Goal: Task Accomplishment & Management: Use online tool/utility

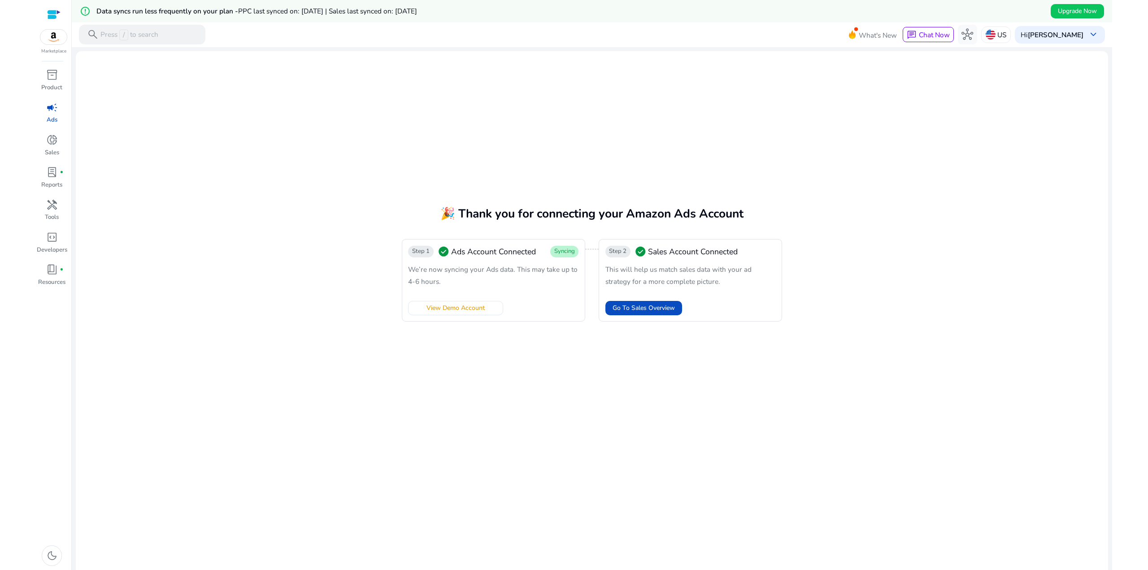
drag, startPoint x: 337, startPoint y: 142, endPoint x: 330, endPoint y: 140, distance: 6.7
click at [335, 142] on mat-card "🎉 Thank you for connecting your Amazon Ads Account Step 1 check_circle Ads Acco…" at bounding box center [592, 316] width 1032 height 530
click at [48, 75] on span "inventory_2" at bounding box center [52, 75] width 12 height 12
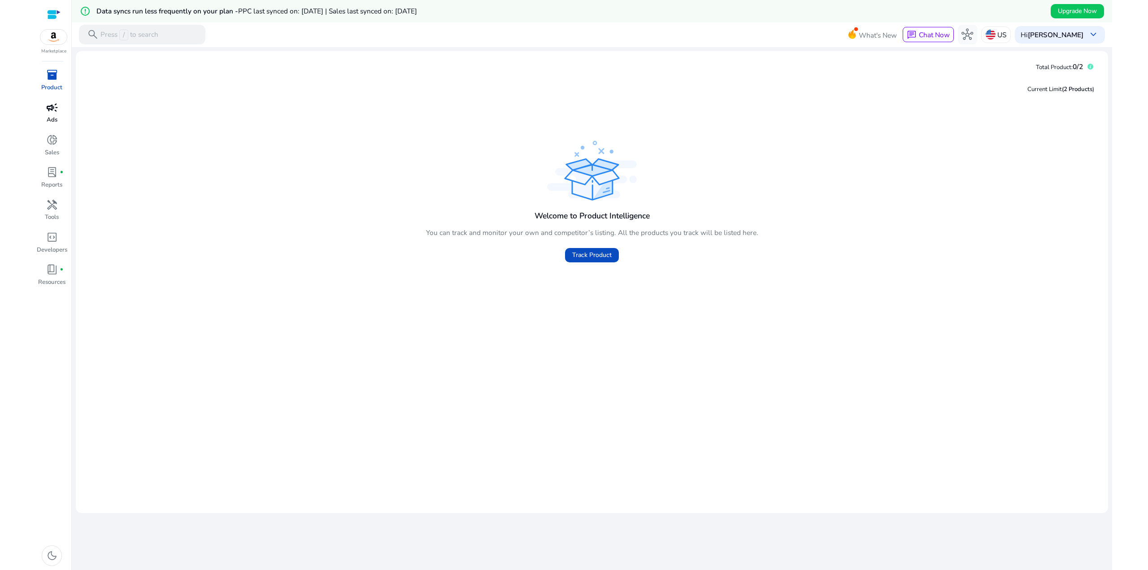
click at [56, 107] on span "campaign" at bounding box center [52, 108] width 12 height 12
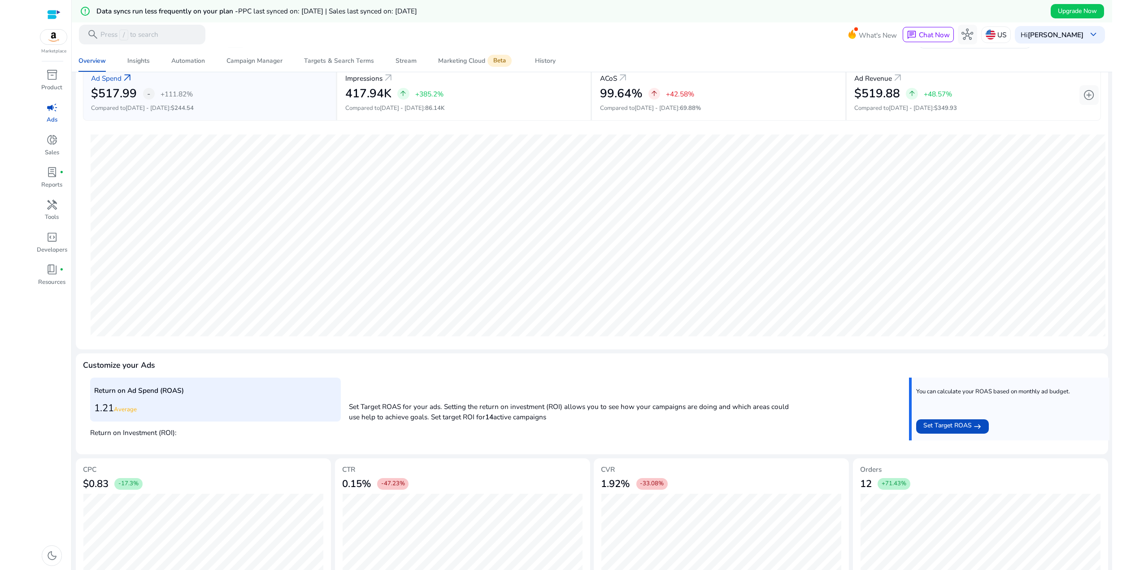
scroll to position [97, 0]
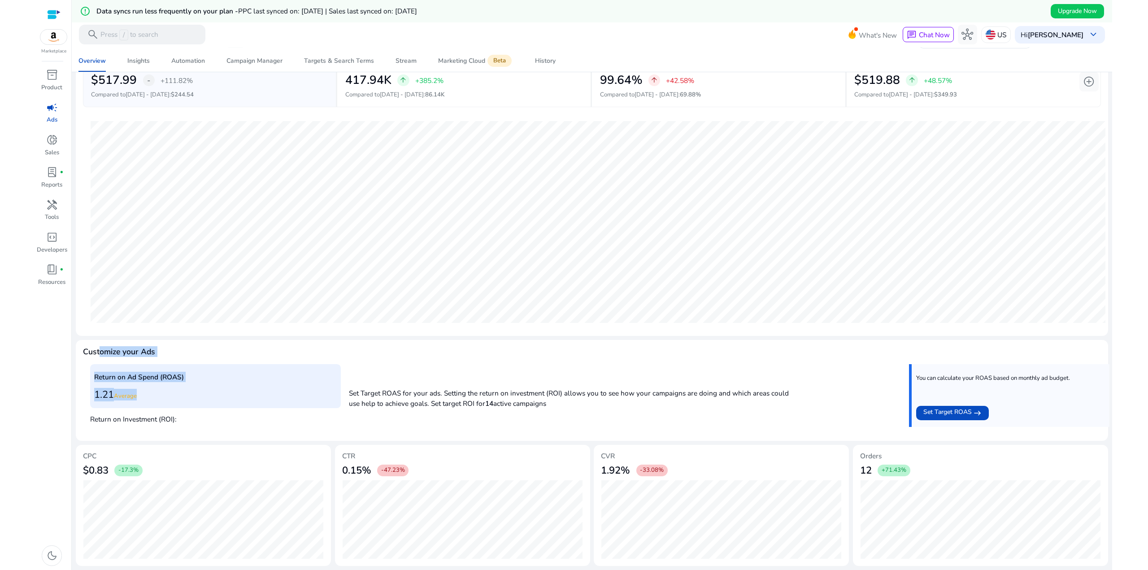
drag, startPoint x: 159, startPoint y: 403, endPoint x: 98, endPoint y: 348, distance: 81.6
click at [96, 354] on mat-card "Customize your Ads Return on Ad Spend (ROAS) 1.21 Average Return on Investment …" at bounding box center [592, 390] width 1032 height 101
click at [100, 344] on mat-card "Customize your Ads Return on Ad Spend (ROAS) 1.21 Average Return on Investment …" at bounding box center [592, 390] width 1032 height 101
drag, startPoint x: 167, startPoint y: 415, endPoint x: 108, endPoint y: 357, distance: 82.4
click at [109, 360] on mat-card "Customize your Ads Return on Ad Spend (ROAS) 1.21 Average Return on Investment …" at bounding box center [592, 390] width 1032 height 101
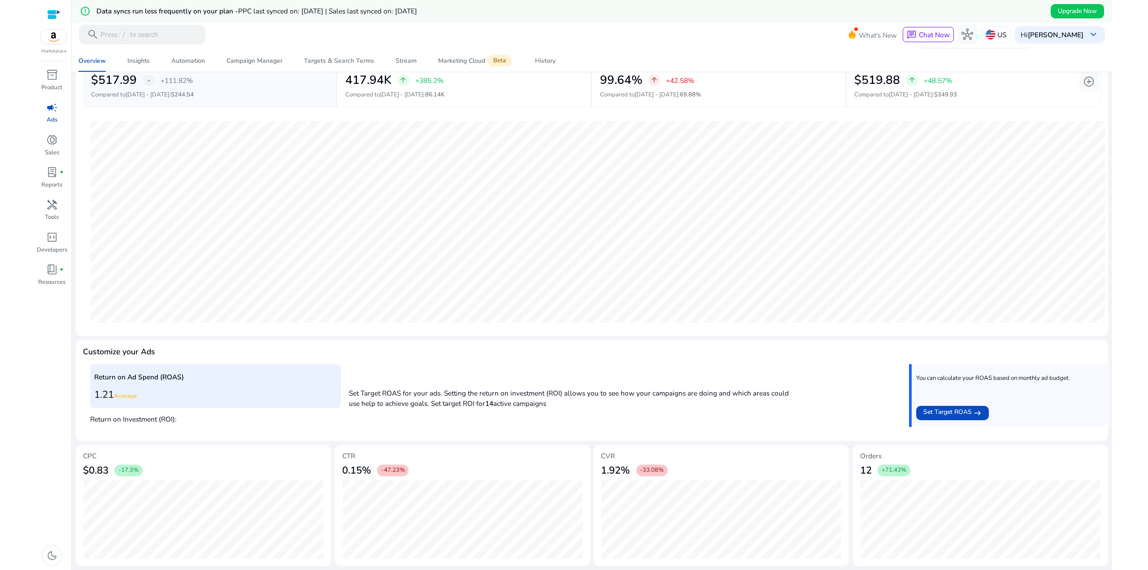
click at [106, 351] on h4 "Customize your Ads" at bounding box center [119, 351] width 72 height 9
drag, startPoint x: 539, startPoint y: 413, endPoint x: 404, endPoint y: 383, distance: 138.6
click at [404, 383] on div "Return on Ad Spend (ROAS) 1.21 Average Return on Investment (ROI): Set Target R…" at bounding box center [592, 399] width 1004 height 70
click at [404, 382] on app-target-progress "Set Target ROAS for your ads. Setting the return on investment (ROI) allows you…" at bounding box center [570, 395] width 442 height 31
click at [941, 412] on span "Set Target ROAS" at bounding box center [947, 413] width 48 height 12
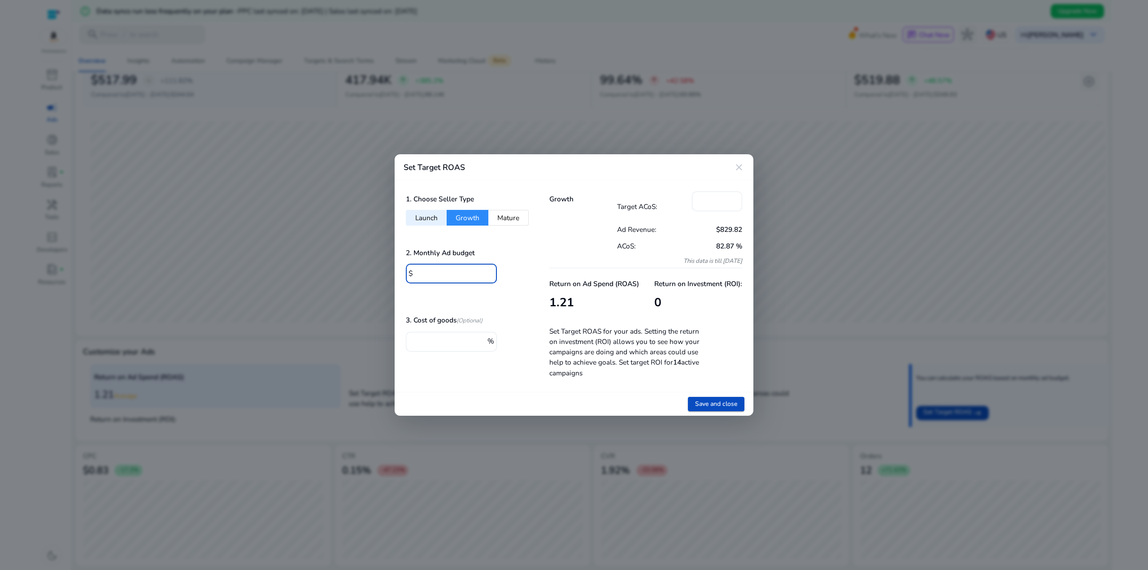
click at [455, 270] on input "*" at bounding box center [453, 273] width 74 height 10
click at [426, 217] on button "Launch" at bounding box center [426, 218] width 41 height 16
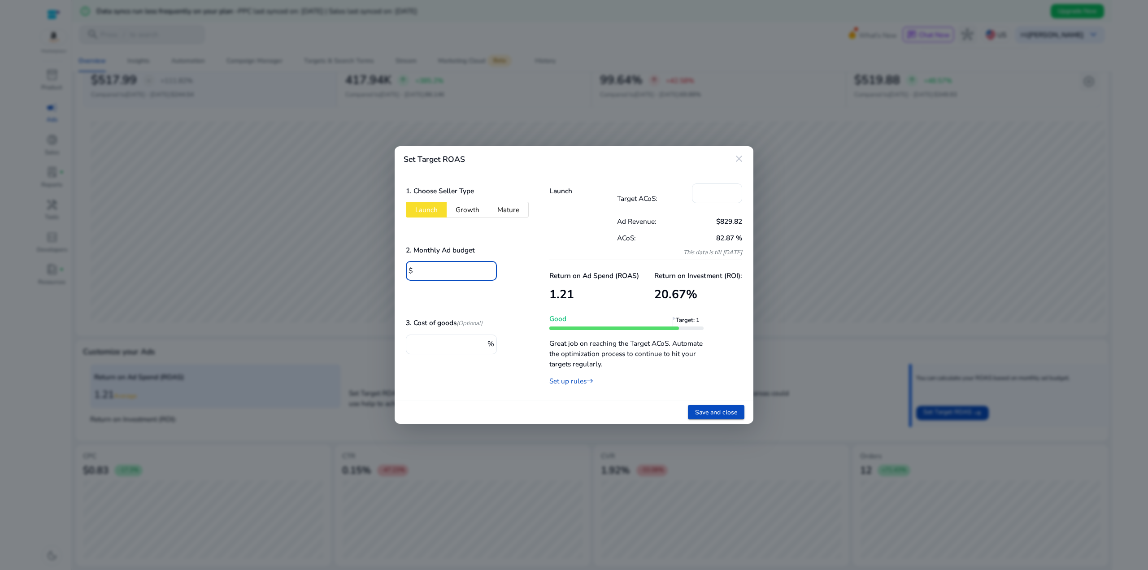
click at [456, 270] on input "*" at bounding box center [453, 270] width 74 height 10
click at [717, 193] on input "***" at bounding box center [717, 192] width 36 height 10
drag, startPoint x: 723, startPoint y: 190, endPoint x: 652, endPoint y: 196, distance: 71.5
click at [652, 196] on div "Target ACoS: ***" at bounding box center [680, 197] width 126 height 29
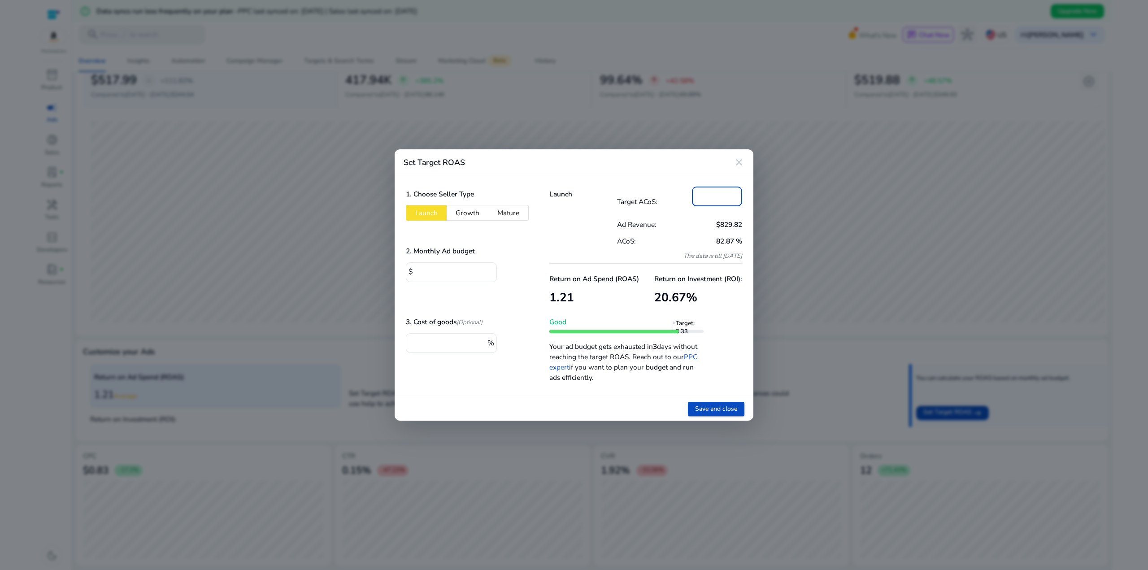
click at [662, 192] on div "Target ACoS: **" at bounding box center [680, 201] width 126 height 29
click at [708, 204] on div "**" at bounding box center [717, 197] width 36 height 20
click at [459, 272] on input "*" at bounding box center [453, 271] width 74 height 10
click at [394, 265] on div "Set Target ROAS close 1. Choose Seller Type Launch Growth Mature 2. Monthly Ad …" at bounding box center [574, 285] width 1148 height 570
drag, startPoint x: 711, startPoint y: 196, endPoint x: 687, endPoint y: 195, distance: 24.7
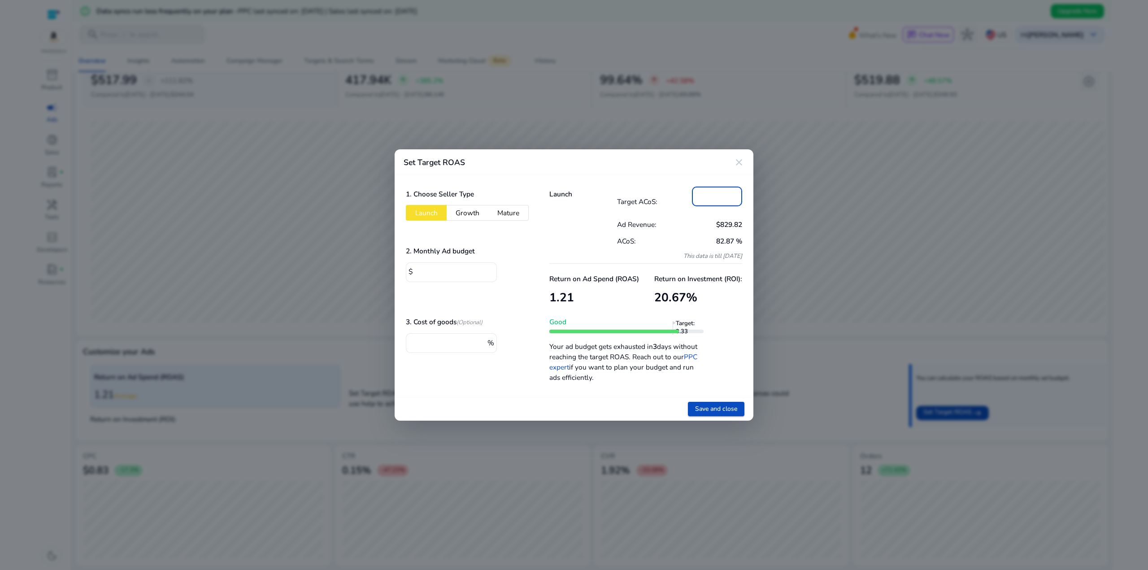
click at [687, 195] on div "Target ACoS: **" at bounding box center [680, 201] width 126 height 29
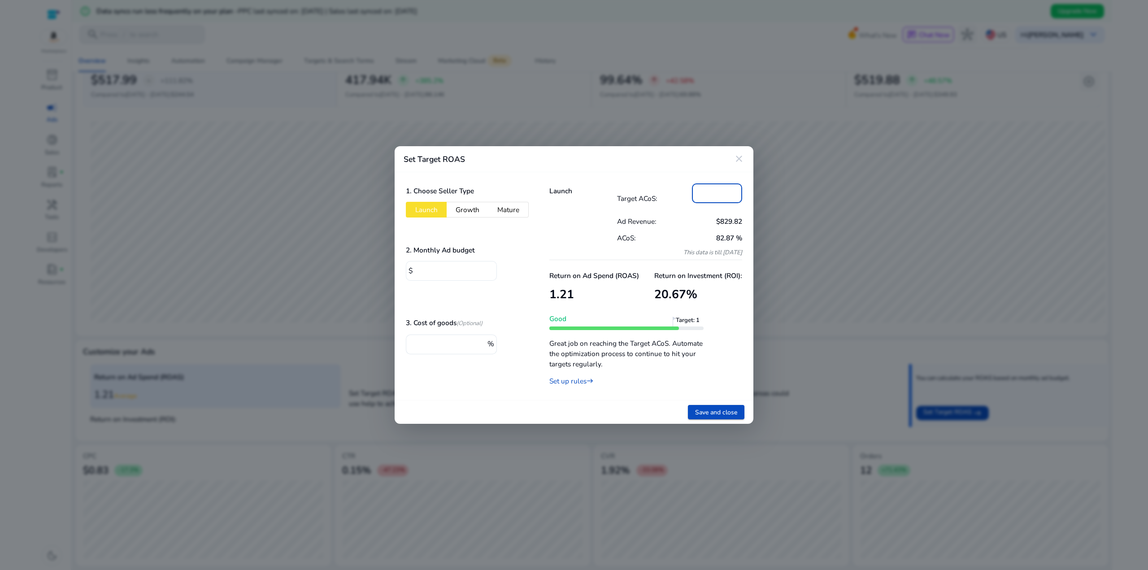
type input "***"
click at [456, 277] on div "*" at bounding box center [453, 271] width 74 height 20
click at [714, 413] on span "Save and close" at bounding box center [716, 412] width 42 height 9
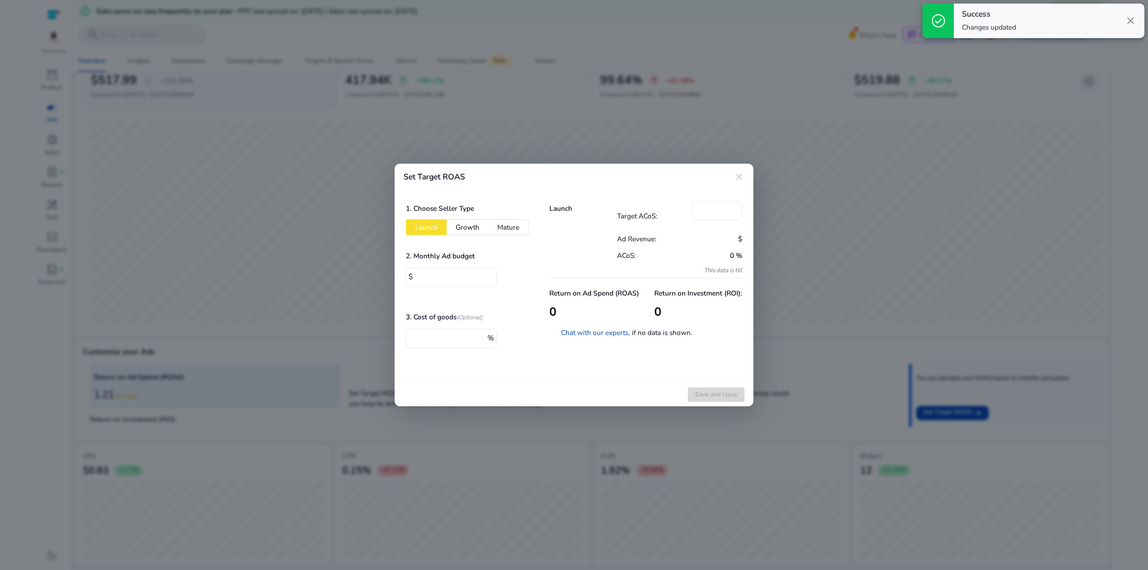
type input "*"
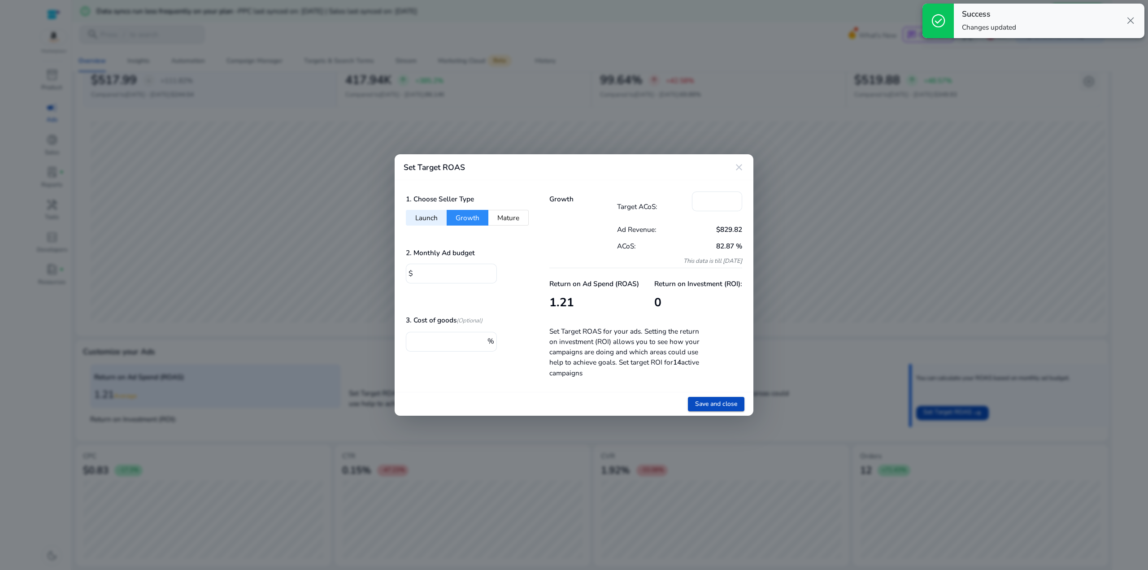
type input "****"
type input "***"
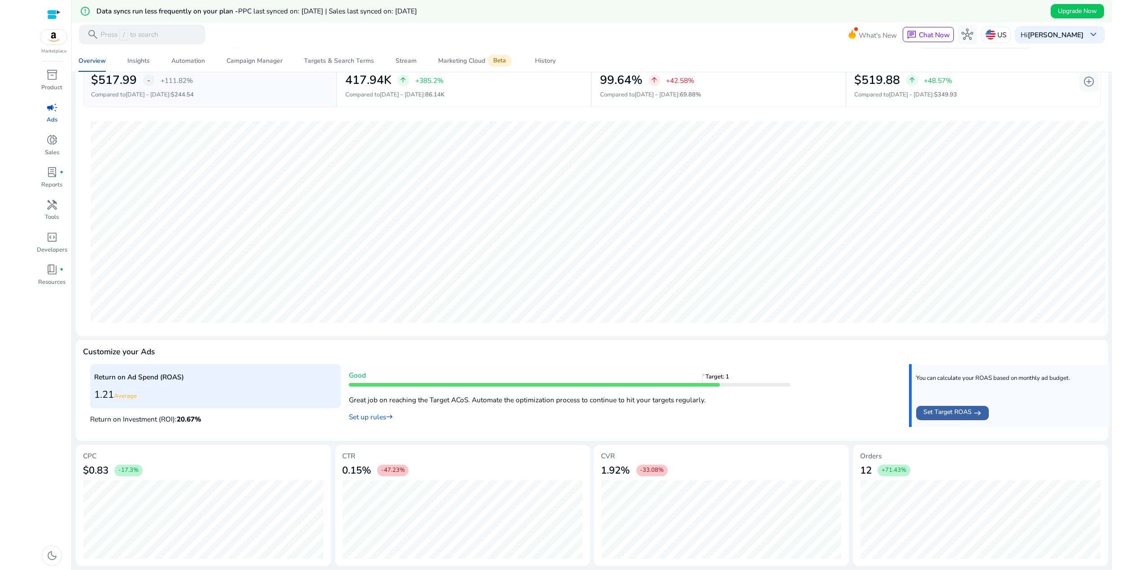
click at [950, 410] on span "Set Target ROAS" at bounding box center [947, 413] width 48 height 12
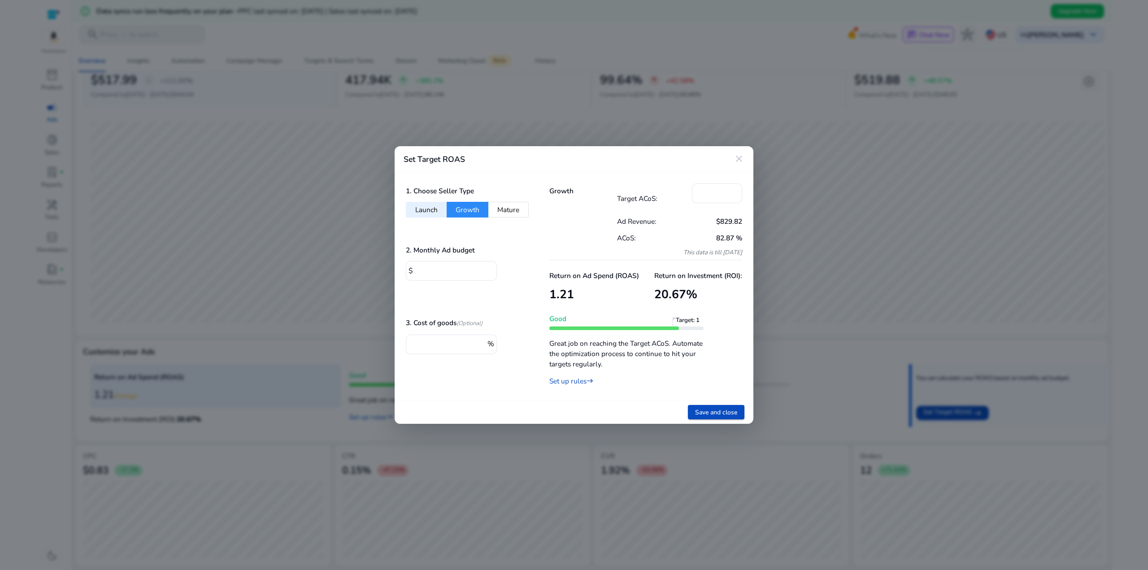
drag, startPoint x: 563, startPoint y: 295, endPoint x: 558, endPoint y: 295, distance: 5.4
click at [563, 295] on h3 "1.21" at bounding box center [594, 294] width 90 height 14
drag, startPoint x: 555, startPoint y: 294, endPoint x: 583, endPoint y: 291, distance: 27.5
click at [583, 291] on h3 "1.21" at bounding box center [594, 294] width 90 height 14
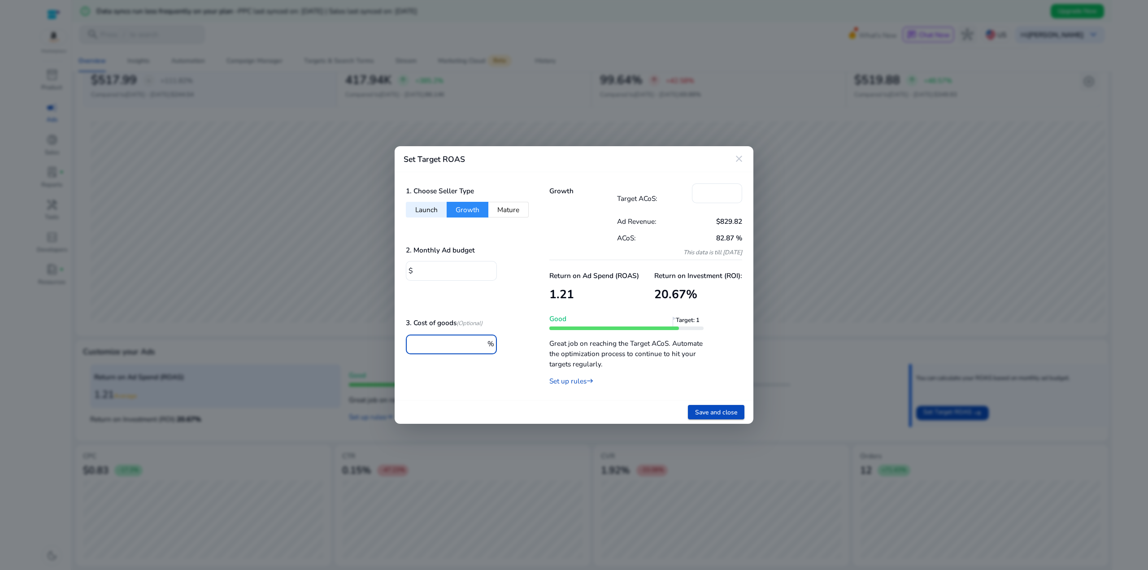
drag, startPoint x: 439, startPoint y: 343, endPoint x: 405, endPoint y: 336, distance: 34.8
click at [402, 337] on div "1. Choose Seller Type Launch Growth Mature 2. Monthly Ad budget $ **** 3. Cost …" at bounding box center [466, 286] width 143 height 228
click at [650, 287] on div "Return on Ad Spend (ROAS) 1.21 Return on Investment (ROI): 20.67 %" at bounding box center [645, 288] width 193 height 43
click at [651, 289] on div "Return on Ad Spend (ROAS) 1.21 Return on Investment (ROI): 20.67 %" at bounding box center [645, 288] width 193 height 43
click at [668, 291] on h3 "20.67 %" at bounding box center [698, 294] width 88 height 14
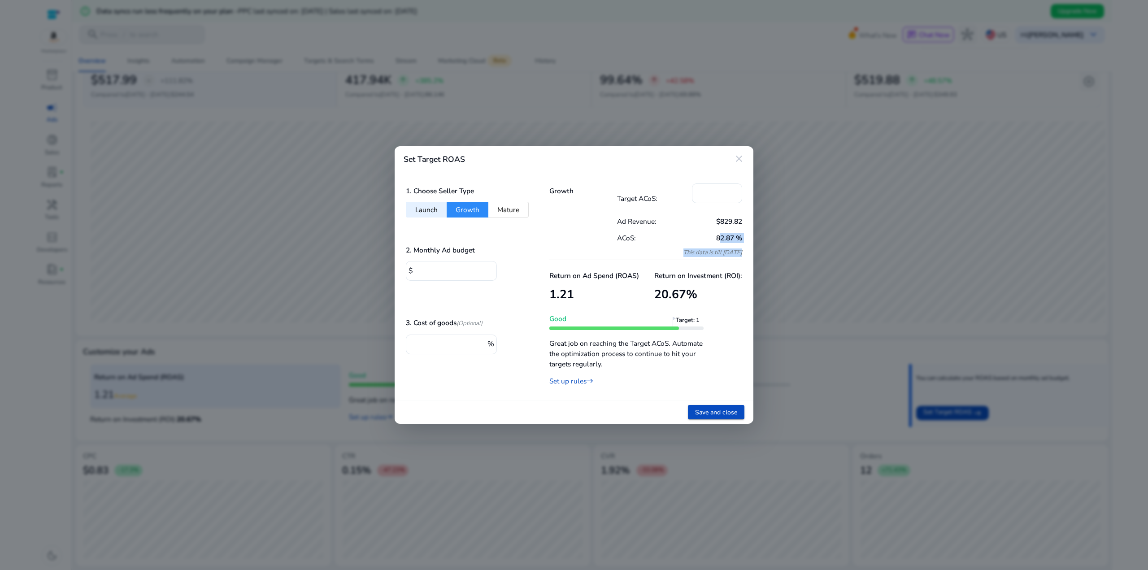
drag, startPoint x: 730, startPoint y: 245, endPoint x: 683, endPoint y: 236, distance: 47.6
click at [683, 237] on div "Target ACoS: *** Ad Revenue: $829.82 ACoS: 82.87 % This data is till 8/29/25" at bounding box center [680, 221] width 126 height 76
click at [683, 235] on p "82.87 %" at bounding box center [710, 238] width 63 height 10
drag, startPoint x: 733, startPoint y: 244, endPoint x: 657, endPoint y: 215, distance: 80.8
click at [657, 215] on div "Target ACoS: *** Ad Revenue: $829.82 ACoS: 82.87 % This data is till 8/29/25" at bounding box center [680, 221] width 126 height 76
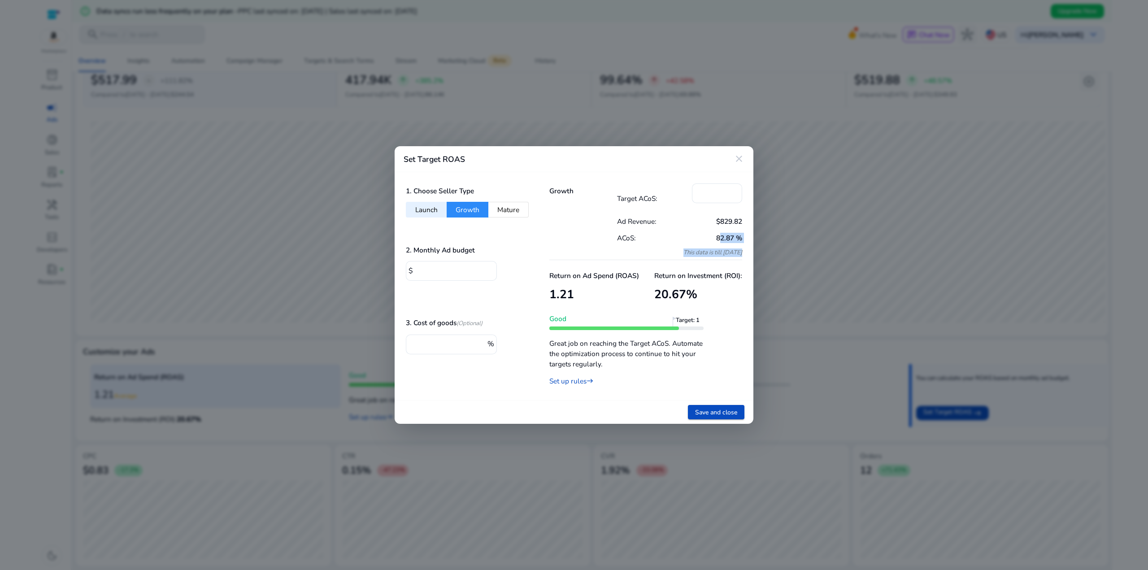
click at [657, 215] on div "Ad Revenue: $829.82" at bounding box center [680, 221] width 126 height 17
click at [500, 210] on button "Mature" at bounding box center [508, 210] width 40 height 16
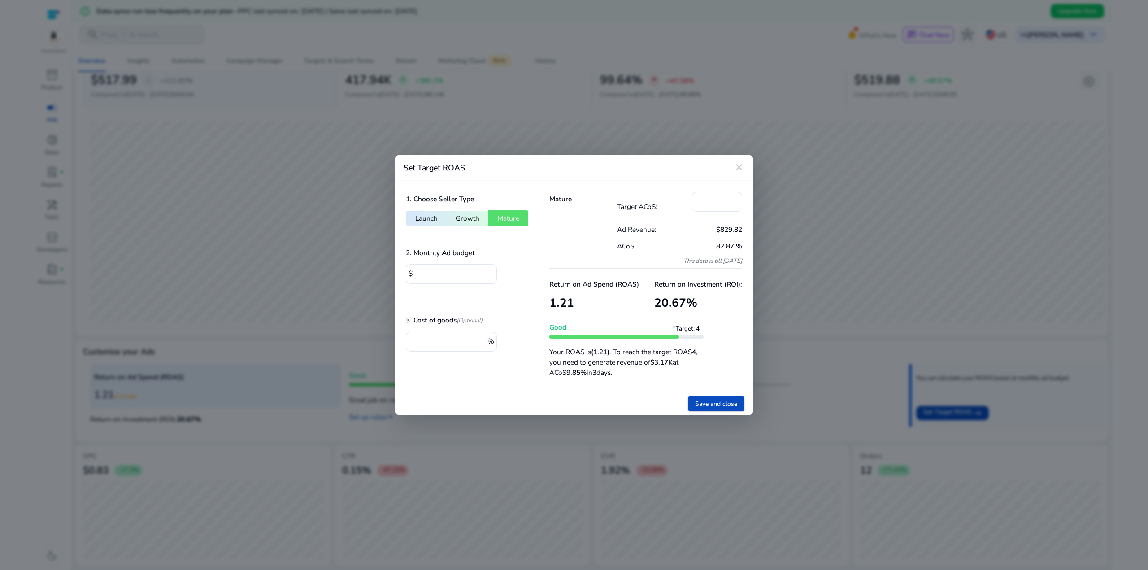
click at [465, 208] on div "1. Choose Seller Type Launch Growth Mature" at bounding box center [466, 209] width 121 height 34
drag, startPoint x: 484, startPoint y: 212, endPoint x: 468, endPoint y: 216, distance: 16.5
click at [483, 212] on button "Growth" at bounding box center [468, 218] width 42 height 16
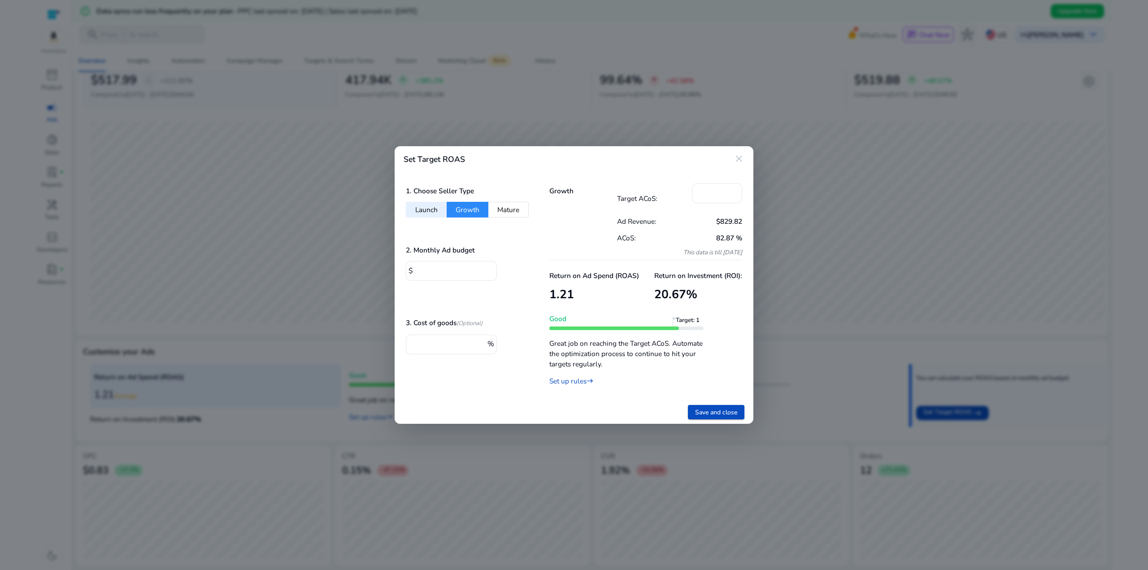
click at [434, 207] on button "Launch" at bounding box center [426, 210] width 41 height 16
click at [458, 209] on button "Growth" at bounding box center [468, 210] width 42 height 16
click at [500, 209] on button "Mature" at bounding box center [508, 210] width 40 height 16
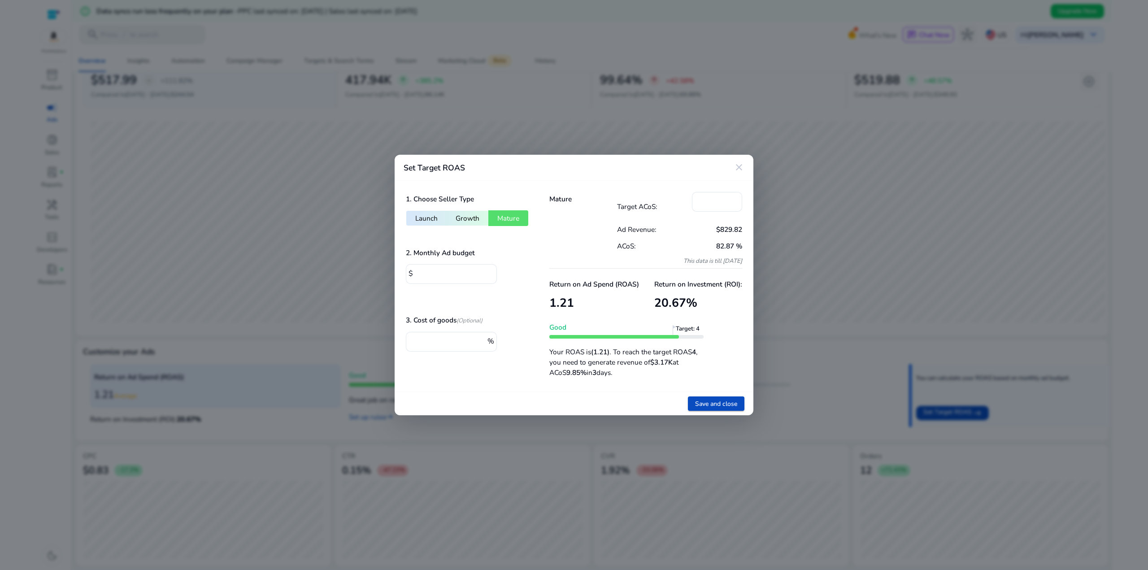
click at [474, 218] on button "Growth" at bounding box center [468, 218] width 42 height 16
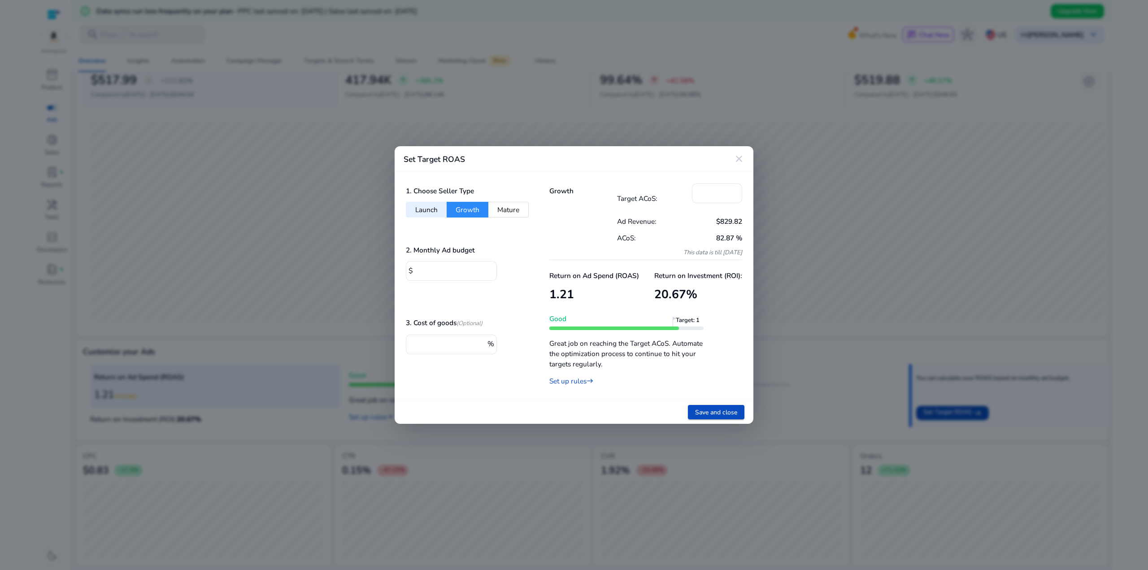
click at [444, 208] on button "Launch" at bounding box center [426, 210] width 41 height 16
click at [499, 211] on button "Mature" at bounding box center [508, 210] width 40 height 16
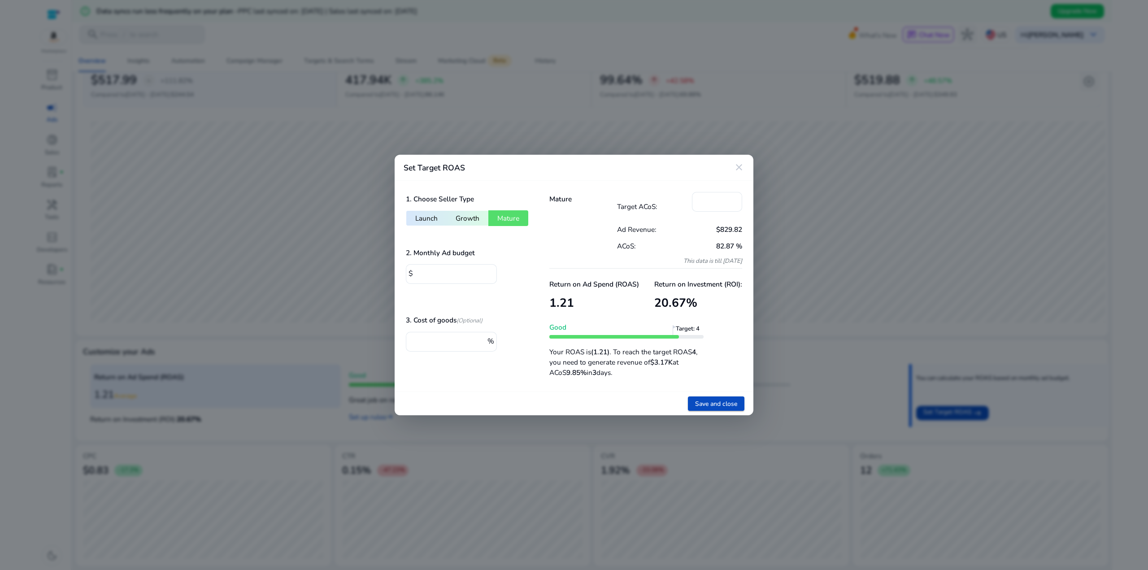
click at [433, 212] on button "Launch" at bounding box center [426, 218] width 41 height 16
type input "***"
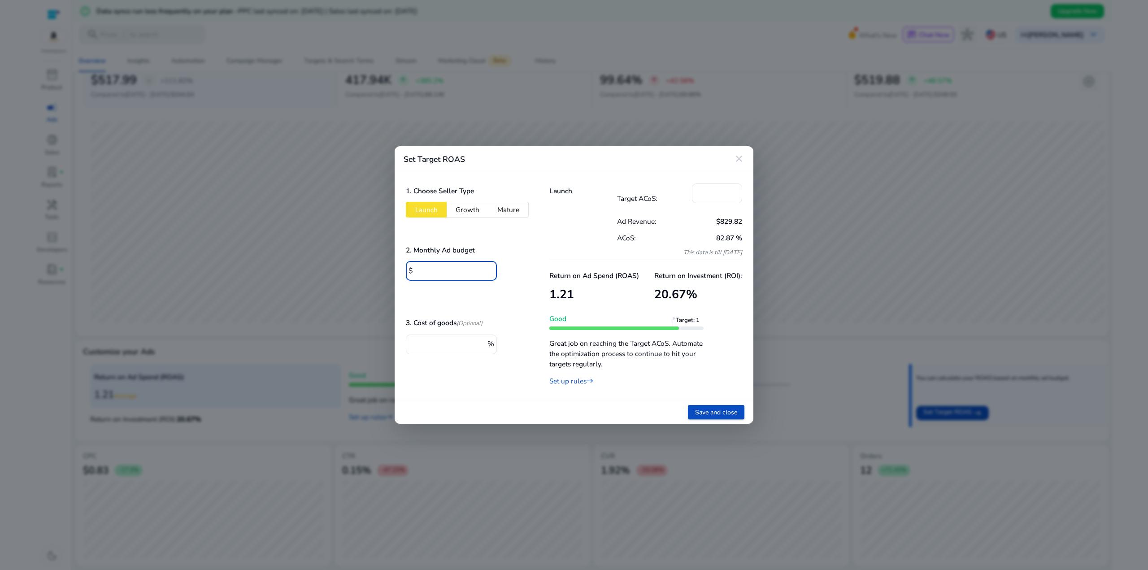
click at [444, 267] on input "****" at bounding box center [453, 270] width 74 height 10
click at [443, 332] on div "3. Cost of goods (Optional) * %" at bounding box center [466, 340] width 121 height 48
click at [438, 345] on input "*" at bounding box center [449, 344] width 72 height 10
click at [396, 342] on div "1. Choose Seller Type Launch Growth Mature 2. Monthly Ad budget $ **** 3. Cost …" at bounding box center [466, 286] width 143 height 228
click at [448, 348] on input "*" at bounding box center [449, 344] width 72 height 10
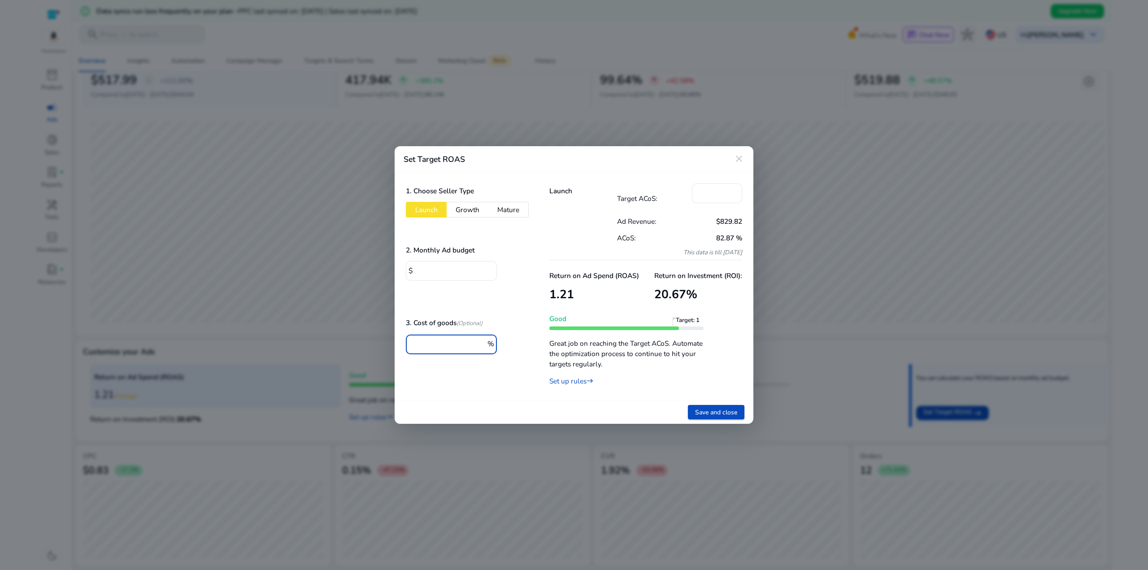
drag, startPoint x: 403, startPoint y: 343, endPoint x: 391, endPoint y: 341, distance: 11.9
click at [388, 342] on div "Set Target ROAS close 1. Choose Seller Type Launch Growth Mature 2. Monthly Ad …" at bounding box center [574, 285] width 1148 height 570
click at [572, 384] on link "Set up rules east" at bounding box center [571, 380] width 44 height 9
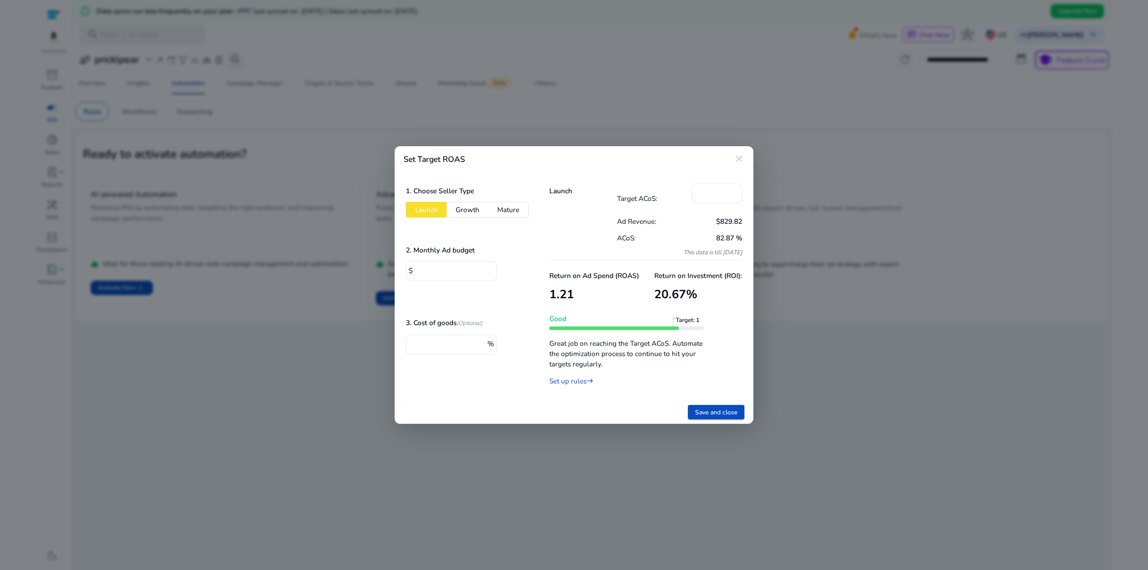
click at [739, 158] on mat-icon "close" at bounding box center [739, 158] width 11 height 11
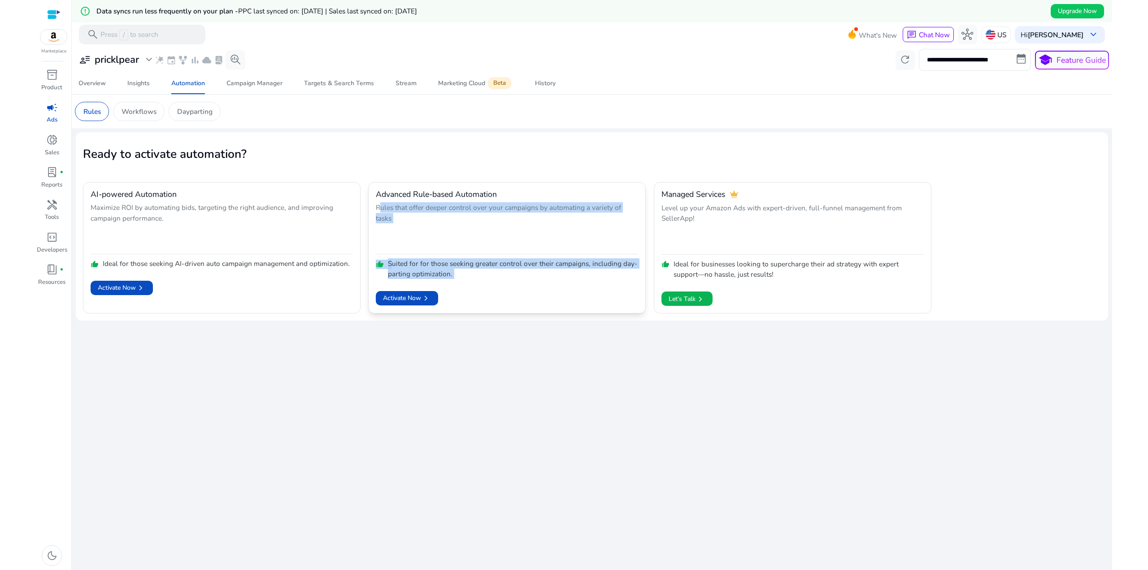
drag, startPoint x: 590, startPoint y: 298, endPoint x: 378, endPoint y: 219, distance: 225.7
click at [379, 223] on mat-card "Advanced Rule-based Automation Rules that offer deeper control over your campai…" at bounding box center [507, 247] width 278 height 131
click at [381, 217] on p "Rules that offer deeper control over your campaigns by automating a variety of …" at bounding box center [507, 226] width 262 height 49
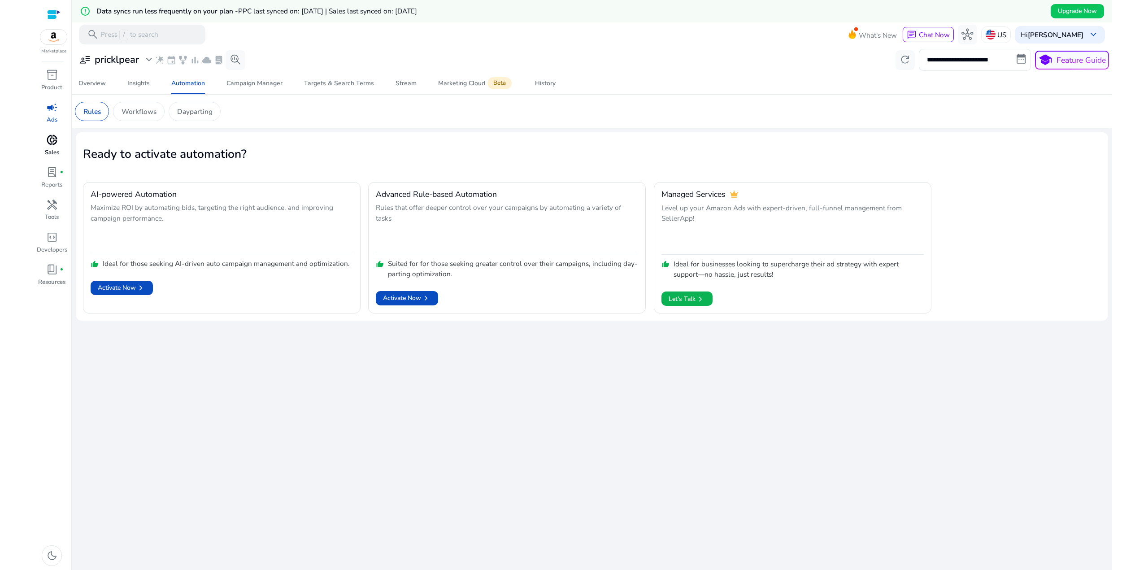
click at [55, 146] on span "donut_small" at bounding box center [52, 140] width 12 height 12
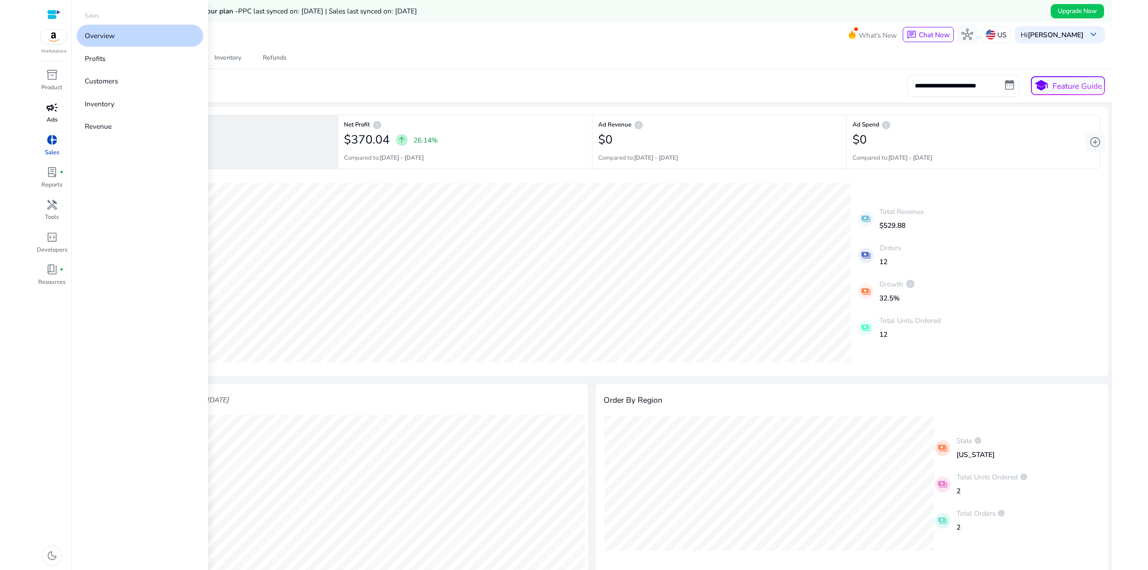
click at [468, 86] on div "**********" at bounding box center [592, 86] width 1034 height 22
click at [347, 58] on div "Overview Revenue Profits Inventory Refunds" at bounding box center [592, 58] width 1048 height 22
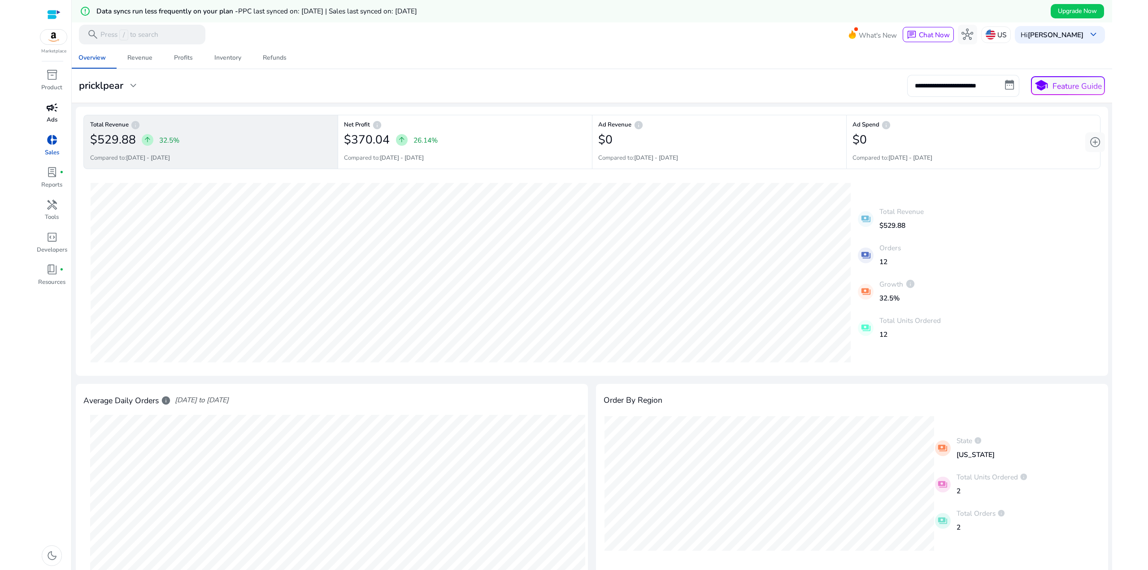
click at [939, 286] on div "28-08-2025 Total Revenue: $39.99 14-08-2025 Total Revenue: $99.98 payments Tota…" at bounding box center [591, 272] width 1017 height 191
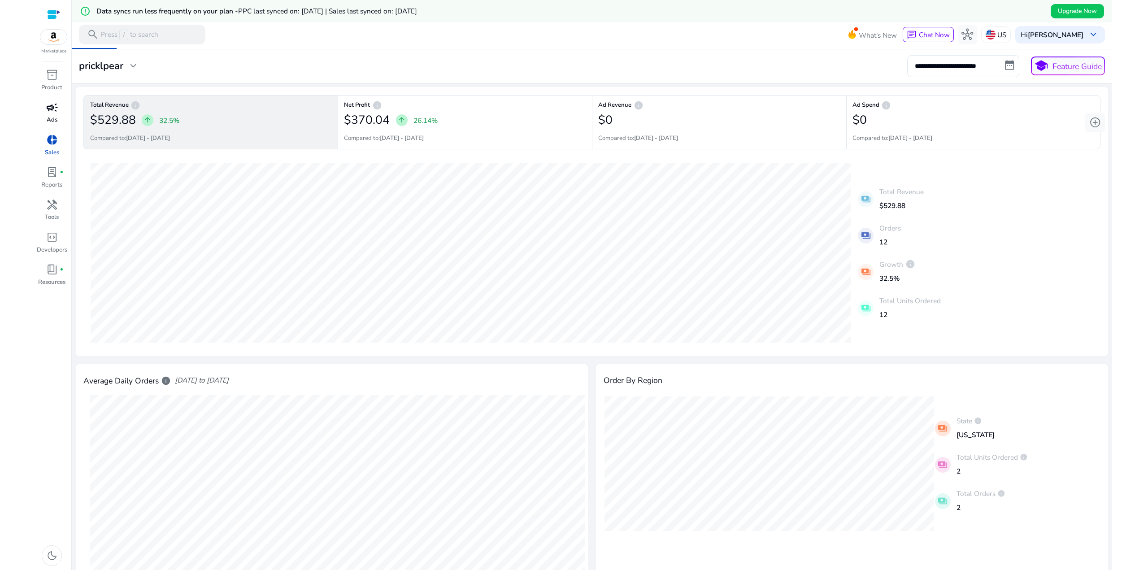
scroll to position [135, 0]
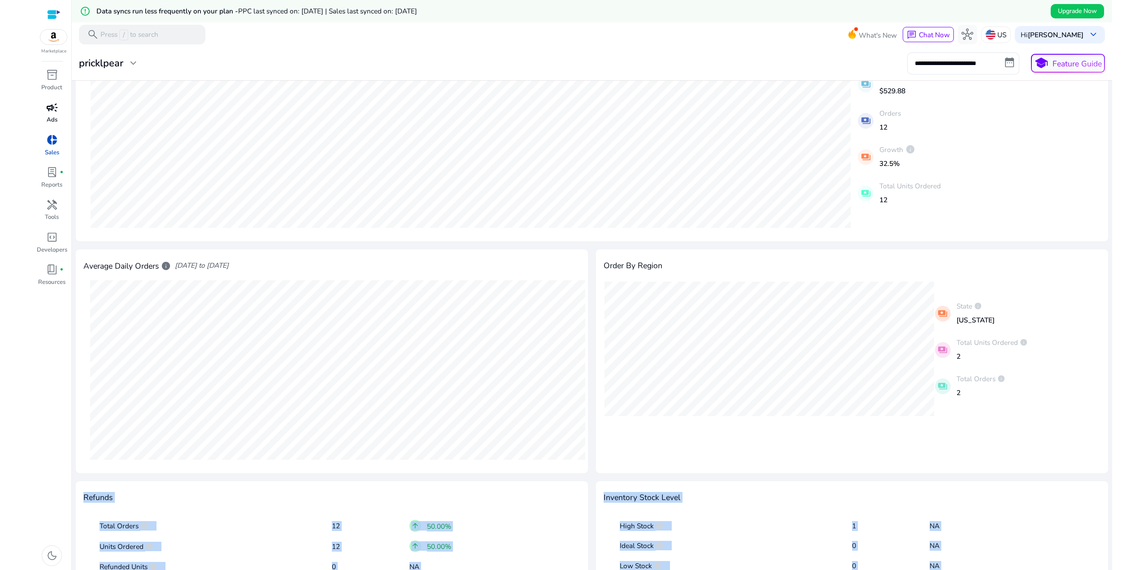
drag, startPoint x: 998, startPoint y: 393, endPoint x: 1007, endPoint y: 270, distance: 123.2
click at [993, 348] on div "payments State info California payments Total Units Ordered info 2 payments Tot…" at bounding box center [852, 349] width 496 height 135
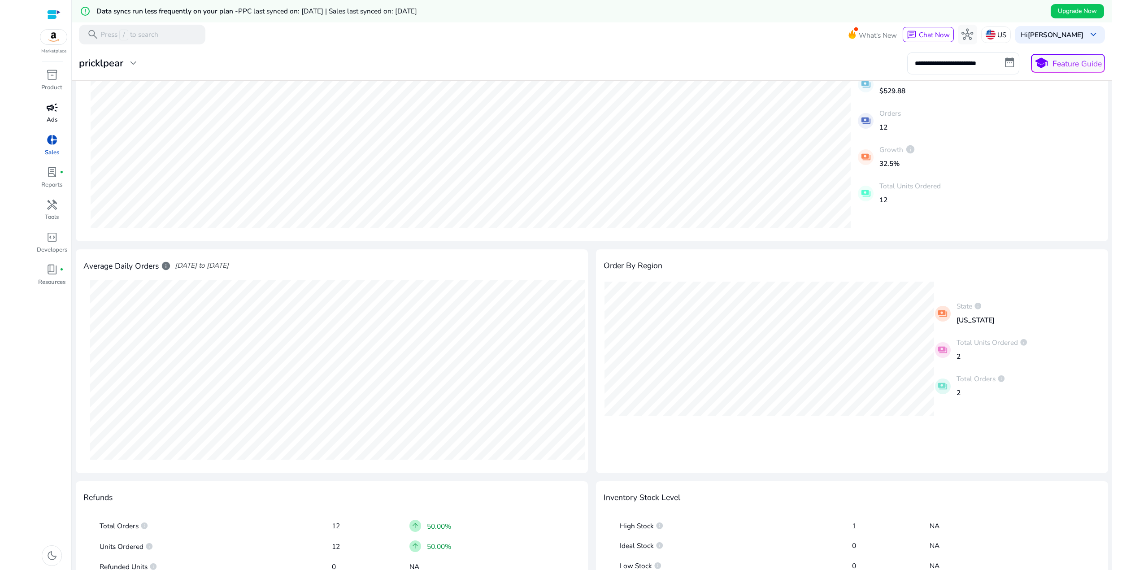
click at [1006, 265] on div "Order By Region" at bounding box center [852, 265] width 496 height 17
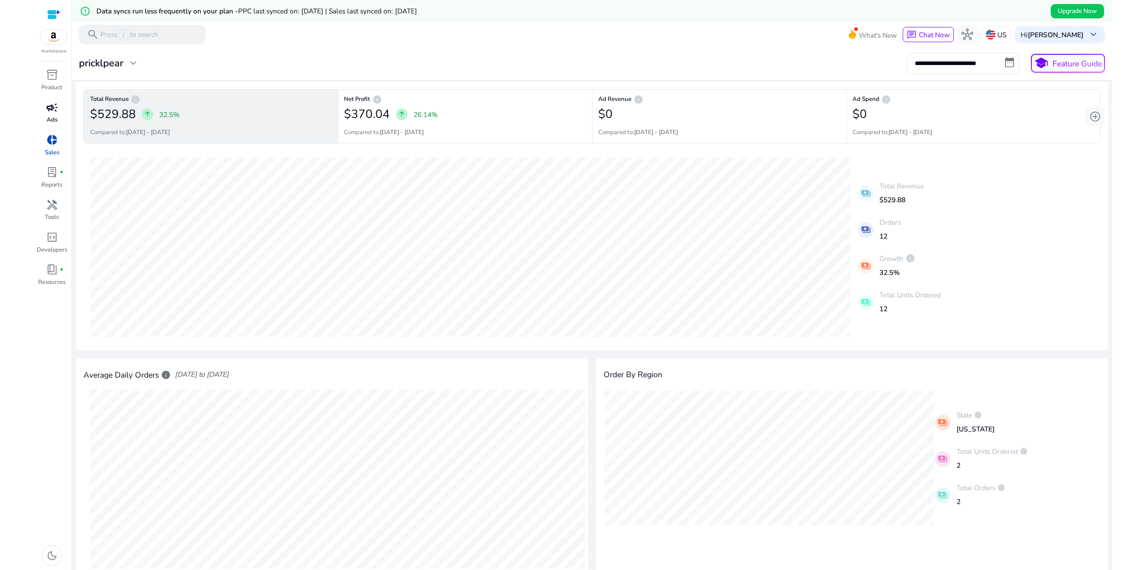
scroll to position [0, 0]
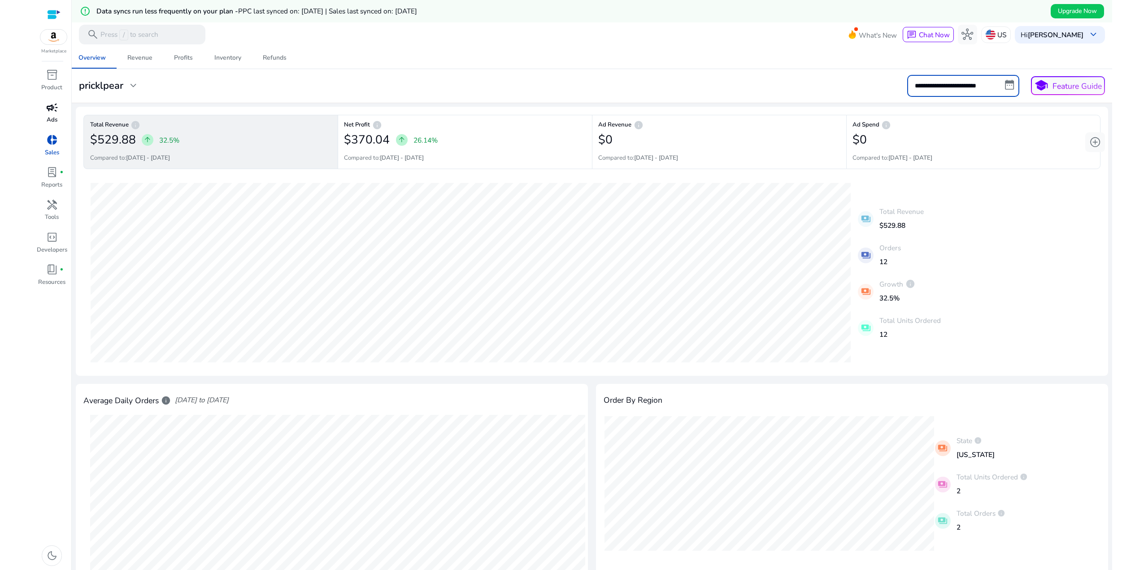
click at [953, 84] on input "**********" at bounding box center [963, 86] width 112 height 22
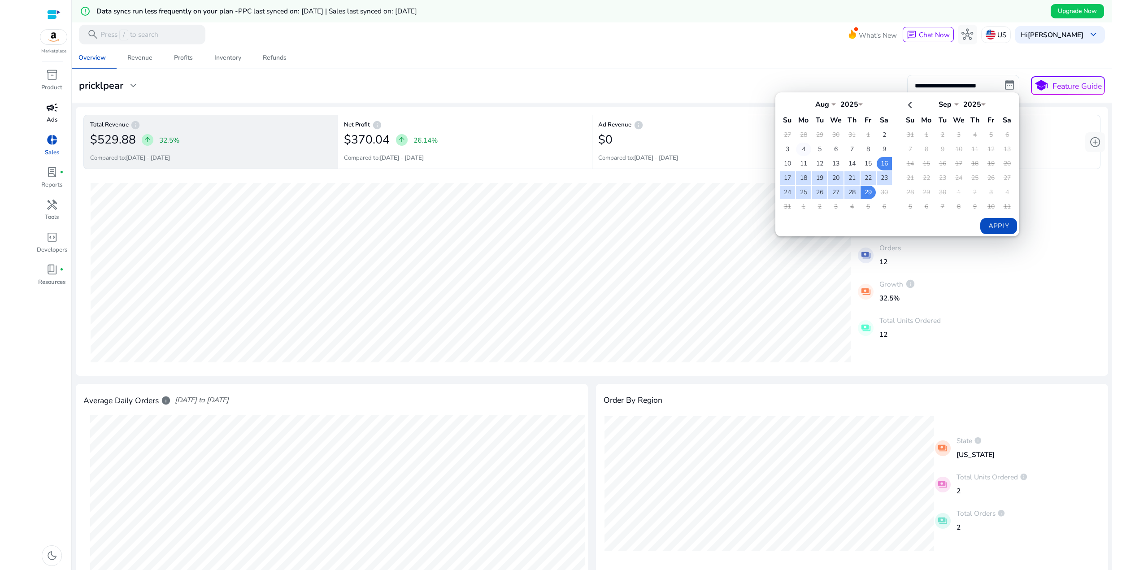
click at [796, 146] on td "4" at bounding box center [803, 149] width 15 height 13
click at [861, 190] on td "29" at bounding box center [868, 192] width 15 height 13
click at [1002, 227] on button "Apply" at bounding box center [998, 226] width 36 height 16
type input "**********"
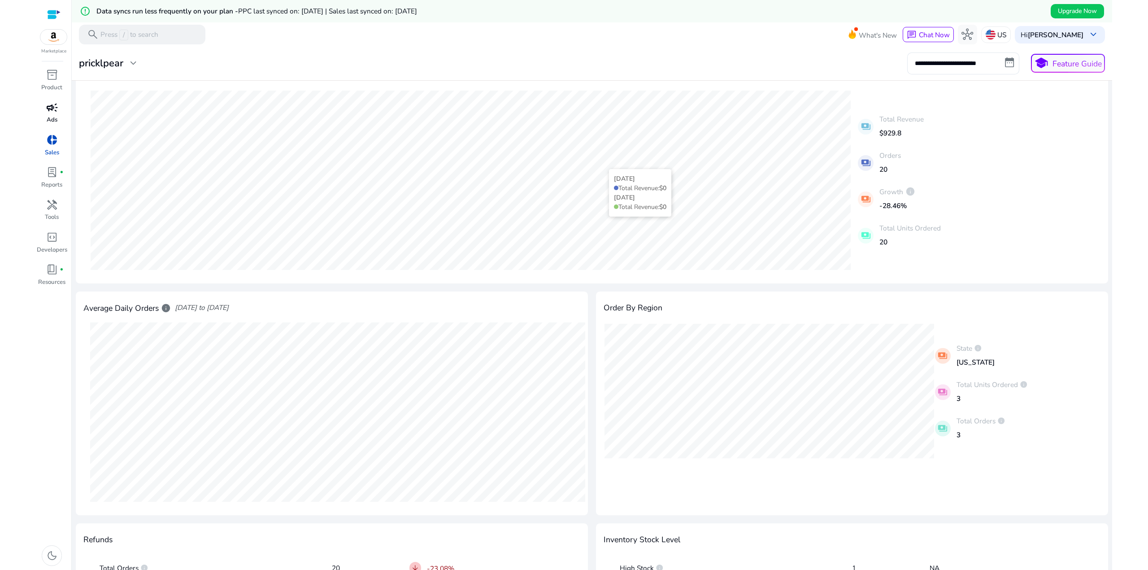
scroll to position [224, 0]
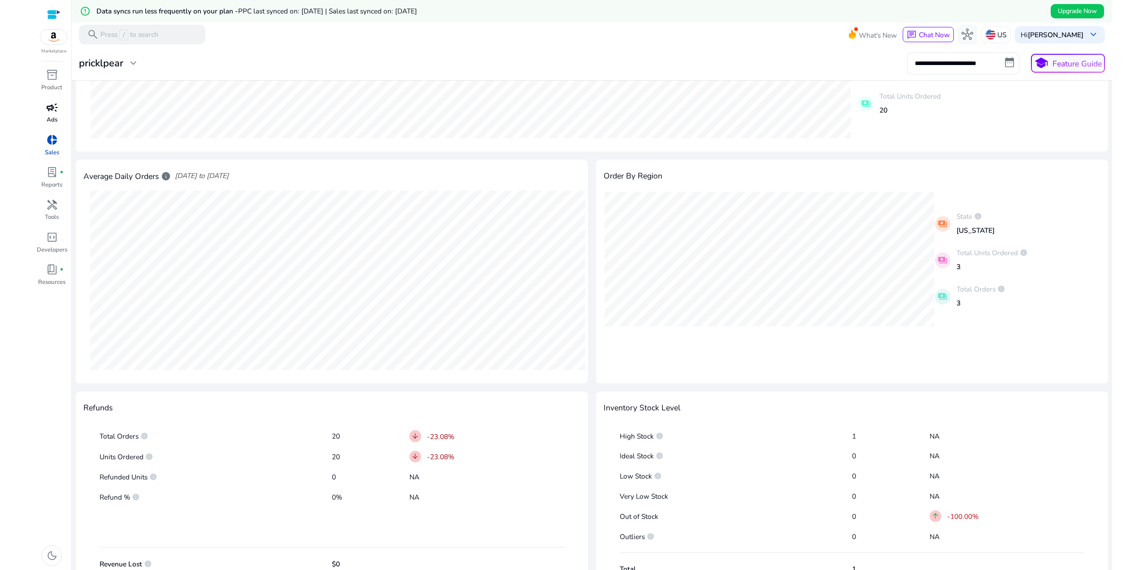
drag, startPoint x: 437, startPoint y: 464, endPoint x: 304, endPoint y: 452, distance: 133.8
click at [321, 456] on div "Units Ordered info 20 arrow_downward -23.08%" at bounding box center [332, 456] width 465 height 17
click at [245, 438] on p "Total Orders info" at bounding box center [216, 436] width 232 height 10
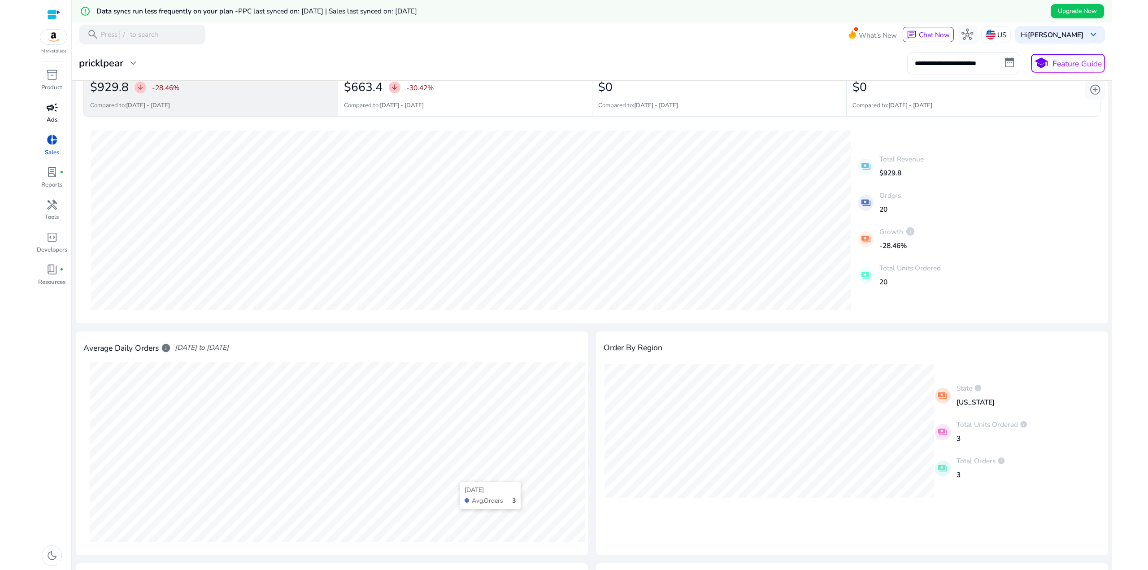
scroll to position [45, 0]
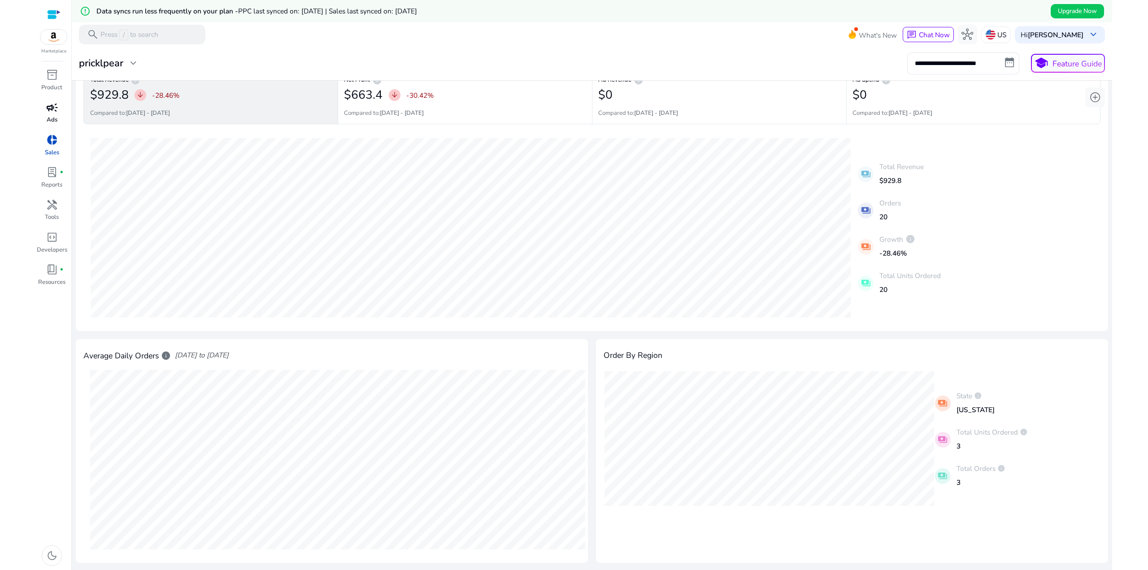
drag, startPoint x: 258, startPoint y: 348, endPoint x: 193, endPoint y: 346, distance: 65.1
click at [193, 346] on div "Average Daily Orders info 30-07-2025 to 29-08-2025 Wednesday Avg.Orders 10" at bounding box center [332, 451] width 512 height 224
click at [196, 356] on div "Average Daily Orders info 30-07-2025 to 29-08-2025" at bounding box center [331, 355] width 496 height 17
click at [196, 355] on span "30-07-2025 to 29-08-2025" at bounding box center [202, 355] width 54 height 10
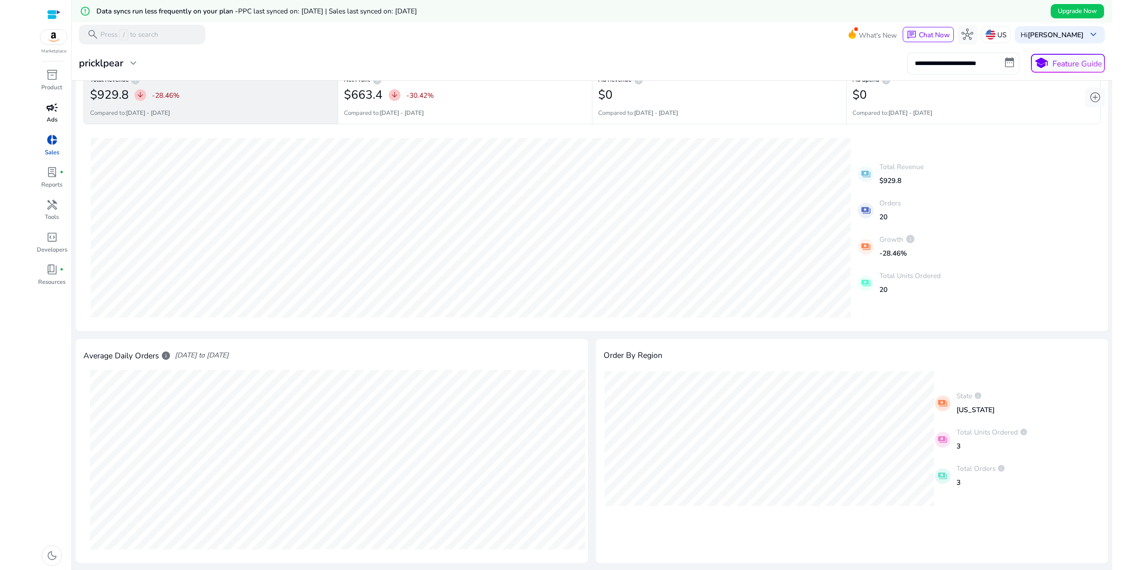
drag, startPoint x: 266, startPoint y: 353, endPoint x: 193, endPoint y: 358, distance: 73.7
click at [193, 358] on div "Average Daily Orders info 30-07-2025 to 29-08-2025" at bounding box center [331, 355] width 496 height 17
click at [193, 357] on span "30-07-2025 to 29-08-2025" at bounding box center [202, 355] width 54 height 10
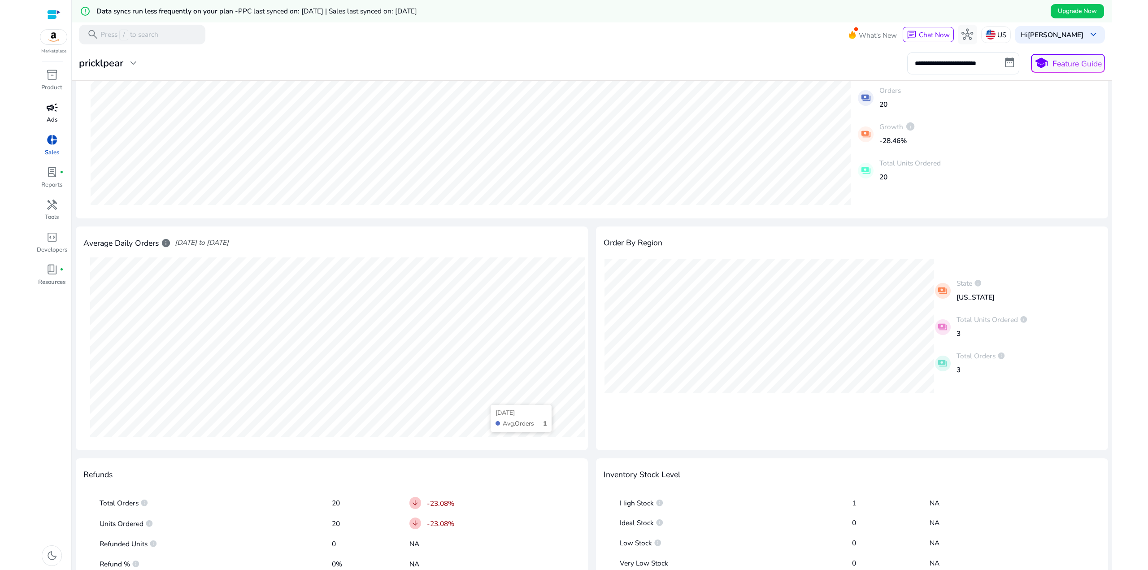
scroll to position [247, 0]
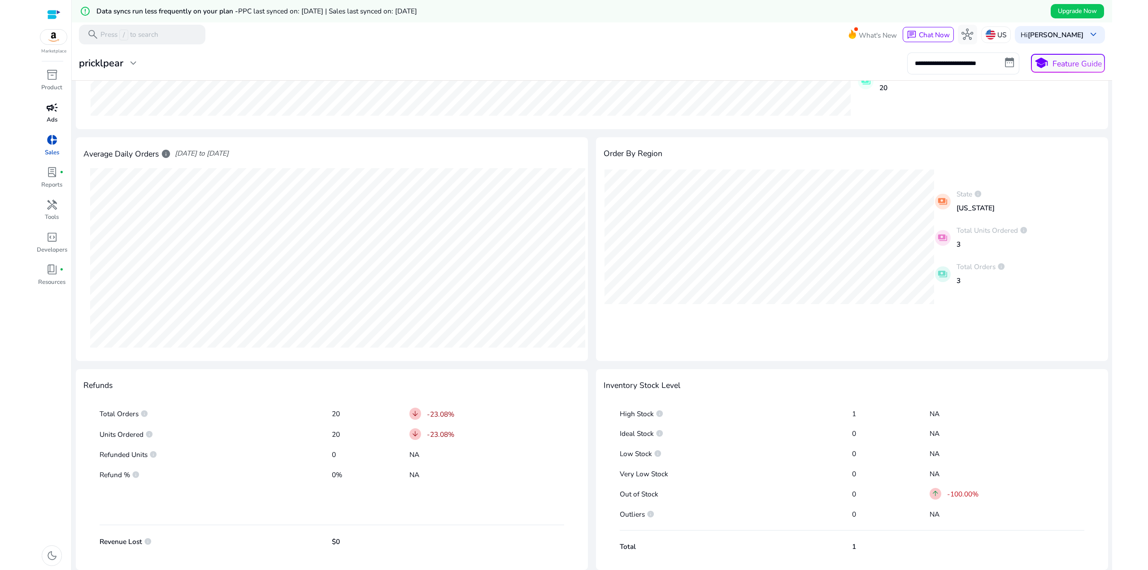
click at [941, 201] on mat-icon "payments" at bounding box center [943, 202] width 16 height 16
click at [1026, 201] on div "payments State info North Carolina" at bounding box center [1017, 200] width 165 height 30
click at [740, 503] on div "High Stock info 1 NA Ideal Stock info 0 NA Low Stock info 0 NA Very Low Stock 0…" at bounding box center [852, 478] width 496 height 169
drag, startPoint x: 793, startPoint y: 522, endPoint x: 661, endPoint y: 454, distance: 147.6
click at [662, 461] on div "High Stock info 1 NA Ideal Stock info 0 NA Low Stock info 0 NA Very Low Stock 0…" at bounding box center [852, 478] width 496 height 169
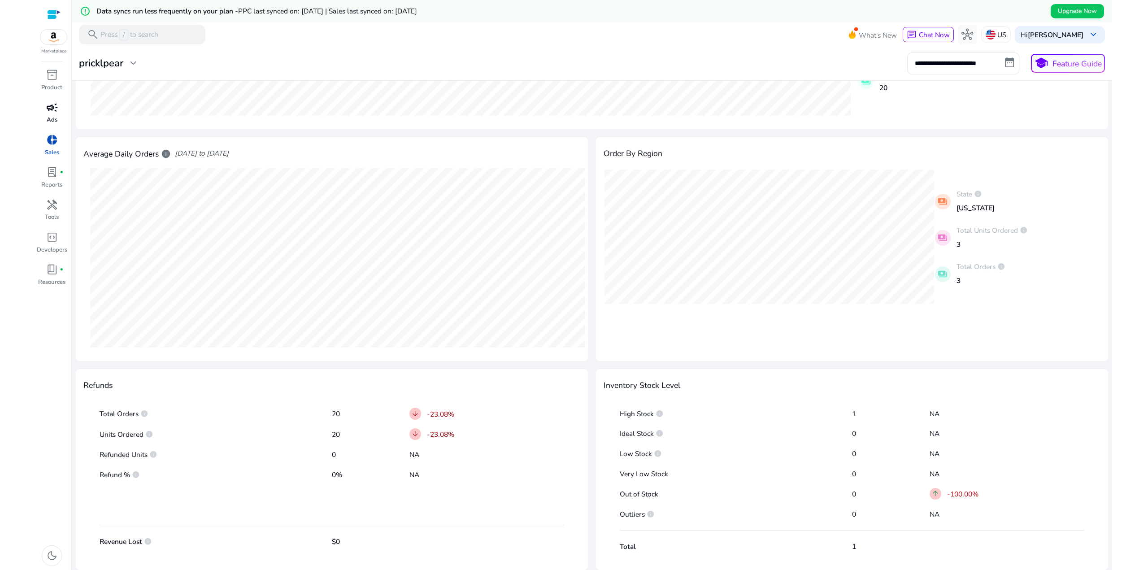
click at [661, 452] on p "Low Stock info" at bounding box center [736, 454] width 232 height 10
drag, startPoint x: 868, startPoint y: 540, endPoint x: 730, endPoint y: 471, distance: 154.4
click at [737, 483] on div "High Stock info 1 NA Ideal Stock info 0 NA Low Stock info 0 NA Very Low Stock 0…" at bounding box center [852, 478] width 496 height 169
click at [730, 471] on p "Very Low Stock" at bounding box center [736, 474] width 232 height 10
click at [783, 459] on div "Low Stock info 0 NA" at bounding box center [852, 453] width 465 height 16
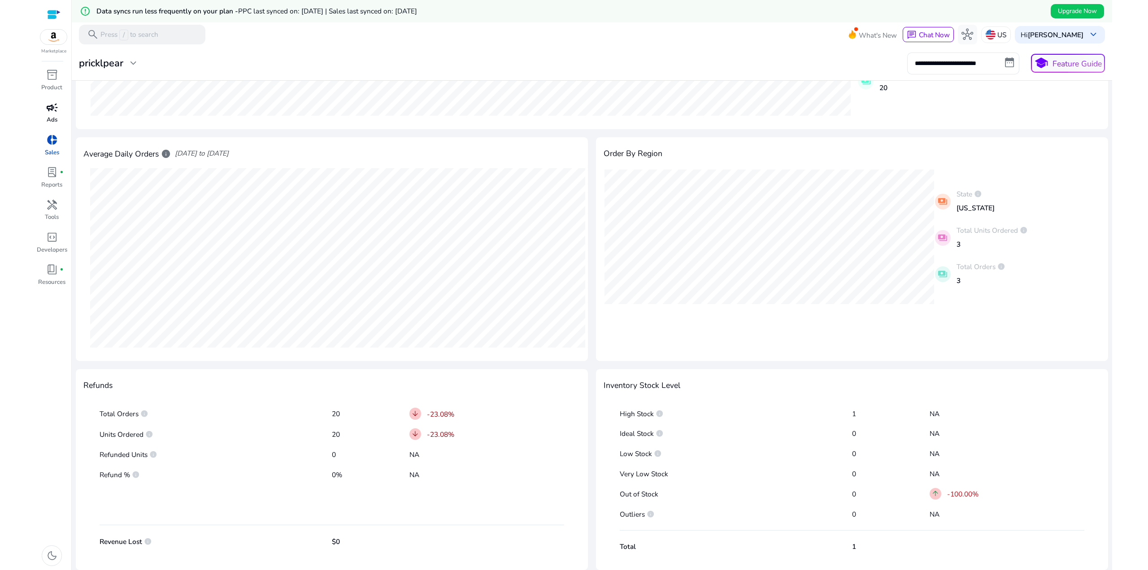
click at [749, 487] on div "Out of Stock 0 arrow_upward -100.00%" at bounding box center [852, 493] width 465 height 17
drag, startPoint x: 706, startPoint y: 464, endPoint x: 709, endPoint y: 454, distance: 10.4
click at [706, 462] on div "High Stock info 1 NA Ideal Stock info 0 NA Low Stock info 0 NA Very Low Stock 0…" at bounding box center [852, 478] width 496 height 169
click at [709, 454] on p "Low Stock info" at bounding box center [736, 454] width 232 height 10
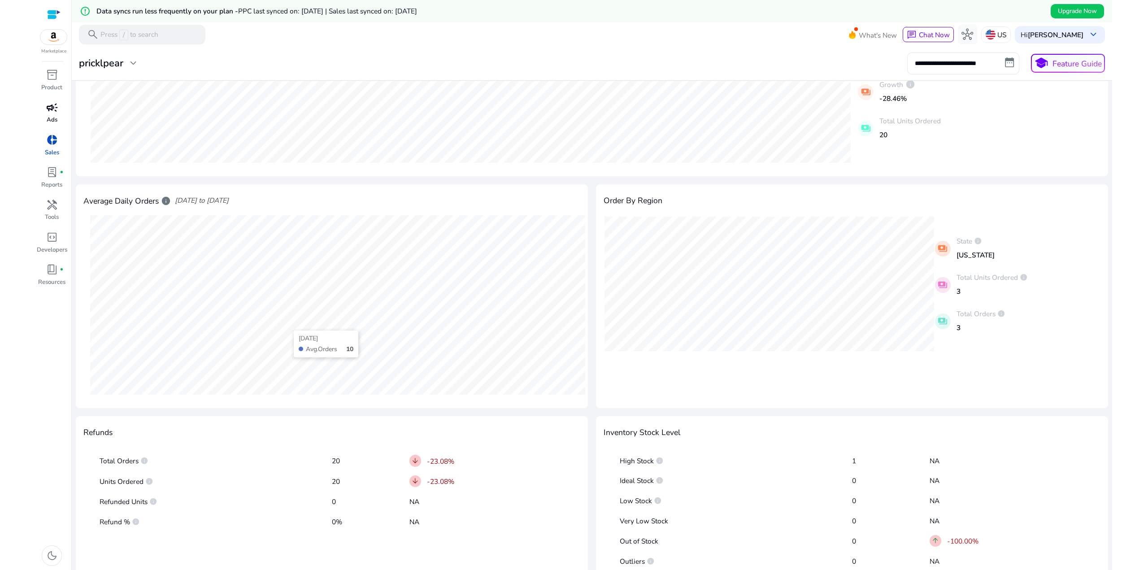
scroll to position [0, 0]
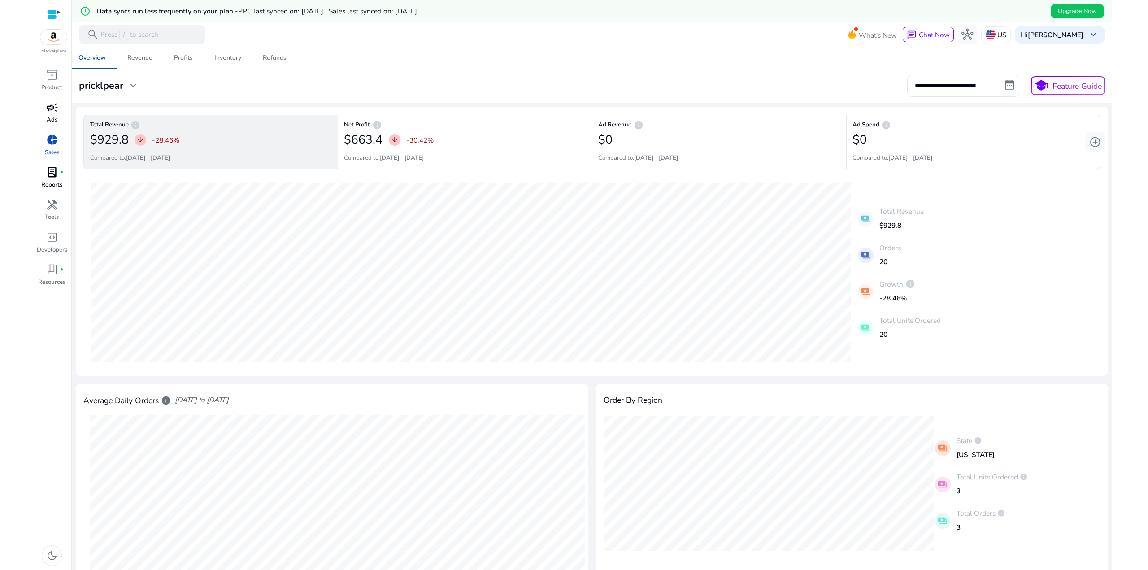
drag, startPoint x: 54, startPoint y: 178, endPoint x: 61, endPoint y: 179, distance: 7.2
click at [54, 178] on span "lab_profile" at bounding box center [52, 172] width 12 height 12
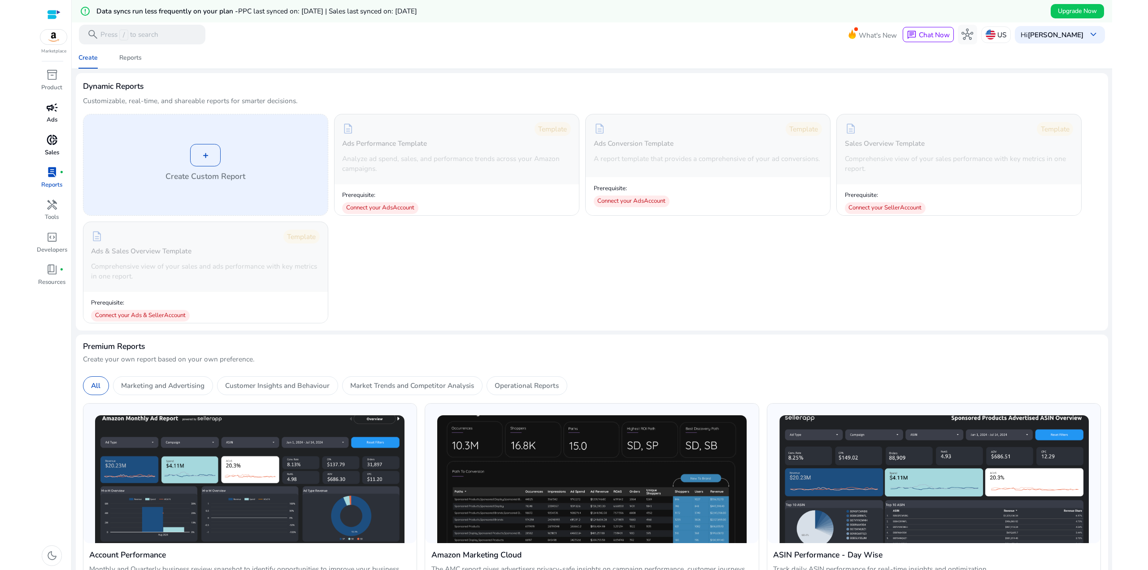
click at [205, 151] on div "+" at bounding box center [205, 155] width 30 height 22
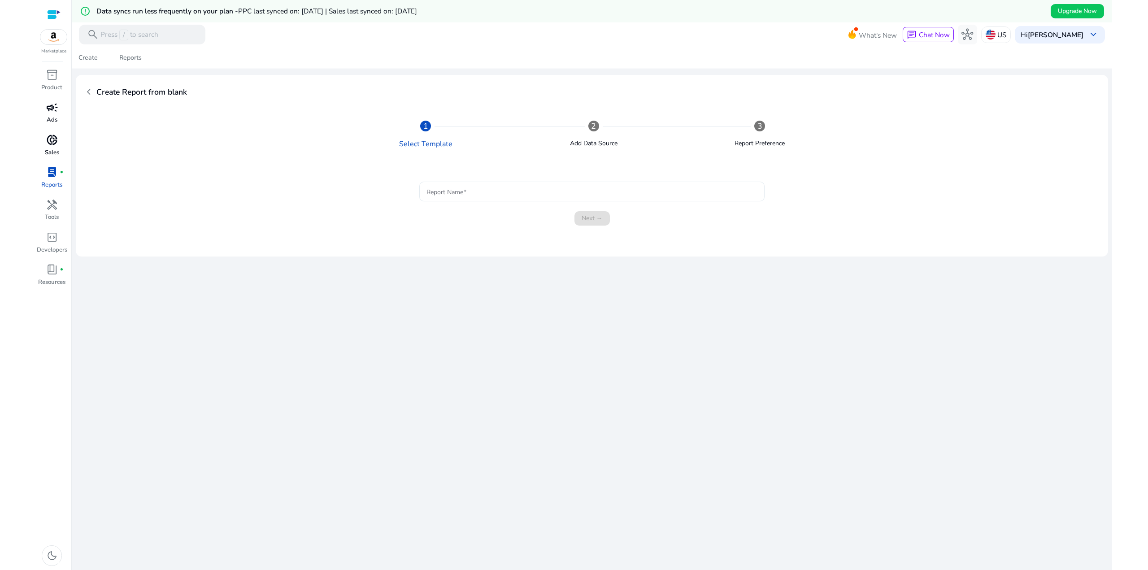
click at [481, 191] on input "Report Name" at bounding box center [591, 192] width 330 height 10
click at [618, 194] on input "Report Name" at bounding box center [591, 192] width 330 height 10
click at [87, 91] on span "chevron_left" at bounding box center [89, 92] width 12 height 12
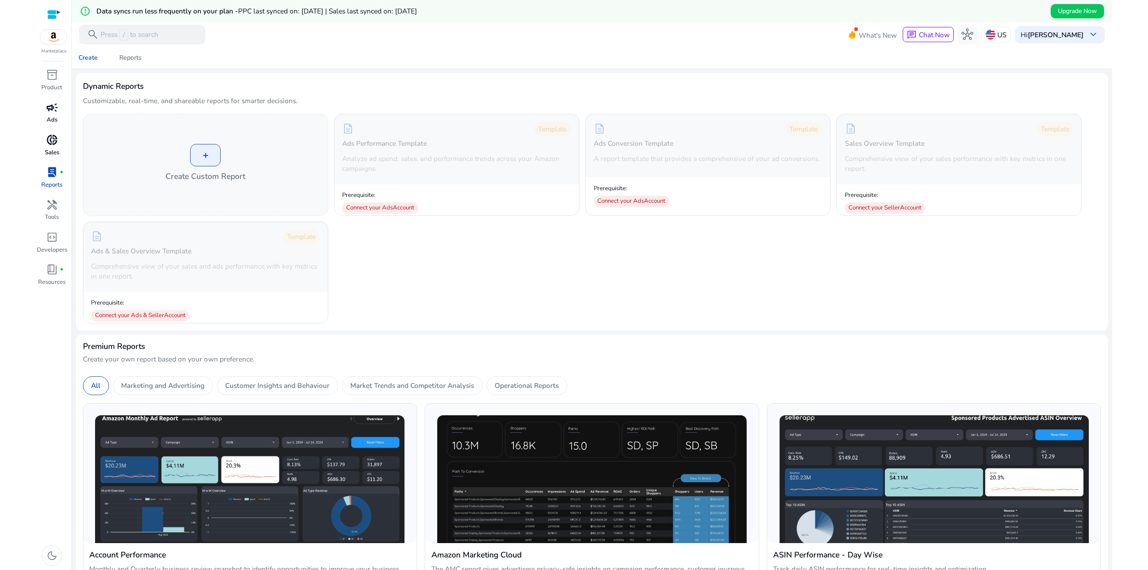
click at [485, 261] on div "+ Create Custom Report description Template Ads Performance Template Analyze ad…" at bounding box center [592, 218] width 1018 height 209
click at [416, 263] on div "+ Create Custom Report description Template Ads Performance Template Analyze ad…" at bounding box center [592, 218] width 1018 height 209
click at [391, 206] on div "Connect your Ads Account" at bounding box center [380, 208] width 76 height 12
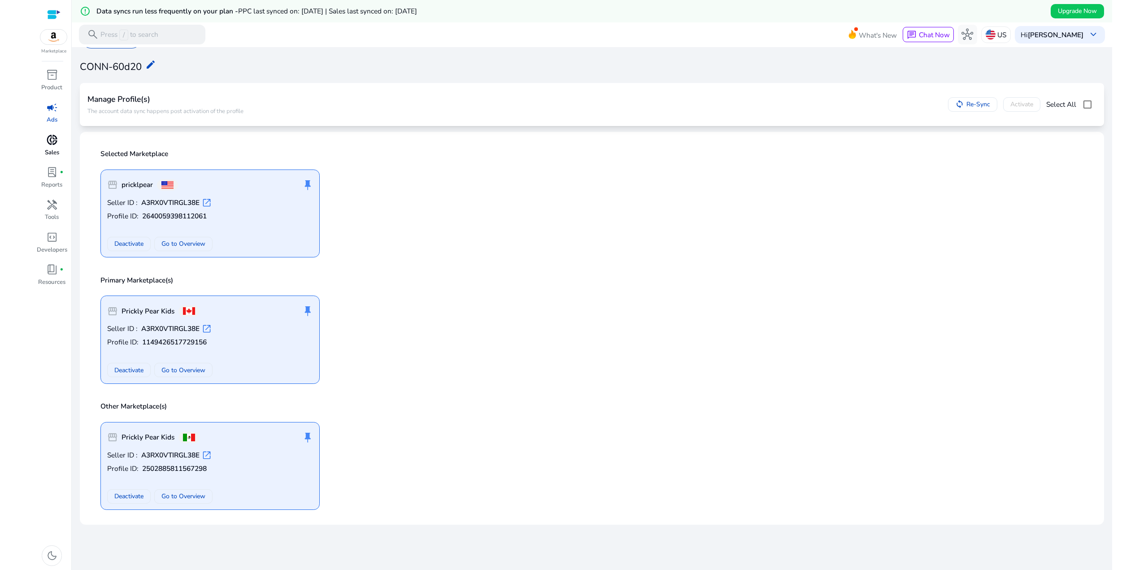
scroll to position [22, 0]
click at [967, 108] on span "Re-Sync" at bounding box center [978, 103] width 24 height 9
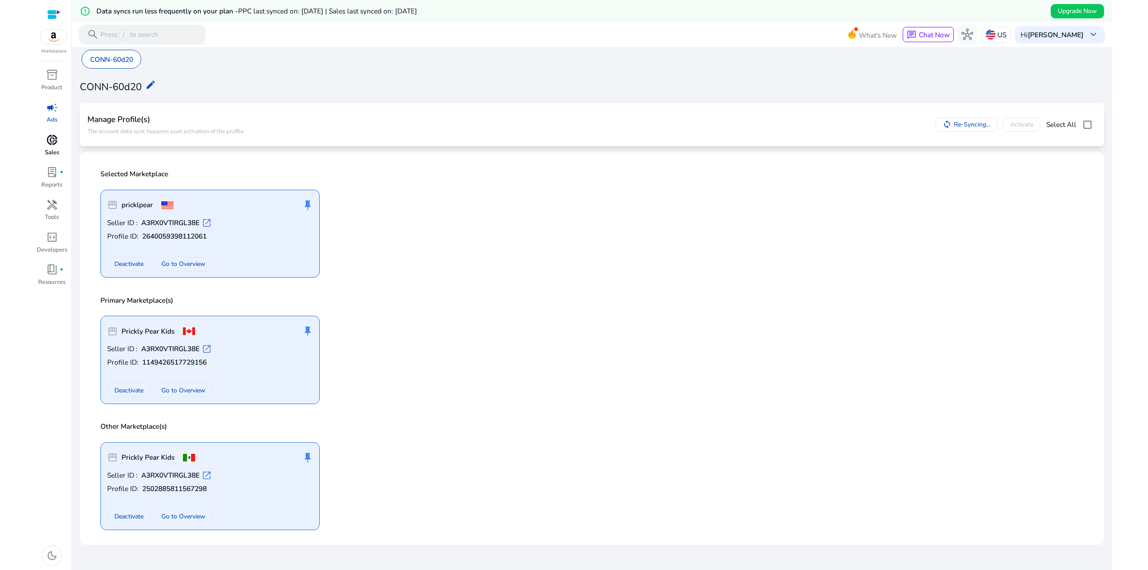
scroll to position [0, 0]
click at [53, 116] on p "Ads" at bounding box center [52, 120] width 11 height 9
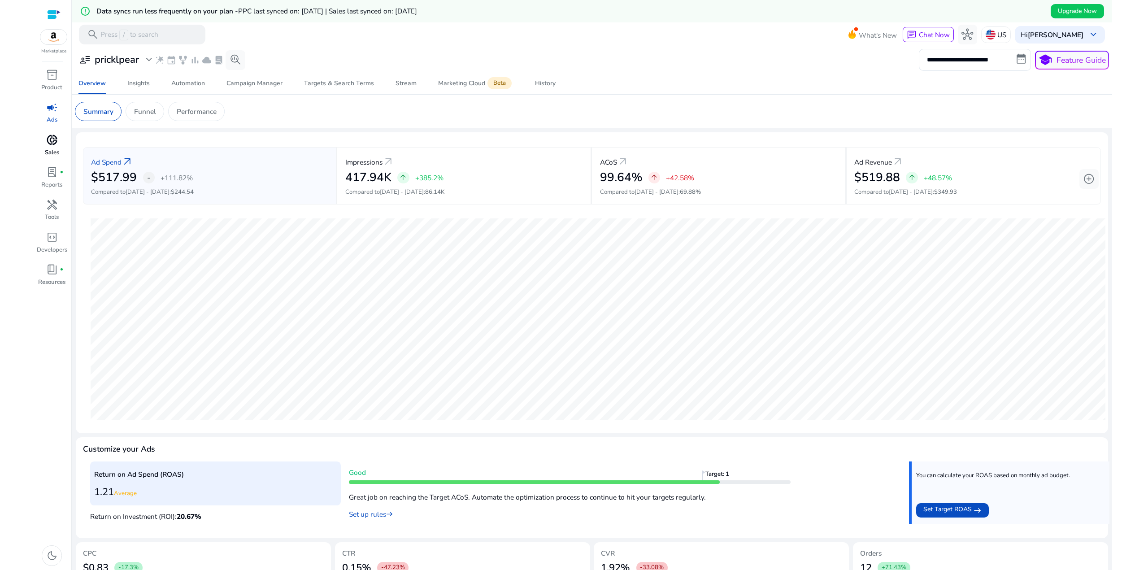
click at [739, 129] on div "**********" at bounding box center [592, 357] width 1032 height 620
click at [749, 63] on div "**********" at bounding box center [592, 60] width 1034 height 22
click at [756, 65] on div "**********" at bounding box center [592, 60] width 1034 height 22
click at [746, 63] on div "**********" at bounding box center [592, 60] width 1034 height 22
click at [42, 75] on div "inventory_2" at bounding box center [51, 75] width 27 height 16
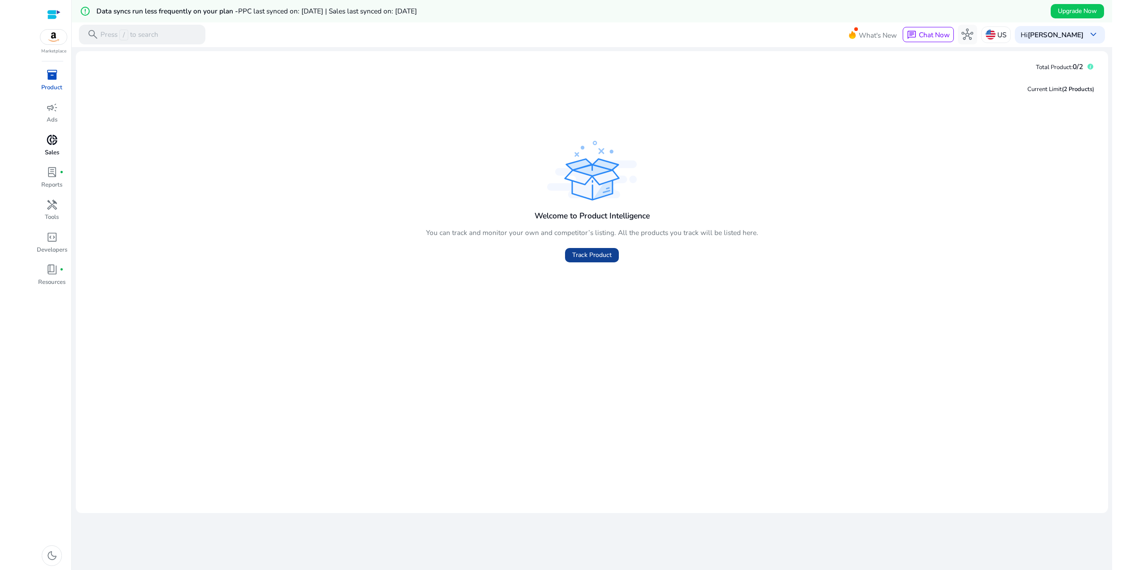
click at [600, 255] on span "Track Product" at bounding box center [591, 254] width 39 height 9
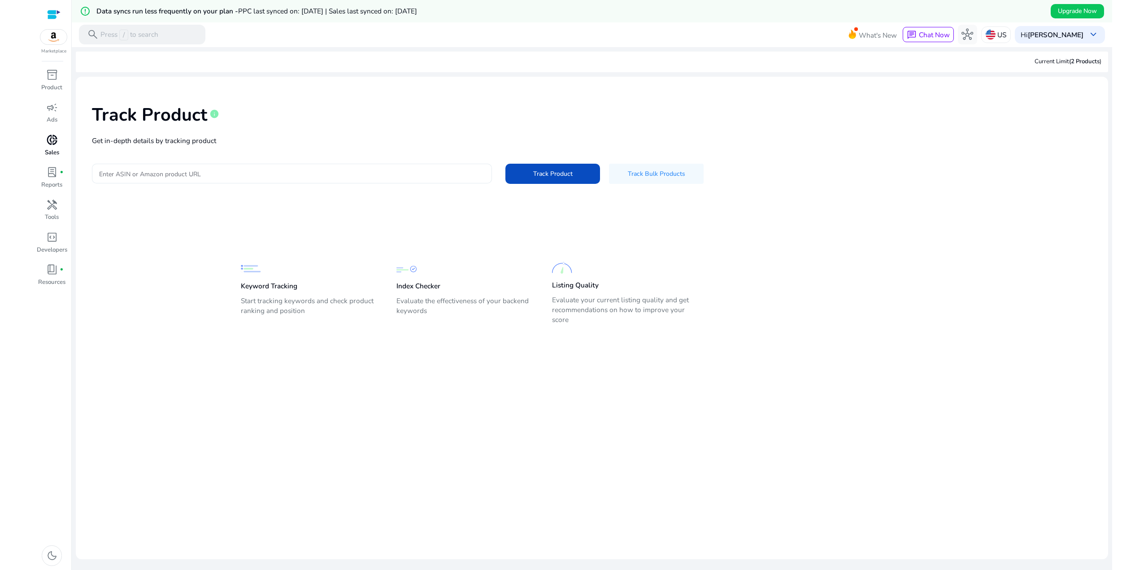
click at [148, 170] on input "Enter ASIN or Amazon product URL" at bounding box center [292, 174] width 386 height 10
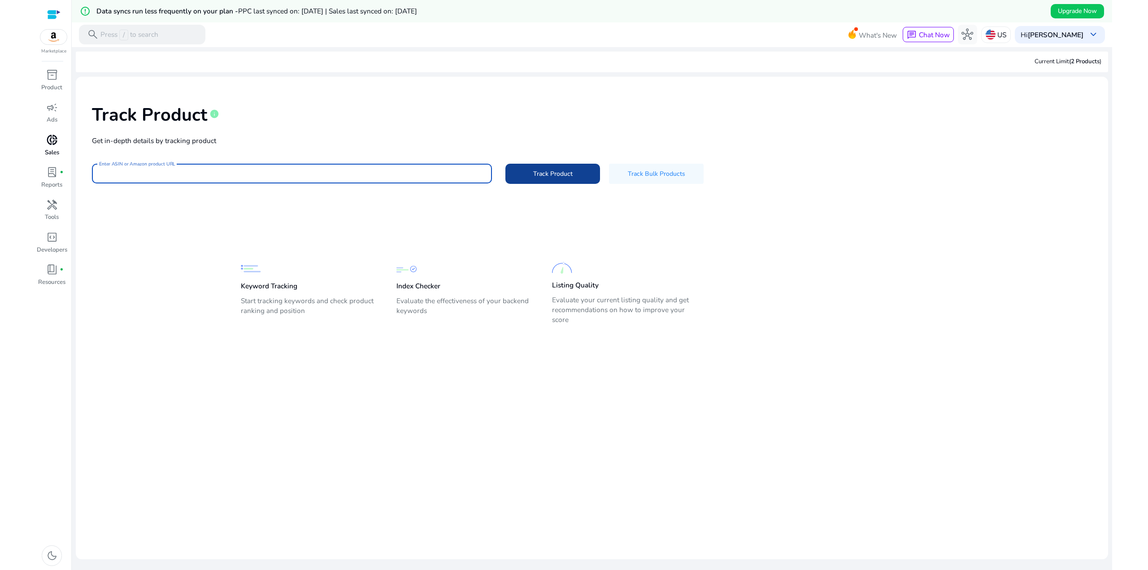
paste input "**********"
type input "**********"
click at [537, 172] on span "Track Product" at bounding box center [552, 173] width 39 height 9
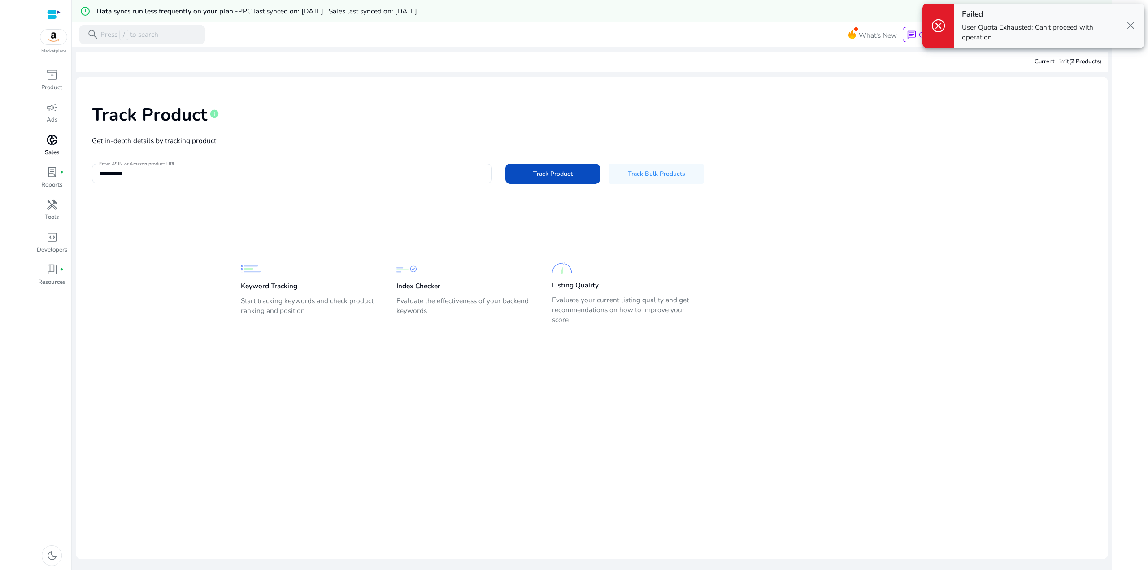
click at [1127, 23] on span "close" at bounding box center [1131, 26] width 12 height 12
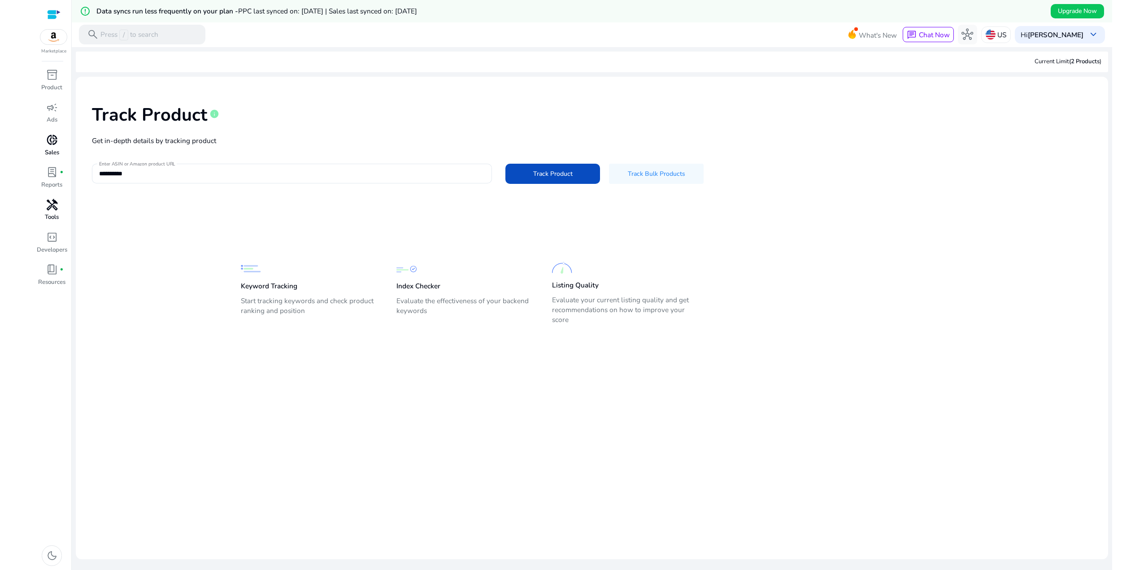
click at [56, 202] on span "handyman" at bounding box center [52, 205] width 12 height 12
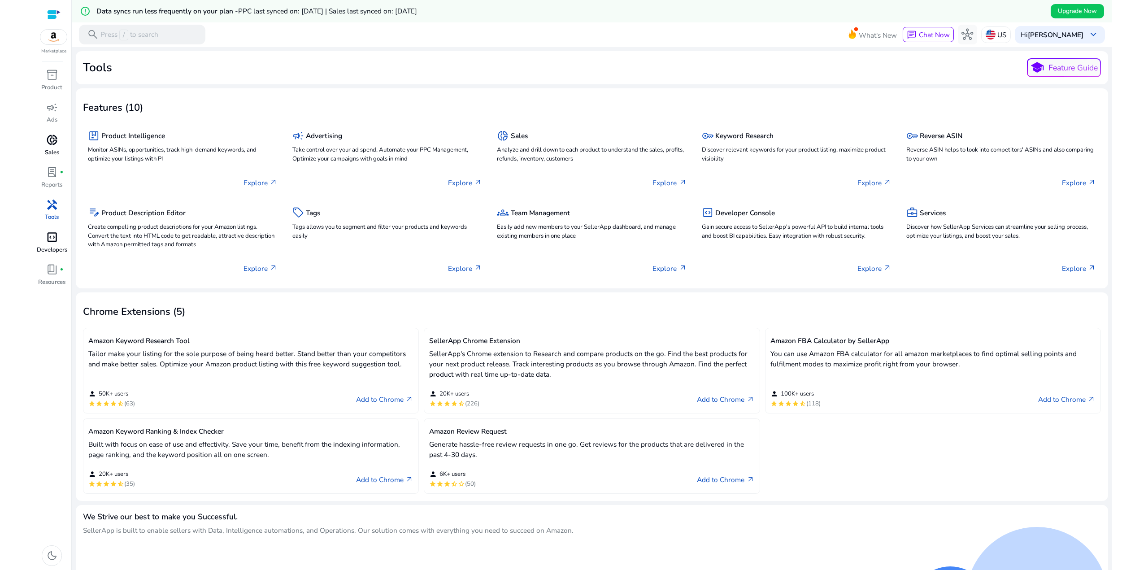
click at [54, 236] on span "code_blocks" at bounding box center [52, 237] width 12 height 12
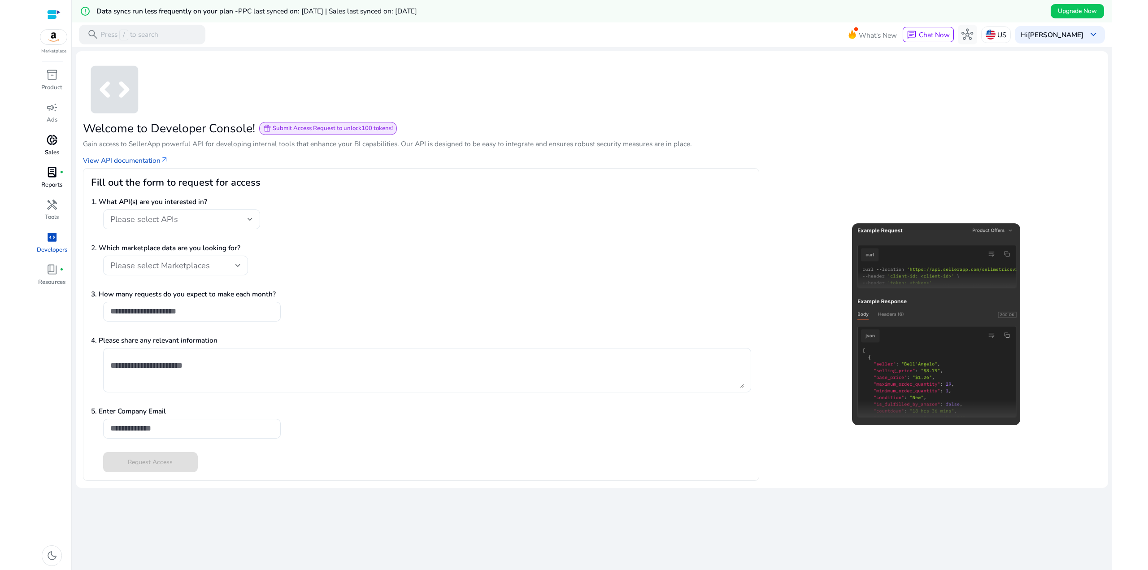
click at [52, 172] on span "lab_profile" at bounding box center [52, 172] width 12 height 12
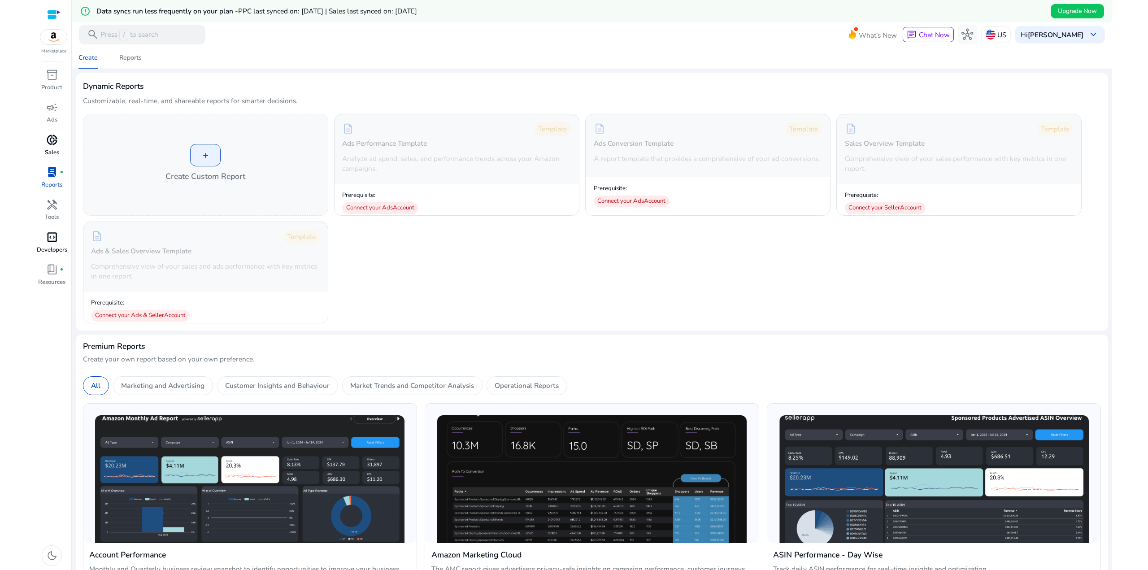
click at [315, 95] on div "Dynamic Reports Customizable, real-time, and shareable reports for smarter deci…" at bounding box center [592, 97] width 1018 height 34
drag, startPoint x: 244, startPoint y: 99, endPoint x: 83, endPoint y: 84, distance: 161.7
click at [83, 84] on div "Dynamic Reports Customizable, real-time, and shareable reports for smarter deci…" at bounding box center [592, 97] width 1018 height 34
click at [133, 91] on h3 "Dynamic Reports" at bounding box center [113, 86] width 61 height 12
drag, startPoint x: 279, startPoint y: 103, endPoint x: 79, endPoint y: 84, distance: 200.4
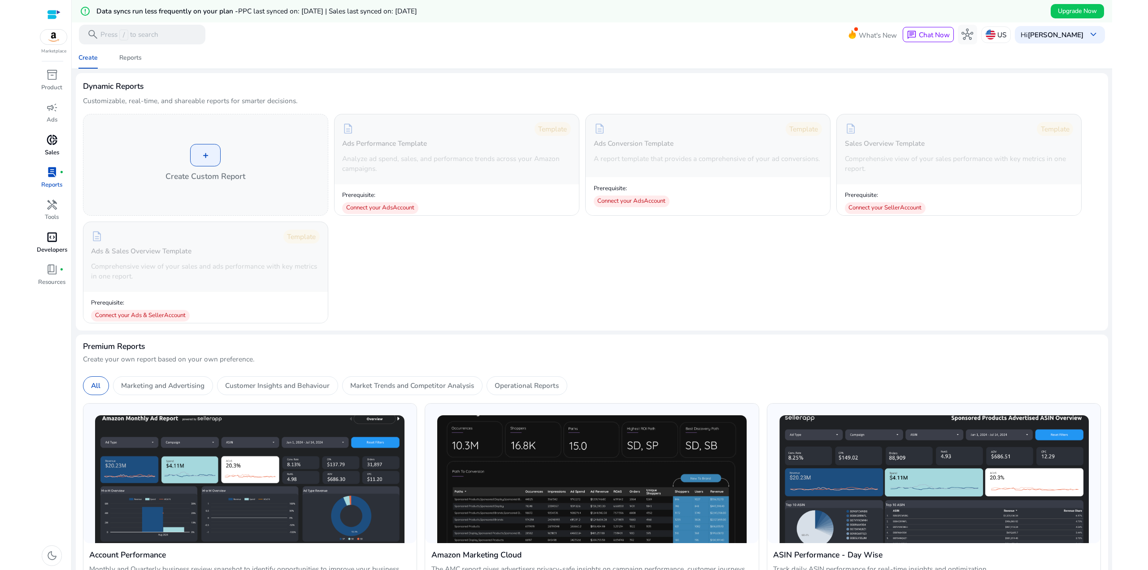
click at [79, 84] on mat-card "Dynamic Reports Customizable, real-time, and shareable reports for smarter deci…" at bounding box center [592, 201] width 1032 height 257
click at [115, 87] on h3 "Dynamic Reports" at bounding box center [113, 86] width 61 height 12
drag, startPoint x: 288, startPoint y: 104, endPoint x: 78, endPoint y: 86, distance: 211.2
click at [78, 86] on mat-card "Dynamic Reports Customizable, real-time, and shareable reports for smarter deci…" at bounding box center [592, 201] width 1032 height 257
click at [114, 88] on h3 "Dynamic Reports" at bounding box center [113, 86] width 61 height 12
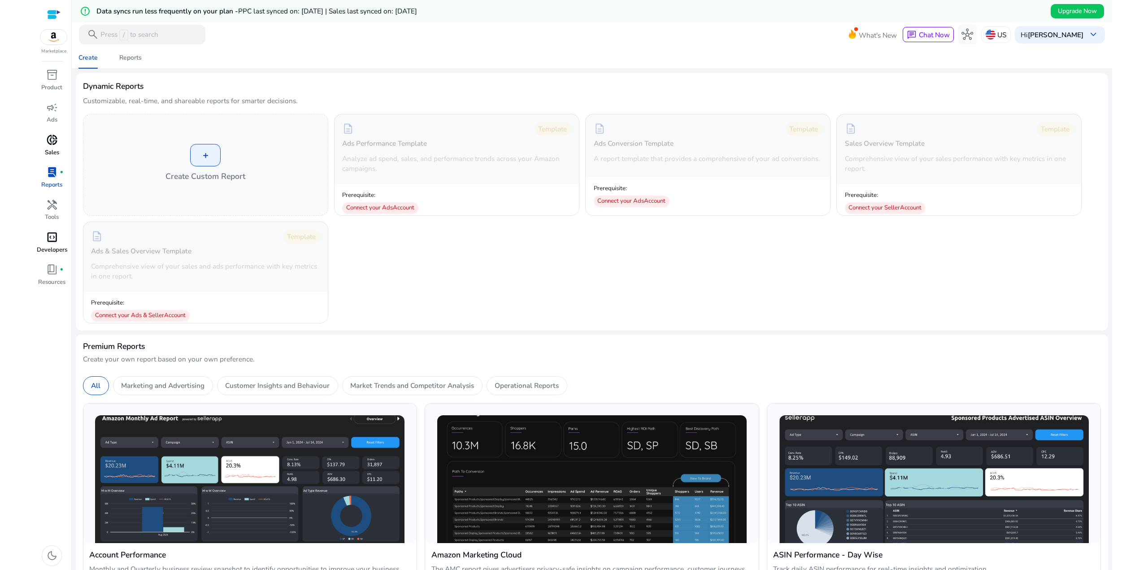
drag, startPoint x: 296, startPoint y: 101, endPoint x: 69, endPoint y: 78, distance: 229.0
click at [69, 78] on mat-sidenav-container "Marketplace inventory_2 Product campaign Ads donut_small Sales lab_profile fibe…" at bounding box center [574, 285] width 1076 height 570
click at [128, 89] on h3 "Dynamic Reports" at bounding box center [113, 86] width 61 height 12
drag, startPoint x: 163, startPoint y: 94, endPoint x: 83, endPoint y: 86, distance: 80.2
click at [83, 86] on div "Dynamic Reports Customizable, real-time, and shareable reports for smarter deci…" at bounding box center [592, 97] width 1018 height 34
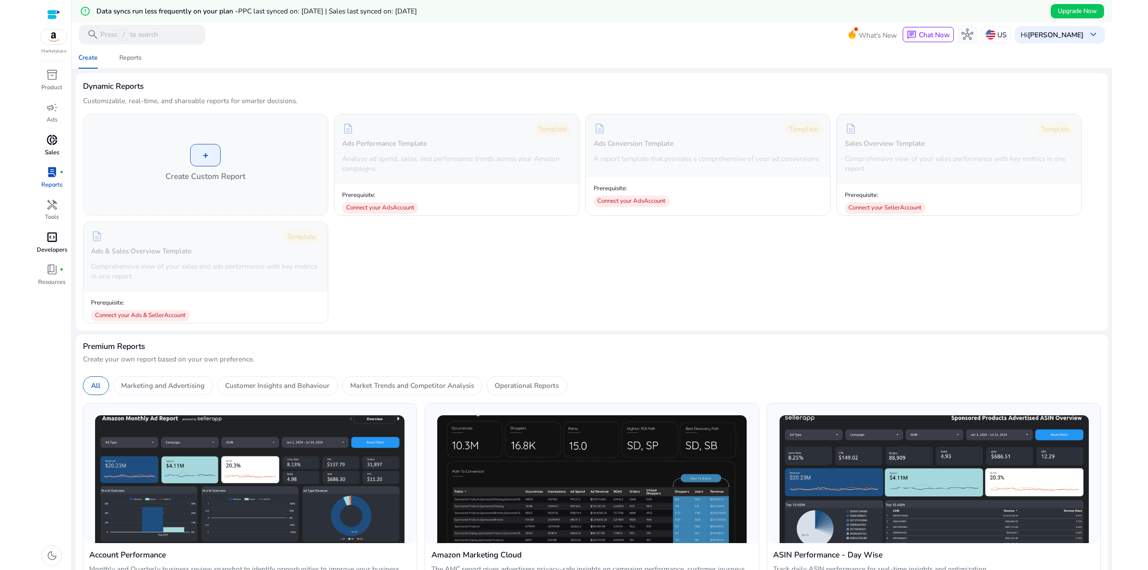
click at [83, 86] on h3 "Dynamic Reports" at bounding box center [113, 86] width 61 height 12
click at [58, 145] on div "donut_small" at bounding box center [51, 140] width 27 height 16
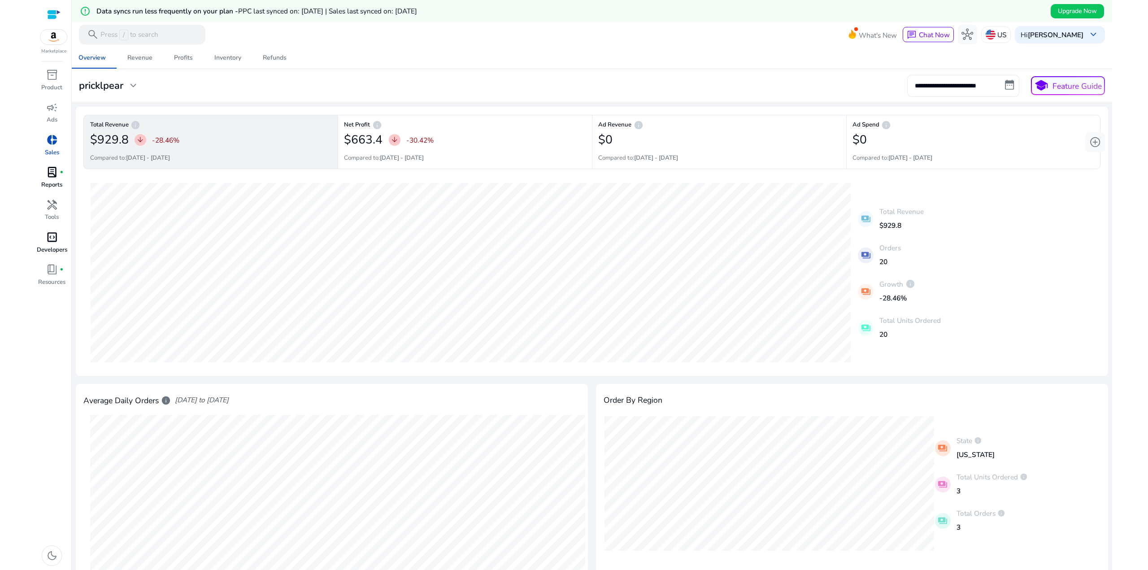
click at [360, 84] on div "**********" at bounding box center [592, 86] width 1034 height 22
click at [950, 89] on input "**********" at bounding box center [963, 86] width 112 height 22
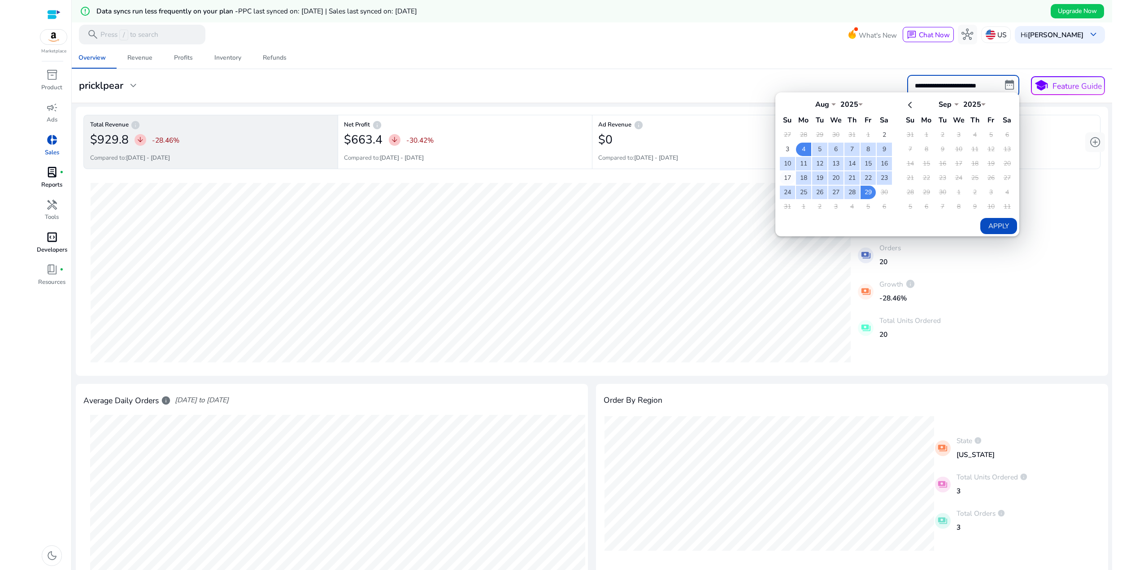
click at [785, 179] on td "17" at bounding box center [787, 177] width 15 height 13
click at [866, 191] on td "29" at bounding box center [868, 192] width 15 height 13
click at [1004, 228] on button "Apply" at bounding box center [998, 226] width 36 height 16
type input "**********"
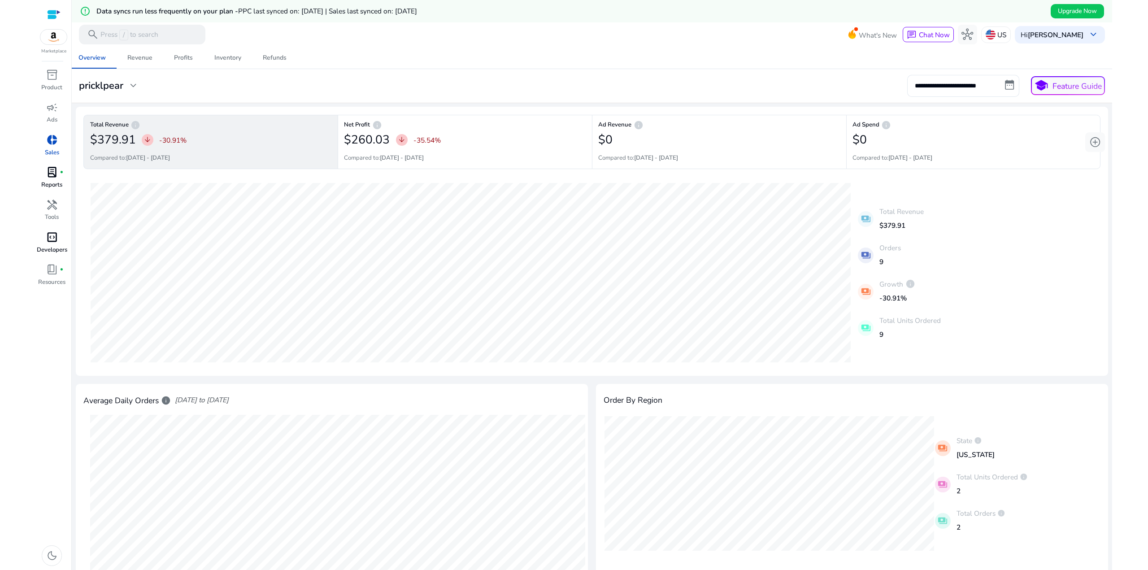
click at [948, 236] on div "28-08-2025 Total Revenue: $39.99 15-08-2025 Total Revenue: $149.97 payments Tot…" at bounding box center [591, 272] width 1017 height 191
drag, startPoint x: 947, startPoint y: 335, endPoint x: 903, endPoint y: 252, distance: 93.9
click at [903, 256] on body "**********" at bounding box center [574, 285] width 1076 height 570
click at [904, 247] on div "payments Orders 9" at bounding box center [899, 254] width 83 height 30
drag, startPoint x: 919, startPoint y: 332, endPoint x: 924, endPoint y: 263, distance: 69.7
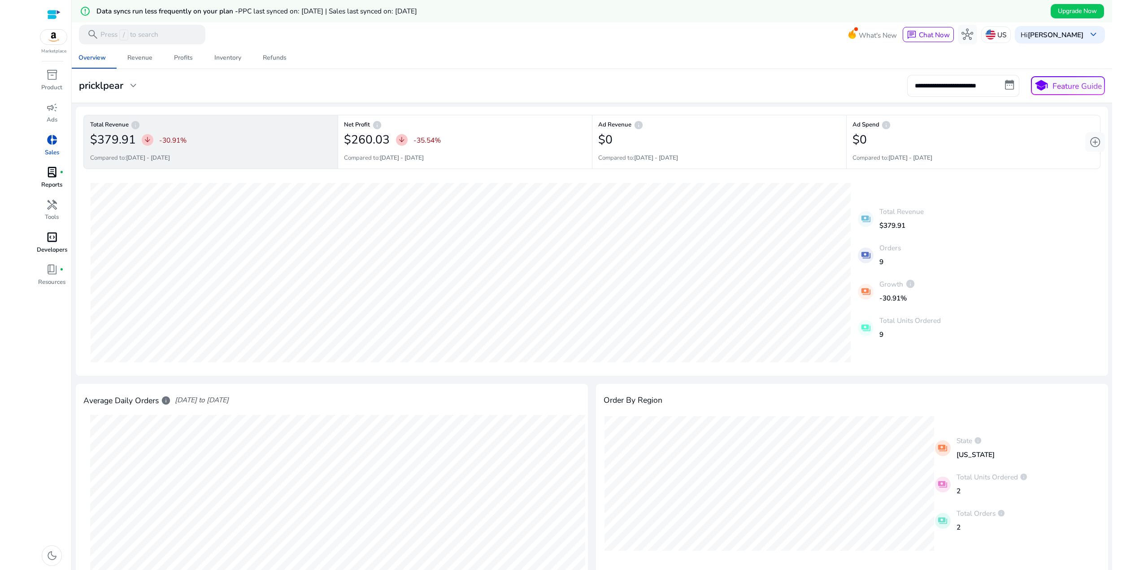
click at [920, 281] on div "28-08-2025 Total Revenue: $39.99 15-08-2025 Total Revenue: $149.97 payments Tot…" at bounding box center [591, 272] width 1017 height 191
click at [924, 260] on div "payments Orders 9" at bounding box center [899, 254] width 83 height 30
drag, startPoint x: 916, startPoint y: 340, endPoint x: 920, endPoint y: 256, distance: 84.9
click at [917, 270] on div "Total Revenue info $379.91 arrow_downward -30.91% Compared to: 04-08-2025 - 16-…" at bounding box center [592, 462] width 1032 height 710
click at [920, 256] on div "payments Orders 9" at bounding box center [899, 254] width 83 height 30
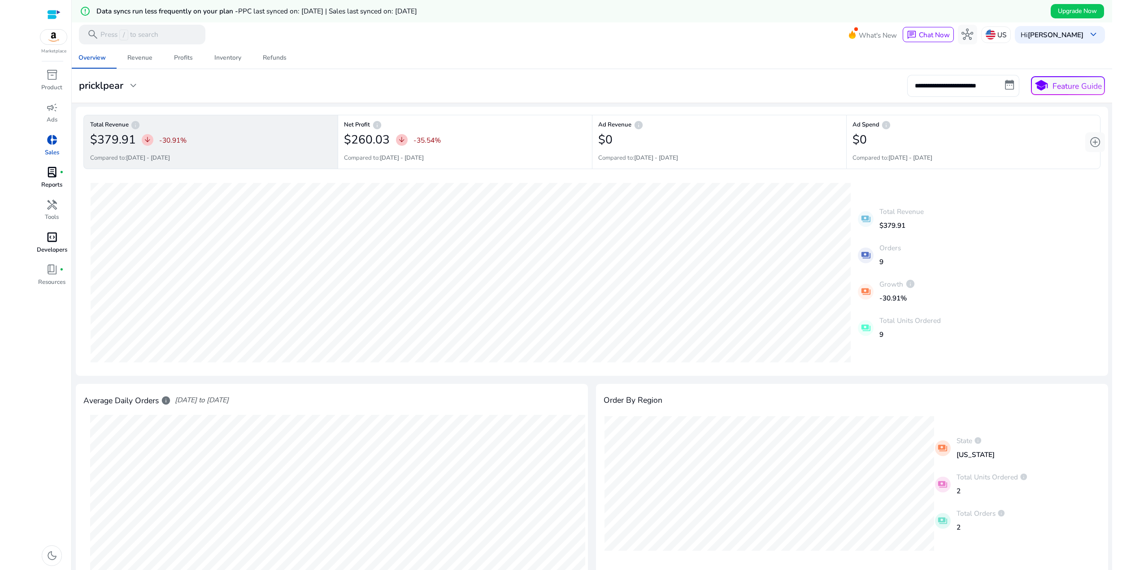
drag, startPoint x: 924, startPoint y: 283, endPoint x: 933, endPoint y: 255, distance: 29.4
click at [925, 280] on div "28-08-2025 Total Revenue: $39.99 15-08-2025 Total Revenue: $149.97 payments Tot…" at bounding box center [591, 272] width 1017 height 191
click at [933, 255] on div "payments Orders 9" at bounding box center [899, 254] width 83 height 30
click at [922, 261] on body "**********" at bounding box center [574, 285] width 1076 height 570
click at [937, 240] on div "payments Orders 9" at bounding box center [899, 254] width 83 height 30
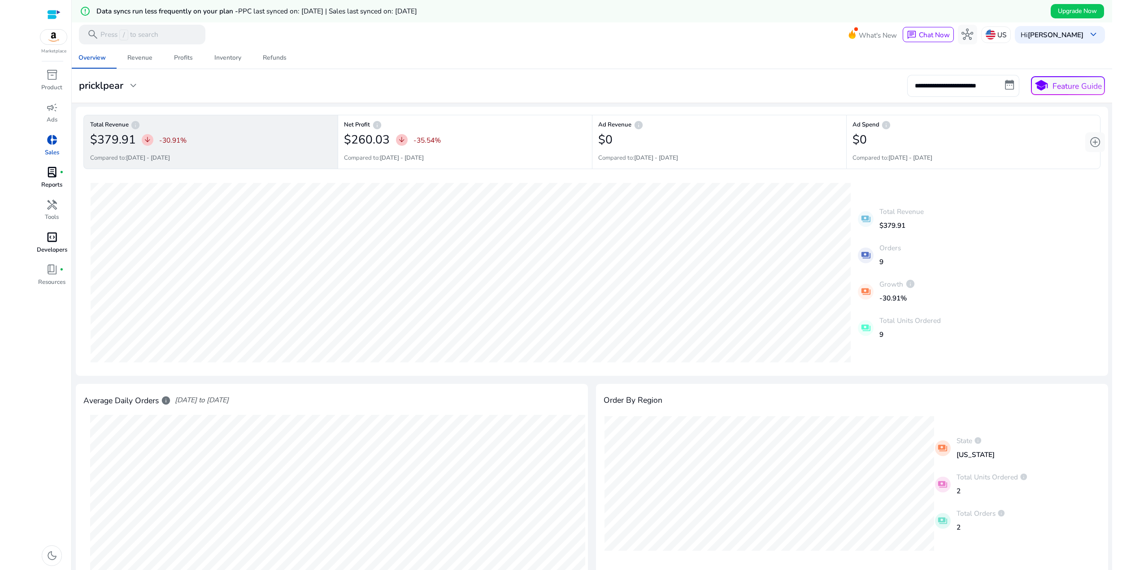
click at [359, 91] on div "**********" at bounding box center [592, 86] width 1034 height 22
click at [473, 46] on mat-toolbar "search Press / to search What's New chat Chat Now hub US Hi Josh Bockelman keyb…" at bounding box center [592, 34] width 1040 height 25
click at [487, 84] on div "**********" at bounding box center [592, 86] width 1034 height 22
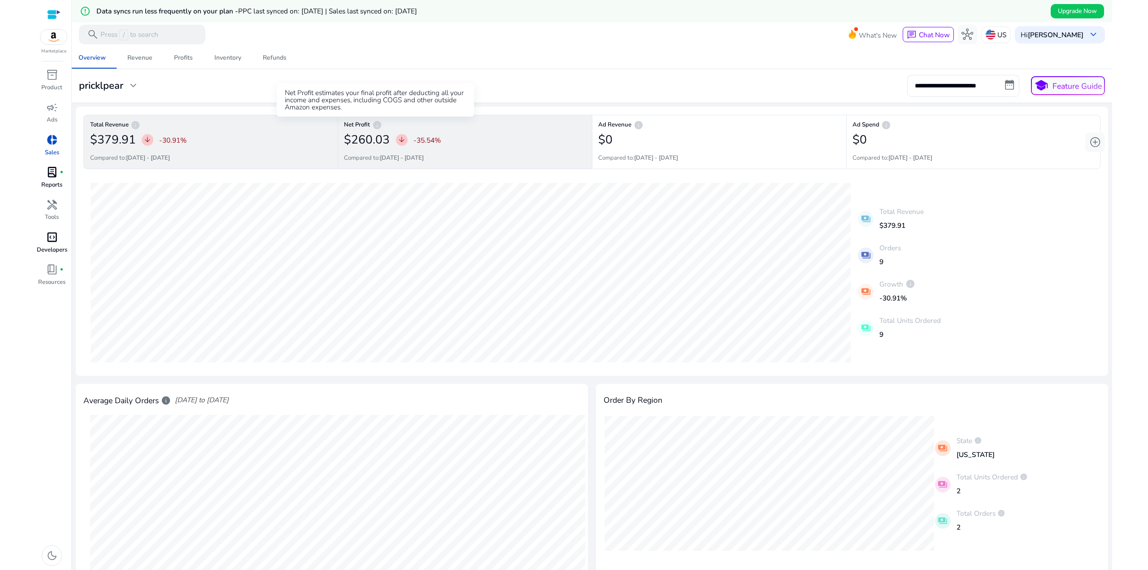
click at [377, 127] on span "info" at bounding box center [377, 125] width 10 height 10
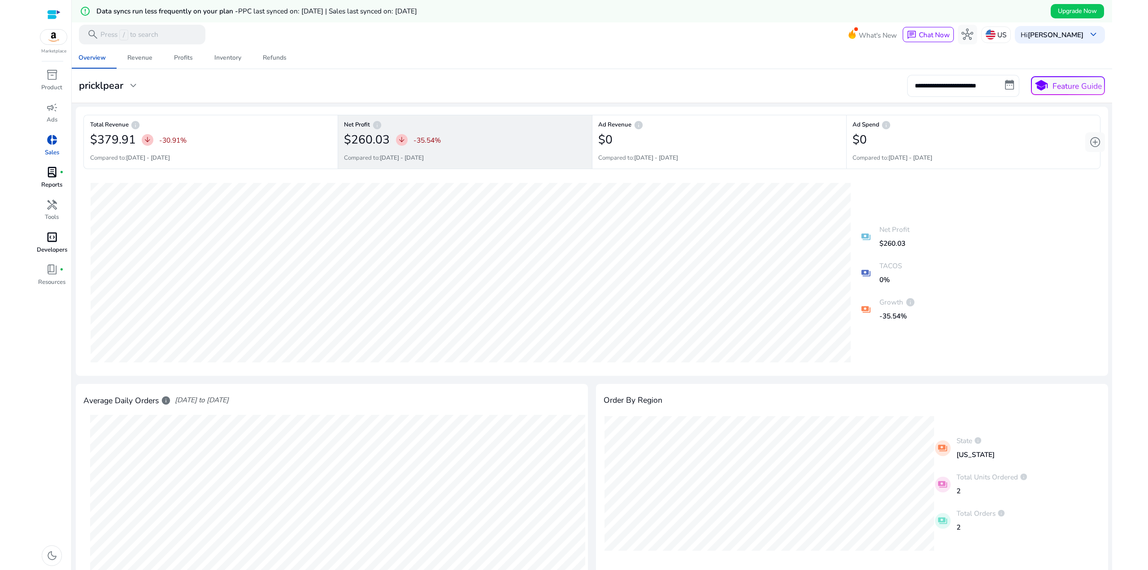
drag, startPoint x: 896, startPoint y: 280, endPoint x: 861, endPoint y: 237, distance: 55.5
click at [860, 239] on div "payments Net Profit $260.03 payments TACOS 0% payments Growth info -35.54%" at bounding box center [886, 272] width 57 height 103
drag, startPoint x: 877, startPoint y: 228, endPoint x: 880, endPoint y: 237, distance: 9.9
click at [879, 228] on p "Net Profit" at bounding box center [894, 229] width 30 height 10
click at [899, 278] on p "0%" at bounding box center [890, 279] width 22 height 10
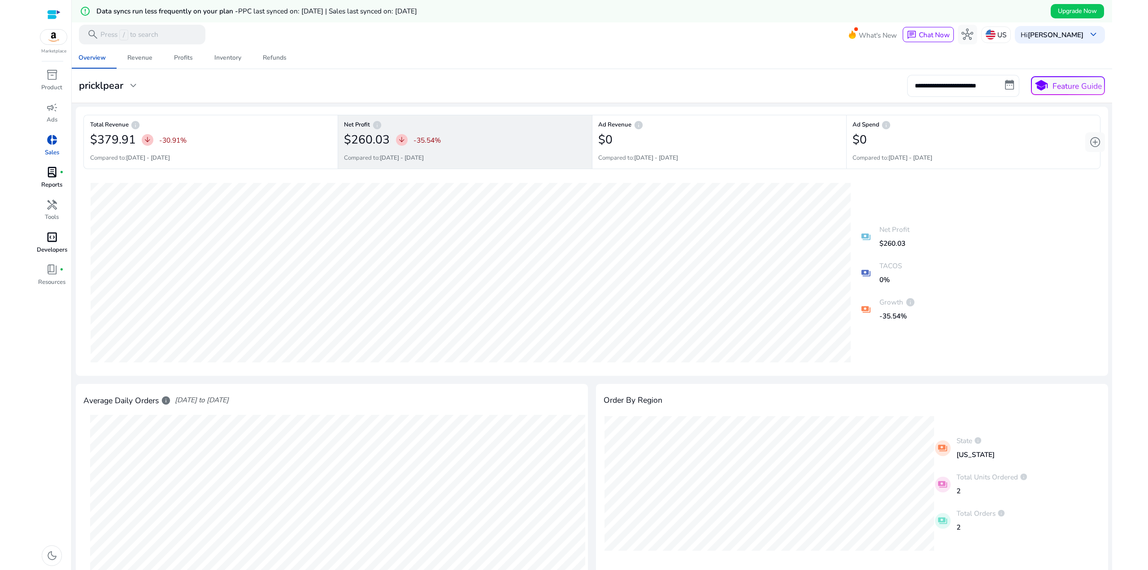
drag, startPoint x: 897, startPoint y: 256, endPoint x: 895, endPoint y: 238, distance: 17.6
click at [892, 244] on div "payments Net Profit $260.03 payments TACOS 0% payments Growth info -35.54%" at bounding box center [591, 272] width 1017 height 191
click at [895, 238] on p "$260.03" at bounding box center [894, 243] width 30 height 10
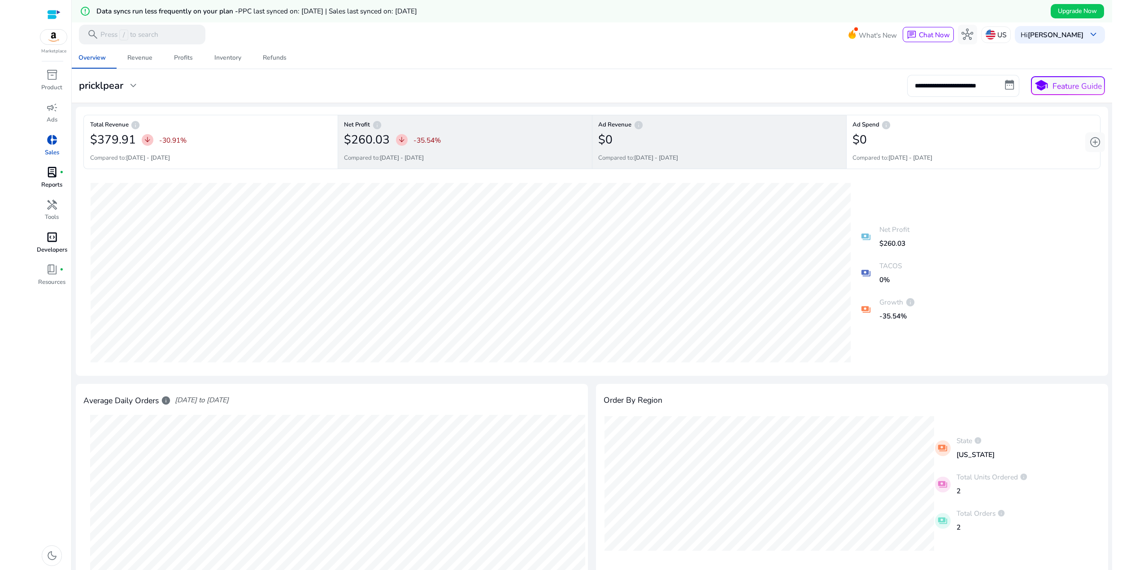
click at [761, 131] on div "$0" at bounding box center [719, 140] width 242 height 20
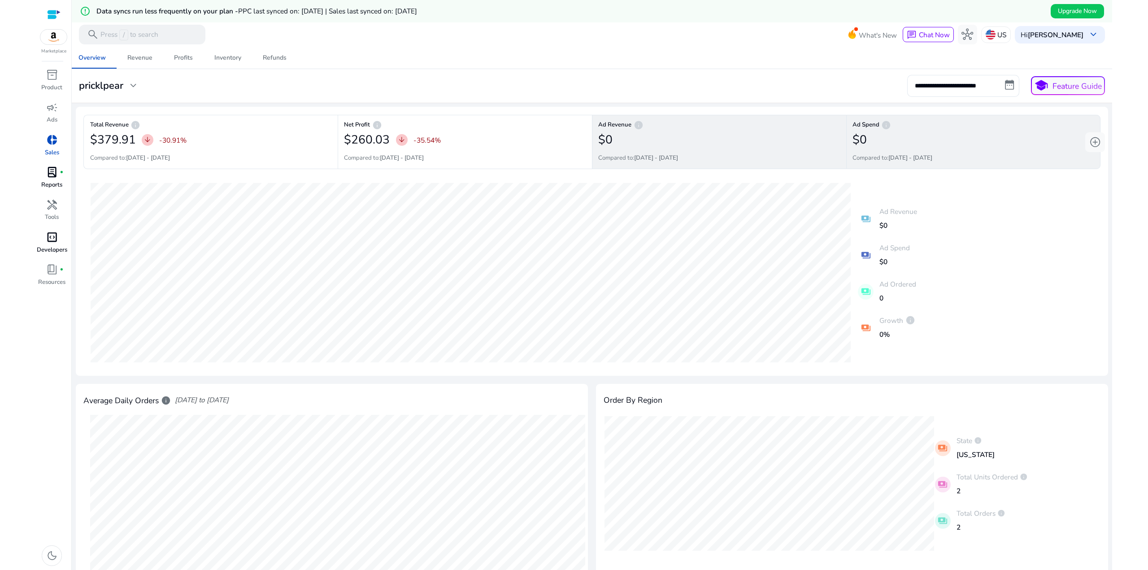
click at [938, 138] on div "$0" at bounding box center [972, 140] width 241 height 20
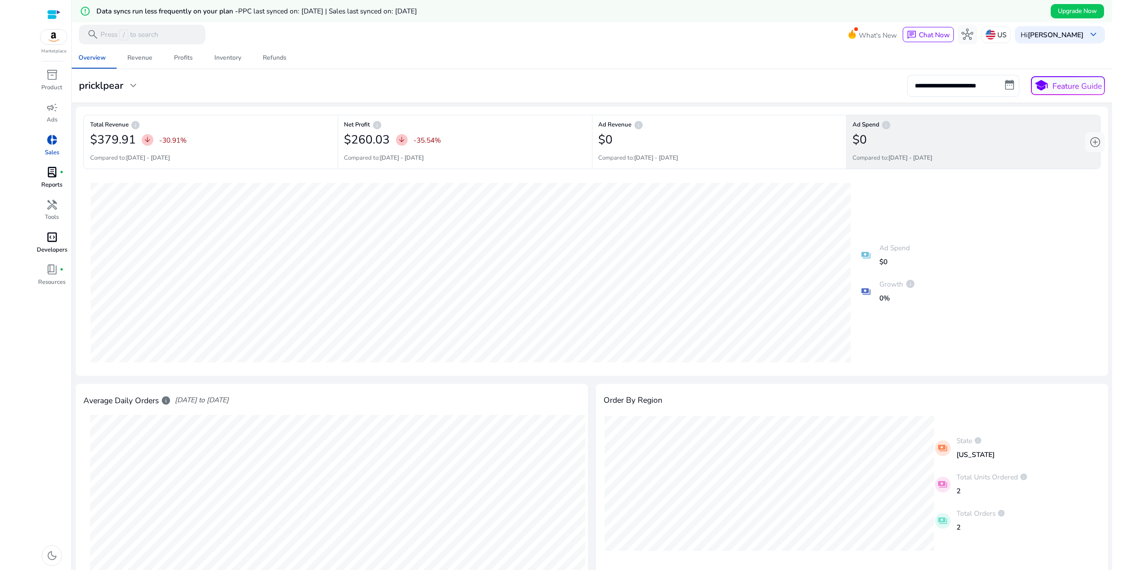
click at [1002, 194] on div "payments Ad Spend $0 payments Growth info 0%" at bounding box center [591, 272] width 1017 height 191
click at [835, 77] on div "**********" at bounding box center [592, 86] width 1034 height 22
click at [811, 91] on div "**********" at bounding box center [592, 86] width 1034 height 22
click at [45, 176] on div "lab_profile fiber_manual_record" at bounding box center [51, 173] width 27 height 16
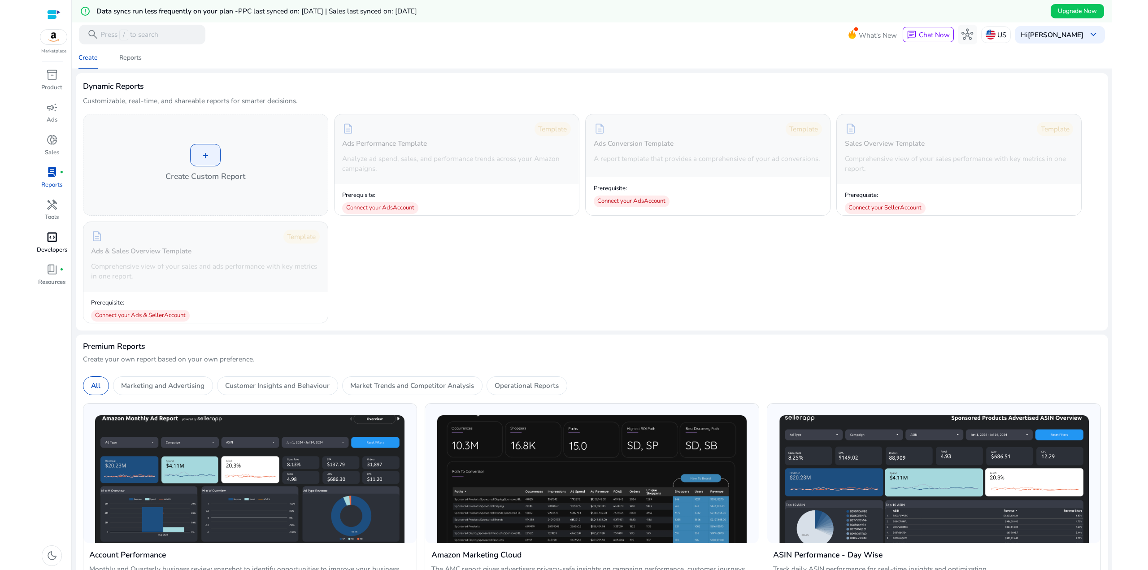
click at [556, 272] on div "+ Create Custom Report description Template Ads Performance Template Analyze ad…" at bounding box center [592, 218] width 1018 height 209
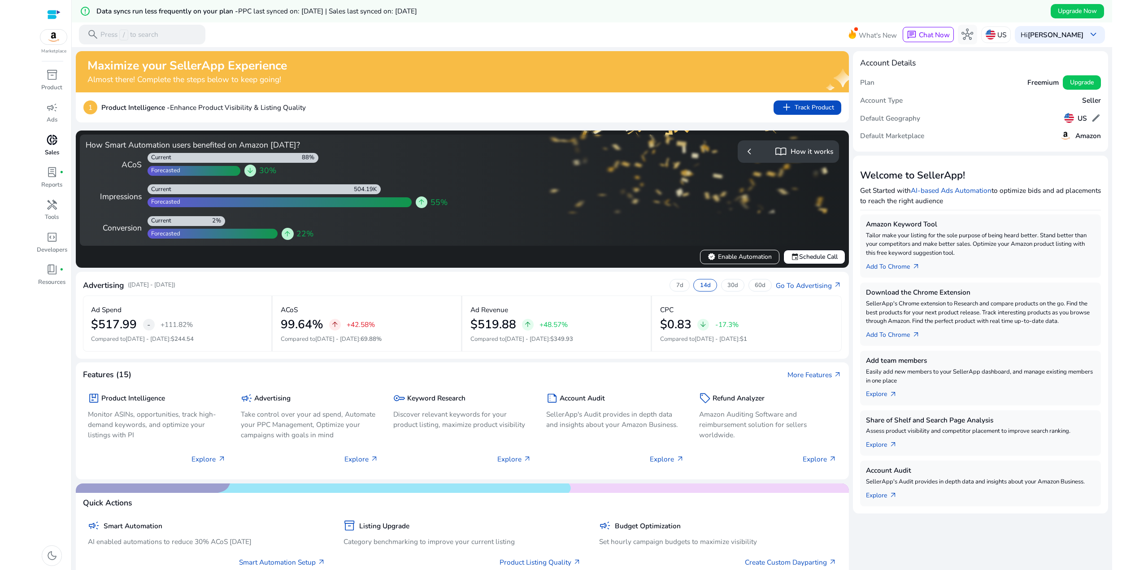
click at [49, 146] on span "donut_small" at bounding box center [52, 140] width 12 height 12
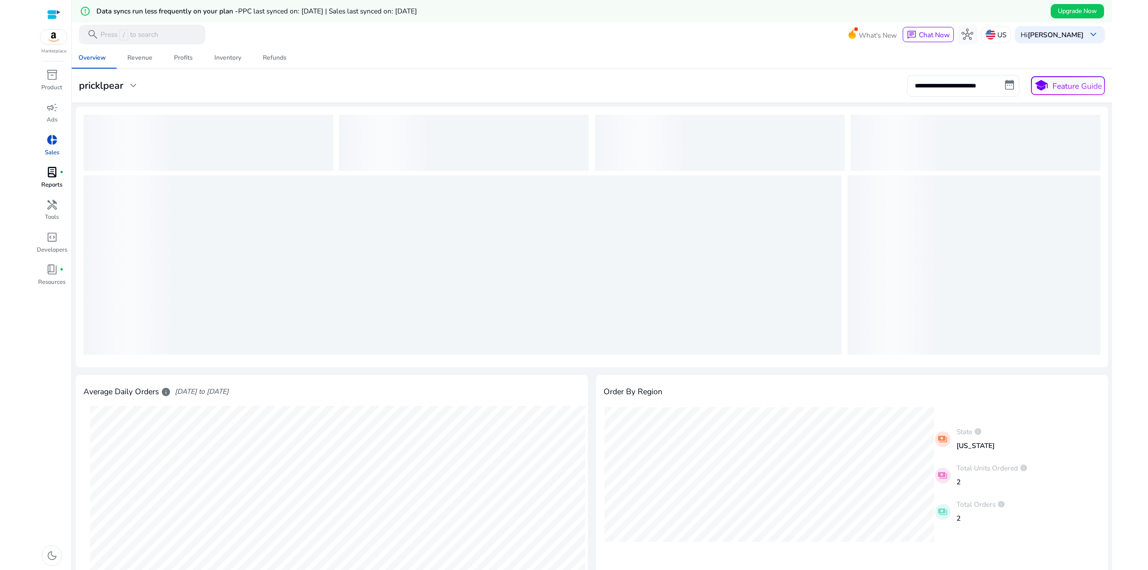
click at [52, 175] on span "lab_profile" at bounding box center [52, 172] width 12 height 12
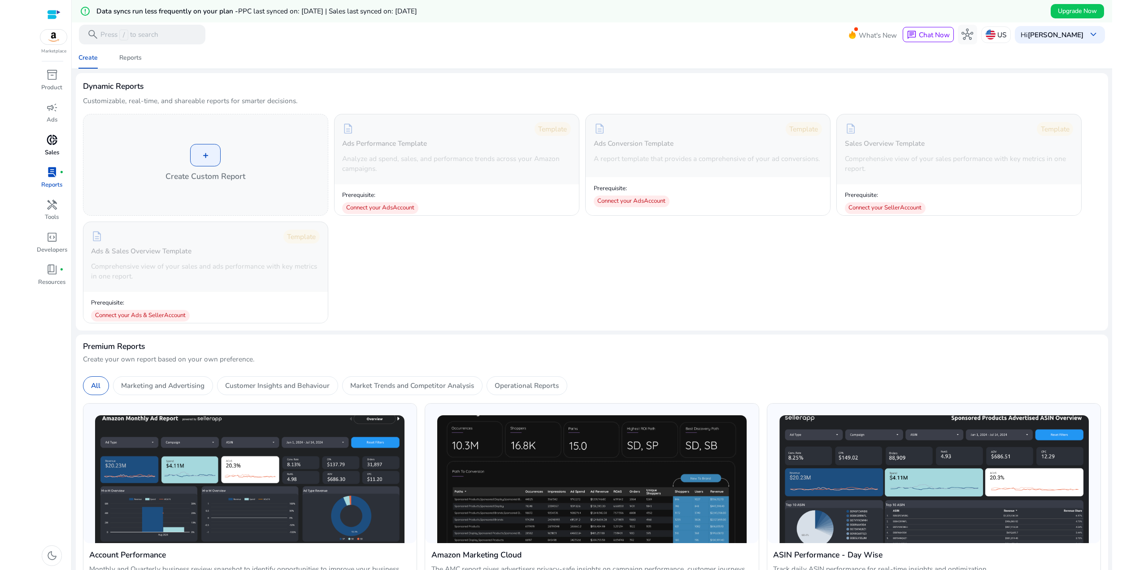
click at [53, 143] on span "donut_small" at bounding box center [52, 140] width 12 height 12
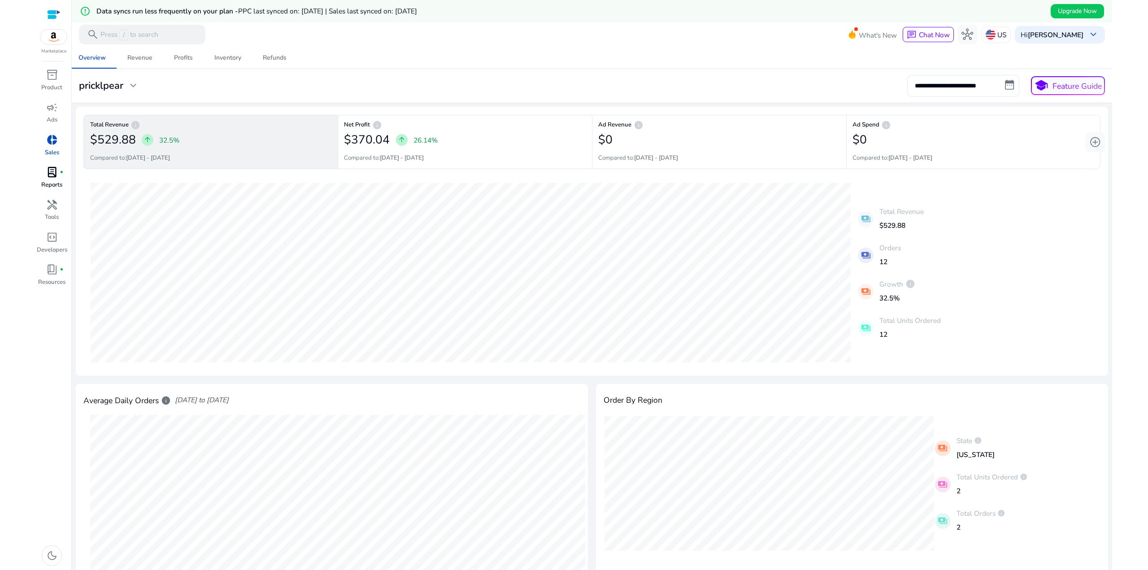
click at [677, 74] on mat-card "**********" at bounding box center [592, 86] width 1048 height 34
click at [53, 277] on div "book_4 fiber_manual_record" at bounding box center [51, 270] width 27 height 16
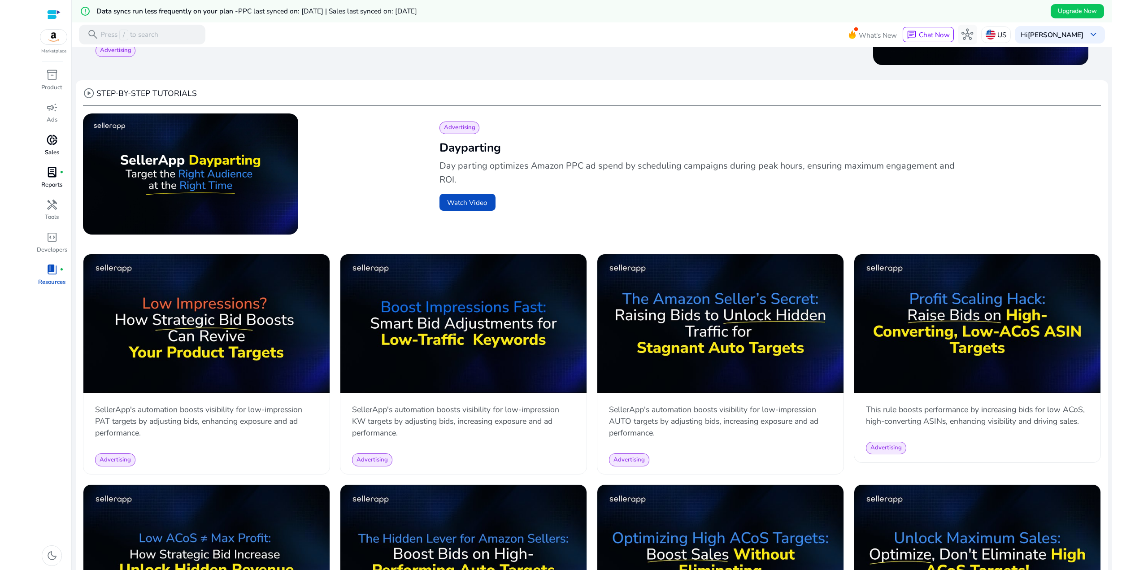
scroll to position [179, 0]
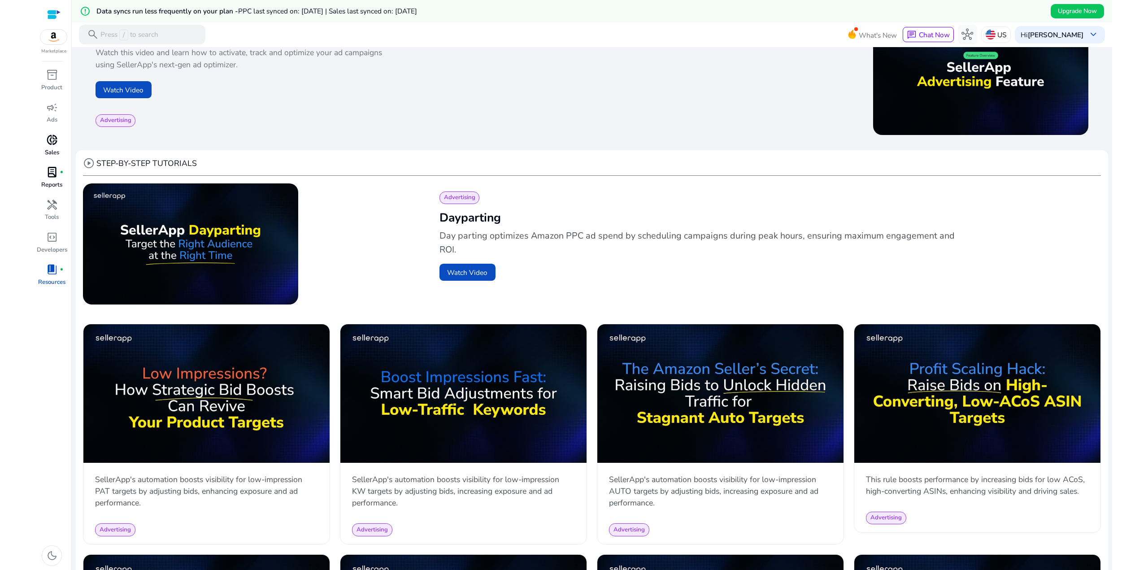
drag, startPoint x: 440, startPoint y: 218, endPoint x: 425, endPoint y: 212, distance: 16.5
click at [429, 212] on div "play_circle Advertising Dayparting Day parting optimizes Amazon PPC ad spend by…" at bounding box center [592, 245] width 1018 height 124
click at [409, 209] on div "play_circle Advertising Dayparting Day parting optimizes Amazon PPC ad spend by…" at bounding box center [592, 245] width 1018 height 124
drag, startPoint x: 414, startPoint y: 210, endPoint x: 390, endPoint y: 201, distance: 26.4
click at [400, 206] on div "play_circle Advertising Dayparting Day parting optimizes Amazon PPC ad spend by…" at bounding box center [592, 245] width 1018 height 124
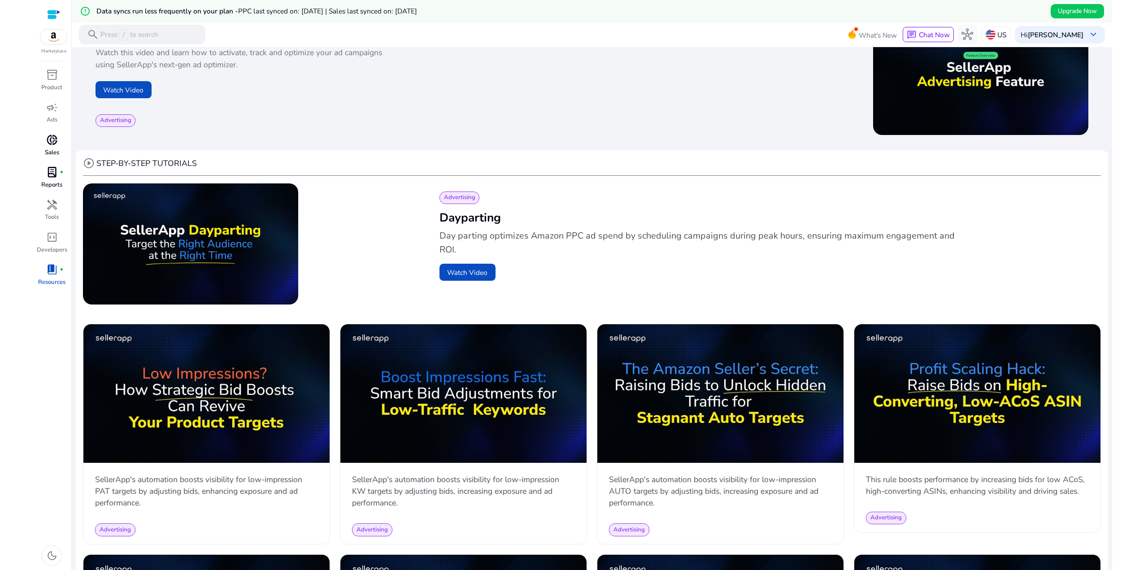
click at [389, 200] on div "play_circle" at bounding box center [244, 245] width 323 height 124
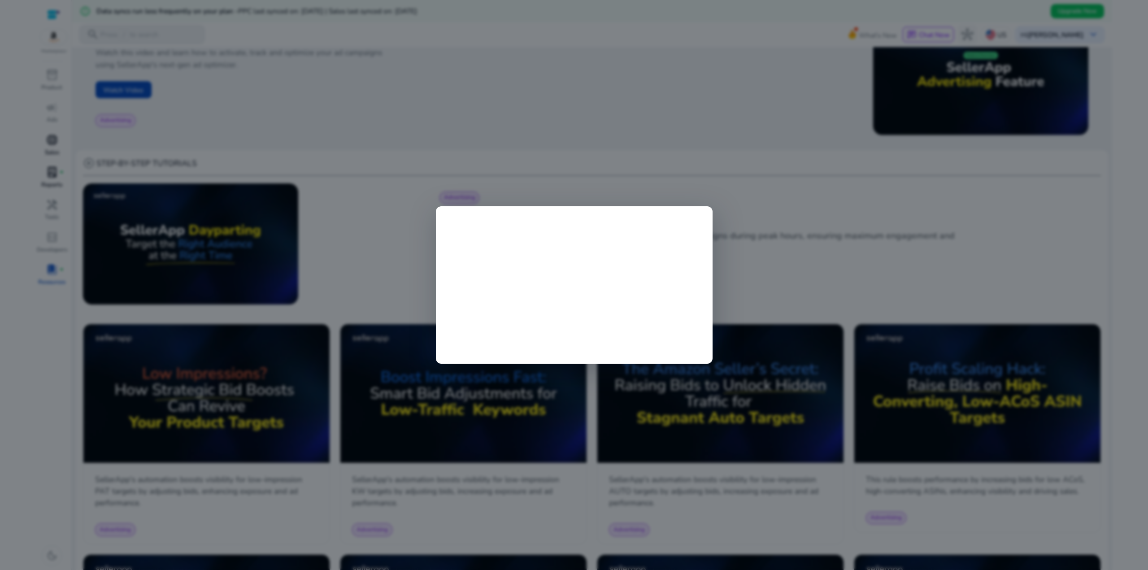
click at [799, 219] on div at bounding box center [574, 285] width 1148 height 570
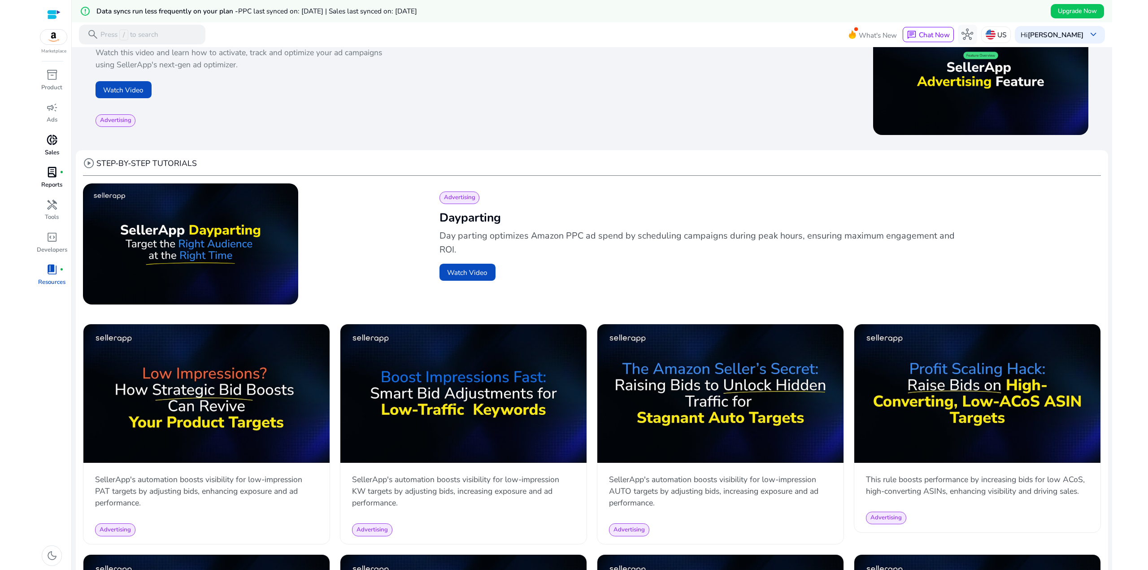
drag, startPoint x: 639, startPoint y: 226, endPoint x: 620, endPoint y: 223, distance: 19.2
click at [623, 223] on div "Advertising Dayparting Day parting optimizes Amazon PPC ad spend by scheduling …" at bounding box center [761, 245] width 661 height 124
click at [618, 224] on h2 "Dayparting" at bounding box center [762, 218] width 646 height 16
drag, startPoint x: 686, startPoint y: 252, endPoint x: 619, endPoint y: 229, distance: 71.0
click at [619, 230] on div "Advertising Dayparting Day parting optimizes Amazon PPC ad spend by scheduling …" at bounding box center [761, 245] width 661 height 124
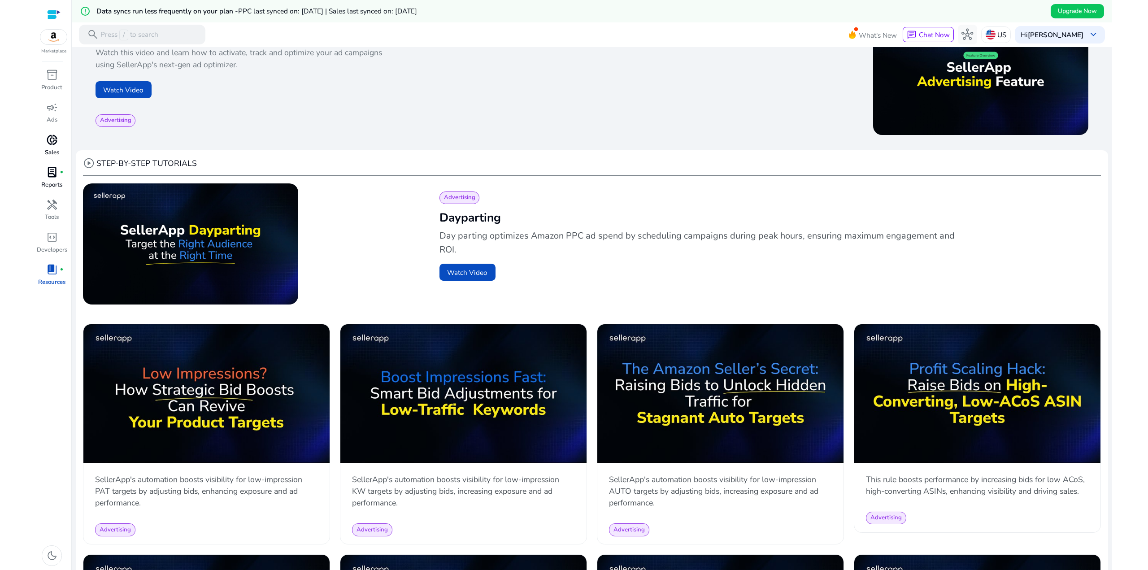
click at [626, 228] on div "Advertising Dayparting Day parting optimizes Amazon PPC ad spend by scheduling …" at bounding box center [761, 245] width 661 height 124
drag, startPoint x: 589, startPoint y: 226, endPoint x: 575, endPoint y: 220, distance: 15.7
click at [575, 221] on div "Advertising Dayparting Day parting optimizes Amazon PPC ad spend by scheduling …" at bounding box center [761, 245] width 661 height 124
click at [575, 220] on h2 "Dayparting" at bounding box center [762, 218] width 646 height 16
drag, startPoint x: 552, startPoint y: 235, endPoint x: 553, endPoint y: 220, distance: 15.4
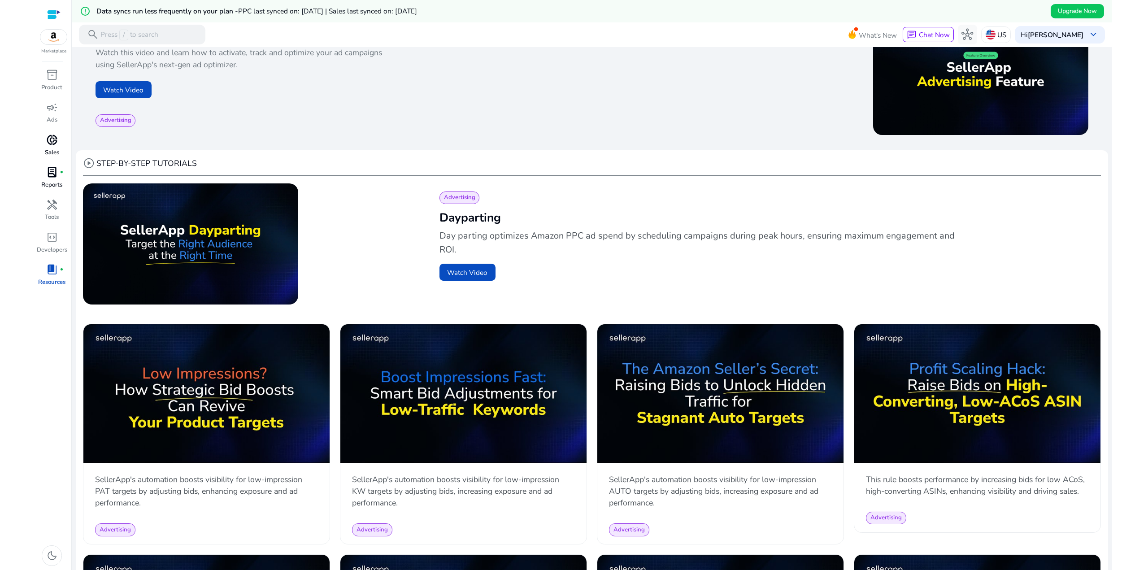
click at [552, 230] on div "Advertising Dayparting Day parting optimizes Amazon PPC ad spend by scheduling …" at bounding box center [761, 245] width 661 height 124
click at [553, 220] on h2 "Dayparting" at bounding box center [762, 218] width 646 height 16
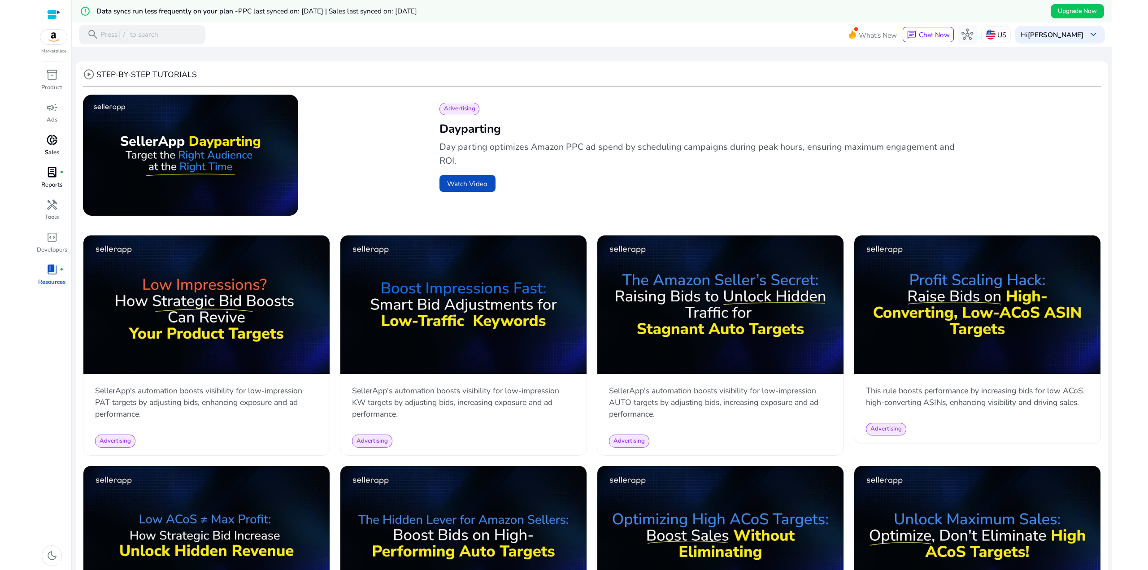
scroll to position [269, 0]
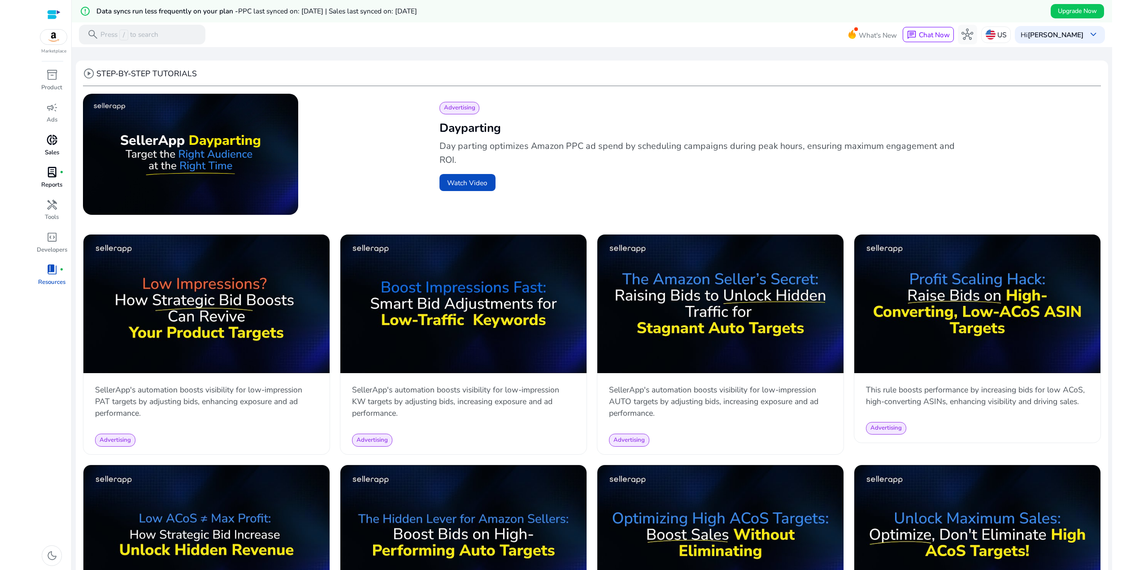
click at [366, 147] on div "play_circle" at bounding box center [244, 156] width 323 height 124
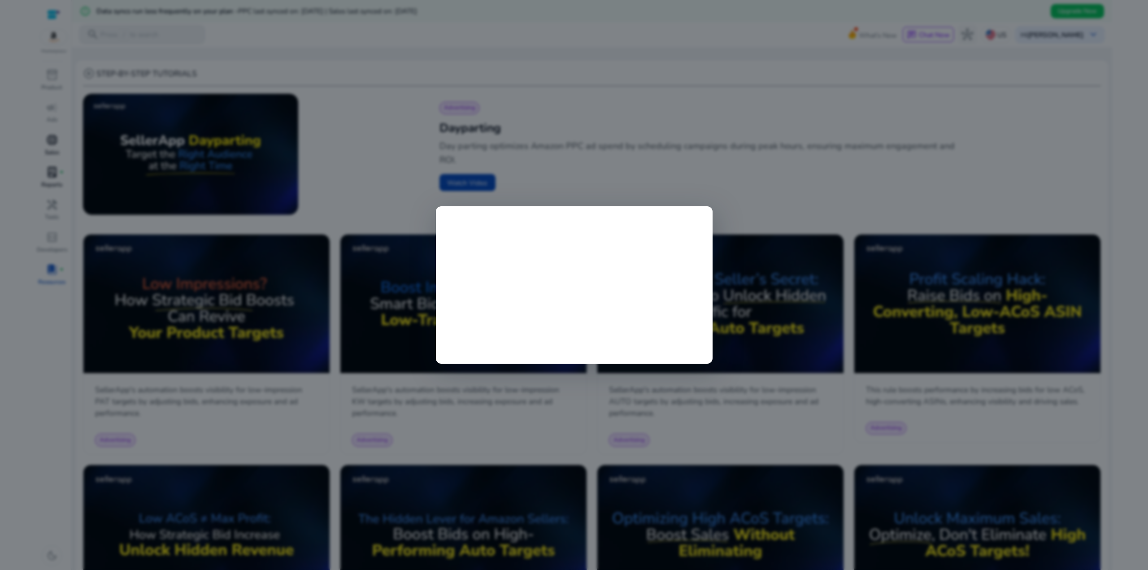
click at [669, 178] on div at bounding box center [574, 285] width 1148 height 570
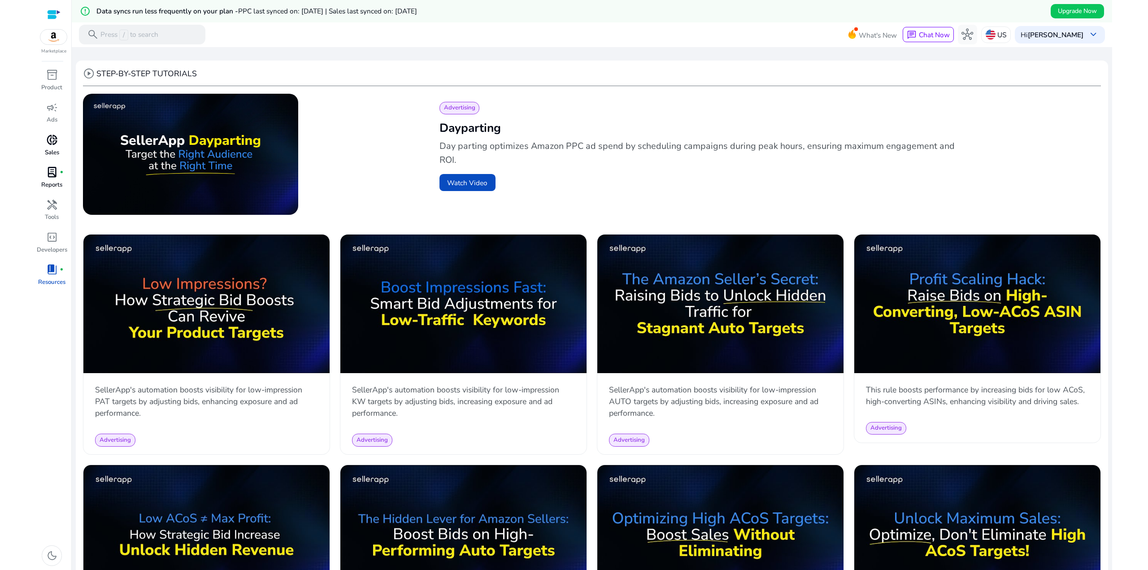
scroll to position [0, 0]
click at [429, 121] on div "play_circle Advertising Dayparting Day parting optimizes Amazon PPC ad spend by…" at bounding box center [592, 156] width 1018 height 124
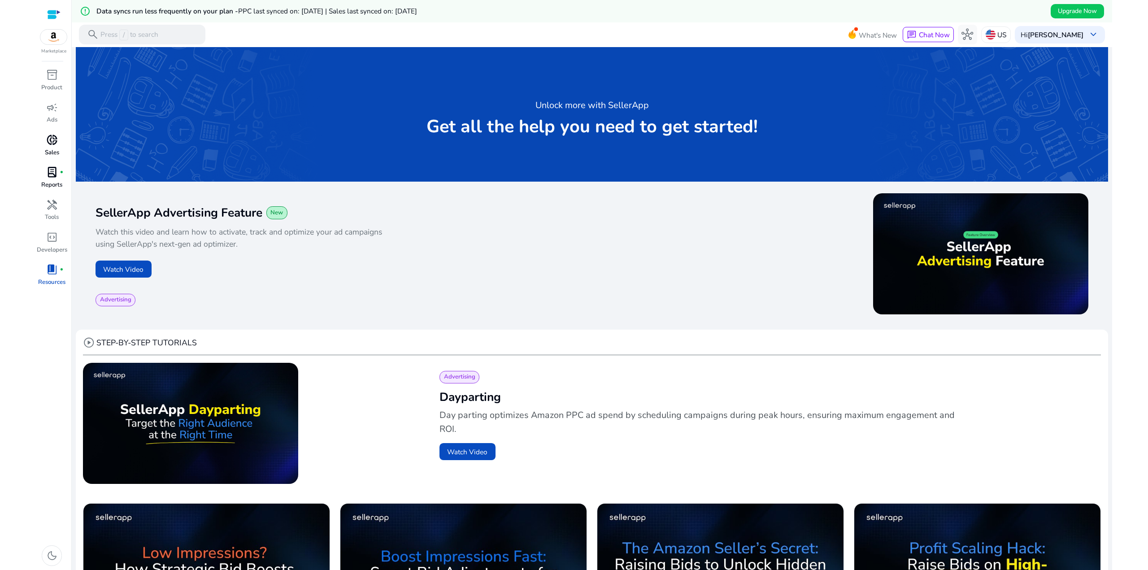
click at [53, 140] on span "donut_small" at bounding box center [52, 140] width 12 height 12
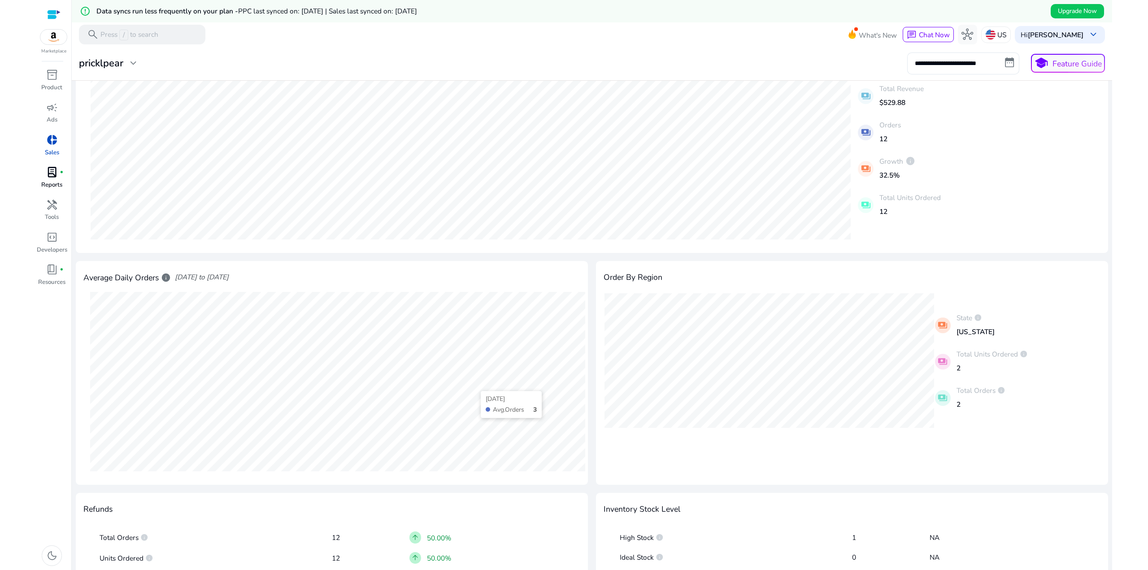
scroll to position [67, 0]
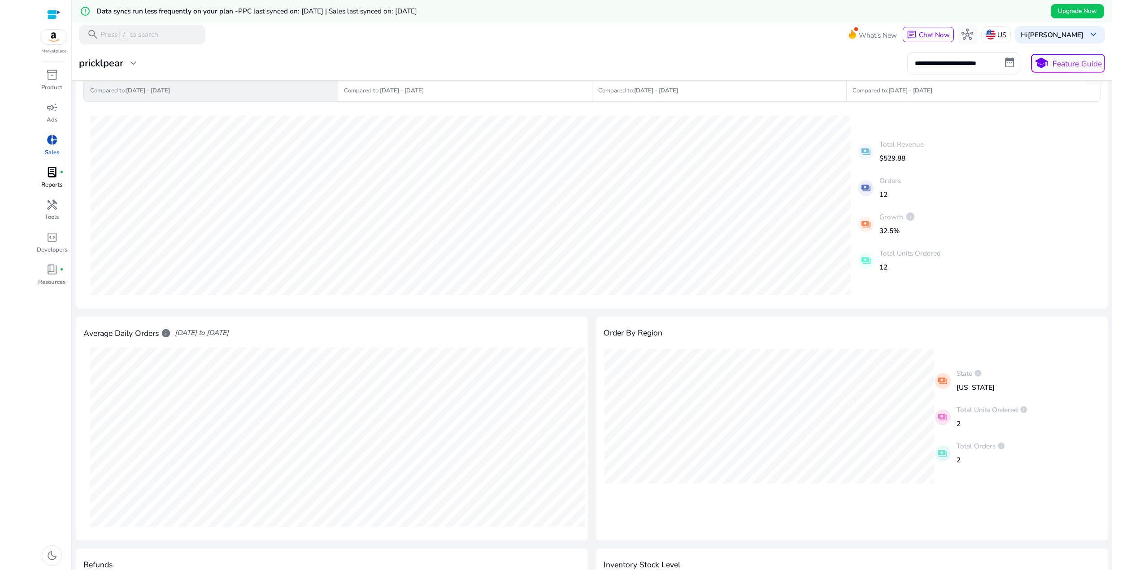
click at [1021, 184] on div "28-08-2025 Total Revenue: $39.99 14-08-2025 Total Revenue: $99.98 payments Tota…" at bounding box center [591, 204] width 1017 height 191
click at [44, 110] on div "campaign" at bounding box center [51, 108] width 27 height 16
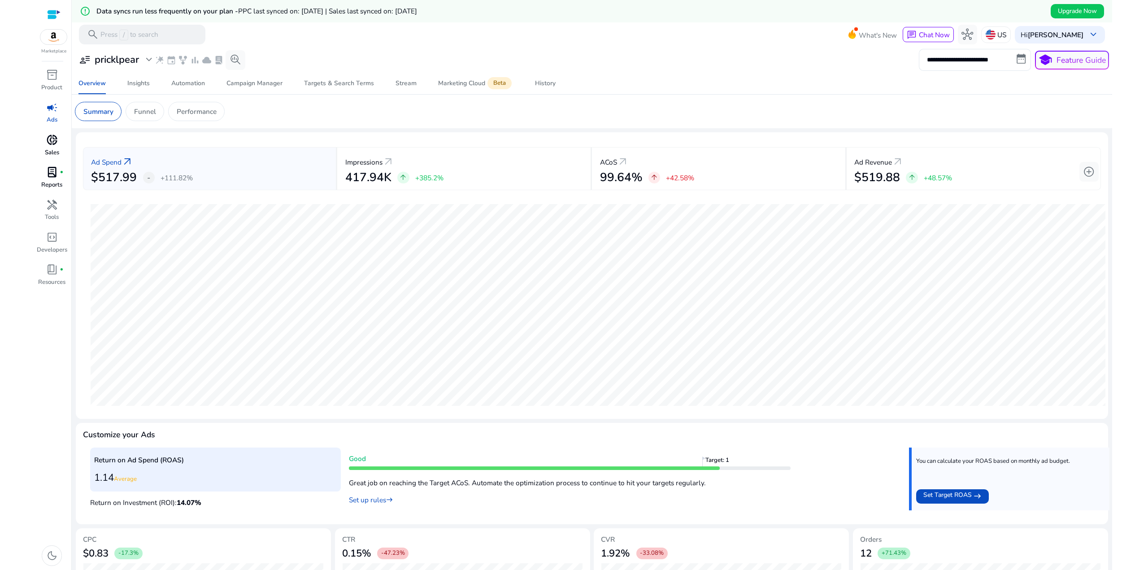
click at [474, 134] on mat-card "Ad Spend arrow_outward $517.99 - +111.82% Impressions arrow_outward 417.94K arr…" at bounding box center [592, 275] width 1032 height 287
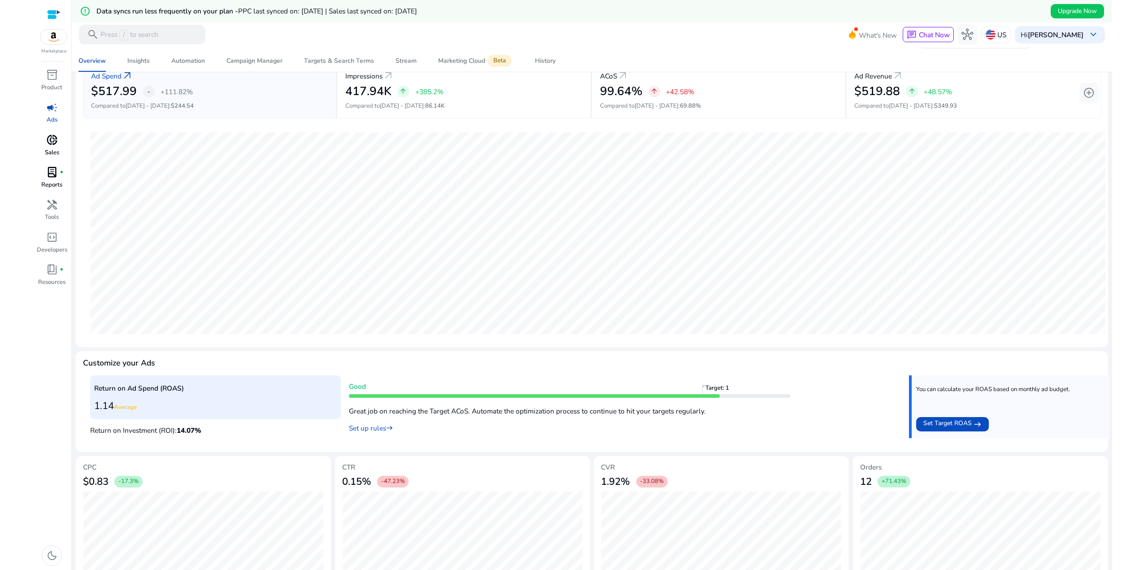
scroll to position [97, 0]
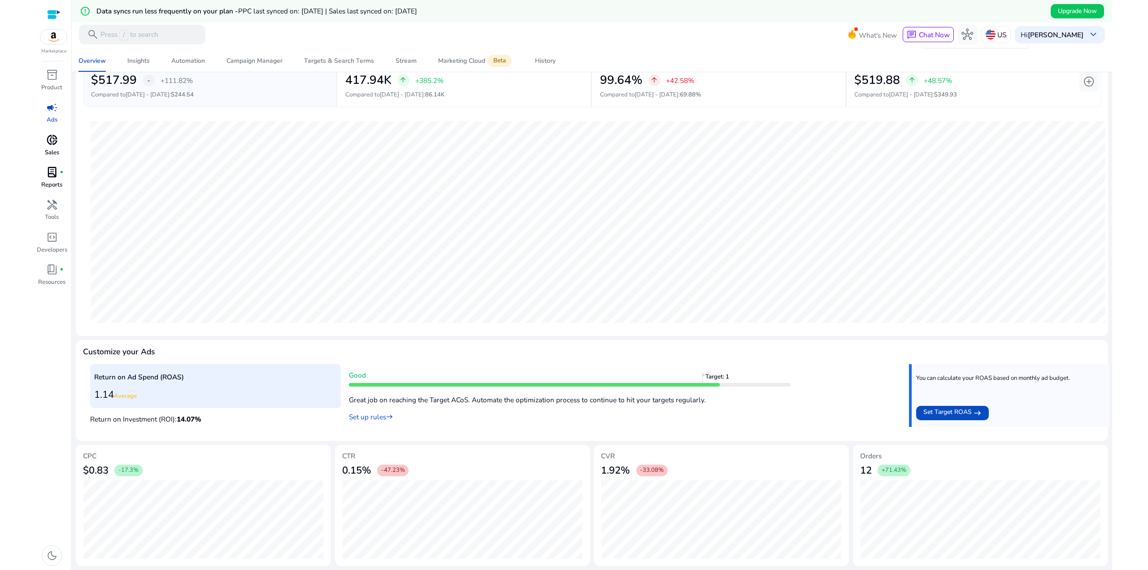
click at [559, 345] on mat-card "Customize your Ads Return on Ad Spend (ROAS) 1.14 Average Return on Investment …" at bounding box center [592, 390] width 1032 height 101
click at [817, 354] on div "Customize your Ads" at bounding box center [592, 351] width 1018 height 9
drag, startPoint x: 632, startPoint y: 369, endPoint x: 526, endPoint y: 344, distance: 108.3
click at [537, 347] on mat-card "Customize your Ads Return on Ad Spend (ROAS) 1.14 Average Return on Investment …" at bounding box center [592, 390] width 1032 height 101
click at [496, 335] on mat-card "Ad Spend arrow_outward $517.99 - +111.82% Compared to Aug 2 - Aug 15 : $244.54 …" at bounding box center [592, 185] width 1032 height 301
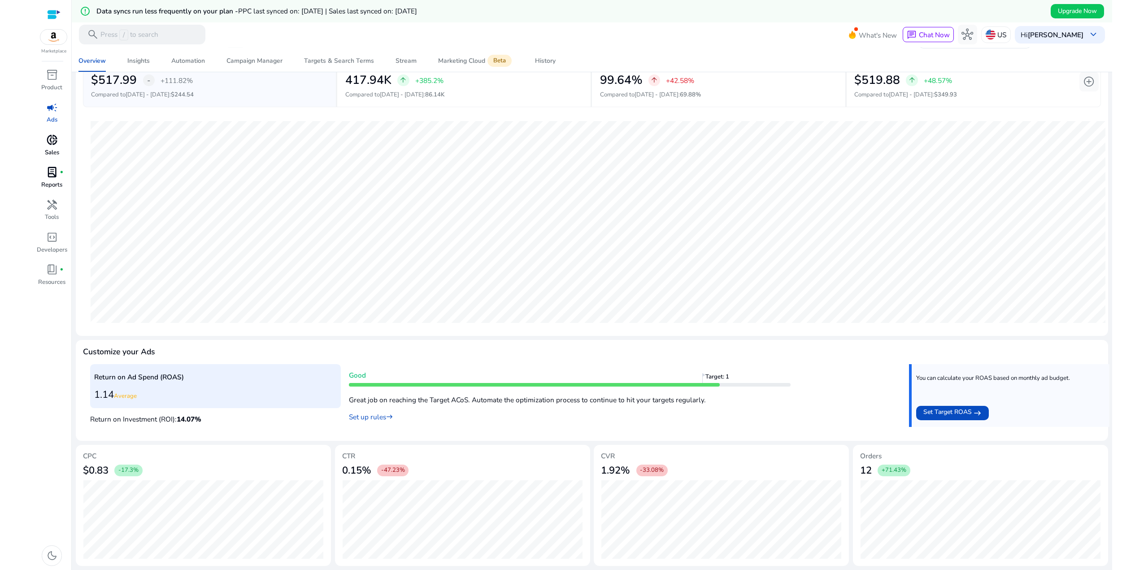
drag, startPoint x: 474, startPoint y: 365, endPoint x: 457, endPoint y: 343, distance: 27.9
click at [468, 361] on mat-card "Customize your Ads Return on Ad Spend (ROAS) 1.14 Average Return on Investment …" at bounding box center [592, 390] width 1032 height 101
click at [456, 343] on mat-card "Customize your Ads Return on Ad Spend (ROAS) 1.14 Average Return on Investment …" at bounding box center [592, 390] width 1032 height 101
click at [630, 418] on p "Set up rules east" at bounding box center [570, 415] width 442 height 13
drag, startPoint x: 523, startPoint y: 352, endPoint x: 523, endPoint y: 341, distance: 10.8
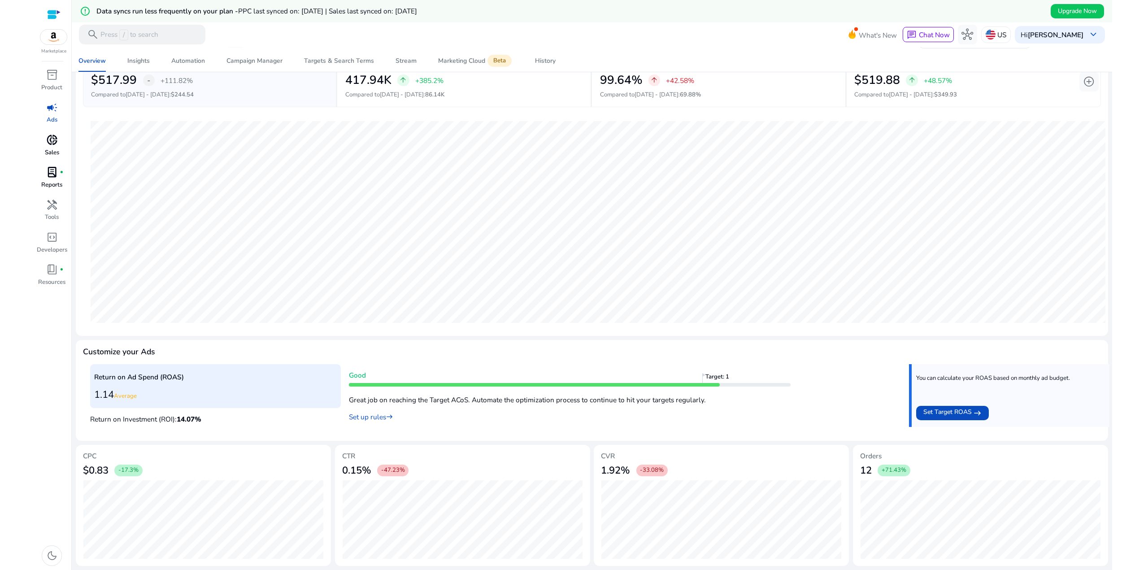
click at [522, 351] on mat-card "Customize your Ads Return on Ad Spend (ROAS) 1.14 Average Return on Investment …" at bounding box center [592, 390] width 1032 height 101
click at [527, 342] on mat-card "Customize your Ads Return on Ad Spend (ROAS) 1.14 Average Return on Investment …" at bounding box center [592, 390] width 1032 height 101
click at [567, 351] on div "Customize your Ads" at bounding box center [592, 351] width 1018 height 9
drag, startPoint x: 624, startPoint y: 423, endPoint x: 557, endPoint y: 369, distance: 86.0
click at [563, 383] on app-target-progress "Good Target: 1 Great job on reaching the Target ACoS. Automate the optimization…" at bounding box center [570, 395] width 442 height 58
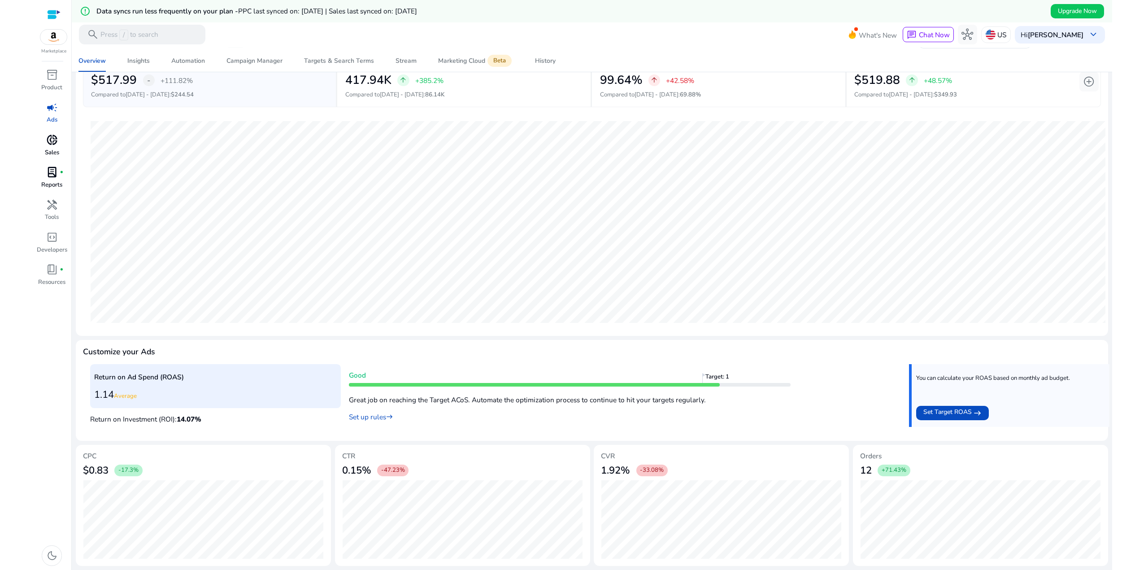
click at [542, 353] on div "Customize your Ads" at bounding box center [592, 351] width 1018 height 9
drag, startPoint x: 554, startPoint y: 411, endPoint x: 483, endPoint y: 365, distance: 84.7
click at [483, 371] on div "Good Target: 1 Great job on reaching the Target ACoS. Automate the optimization…" at bounding box center [570, 396] width 442 height 52
click at [481, 358] on div "Customize your Ads" at bounding box center [592, 355] width 1018 height 17
drag, startPoint x: 457, startPoint y: 396, endPoint x: 432, endPoint y: 343, distance: 58.6
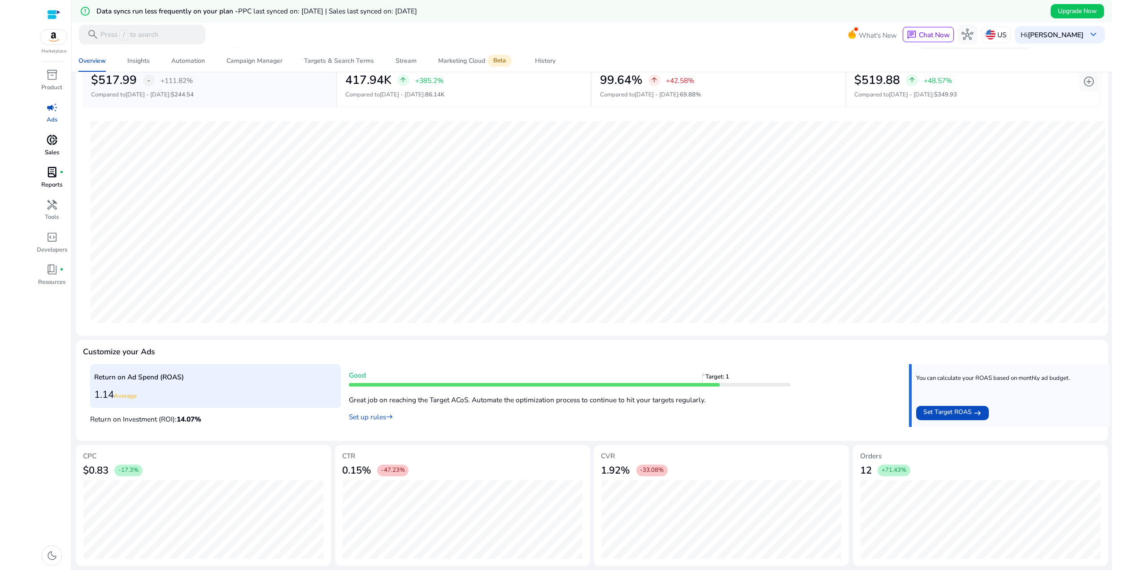
click at [433, 352] on mat-card "Customize your Ads Return on Ad Spend (ROAS) 1.14 Average Return on Investment …" at bounding box center [592, 390] width 1032 height 101
click at [432, 343] on mat-card "Customize your Ads Return on Ad Spend (ROAS) 1.14 Average Return on Investment …" at bounding box center [592, 390] width 1032 height 101
drag, startPoint x: 226, startPoint y: 420, endPoint x: 114, endPoint y: 366, distance: 124.0
click at [129, 378] on div "Return on Ad Spend (ROAS) 1.14 Average Return on Investment (ROI): 14.07 % Good…" at bounding box center [592, 399] width 1004 height 70
click at [94, 348] on h4 "Customize your Ads" at bounding box center [119, 351] width 72 height 9
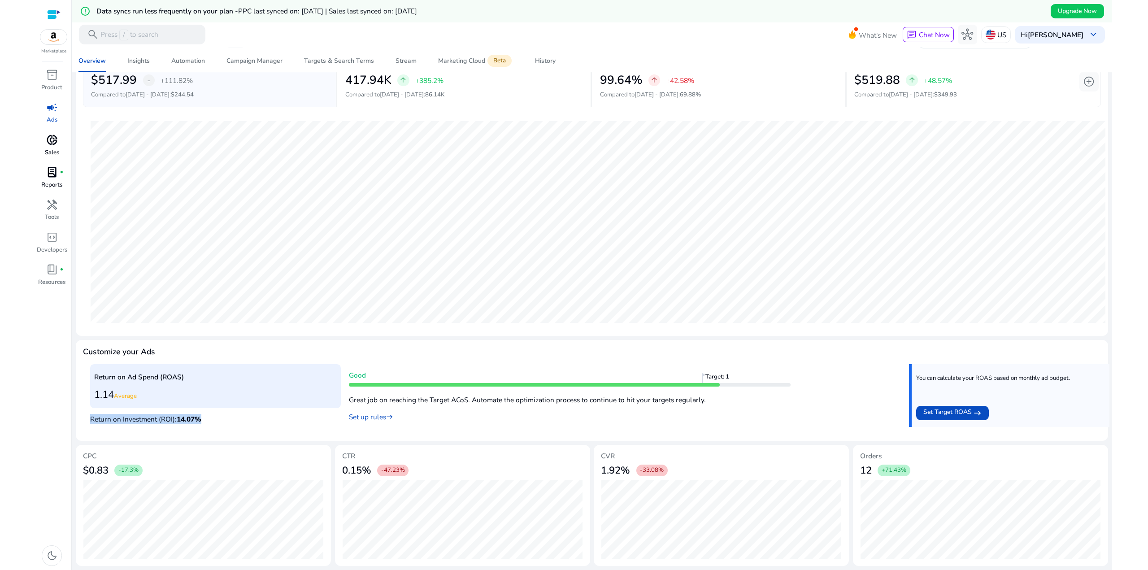
drag, startPoint x: 178, startPoint y: 400, endPoint x: 114, endPoint y: 351, distance: 80.8
click at [145, 381] on div "Return on Ad Spend (ROAS) 1.14 Average Return on Investment (ROI): 14.07 % Good…" at bounding box center [592, 399] width 1004 height 70
click at [112, 349] on h4 "Customize your Ads" at bounding box center [119, 351] width 72 height 9
drag, startPoint x: 215, startPoint y: 427, endPoint x: 168, endPoint y: 393, distance: 57.9
click at [175, 404] on div "Return on Ad Spend (ROAS) 1.14 Average Return on Investment (ROI): 14.07 % Good…" at bounding box center [592, 399] width 1004 height 70
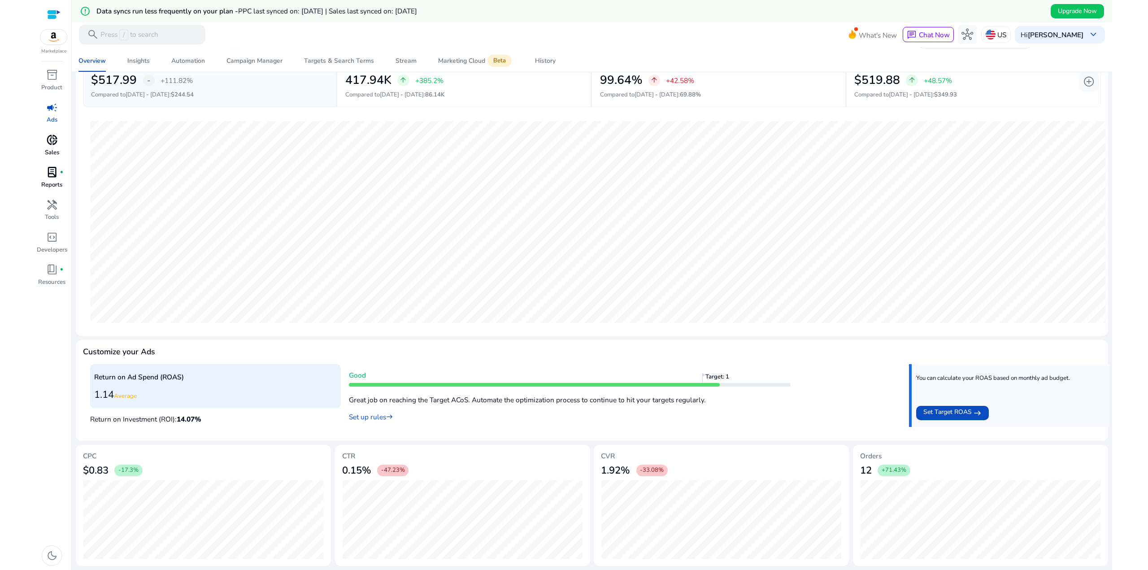
click at [133, 352] on h4 "Customize your Ads" at bounding box center [119, 351] width 72 height 9
click at [52, 171] on span "lab_profile" at bounding box center [52, 172] width 12 height 12
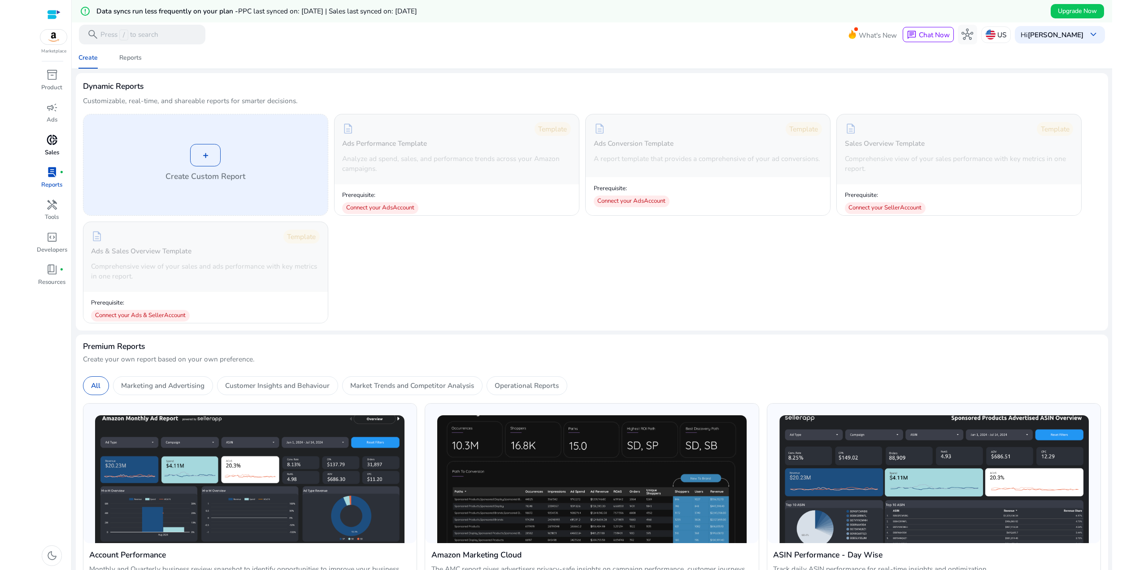
click at [199, 158] on div "+" at bounding box center [205, 155] width 30 height 22
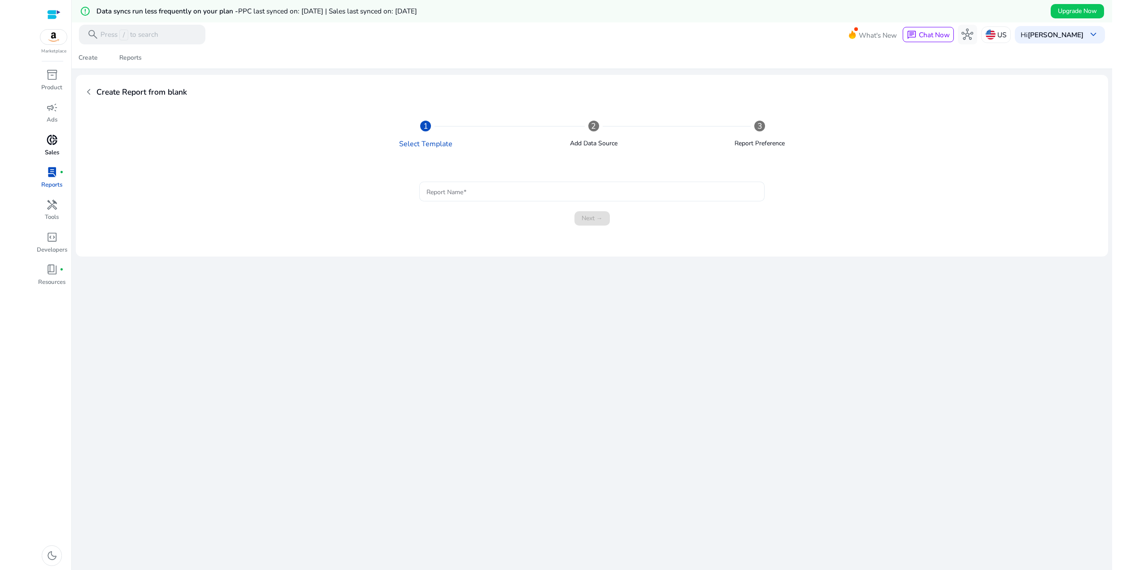
click at [503, 193] on input "Report Name" at bounding box center [591, 192] width 330 height 10
click at [1074, 4] on span at bounding box center [1077, 11] width 53 height 22
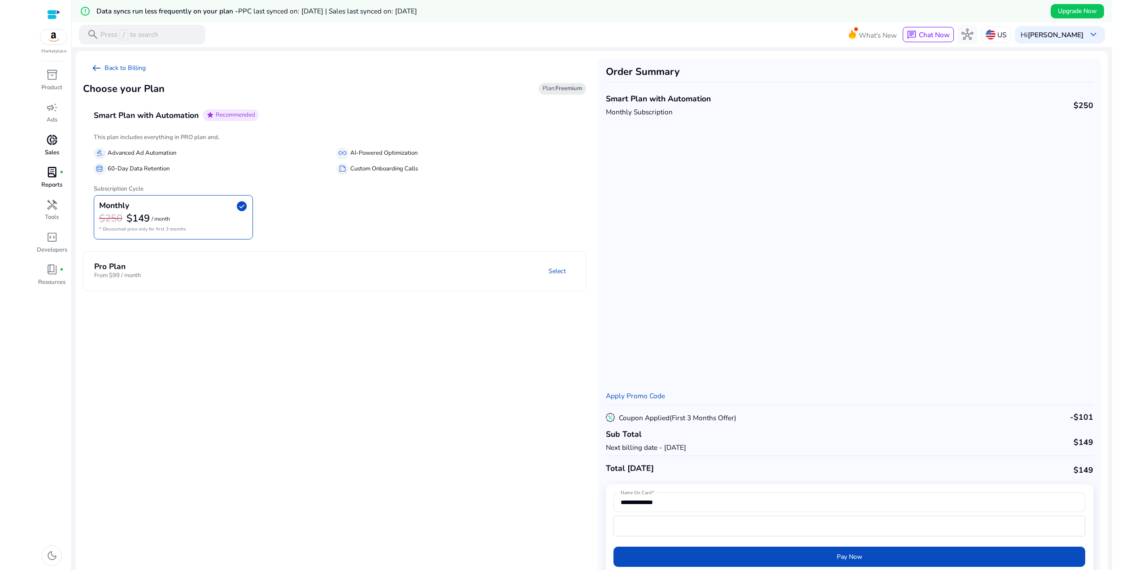
click at [112, 267] on h4 "Pro Plan" at bounding box center [117, 266] width 47 height 9
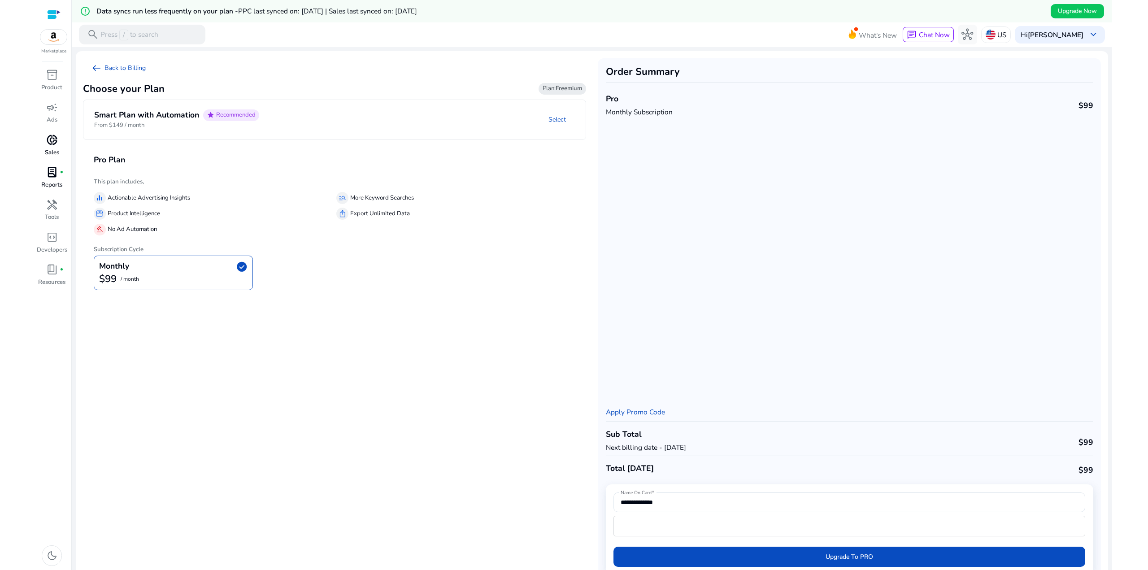
click at [148, 122] on p "From $149 / month" at bounding box center [176, 125] width 165 height 9
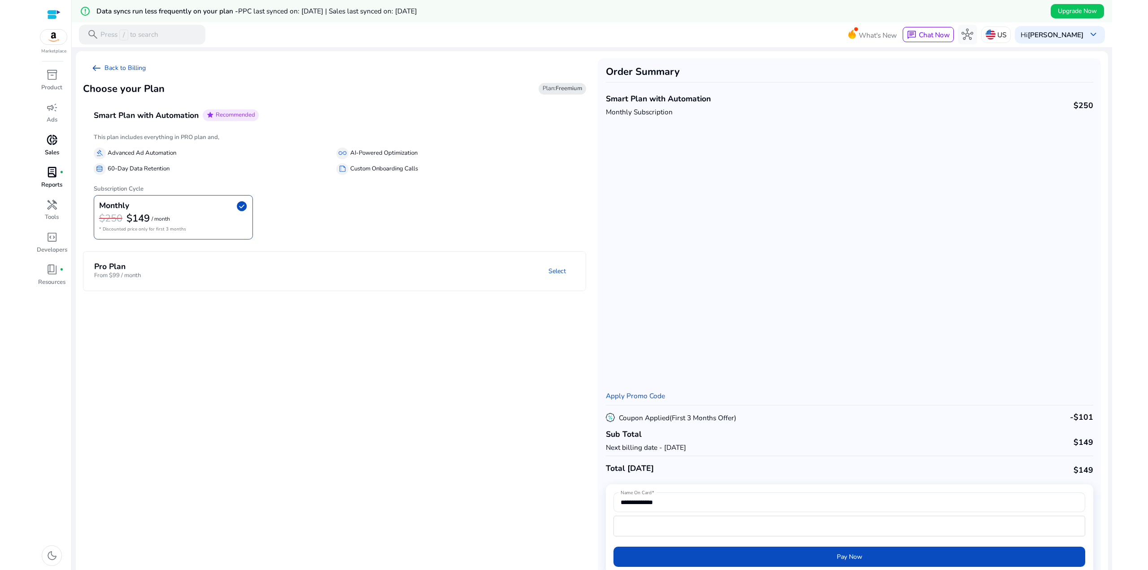
click at [248, 264] on mat-panel-title "Pro Plan From $99 / month" at bounding box center [172, 271] width 157 height 18
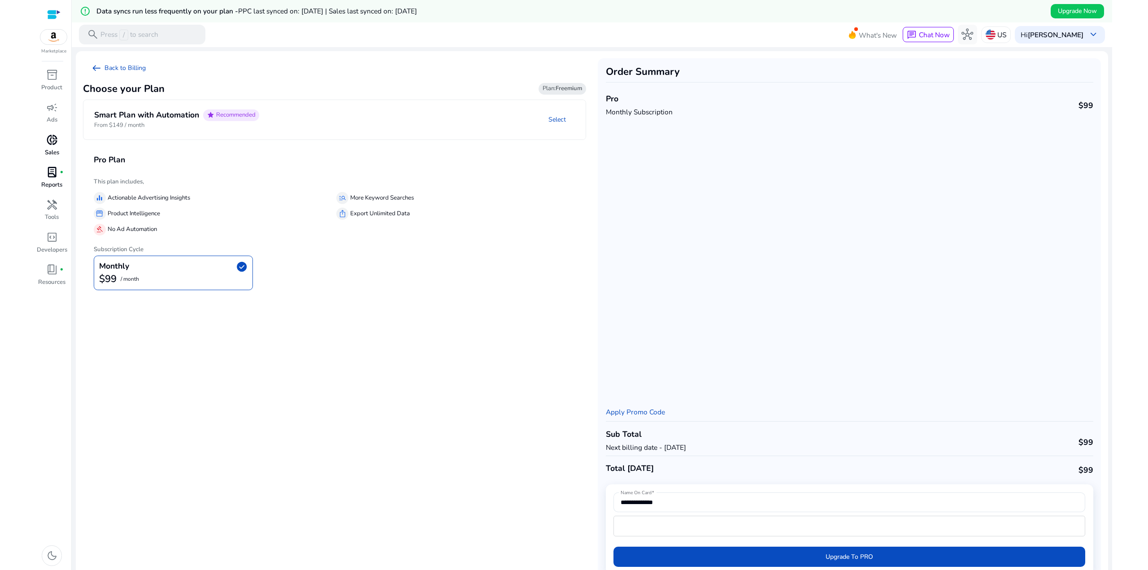
click at [175, 126] on p "From $149 / month" at bounding box center [176, 125] width 165 height 9
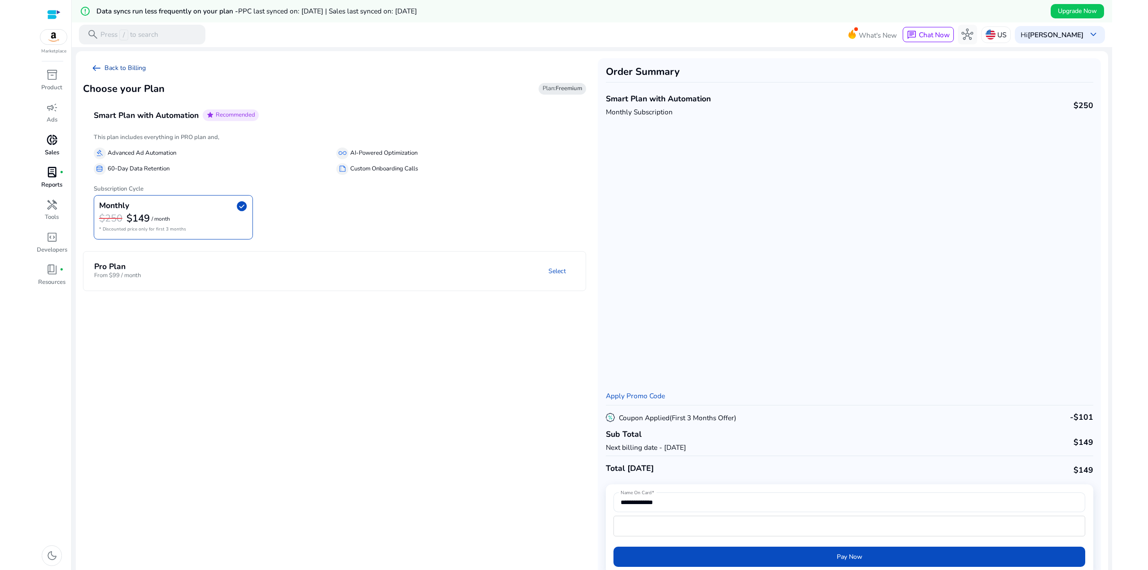
click at [108, 69] on link "arrow_left_alt Back to Billing" at bounding box center [118, 68] width 71 height 20
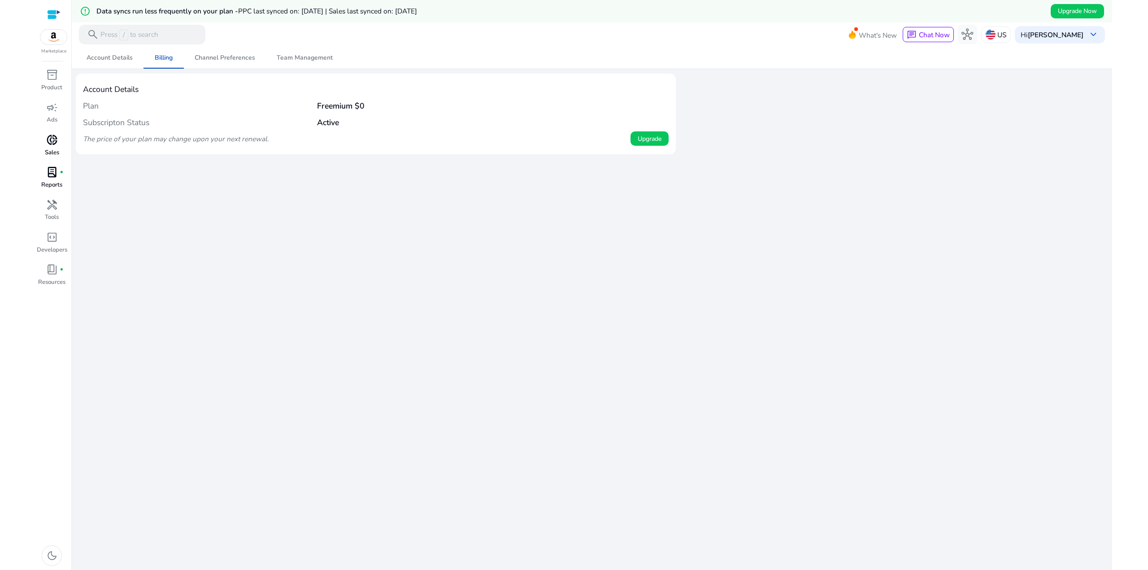
drag, startPoint x: 316, startPoint y: 131, endPoint x: 224, endPoint y: 128, distance: 92.0
click at [225, 129] on mat-card-content "Plan Freemium $0 Subscripton Status Active The price of your plan may change up…" at bounding box center [376, 122] width 586 height 50
click at [224, 128] on div "Subscripton Status Active" at bounding box center [376, 122] width 586 height 17
drag, startPoint x: 282, startPoint y: 130, endPoint x: 157, endPoint y: 112, distance: 126.0
click at [157, 113] on mat-card-content "Plan Freemium $0 Subscripton Status Active The price of your plan may change up…" at bounding box center [376, 122] width 586 height 50
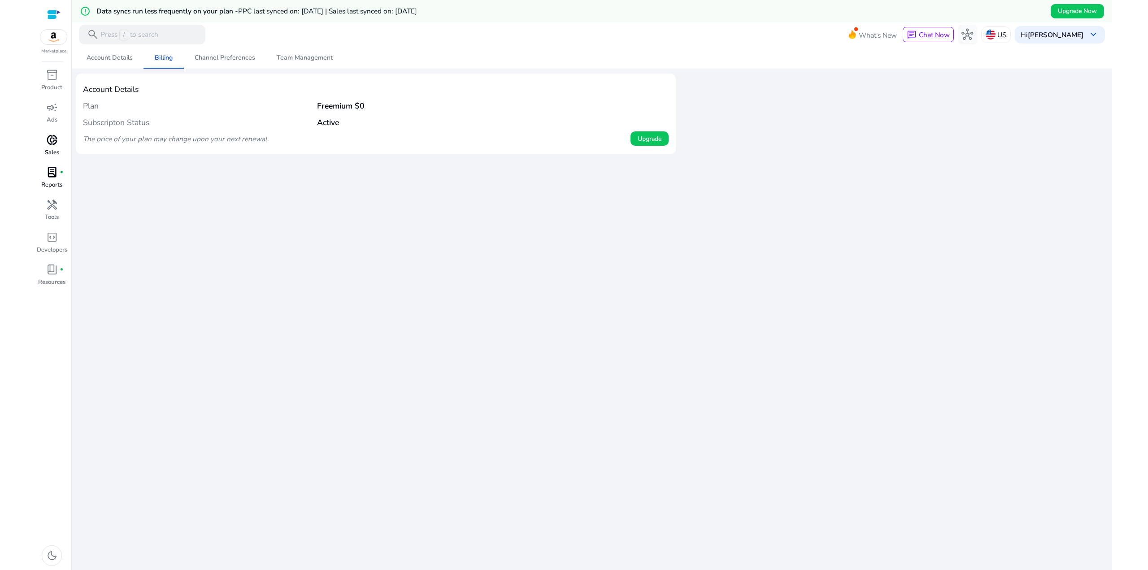
click at [158, 108] on h4 "Plan" at bounding box center [200, 105] width 234 height 9
drag, startPoint x: 306, startPoint y: 145, endPoint x: 200, endPoint y: 111, distance: 111.9
click at [200, 116] on mat-card-content "Plan Freemium $0 Subscripton Status Active The price of your plan may change up…" at bounding box center [376, 122] width 586 height 50
click at [200, 111] on div "Plan Freemium $0" at bounding box center [376, 105] width 586 height 17
drag, startPoint x: 287, startPoint y: 142, endPoint x: 222, endPoint y: 121, distance: 69.1
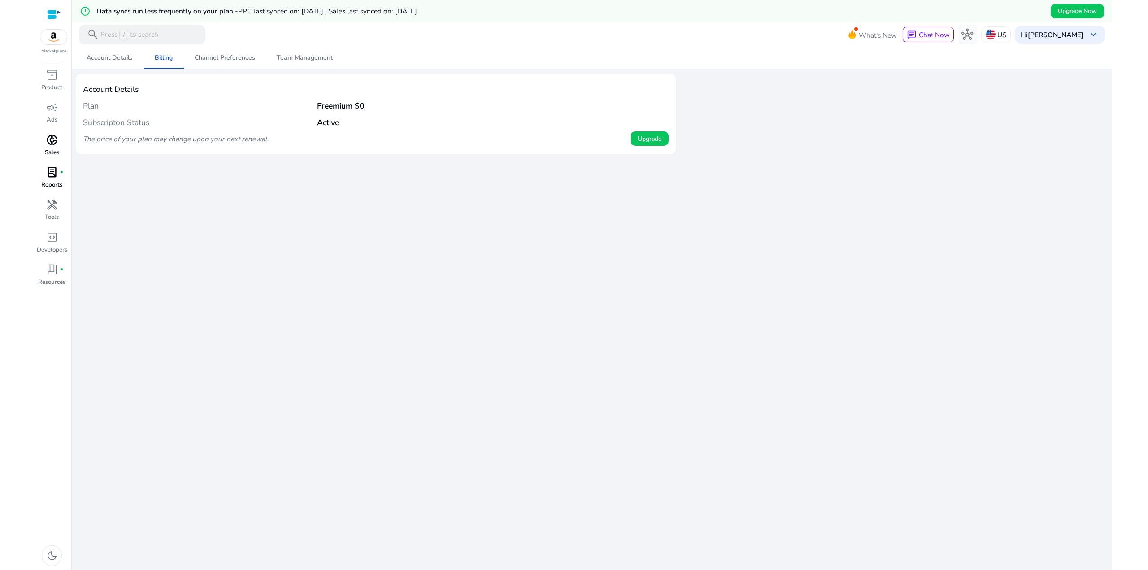
click at [222, 122] on mat-card-content "Plan Freemium $0 Subscripton Status Active The price of your plan may change up…" at bounding box center [376, 122] width 586 height 50
click at [222, 121] on h4 "Subscripton Status" at bounding box center [200, 122] width 234 height 9
drag, startPoint x: 296, startPoint y: 140, endPoint x: 197, endPoint y: 108, distance: 104.5
click at [197, 110] on mat-card-content "Plan Freemium $0 Subscripton Status Active The price of your plan may change up…" at bounding box center [376, 122] width 586 height 50
click at [197, 108] on h4 "Plan" at bounding box center [200, 105] width 234 height 9
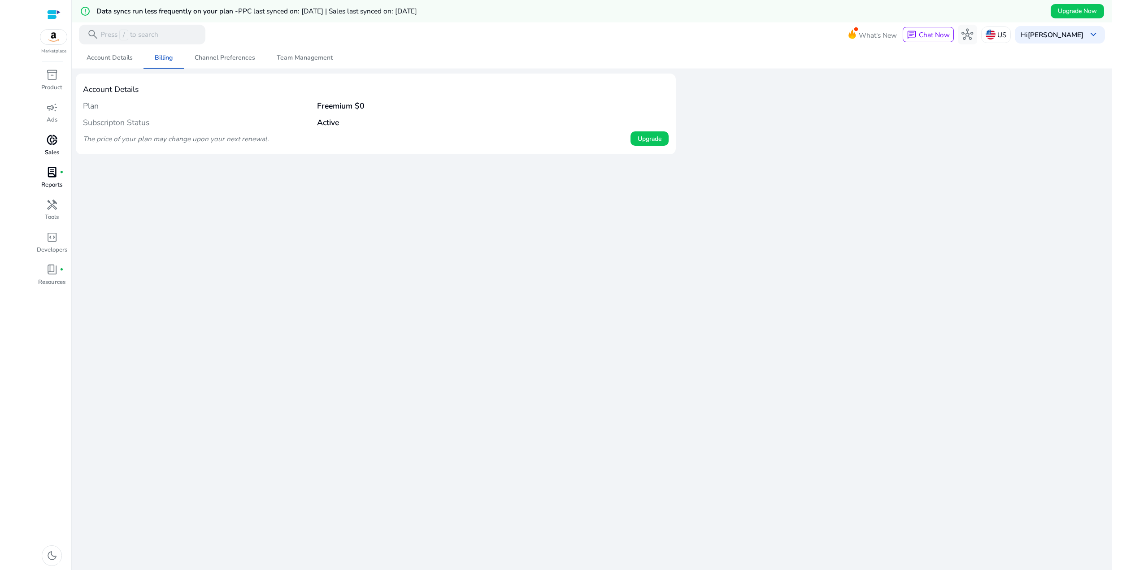
drag, startPoint x: 251, startPoint y: 140, endPoint x: 199, endPoint y: 116, distance: 57.2
click at [199, 117] on mat-card-content "Plan Freemium $0 Subscripton Status Active The price of your plan may change up…" at bounding box center [376, 122] width 586 height 50
click at [199, 116] on div "Subscripton Status Active" at bounding box center [376, 122] width 586 height 17
click at [204, 49] on span "Channel Preferences" at bounding box center [225, 58] width 61 height 22
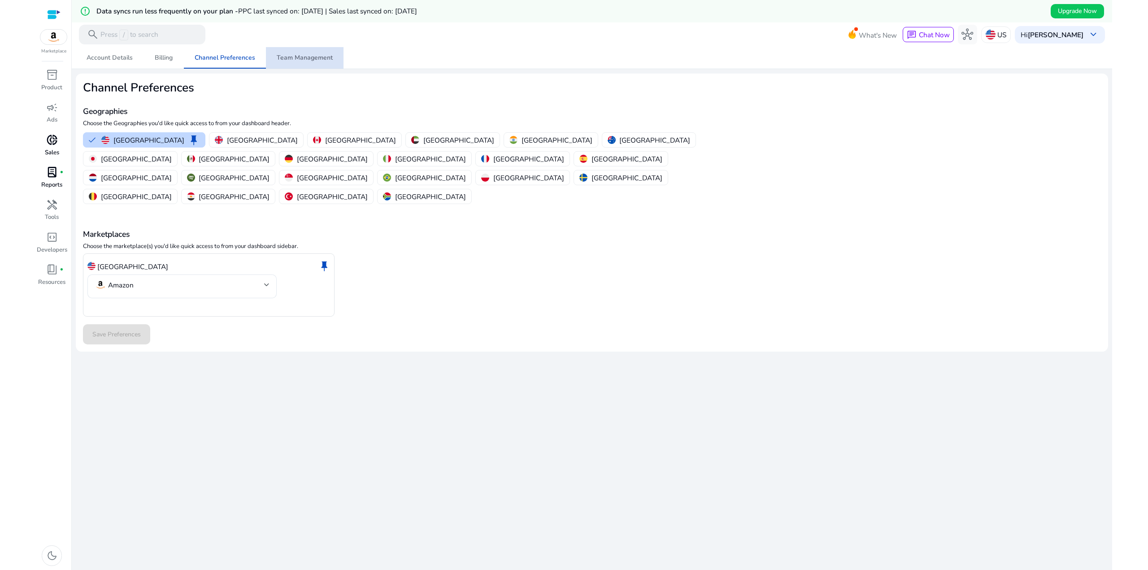
click at [308, 55] on span "Team Management" at bounding box center [305, 58] width 56 height 6
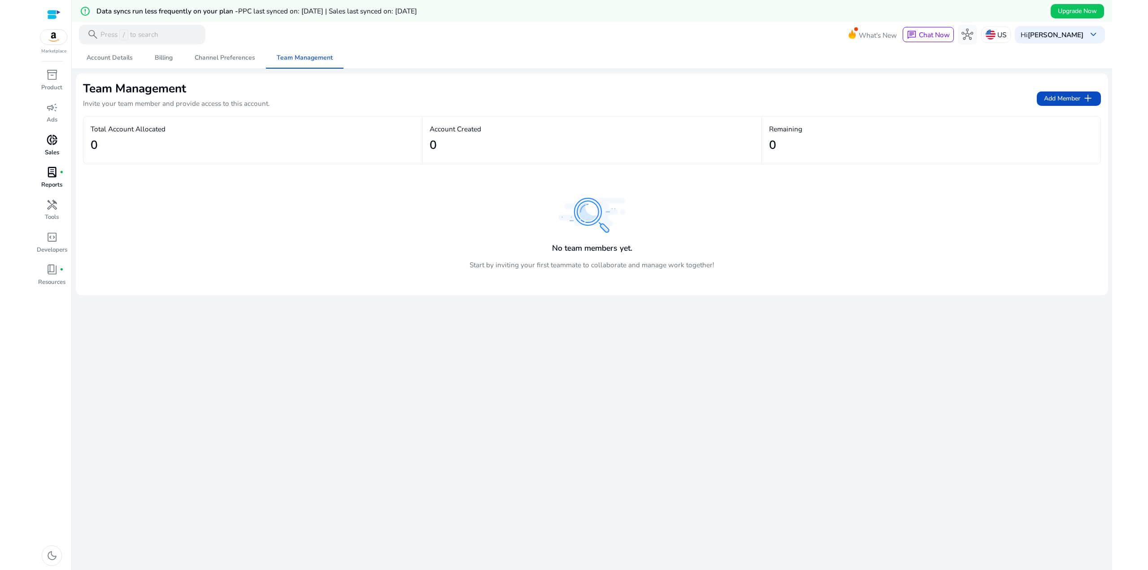
drag, startPoint x: 198, startPoint y: 211, endPoint x: 72, endPoint y: 167, distance: 133.5
click at [198, 211] on div "No team members yet. Start by inviting your first teammate to collaborate and m…" at bounding box center [592, 237] width 1018 height 83
click at [51, 148] on div "donut_small" at bounding box center [51, 140] width 27 height 16
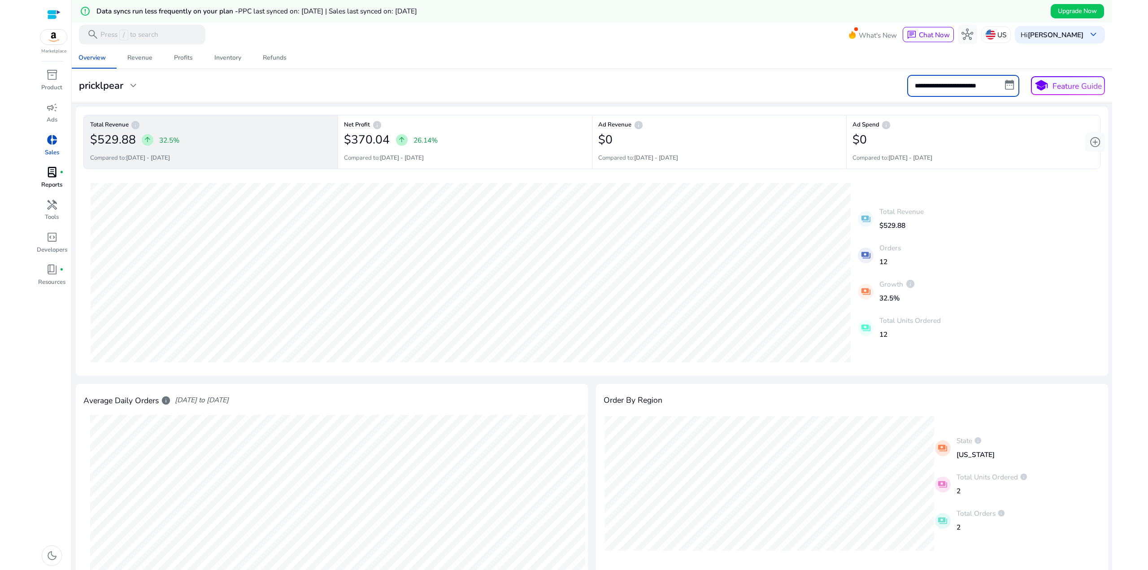
click at [975, 85] on input "**********" at bounding box center [963, 86] width 112 height 22
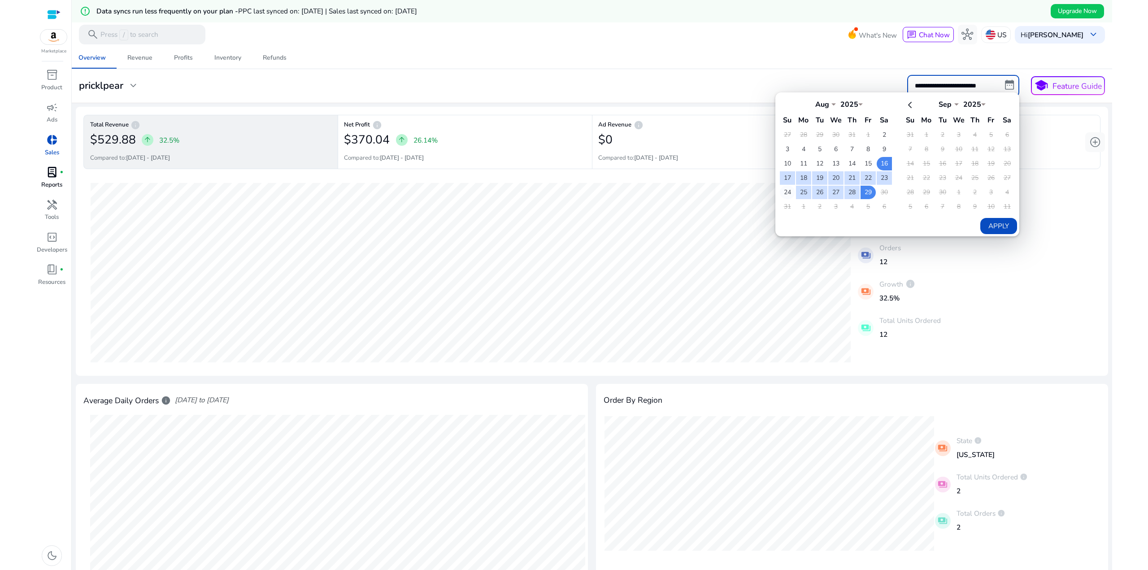
click at [788, 192] on td "24" at bounding box center [787, 192] width 15 height 13
click at [864, 190] on td "29" at bounding box center [868, 192] width 15 height 13
click at [989, 230] on button "Apply" at bounding box center [998, 226] width 36 height 16
type input "**********"
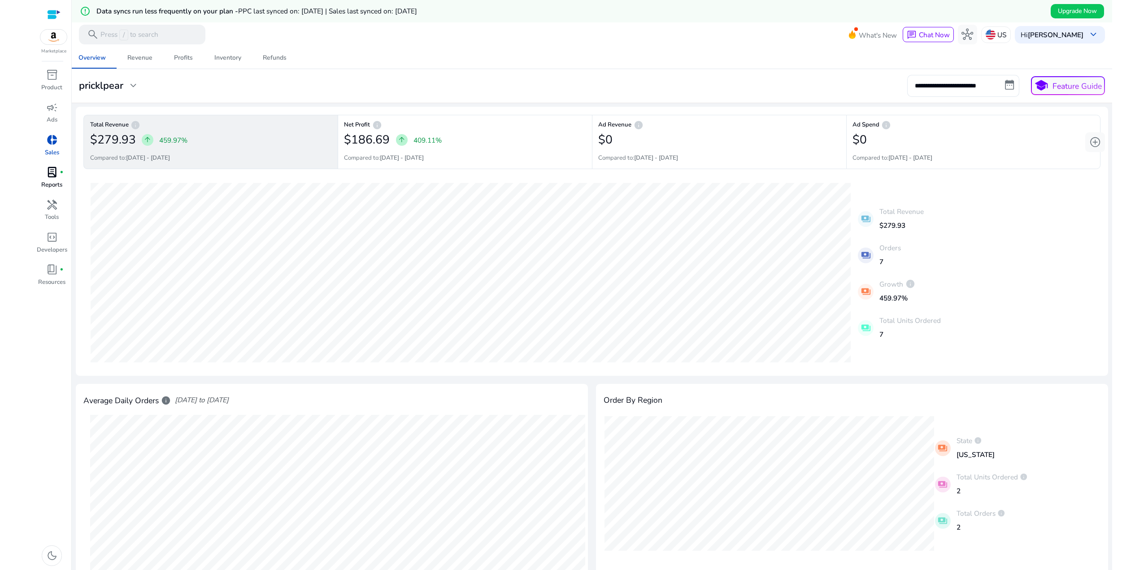
click at [375, 92] on div "**********" at bounding box center [592, 86] width 1034 height 22
click at [198, 57] on link "Profits" at bounding box center [183, 58] width 40 height 22
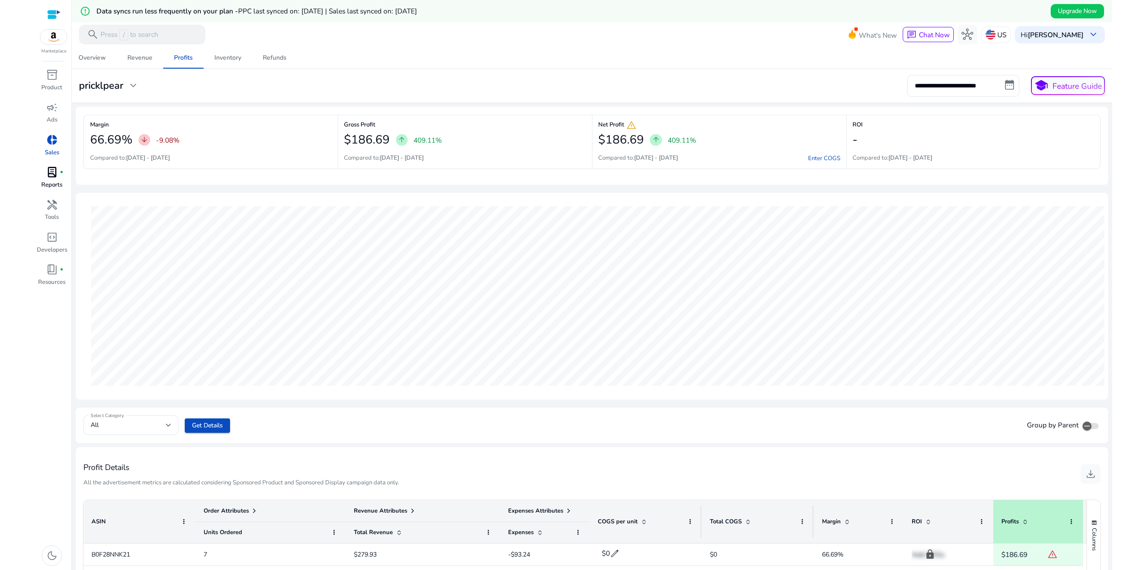
drag, startPoint x: 219, startPoint y: 158, endPoint x: 211, endPoint y: 131, distance: 28.1
click at [208, 137] on div "Margin 66.69% arrow_downward -9.08% Compared to: 18-08-2025 - 23-08-2025" at bounding box center [210, 142] width 254 height 54
click at [226, 104] on div "**********" at bounding box center [592, 386] width 1032 height 678
click at [629, 121] on span "warning" at bounding box center [631, 125] width 10 height 10
click at [628, 124] on span "warning" at bounding box center [631, 125] width 10 height 10
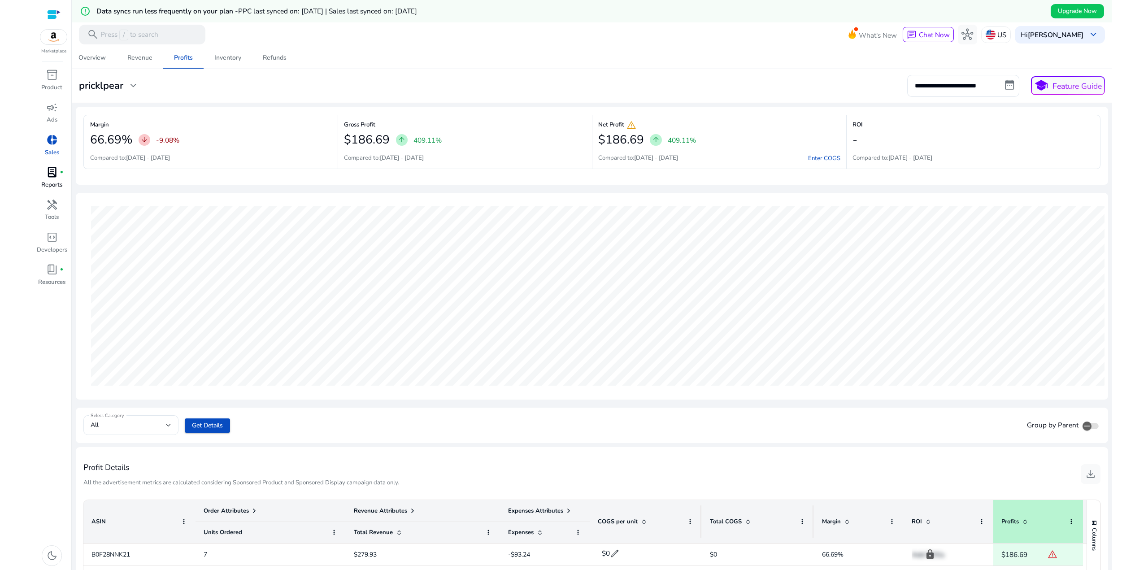
click at [742, 146] on div "$186.69 arrow_upward 409.11%" at bounding box center [719, 140] width 242 height 20
drag, startPoint x: 726, startPoint y: 160, endPoint x: 657, endPoint y: 113, distance: 83.0
click at [660, 120] on div "Net Profit warning $186.69 arrow_upward 409.11% Compared to: 18-08-2025 - 23-08…" at bounding box center [719, 142] width 254 height 54
click at [646, 104] on div "**********" at bounding box center [592, 386] width 1032 height 678
drag, startPoint x: 710, startPoint y: 148, endPoint x: 659, endPoint y: 89, distance: 78.5
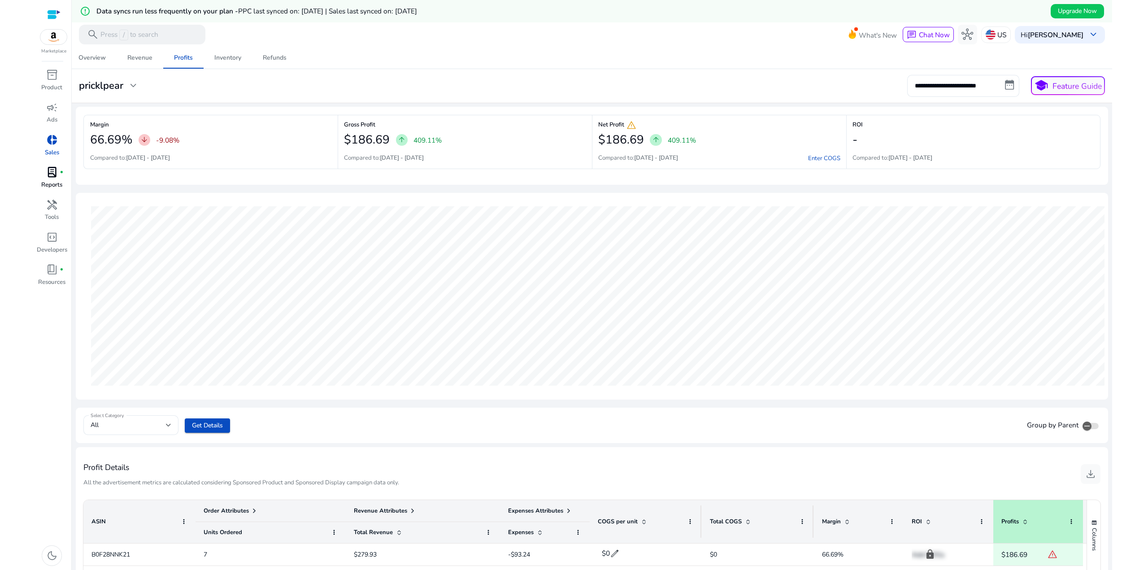
click at [659, 99] on div "**********" at bounding box center [592, 386] width 1032 height 678
click at [659, 89] on div "**********" at bounding box center [592, 86] width 1034 height 22
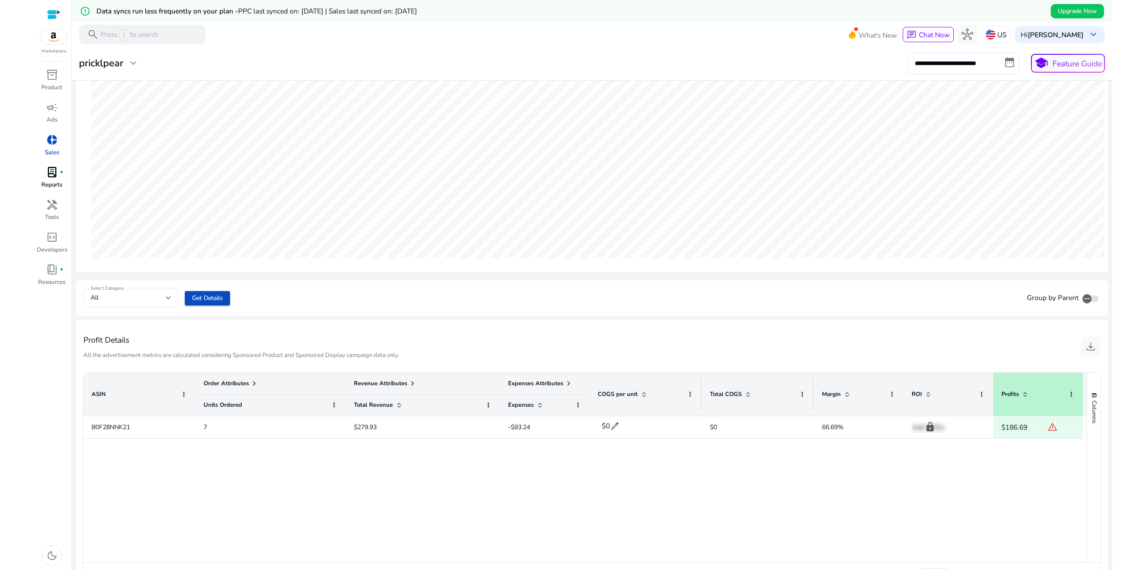
scroll to position [156, 0]
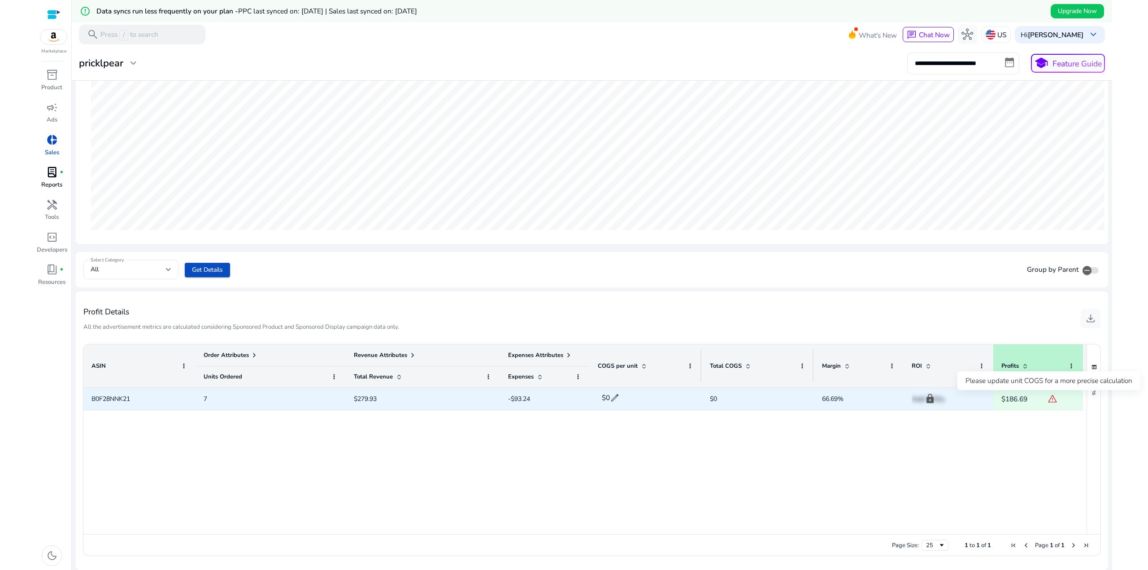
click at [1052, 397] on span "warning" at bounding box center [1053, 399] width 10 height 10
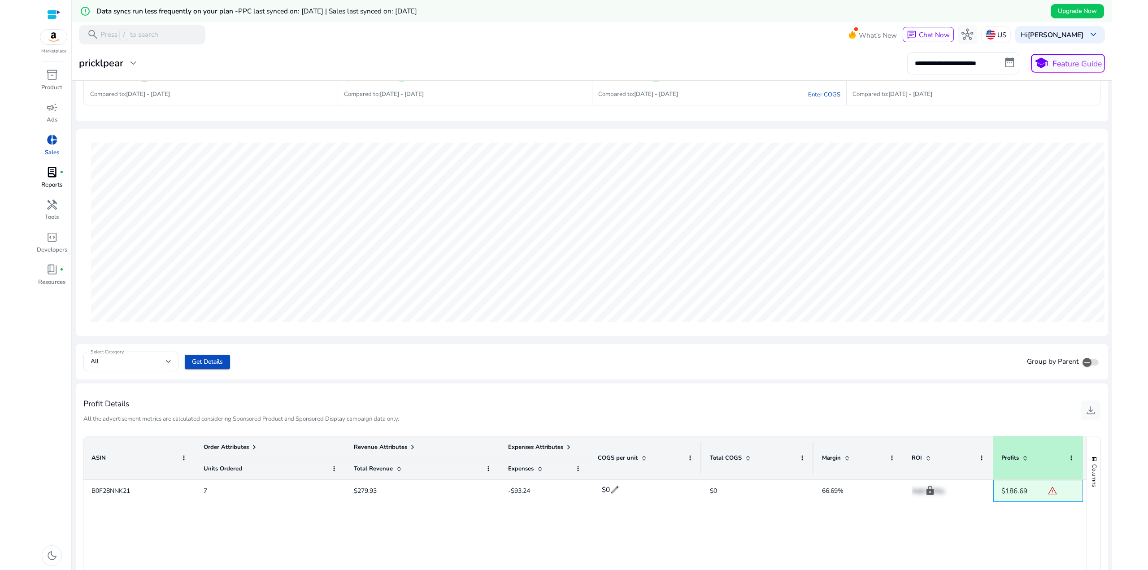
scroll to position [0, 0]
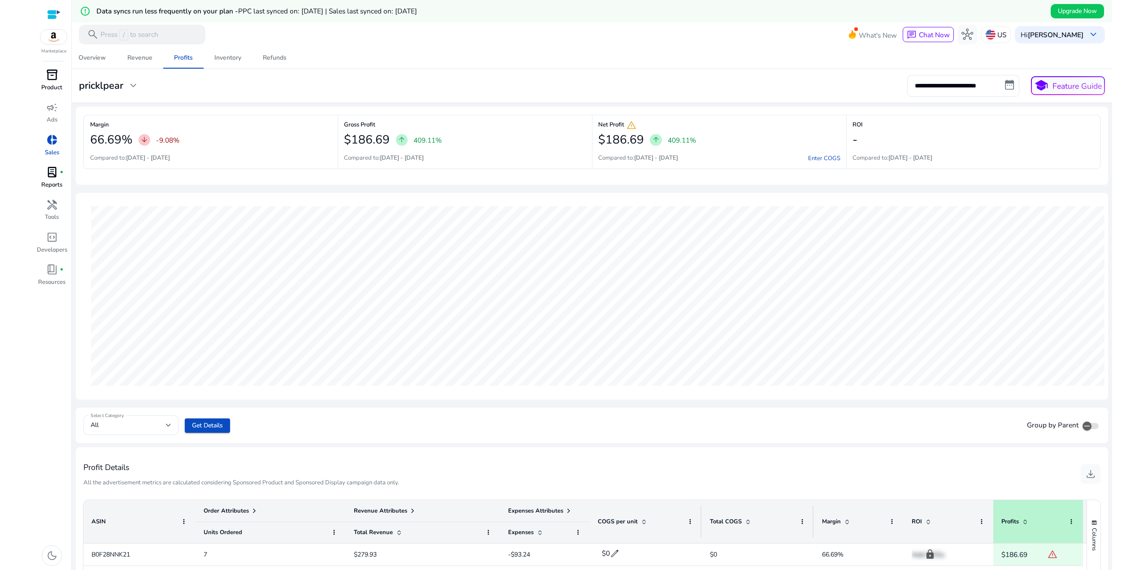
drag, startPoint x: 41, startPoint y: 84, endPoint x: 45, endPoint y: 82, distance: 4.6
click at [42, 84] on p "Product" at bounding box center [51, 87] width 21 height 9
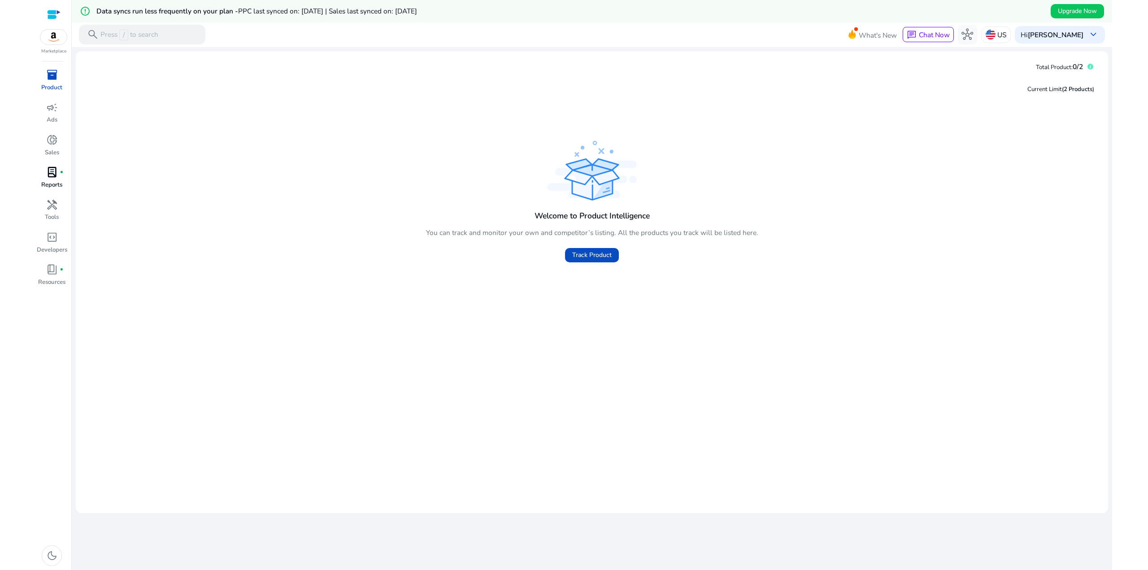
click at [56, 37] on img at bounding box center [53, 37] width 27 height 15
click at [54, 113] on span "campaign" at bounding box center [52, 108] width 12 height 12
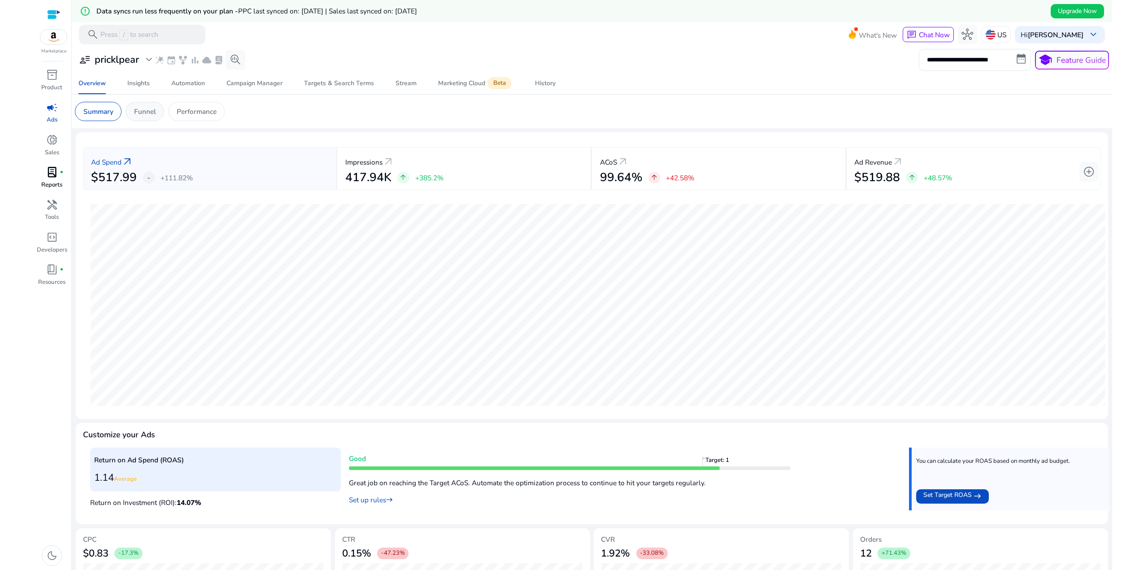
click at [138, 110] on p "Funnel" at bounding box center [145, 111] width 22 height 10
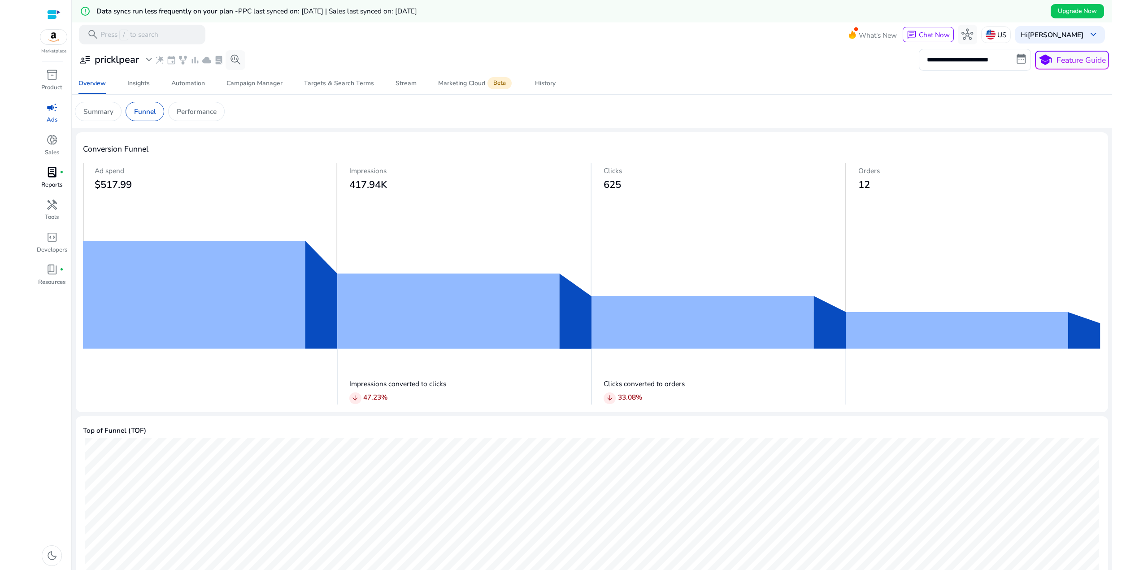
drag, startPoint x: 374, startPoint y: 393, endPoint x: 360, endPoint y: 387, distance: 14.8
click at [362, 388] on div "Impressions converted to clicks arrow_downward 47.23 %" at bounding box center [470, 390] width 243 height 30
click at [352, 384] on p "Impressions converted to clicks" at bounding box center [470, 383] width 243 height 10
drag, startPoint x: 402, startPoint y: 397, endPoint x: 373, endPoint y: 386, distance: 31.4
click at [376, 387] on div "Impressions converted to clicks arrow_downward 47.23 %" at bounding box center [470, 390] width 243 height 30
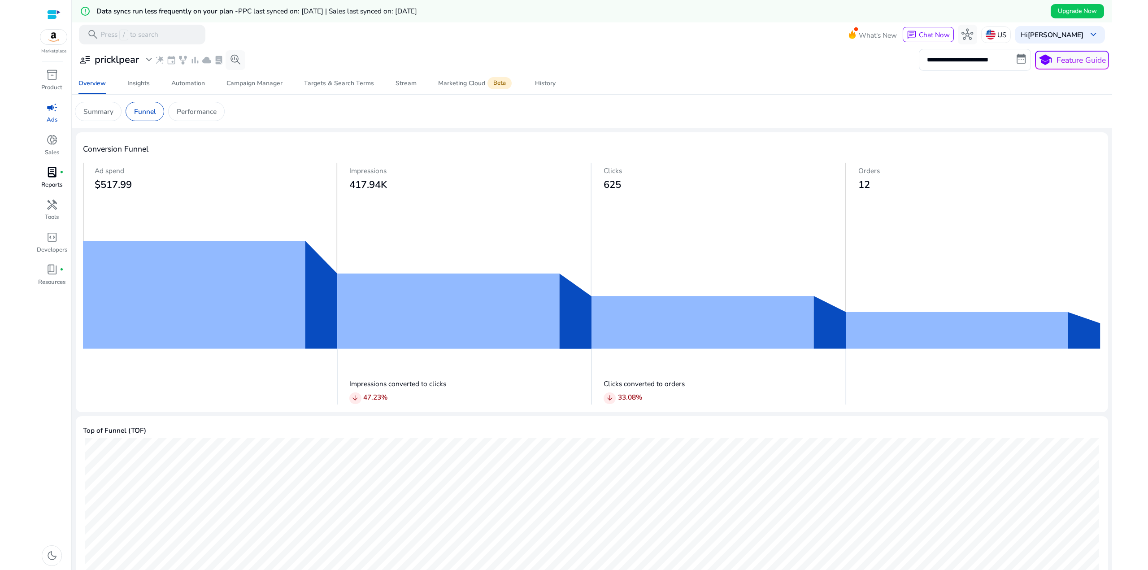
click at [373, 386] on p "Impressions converted to clicks" at bounding box center [470, 383] width 243 height 10
drag, startPoint x: 582, startPoint y: 397, endPoint x: 453, endPoint y: 376, distance: 130.3
click at [520, 387] on mat-card "Conversion Funnel Ad spend $517.99 Impressions 417.94K Clicks 625 Orders 12 Imp…" at bounding box center [592, 272] width 1032 height 280
click at [453, 376] on div "Impressions converted to clicks arrow_downward 47.23 %" at bounding box center [470, 390] width 243 height 30
drag, startPoint x: 577, startPoint y: 387, endPoint x: 559, endPoint y: 381, distance: 18.3
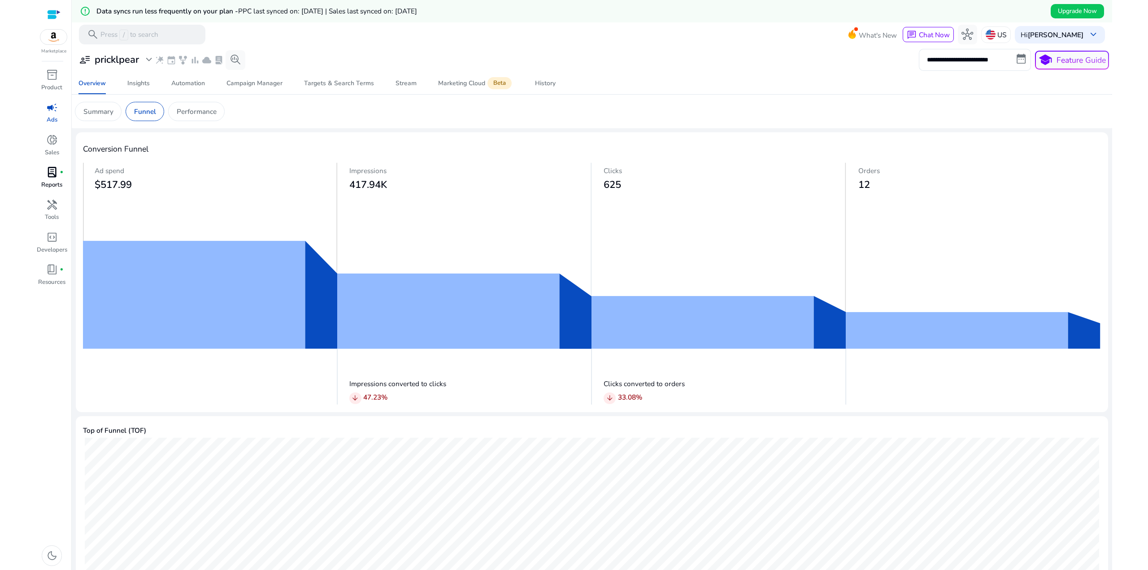
click at [567, 384] on div "Impressions converted to clicks arrow_downward 47.23 % Clicks converted to orde…" at bounding box center [592, 390] width 1018 height 30
click at [558, 380] on p "Impressions converted to clicks" at bounding box center [470, 383] width 243 height 10
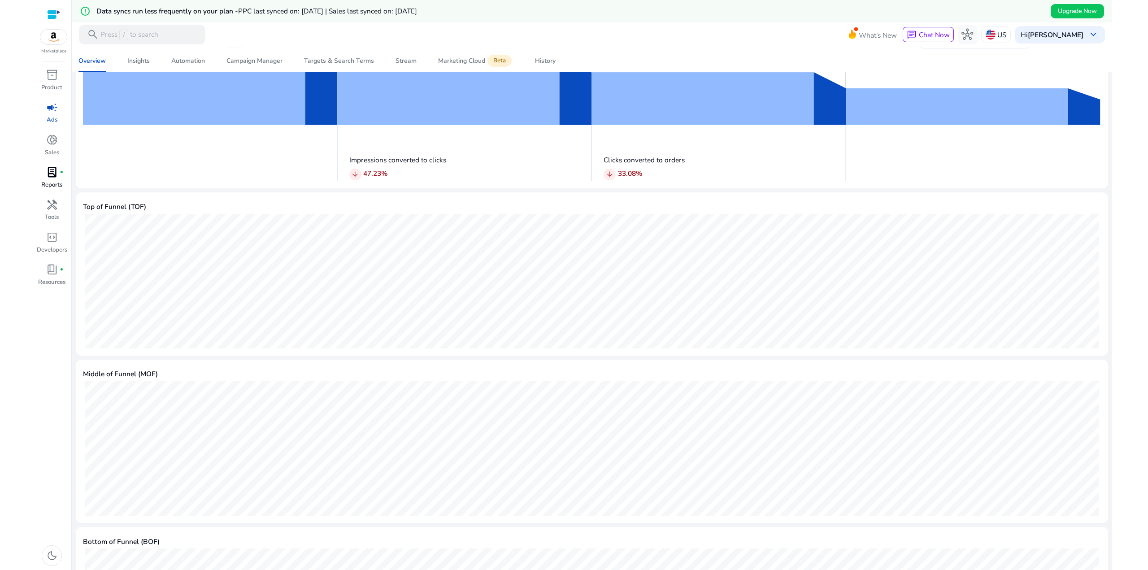
scroll to position [224, 0]
click at [48, 173] on span "lab_profile" at bounding box center [52, 172] width 12 height 12
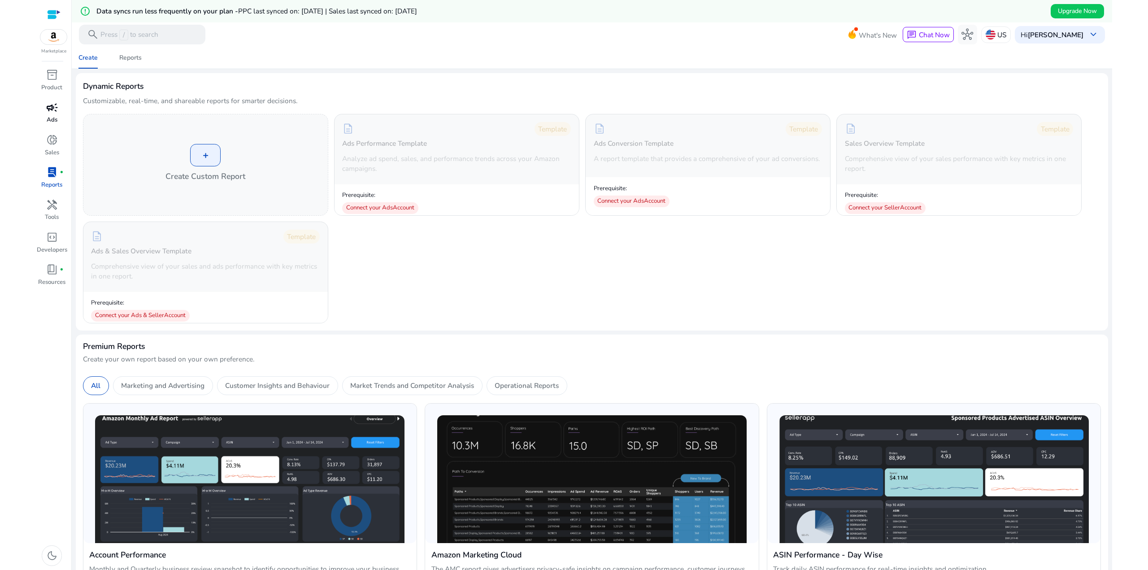
click at [54, 113] on span "campaign" at bounding box center [52, 108] width 12 height 12
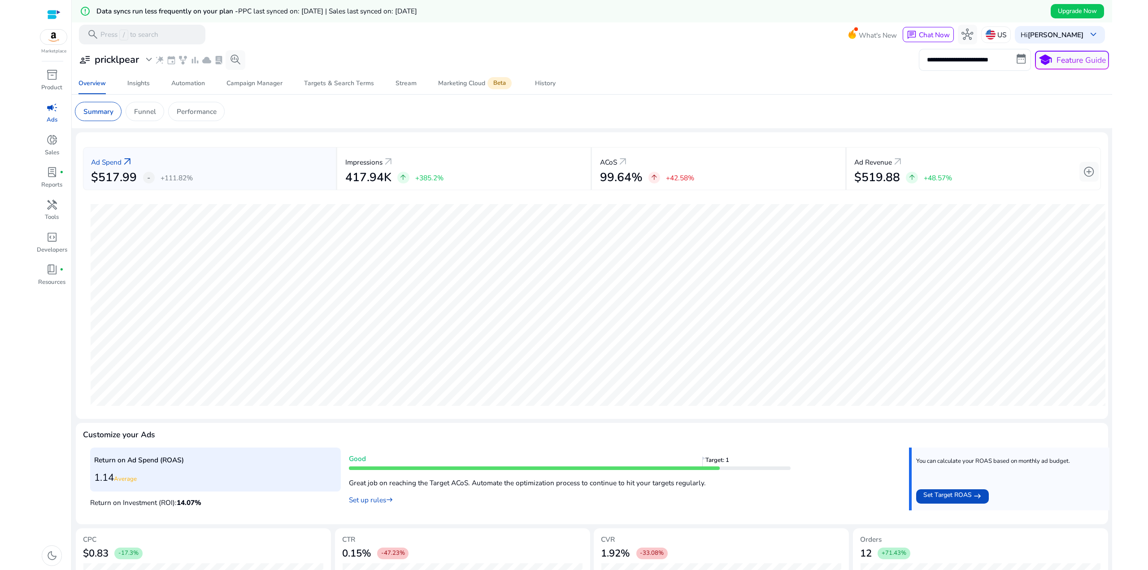
click at [354, 116] on app-sa-custom-tab "Summary Funnel Performance" at bounding box center [592, 111] width 1034 height 19
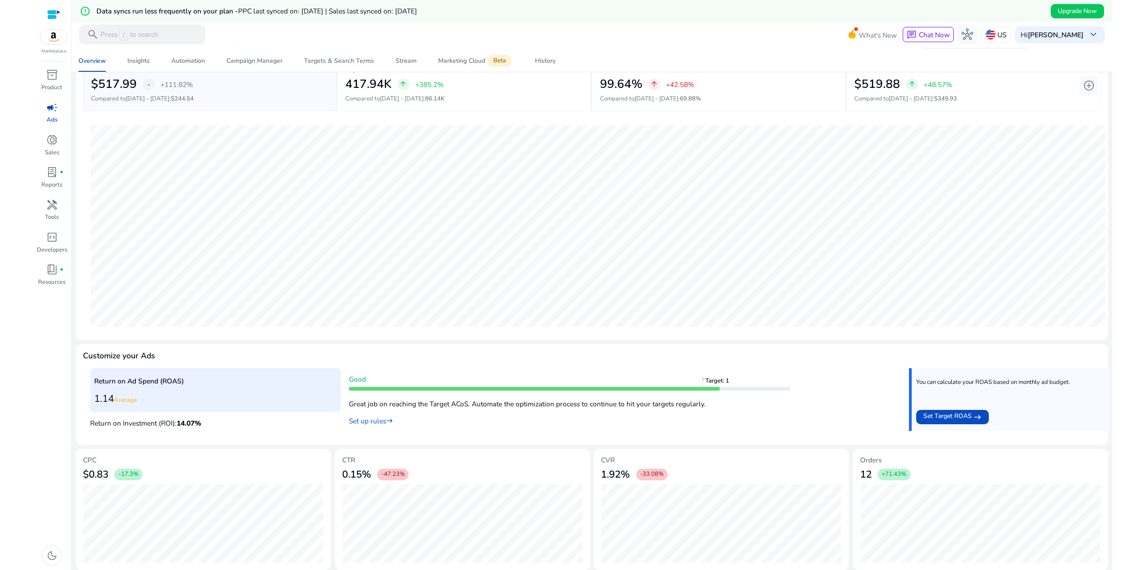
scroll to position [97, 0]
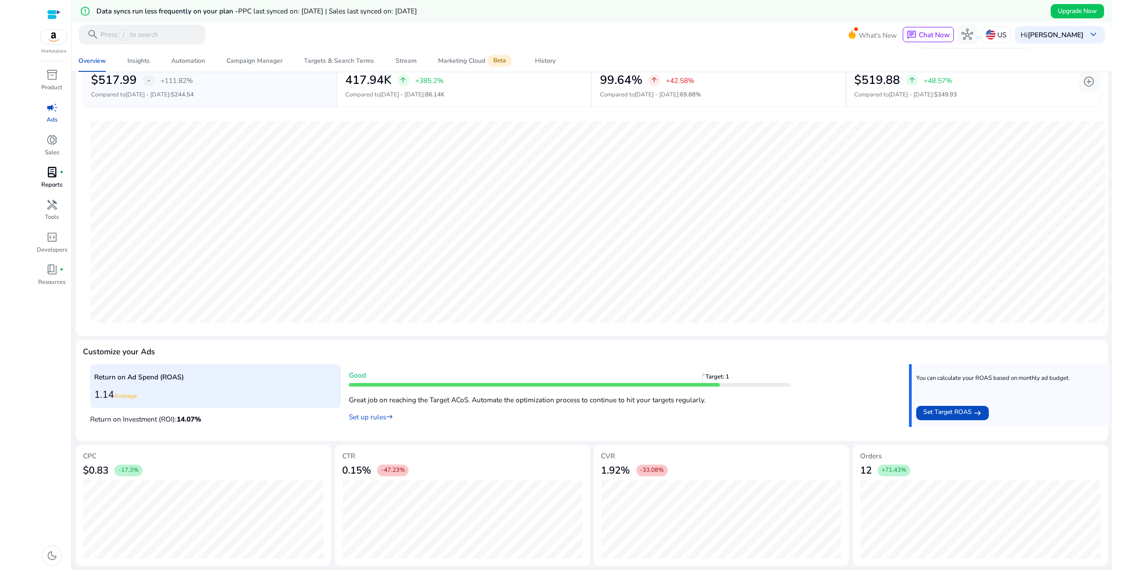
click at [45, 182] on p "Reports" at bounding box center [51, 185] width 21 height 9
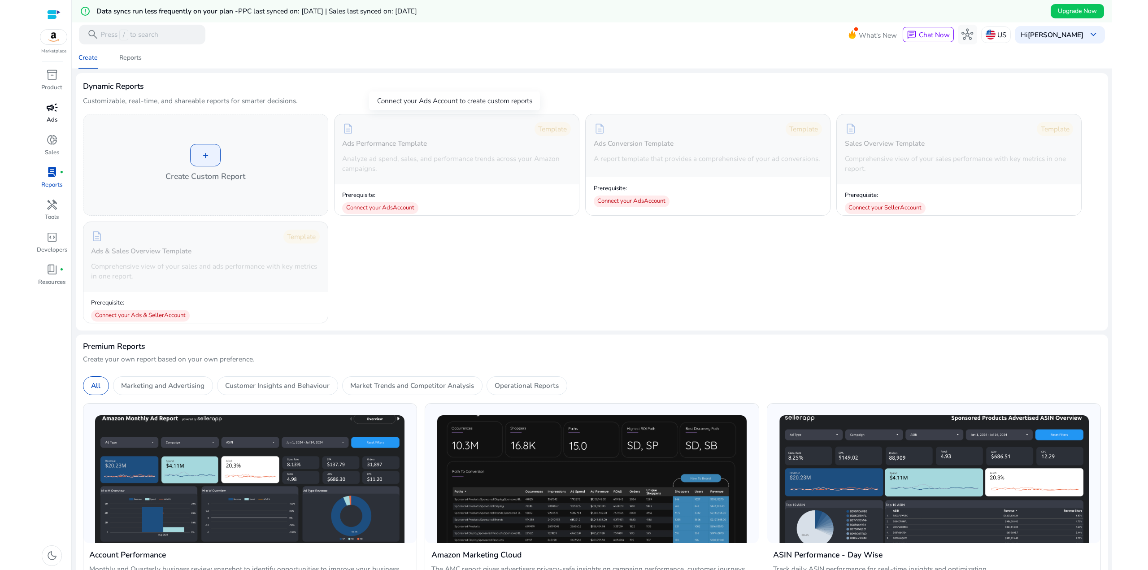
click at [375, 83] on div "Dynamic Reports Customizable, real-time, and shareable reports for smarter deci…" at bounding box center [592, 97] width 1018 height 34
click at [43, 116] on link "campaign Ads" at bounding box center [52, 116] width 32 height 32
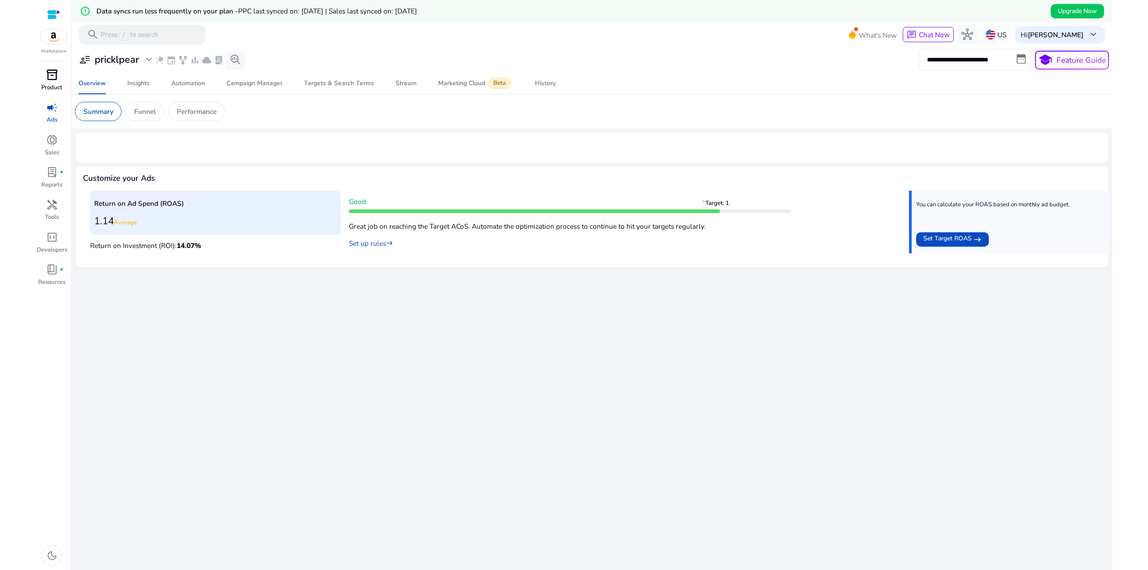
click at [56, 84] on p "Product" at bounding box center [51, 87] width 21 height 9
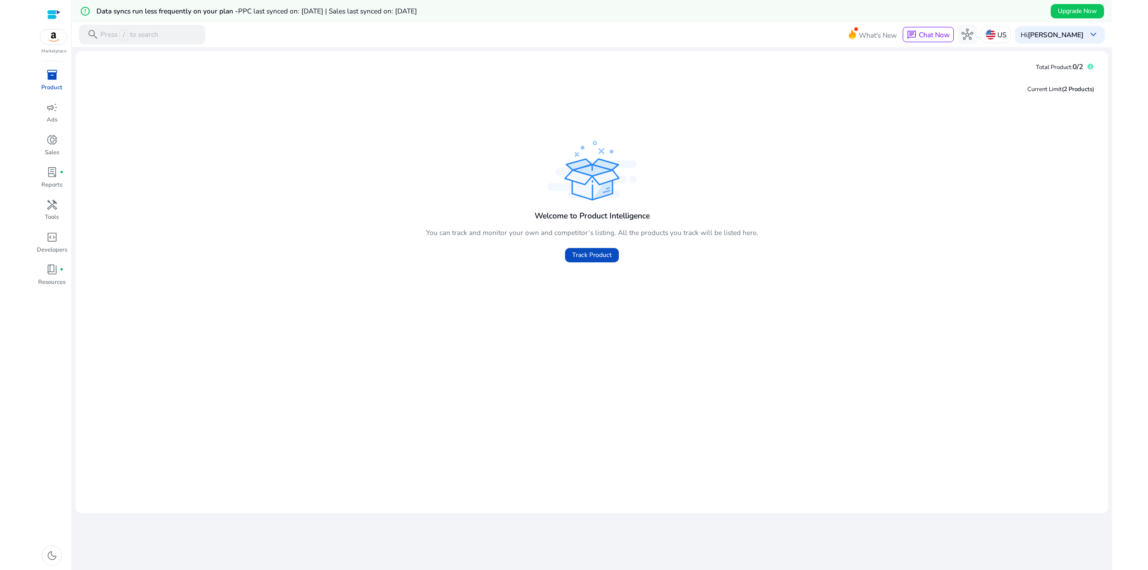
click at [52, 113] on span "campaign" at bounding box center [52, 108] width 12 height 12
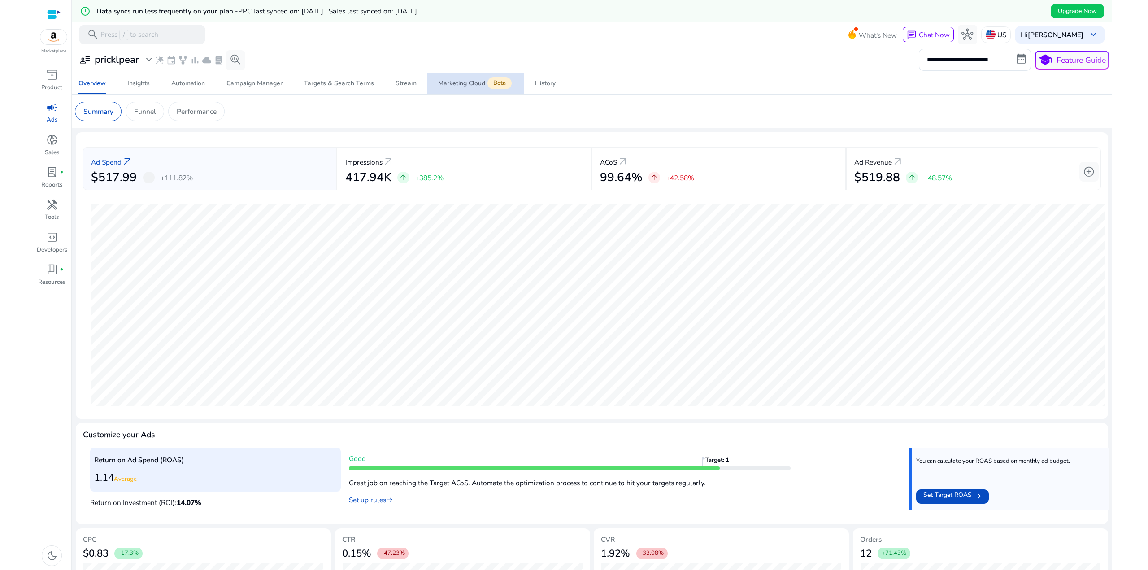
click at [461, 87] on div "Marketing Cloud Beta" at bounding box center [475, 83] width 75 height 8
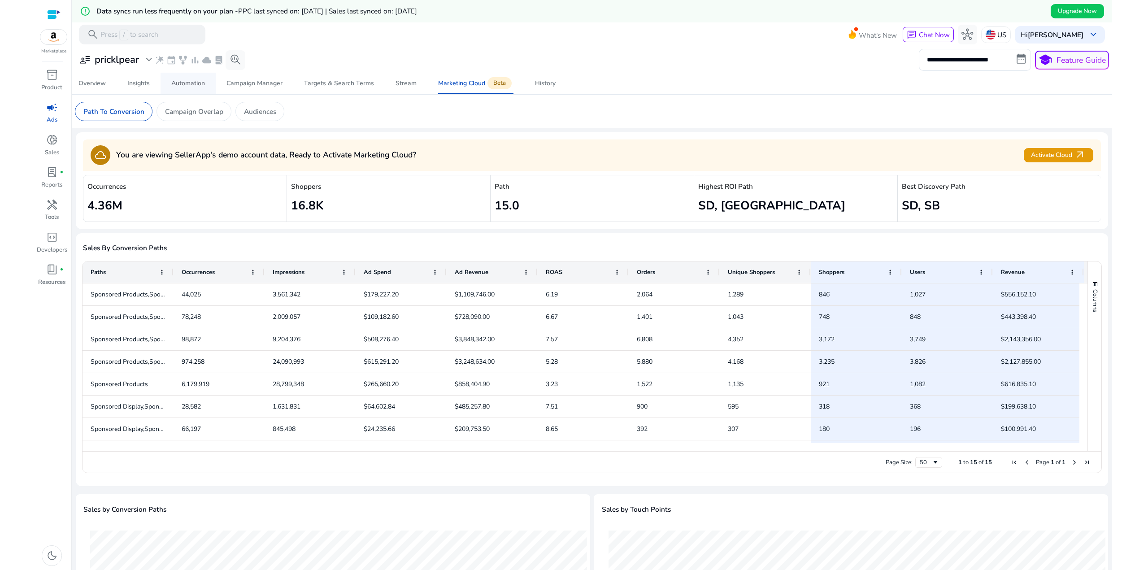
click at [196, 87] on div "Automation" at bounding box center [188, 83] width 34 height 6
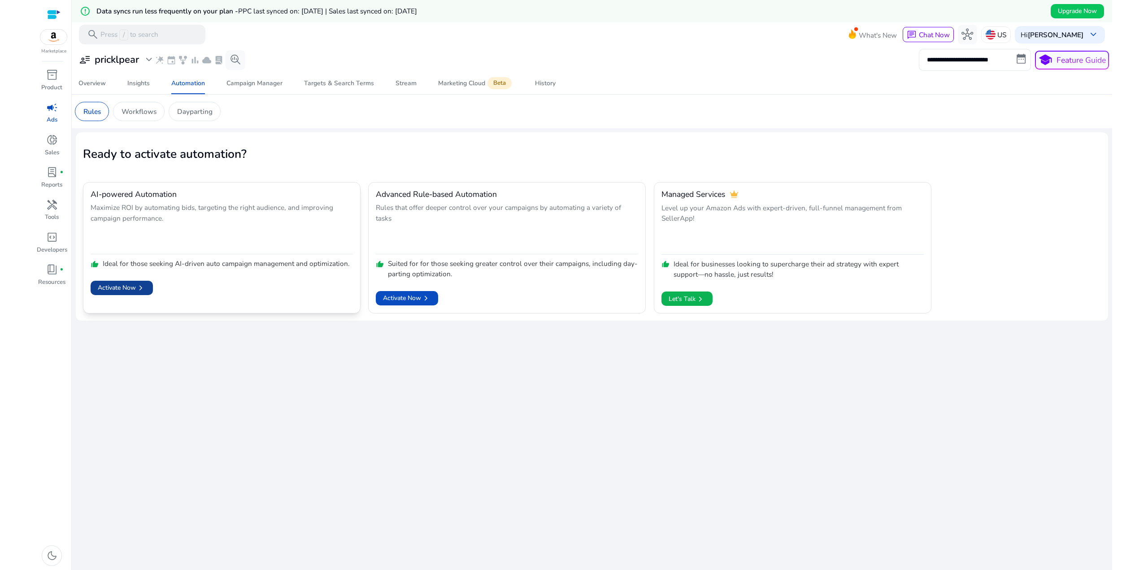
click at [122, 289] on span "Activate Now chevron_right" at bounding box center [122, 288] width 48 height 10
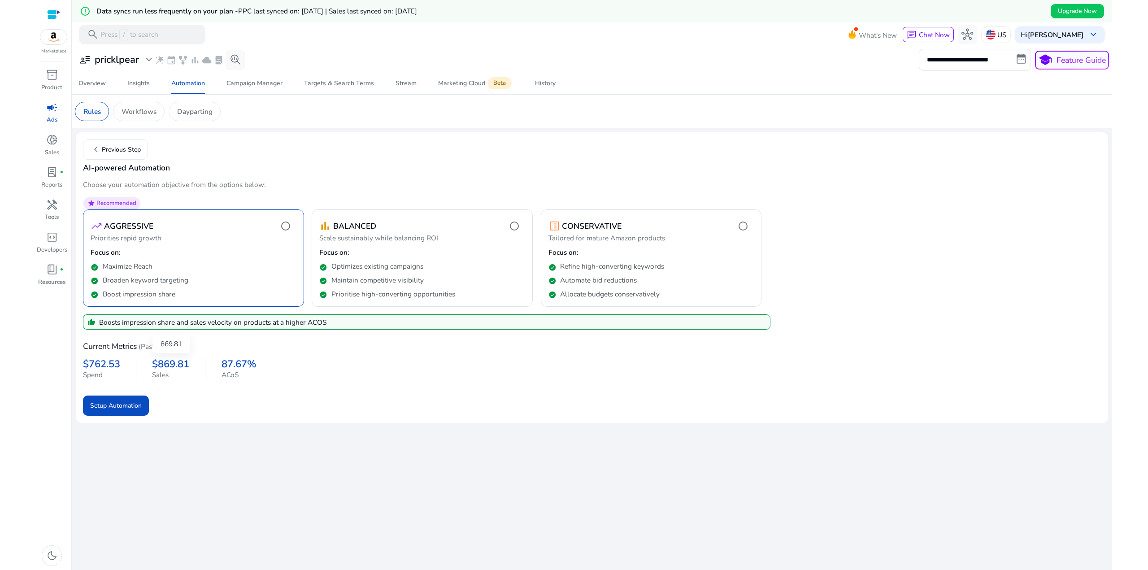
drag, startPoint x: 221, startPoint y: 377, endPoint x: 129, endPoint y: 356, distance: 94.4
click at [132, 358] on div "$762.53 Spend $869.81 Sales 87.67% ACoS" at bounding box center [592, 367] width 1018 height 26
click at [101, 347] on h4 "Current Metrics" at bounding box center [110, 346] width 54 height 9
drag, startPoint x: 254, startPoint y: 383, endPoint x: 131, endPoint y: 353, distance: 126.7
click at [132, 356] on div "Current Metrics (Past 30 Days) $762.53 Spend $869.81 Sales 87.67% ACoS" at bounding box center [592, 359] width 1018 height 58
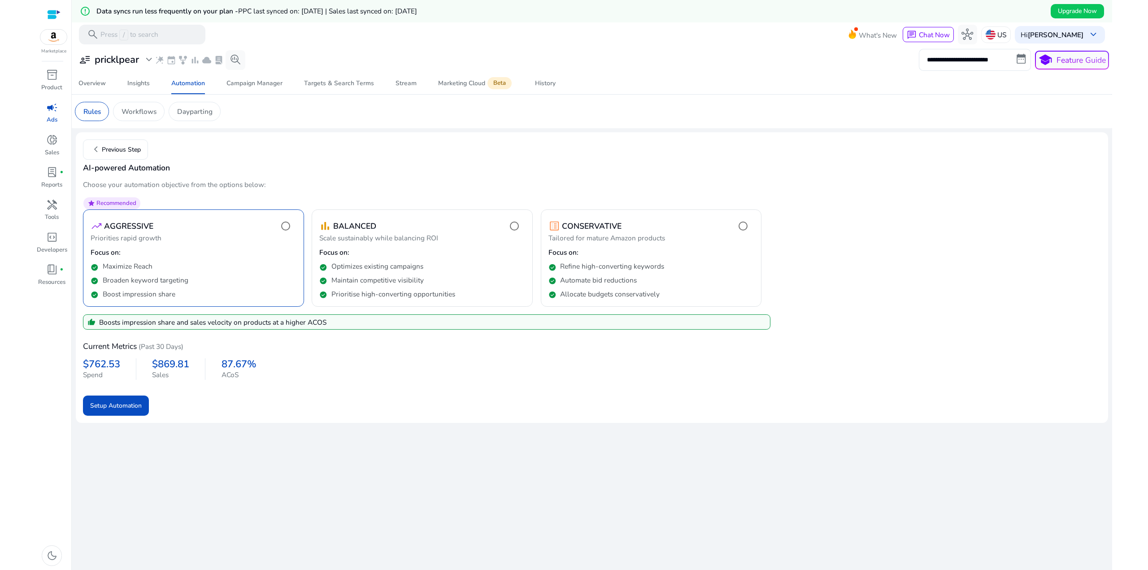
click at [118, 347] on h4 "Current Metrics" at bounding box center [110, 346] width 54 height 9
click at [371, 268] on p "Optimizes existing campaigns" at bounding box center [377, 266] width 92 height 10
click at [597, 264] on p "Refine high-converting keywords" at bounding box center [612, 266] width 104 height 10
click at [177, 273] on div "check_circle Broaden keyword targeting" at bounding box center [194, 278] width 206 height 14
drag, startPoint x: 244, startPoint y: 193, endPoint x: 187, endPoint y: 190, distance: 58.0
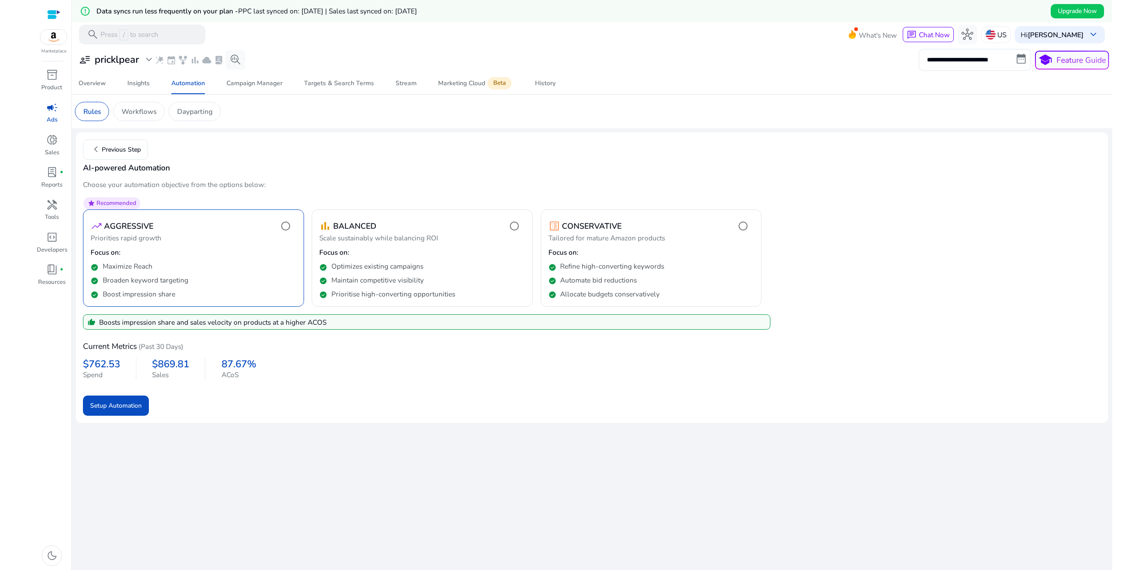
click at [187, 190] on mat-card "chevron_left Previous Step AI-powered Automation Choose your automation objecti…" at bounding box center [592, 277] width 1032 height 291
click at [187, 190] on form "star Recommended trending_up AGGRESSIVE Priorities rapid growth Focus on: check…" at bounding box center [592, 303] width 1018 height 226
drag, startPoint x: 237, startPoint y: 191, endPoint x: 191, endPoint y: 187, distance: 45.8
click at [192, 188] on mat-card "chevron_left Previous Step AI-powered Automation Choose your automation objecti…" at bounding box center [592, 277] width 1032 height 291
click at [191, 187] on p "Choose your automation objective from the options below:" at bounding box center [592, 184] width 1018 height 10
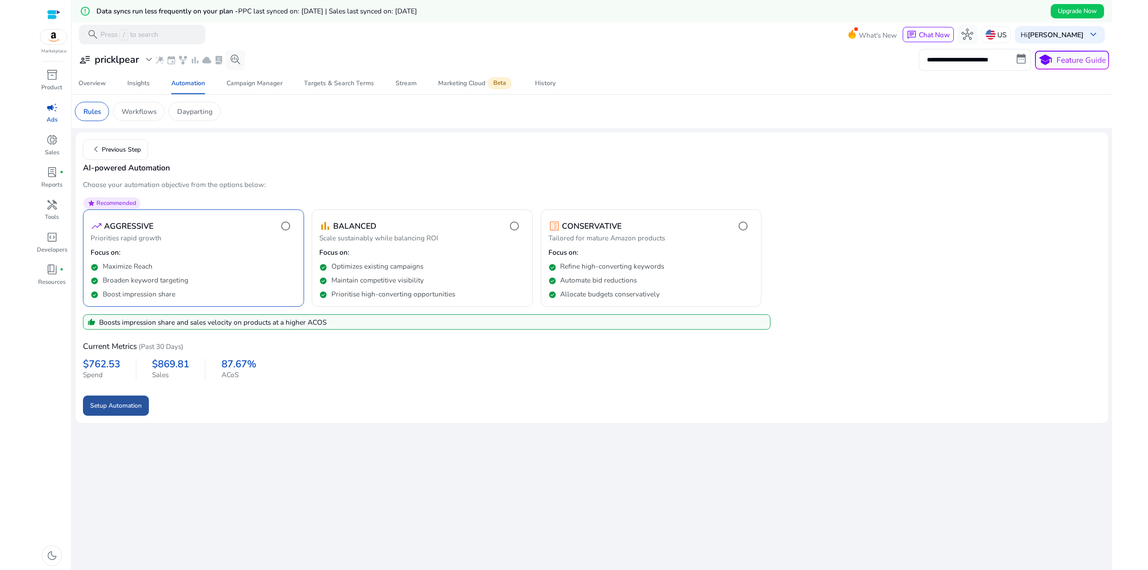
click at [128, 403] on span "Setup Automation" at bounding box center [116, 405] width 52 height 9
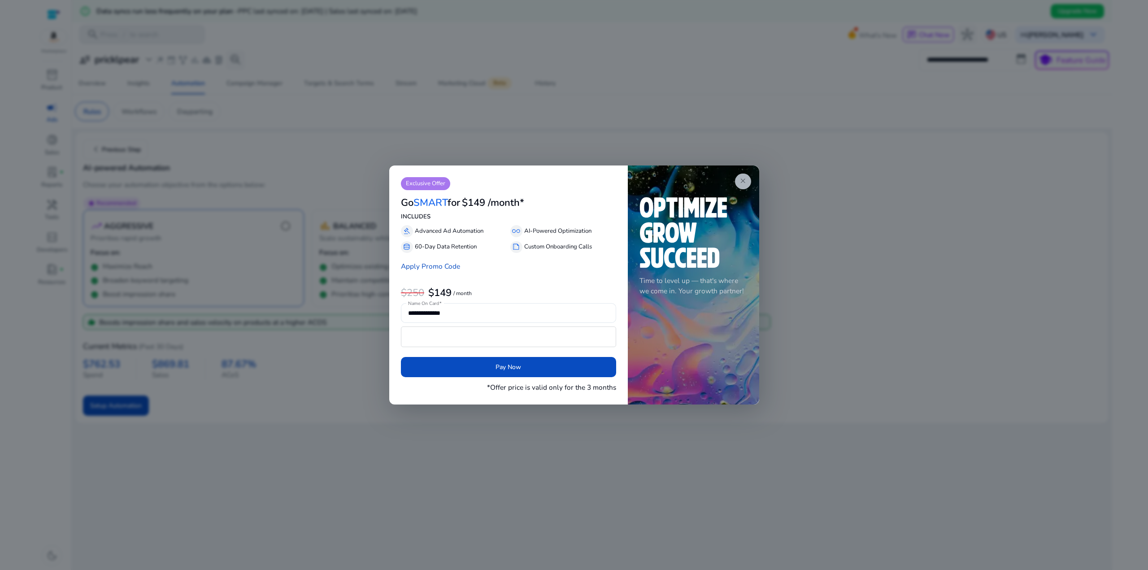
click at [741, 183] on span "close" at bounding box center [743, 181] width 8 height 8
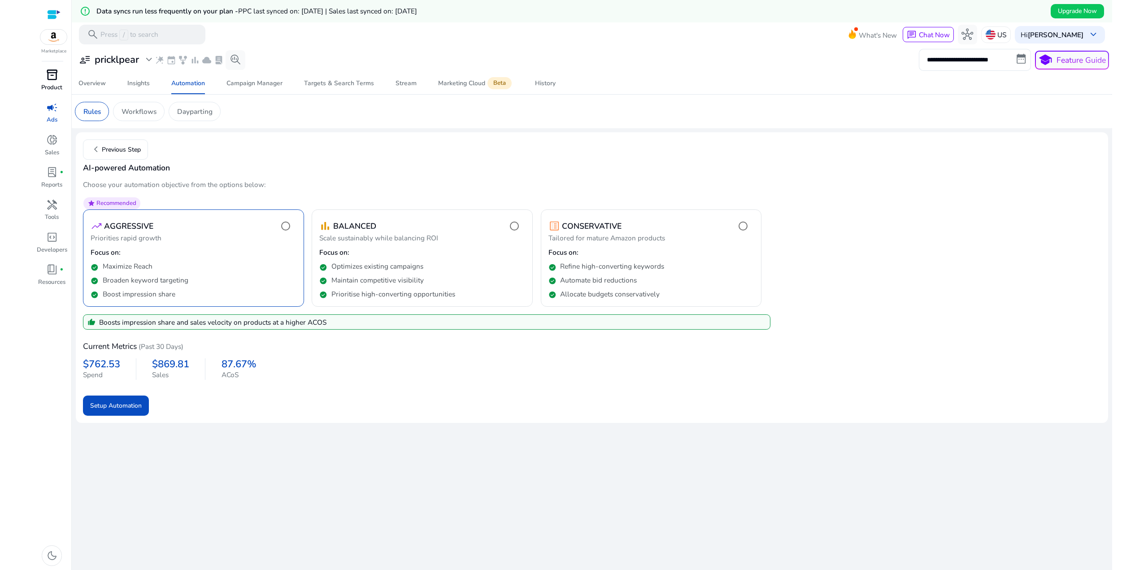
click at [47, 72] on span "inventory_2" at bounding box center [52, 75] width 12 height 12
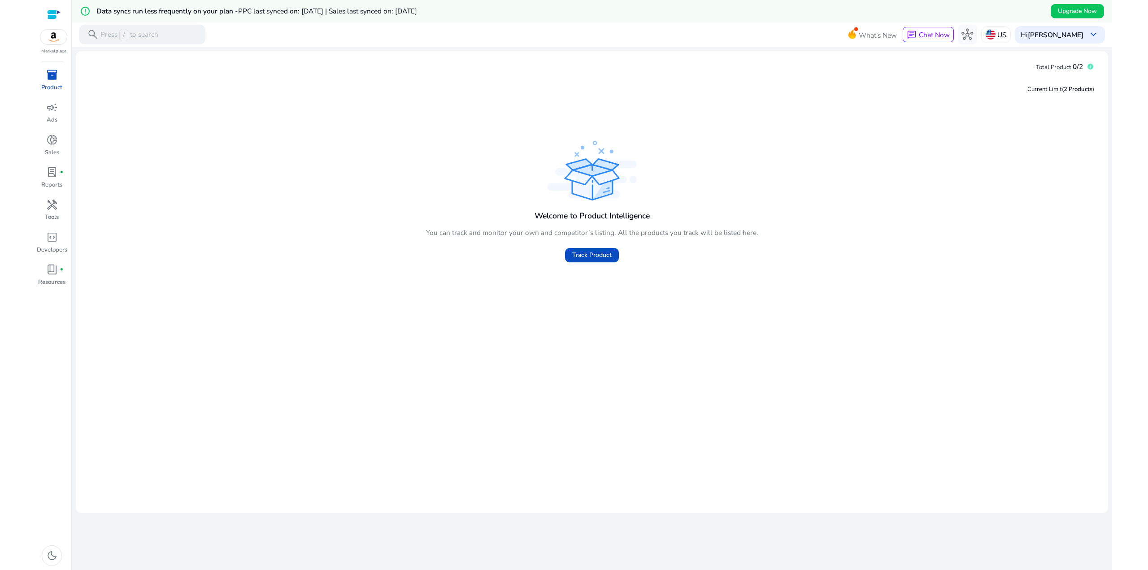
click at [47, 112] on span "campaign" at bounding box center [52, 108] width 12 height 12
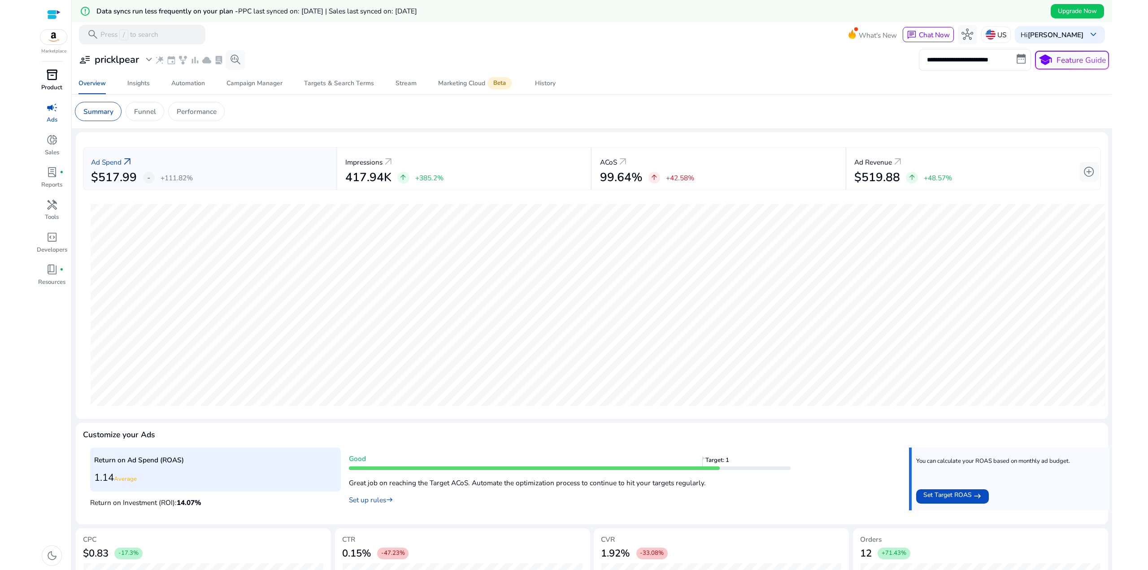
click at [440, 126] on mat-card "Summary Funnel Performance" at bounding box center [592, 112] width 1048 height 34
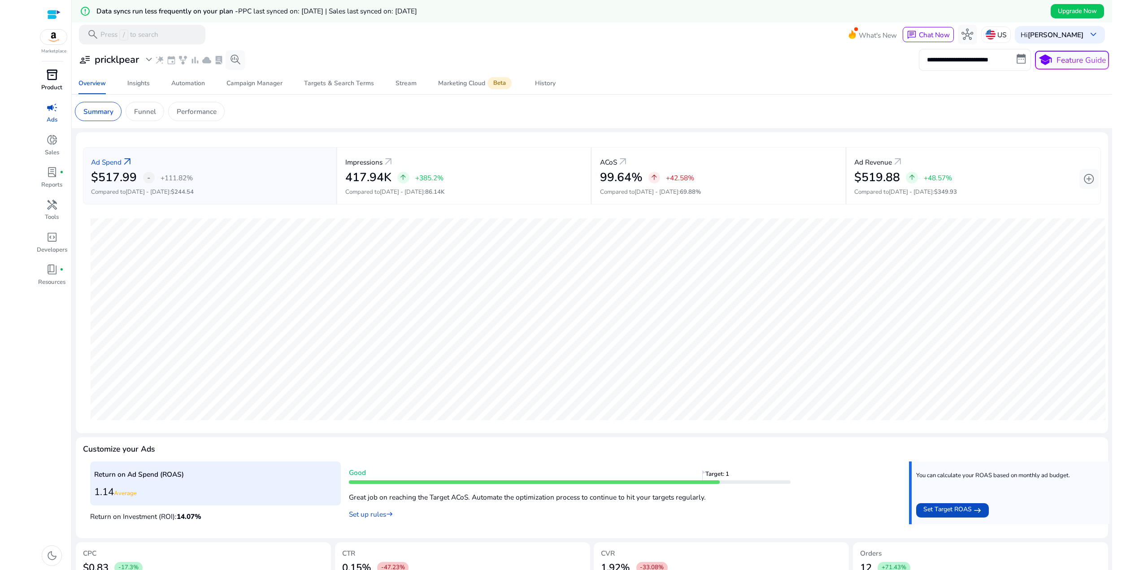
click at [383, 106] on app-sa-custom-tab "Summary Funnel Performance" at bounding box center [592, 111] width 1034 height 19
click at [141, 84] on div "Insights" at bounding box center [138, 83] width 22 height 6
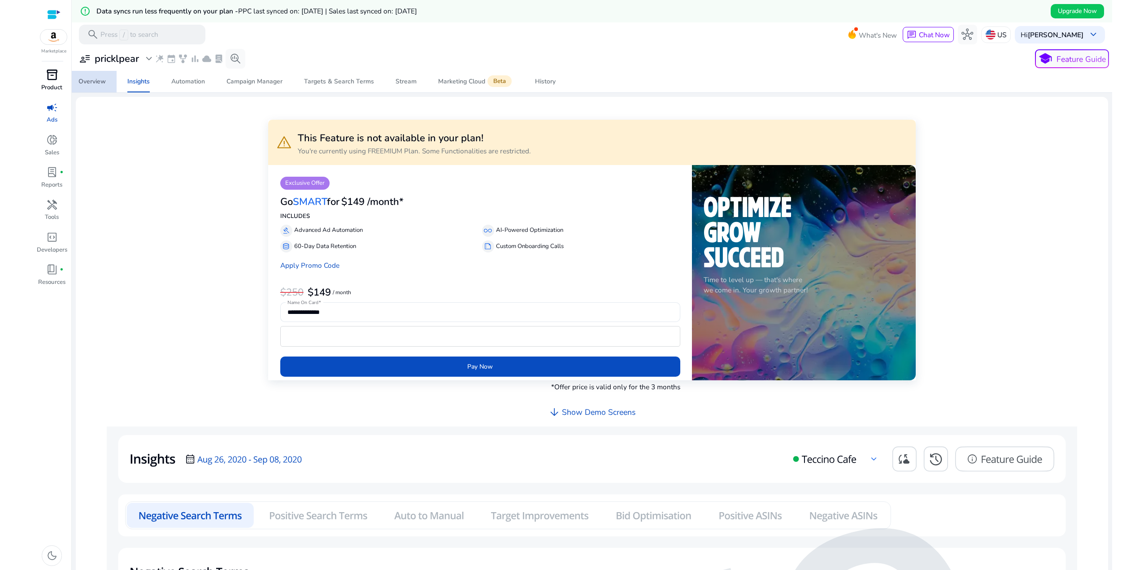
click at [93, 78] on div "Overview" at bounding box center [91, 81] width 27 height 6
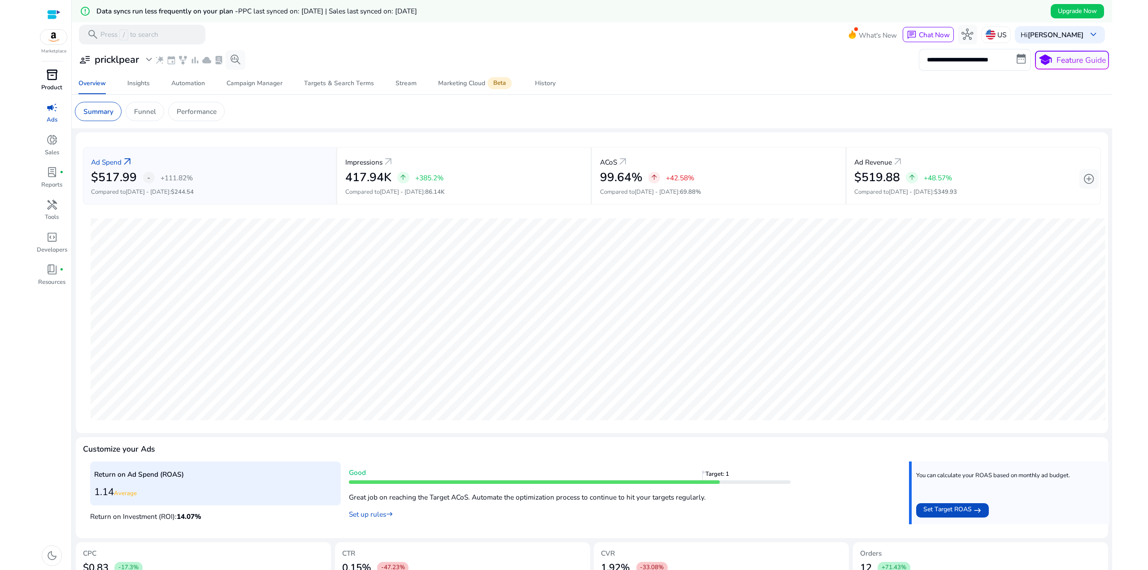
click at [52, 140] on span "donut_small" at bounding box center [52, 140] width 12 height 12
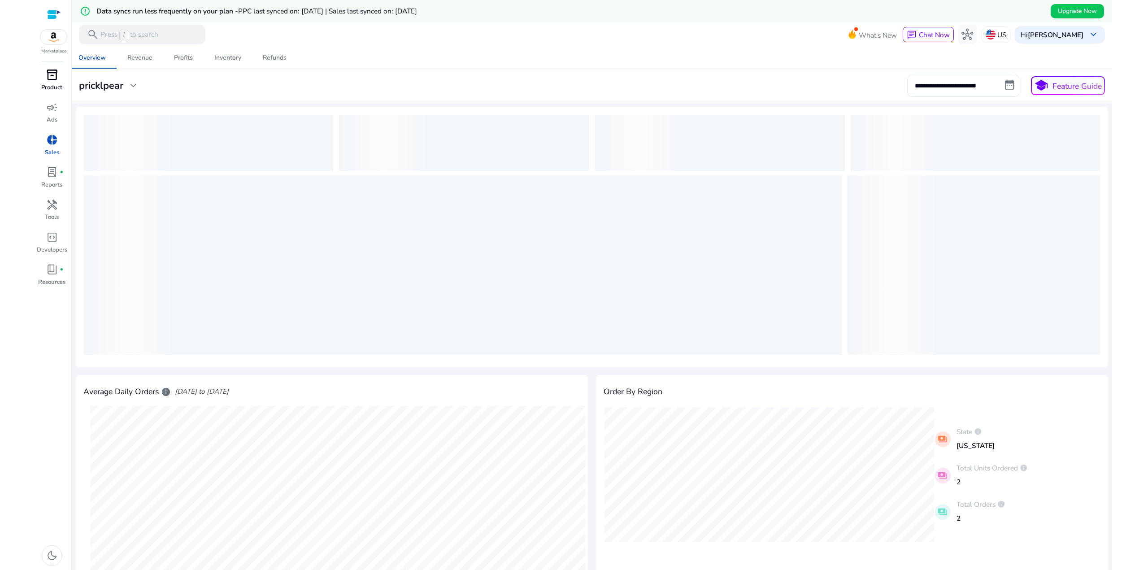
click at [439, 89] on div "**********" at bounding box center [592, 86] width 1034 height 22
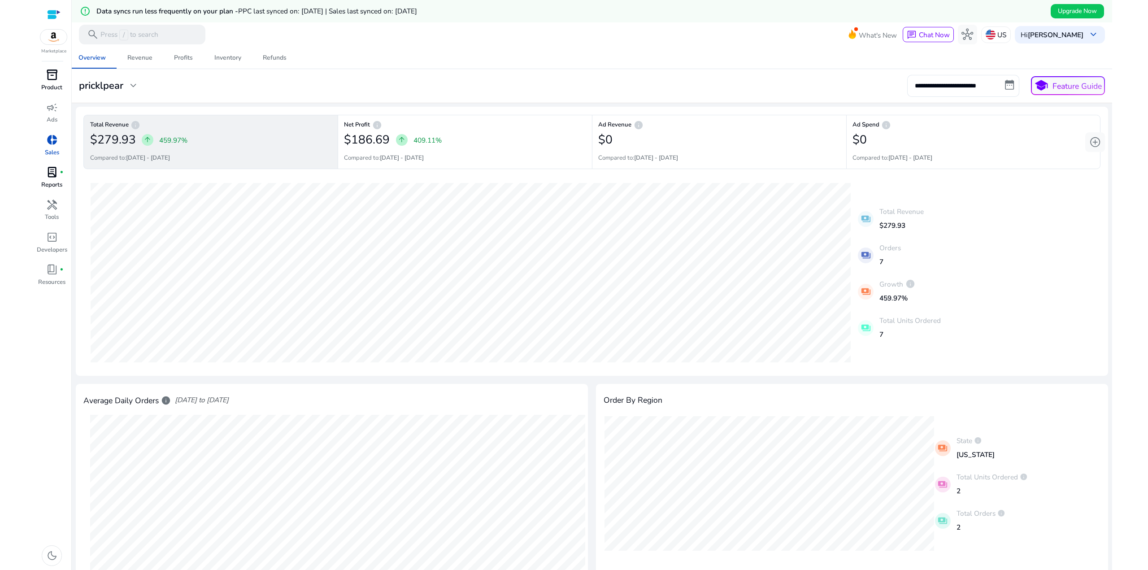
click at [54, 177] on span "lab_profile" at bounding box center [52, 172] width 12 height 12
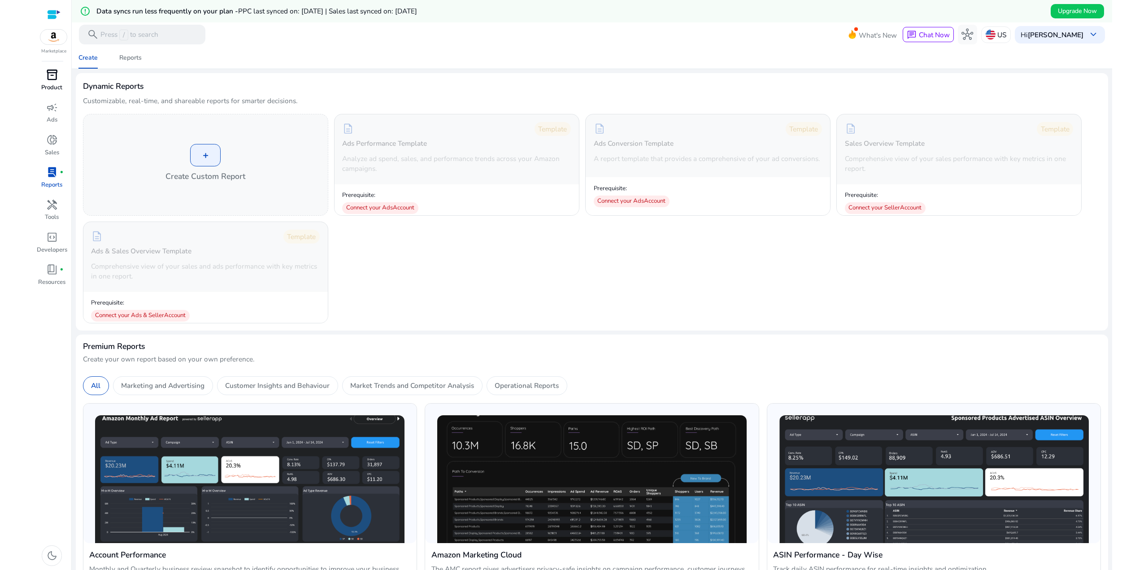
click at [492, 271] on div "+ Create Custom Report description Template Ads Performance Template Analyze ad…" at bounding box center [592, 218] width 1018 height 209
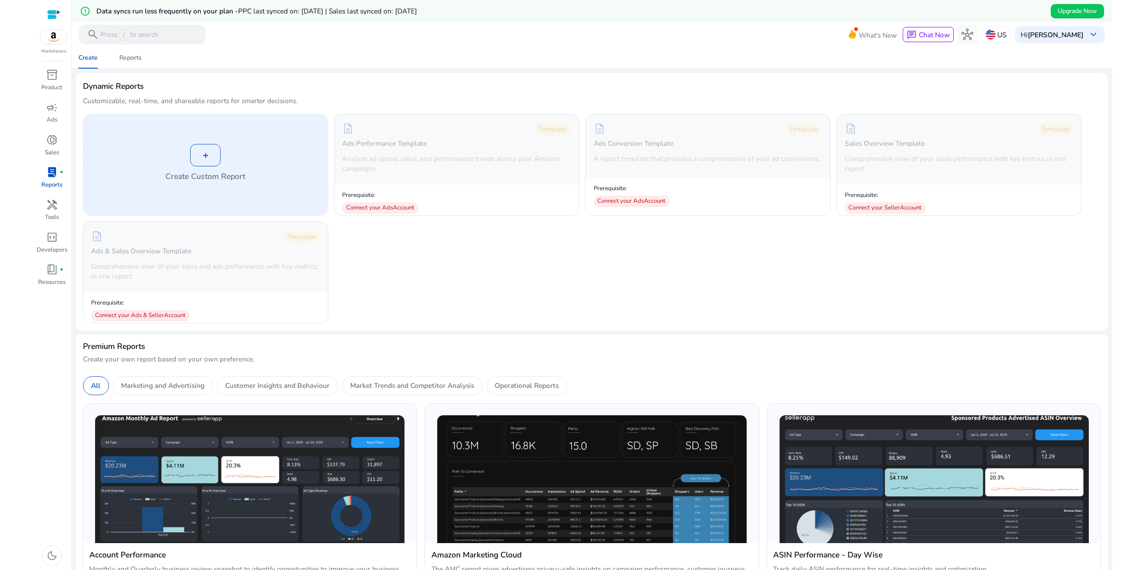
click at [198, 158] on div "+" at bounding box center [205, 155] width 30 height 22
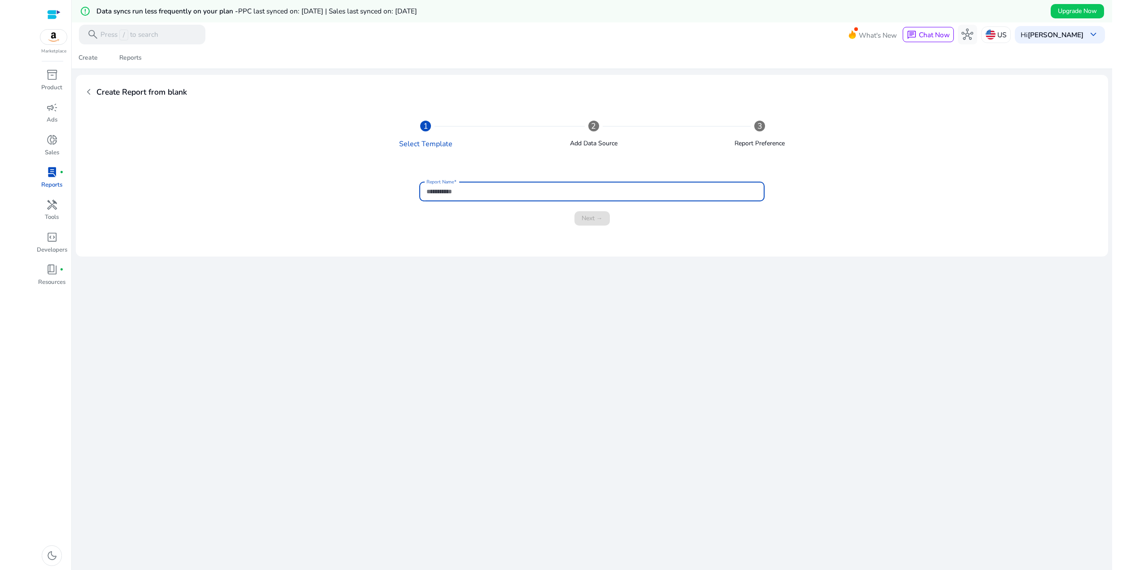
click at [478, 190] on input "Report Name" at bounding box center [591, 192] width 330 height 10
type input "*******"
click at [593, 215] on span "Next →" at bounding box center [592, 217] width 21 height 9
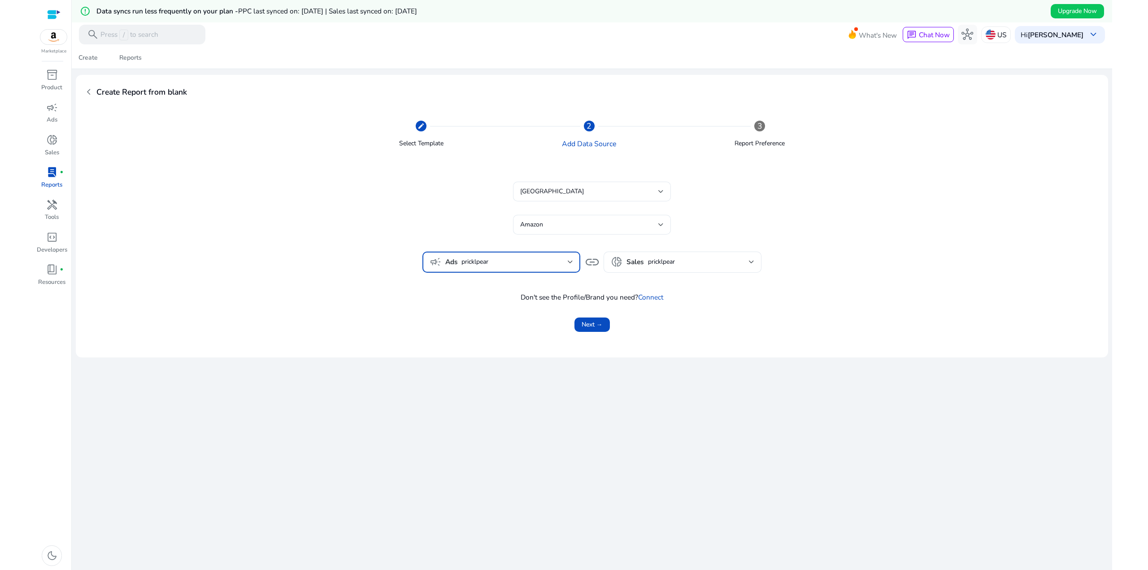
click at [483, 259] on span "pricklpear" at bounding box center [514, 262] width 106 height 10
click at [515, 265] on div at bounding box center [574, 285] width 1148 height 570
click at [620, 263] on span "donut_small" at bounding box center [617, 262] width 12 height 12
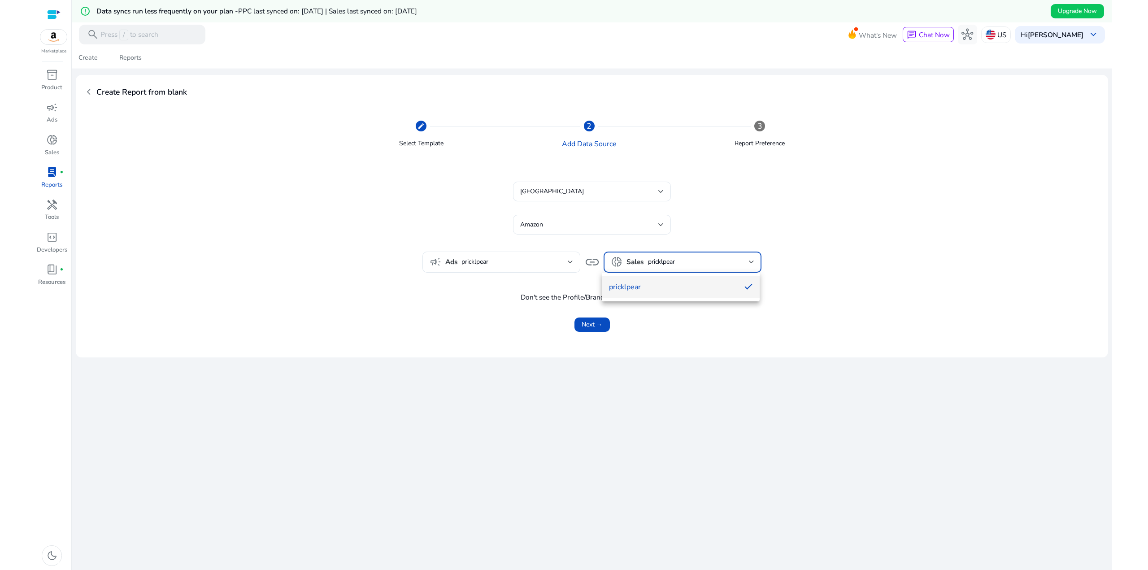
click at [631, 261] on div at bounding box center [574, 285] width 1148 height 570
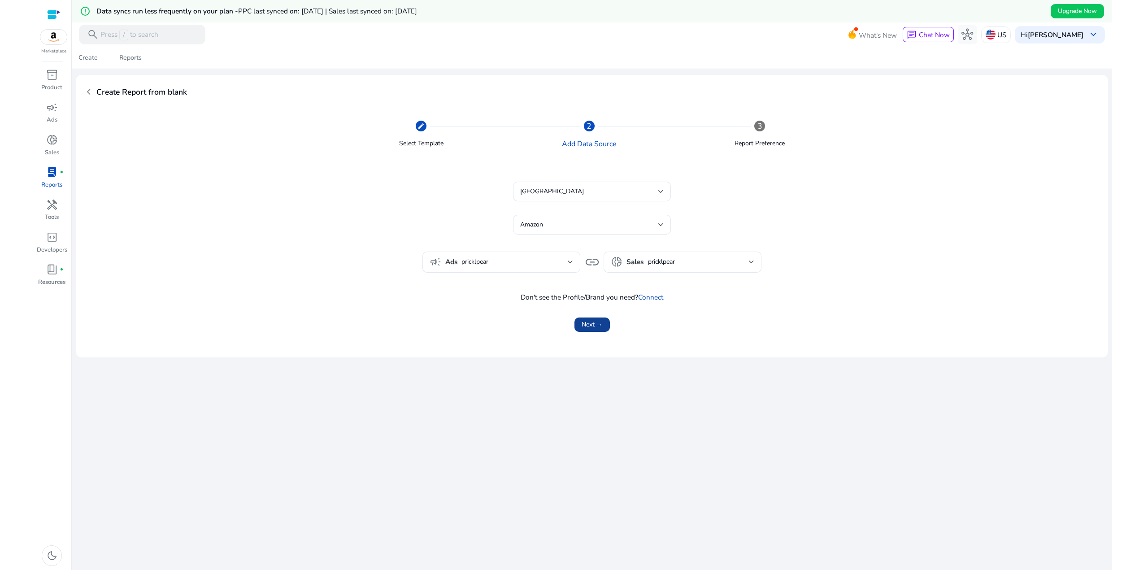
click at [590, 323] on span "Next →" at bounding box center [592, 324] width 21 height 9
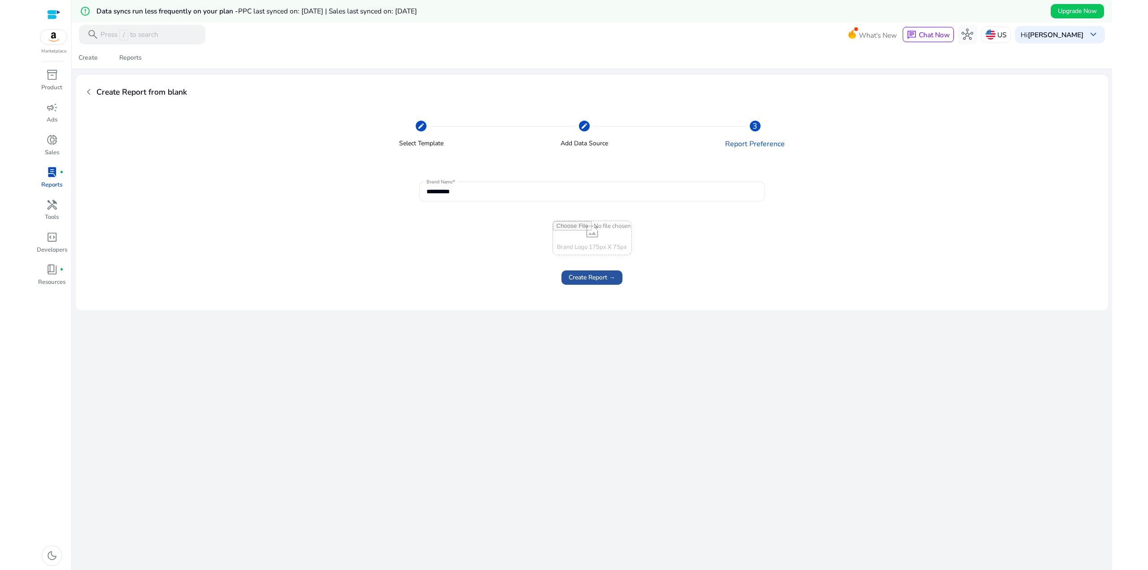
click at [591, 279] on span "Create Report →" at bounding box center [592, 277] width 47 height 9
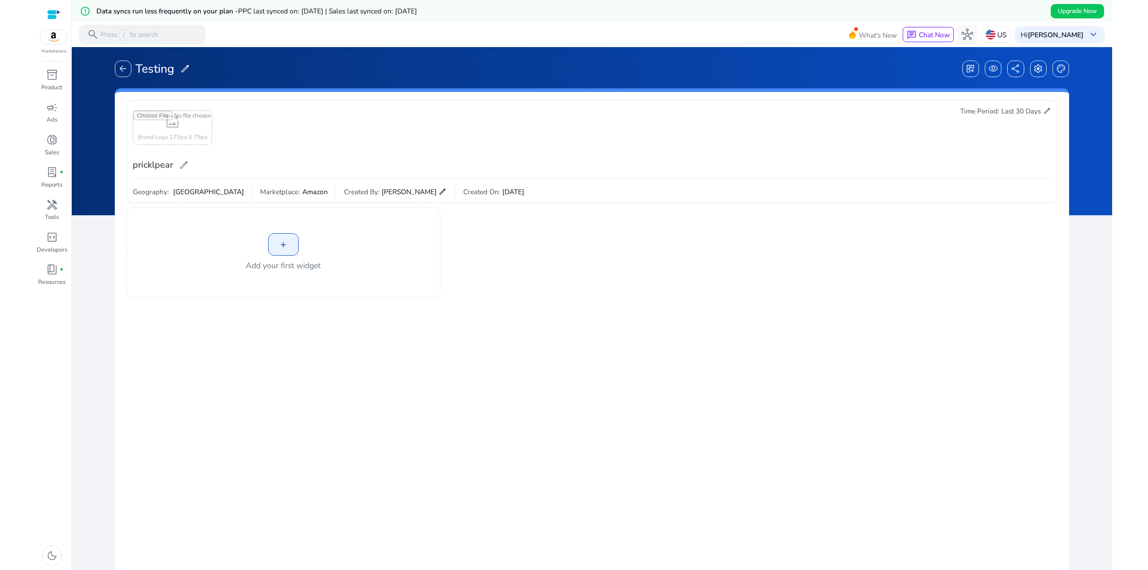
click at [281, 247] on div "+" at bounding box center [283, 244] width 30 height 22
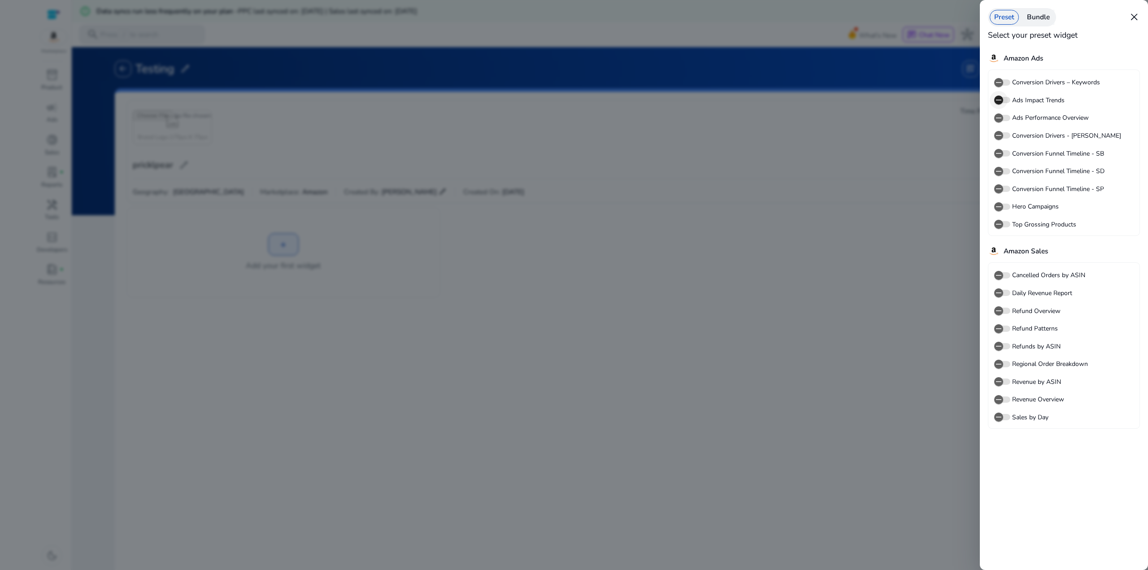
click at [998, 100] on icon "button" at bounding box center [999, 100] width 8 height 8
click at [997, 296] on icon "button" at bounding box center [999, 297] width 8 height 8
click at [1000, 282] on icon "button" at bounding box center [999, 279] width 8 height 8
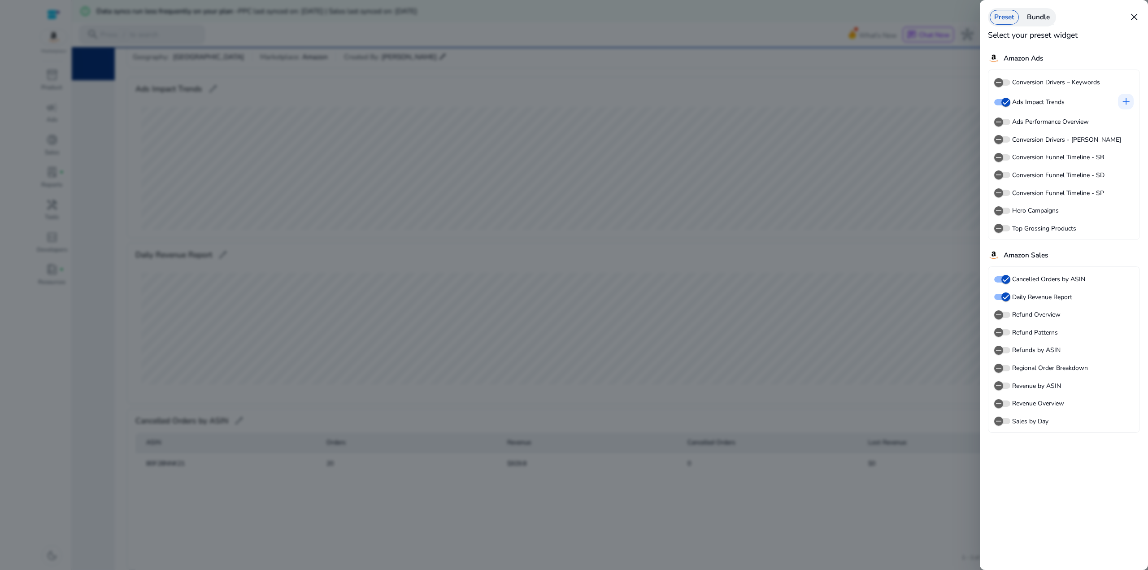
click at [814, 348] on div at bounding box center [574, 285] width 1148 height 570
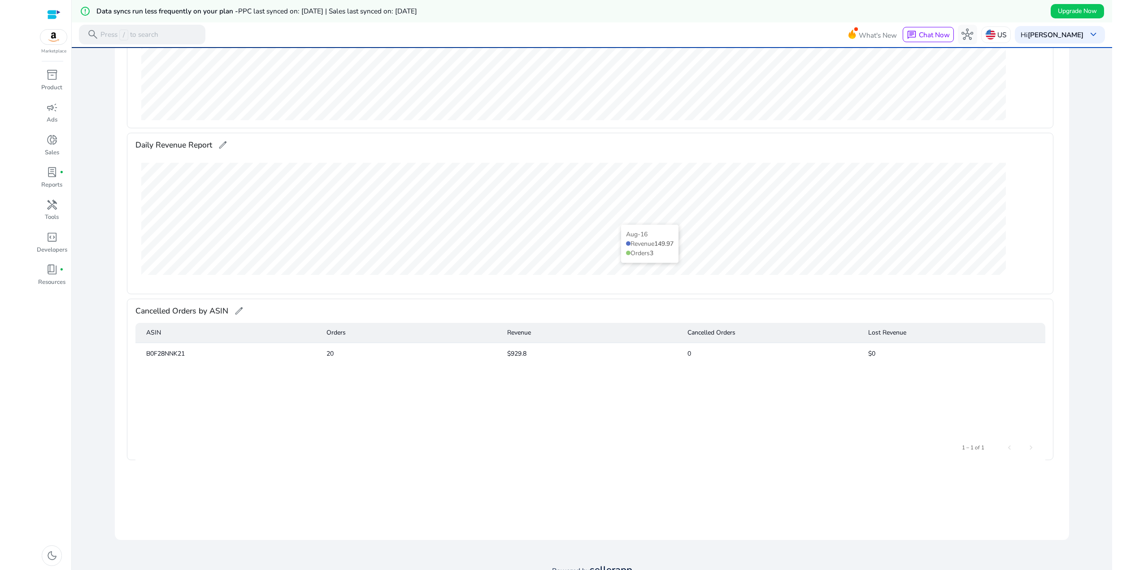
scroll to position [267, 0]
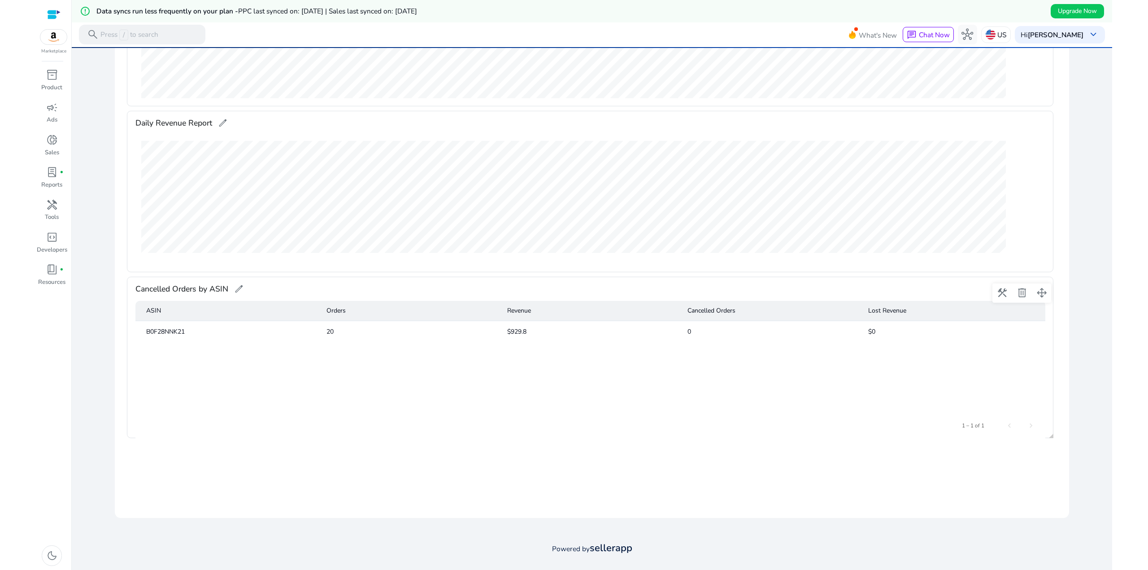
drag, startPoint x: 569, startPoint y: 346, endPoint x: 490, endPoint y: 328, distance: 80.9
click at [492, 330] on div "ASIN Orders Revenue Cancelled Orders Lost Revenue B0F28NNK21 20 $929.8 0 $0" at bounding box center [590, 357] width 910 height 112
drag, startPoint x: 497, startPoint y: 324, endPoint x: 575, endPoint y: 319, distance: 78.6
click at [497, 324] on mat-cell "20" at bounding box center [409, 332] width 181 height 22
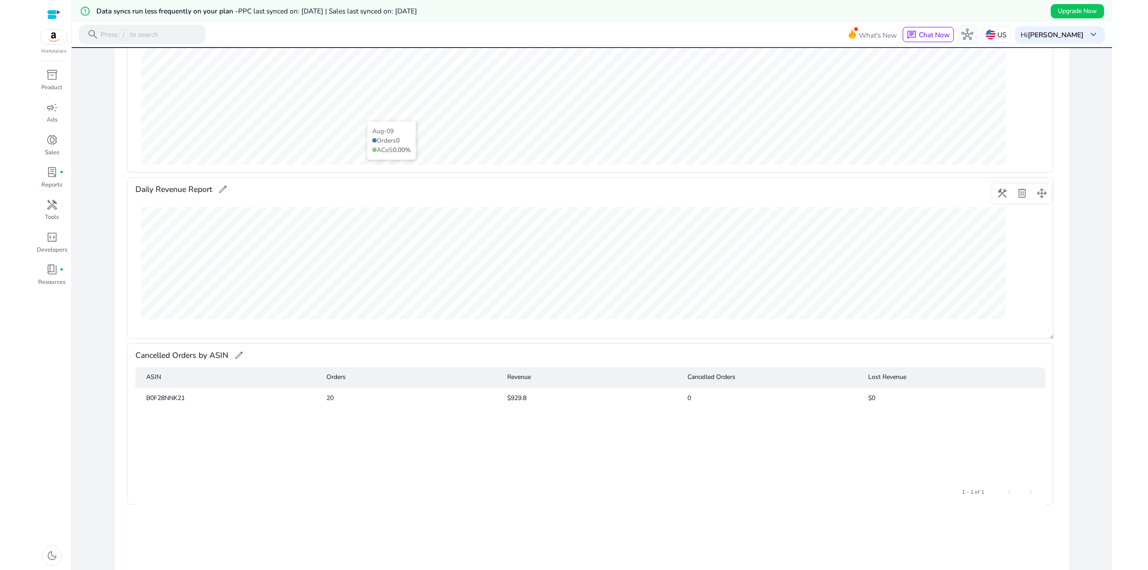
scroll to position [224, 0]
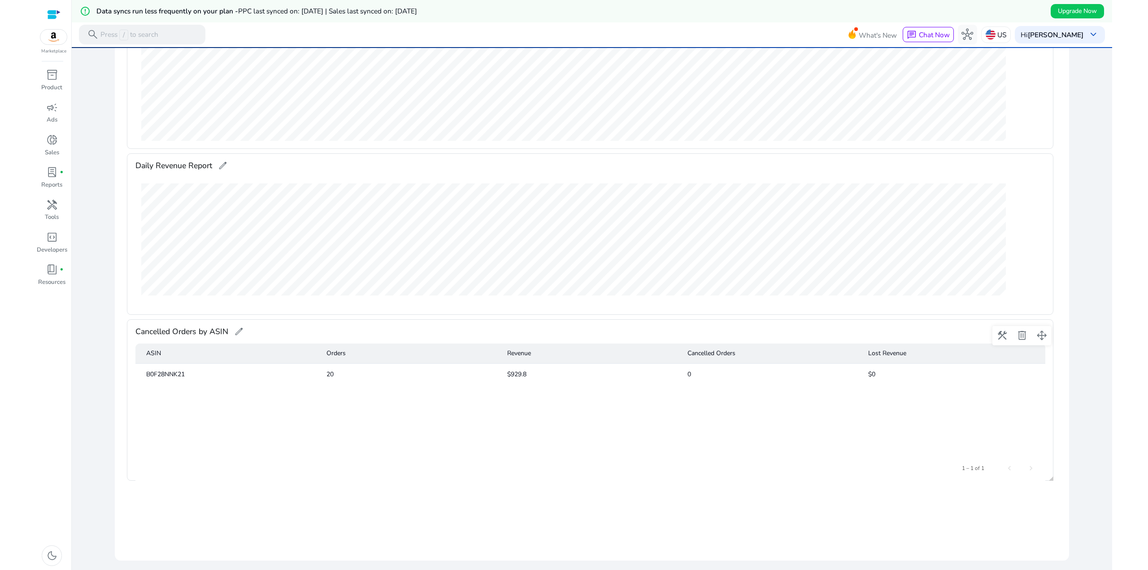
click at [630, 391] on div "ASIN Orders Revenue Cancelled Orders Lost Revenue B0F28NNK21 20 $929.8 0 $0" at bounding box center [590, 400] width 910 height 112
click at [1022, 336] on span at bounding box center [1022, 336] width 22 height 22
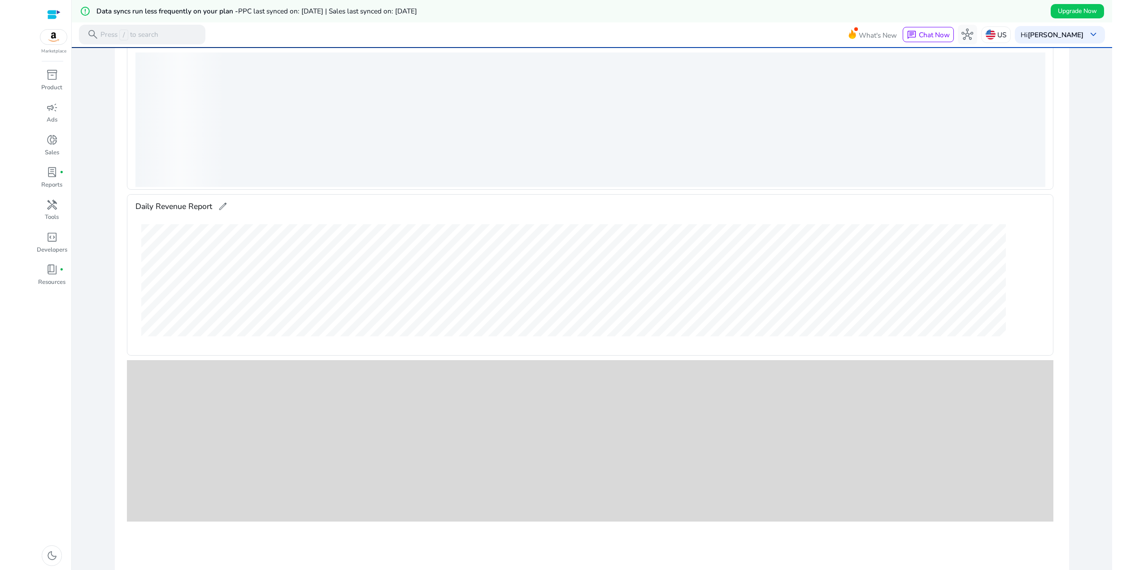
scroll to position [0, 0]
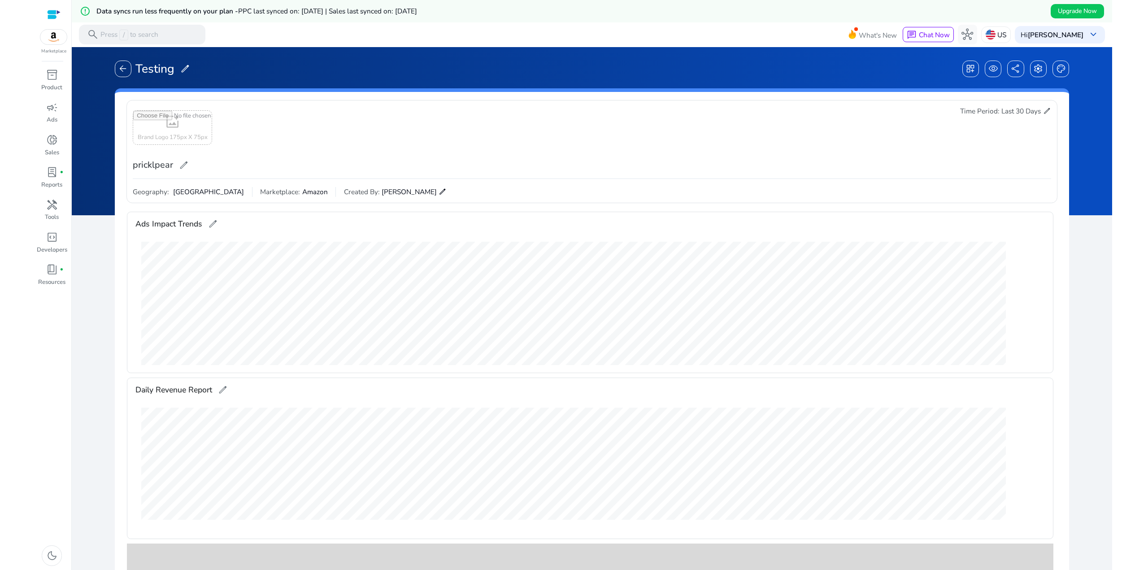
click at [816, 183] on div "Geography: United States Marketplace: Amazon Created By: Josh Bockelman edit" at bounding box center [592, 188] width 918 height 18
click at [1000, 391] on span at bounding box center [1002, 394] width 22 height 22
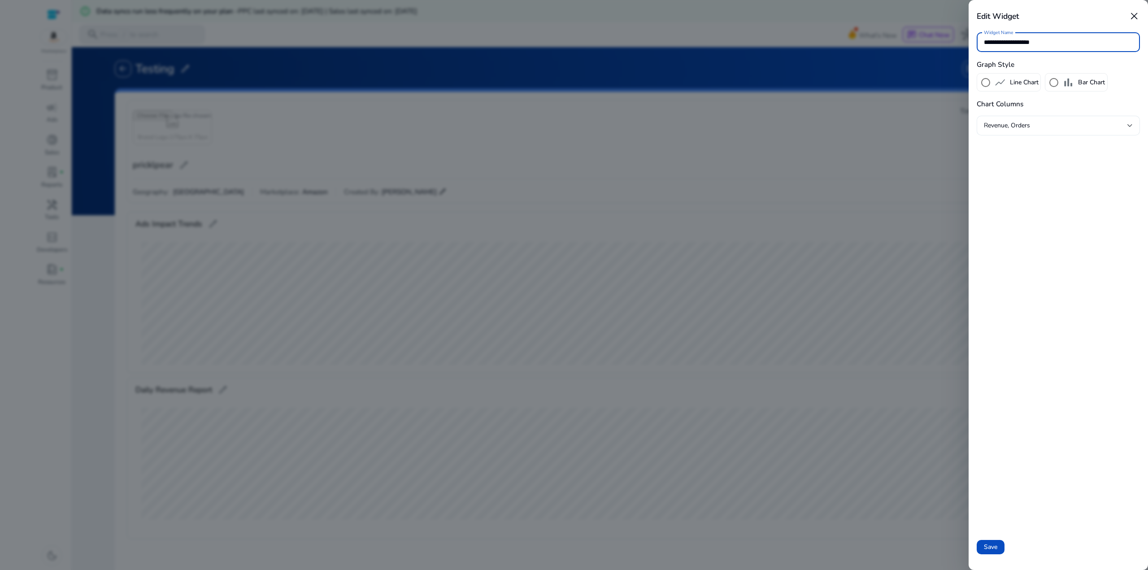
click at [1019, 124] on span "Revenue, Orders" at bounding box center [1007, 125] width 46 height 9
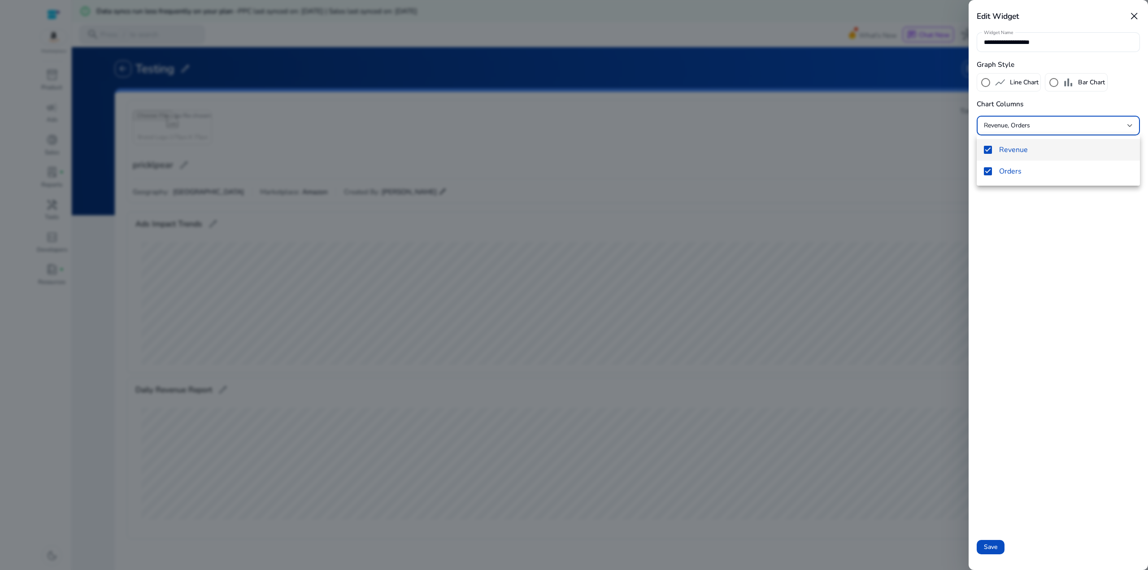
click at [1019, 124] on div at bounding box center [574, 285] width 1148 height 570
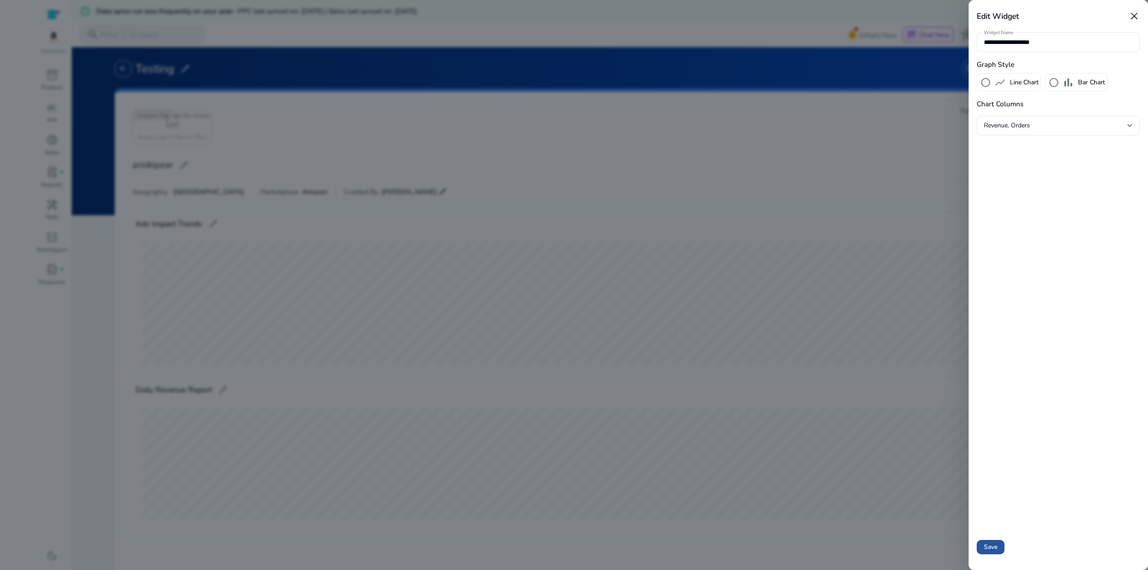
click at [985, 541] on span at bounding box center [991, 547] width 28 height 22
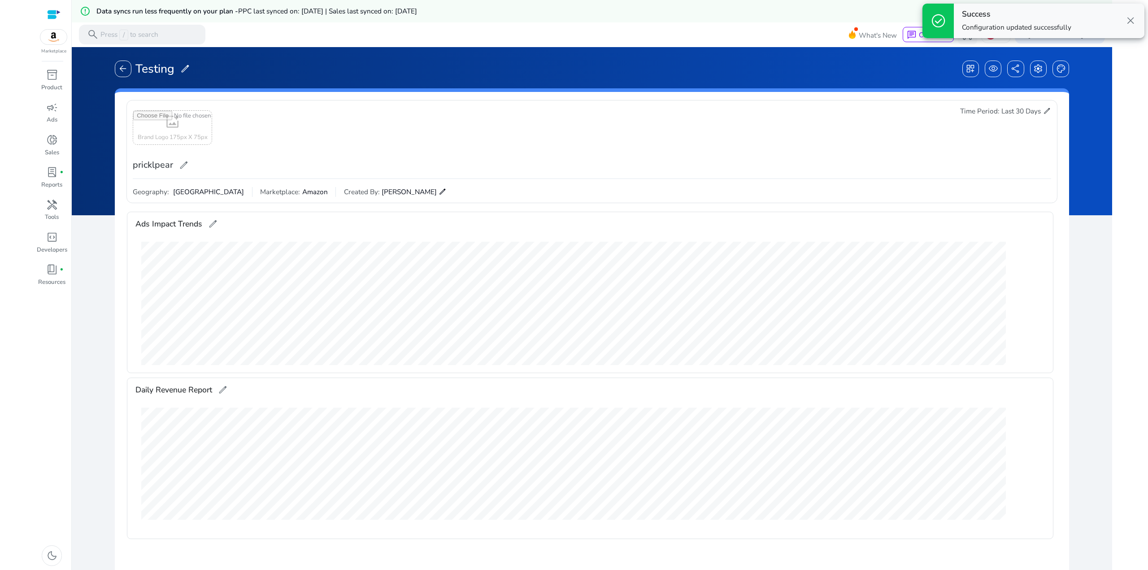
click at [716, 142] on div "add_photo_alternate Brand Logo 175px X 75px pricklpear edit Time Period: Last 3…" at bounding box center [592, 142] width 918 height 72
click at [448, 385] on div "Daily Revenue Report edit" at bounding box center [590, 390] width 910 height 24
click at [742, 392] on div "Daily Revenue Report edit" at bounding box center [590, 390] width 910 height 24
click at [189, 125] on input "file" at bounding box center [172, 128] width 78 height 34
type input "**********"
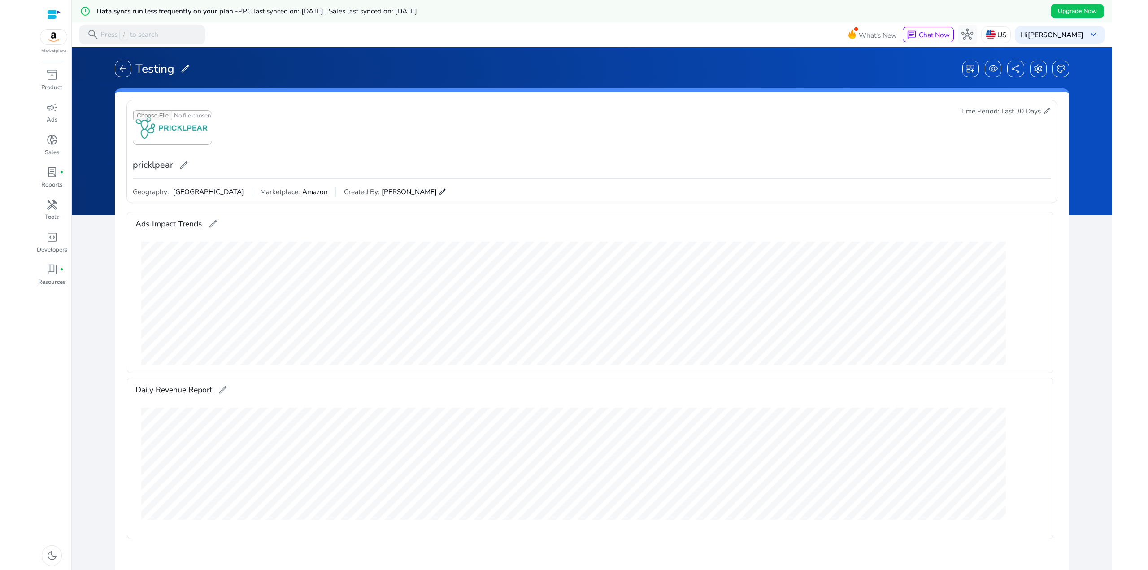
click at [325, 145] on div "delete Delete Image pricklpear edit Time Period: Last 30 Days edit" at bounding box center [592, 142] width 918 height 72
click at [928, 167] on div "delete Delete Image pricklpear edit Time Period: Last 30 Days edit" at bounding box center [592, 142] width 918 height 72
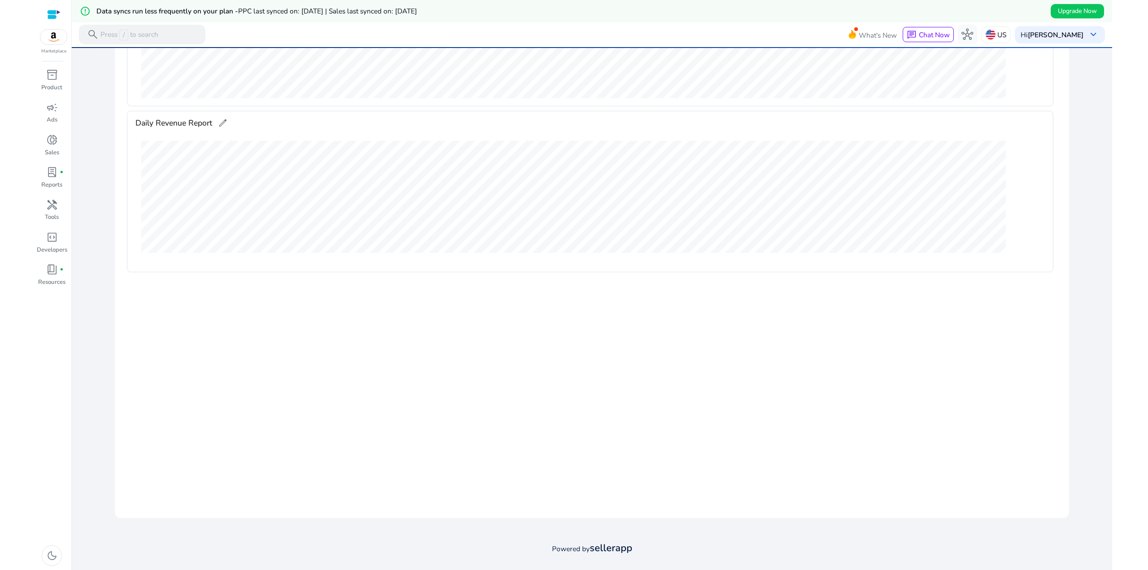
click at [487, 320] on gridster "construction delete drag_pan Ads Impact Trends edit Aug-27 Orders 0 ACoS 0.00% …" at bounding box center [591, 225] width 939 height 570
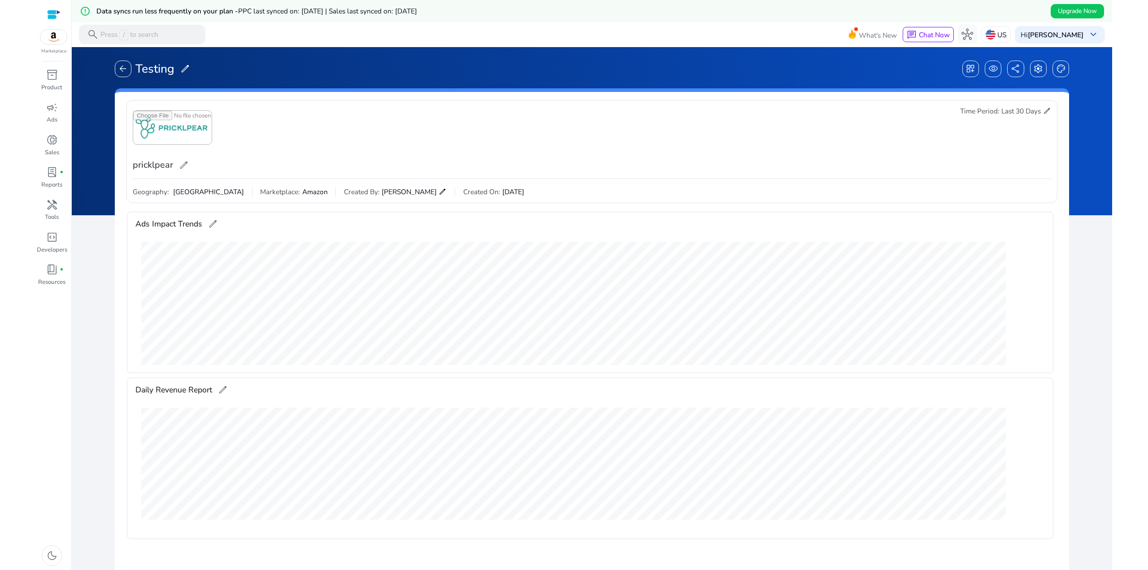
drag, startPoint x: 1033, startPoint y: 147, endPoint x: 1040, endPoint y: 109, distance: 38.7
click at [1033, 146] on div "Time Period: Last 30 Days edit" at bounding box center [1005, 140] width 91 height 68
click at [1044, 113] on span "edit" at bounding box center [1047, 111] width 8 height 8
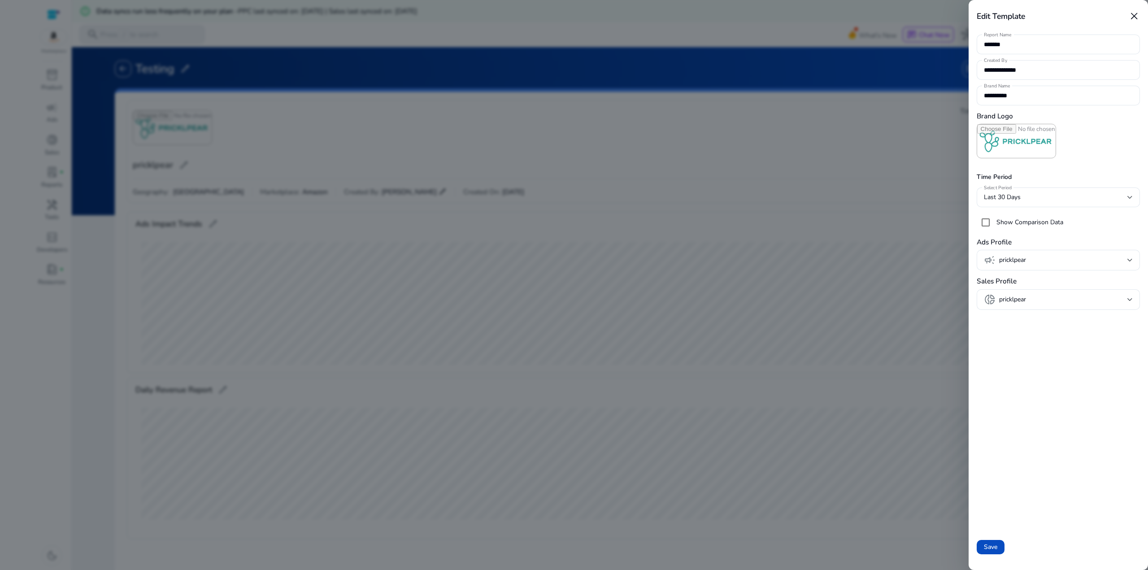
click at [851, 154] on div at bounding box center [574, 285] width 1148 height 570
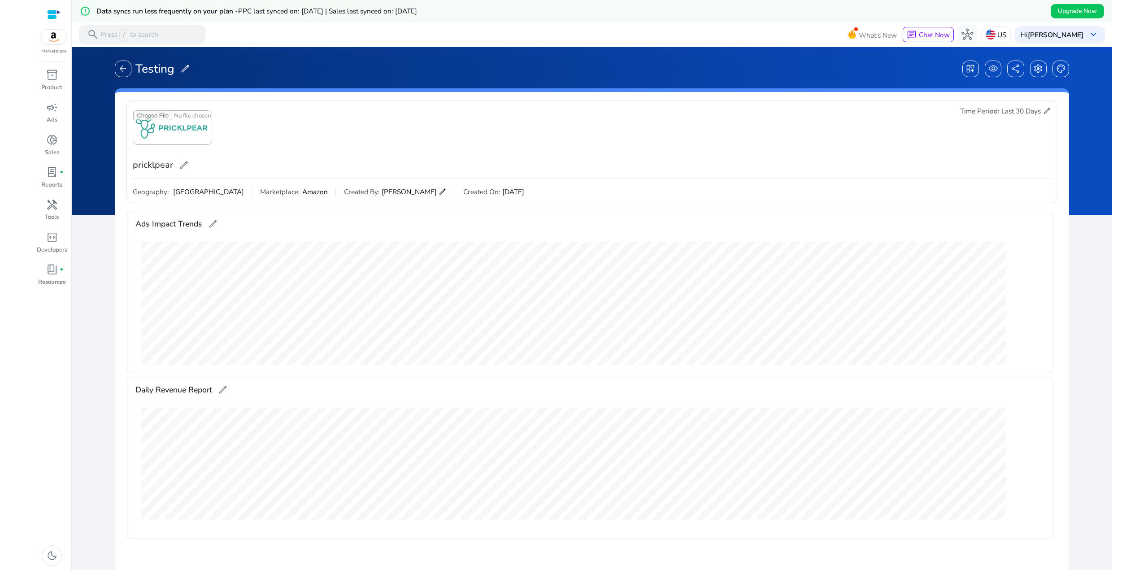
click at [182, 162] on span "edit" at bounding box center [184, 165] width 10 height 10
click at [291, 161] on div "**********" at bounding box center [592, 143] width 918 height 74
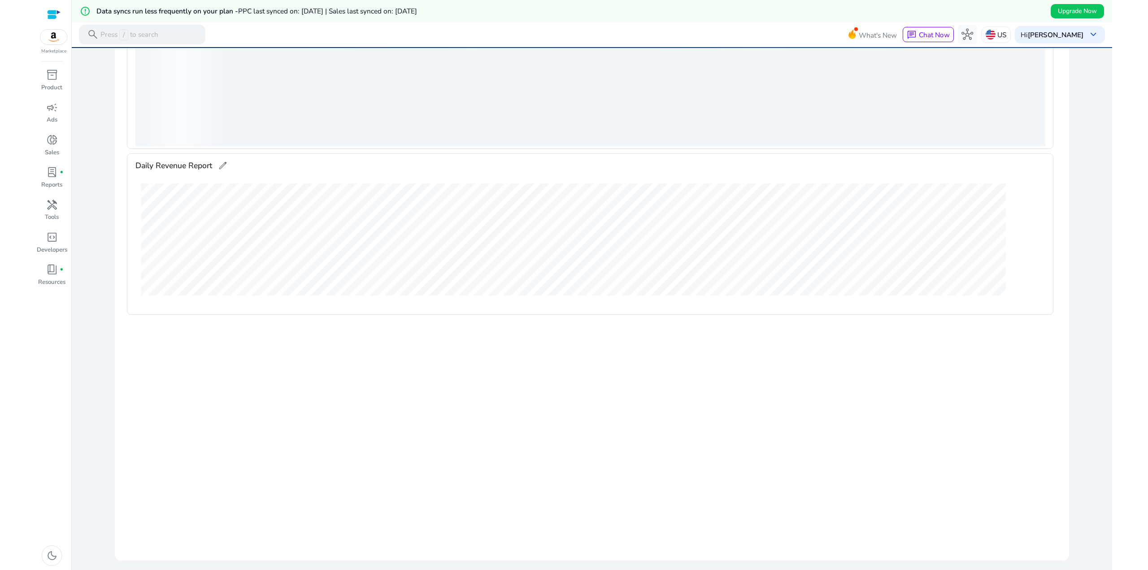
drag, startPoint x: 380, startPoint y: 419, endPoint x: 390, endPoint y: 382, distance: 38.1
click at [380, 417] on gridster "construction delete drag_pan Ads Impact Trends edit construction delete drag_pa…" at bounding box center [591, 268] width 939 height 570
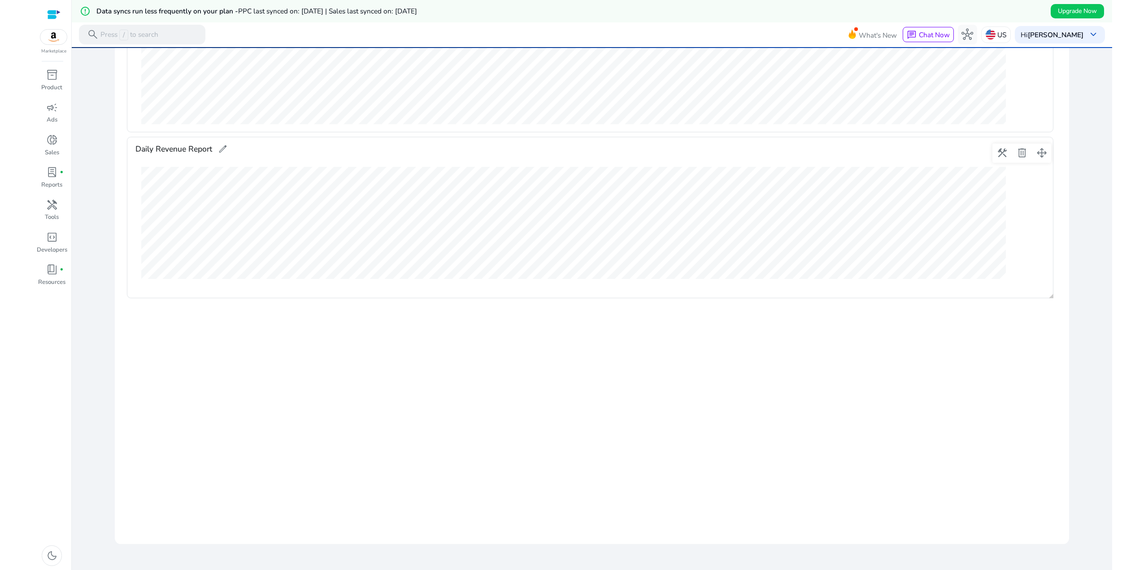
scroll to position [267, 0]
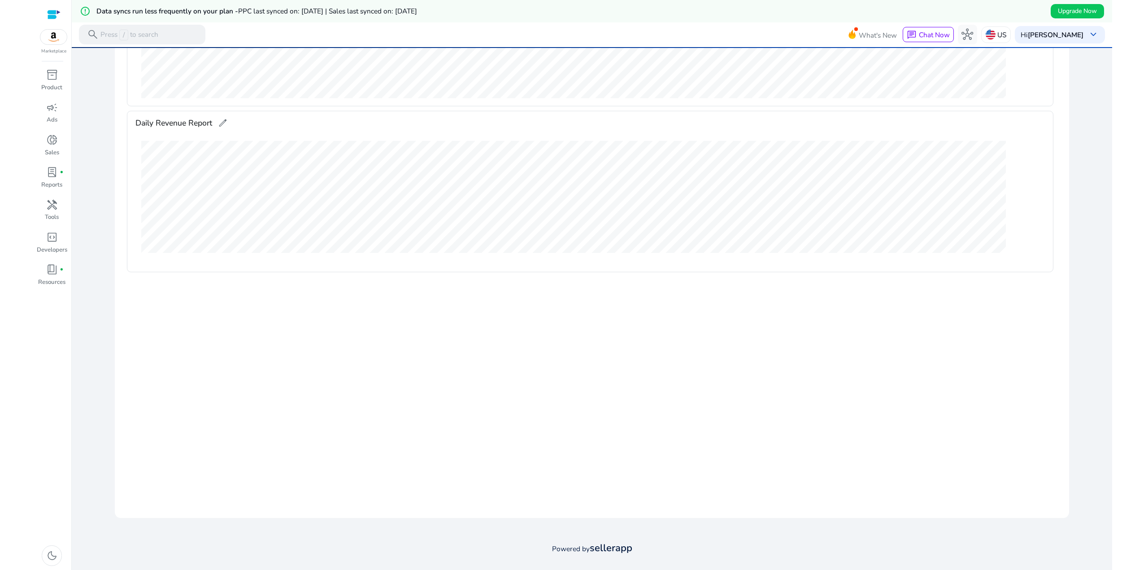
click at [600, 515] on div "delete Delete Image pricklpear edit Time Period: Last 30 Days edit Geography: U…" at bounding box center [592, 170] width 955 height 696
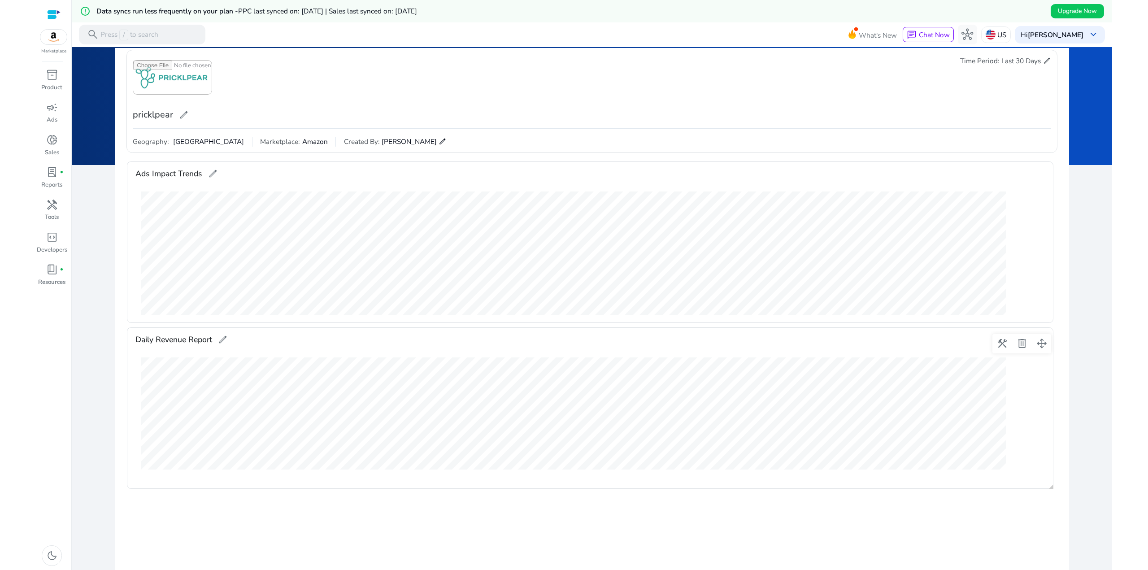
scroll to position [43, 0]
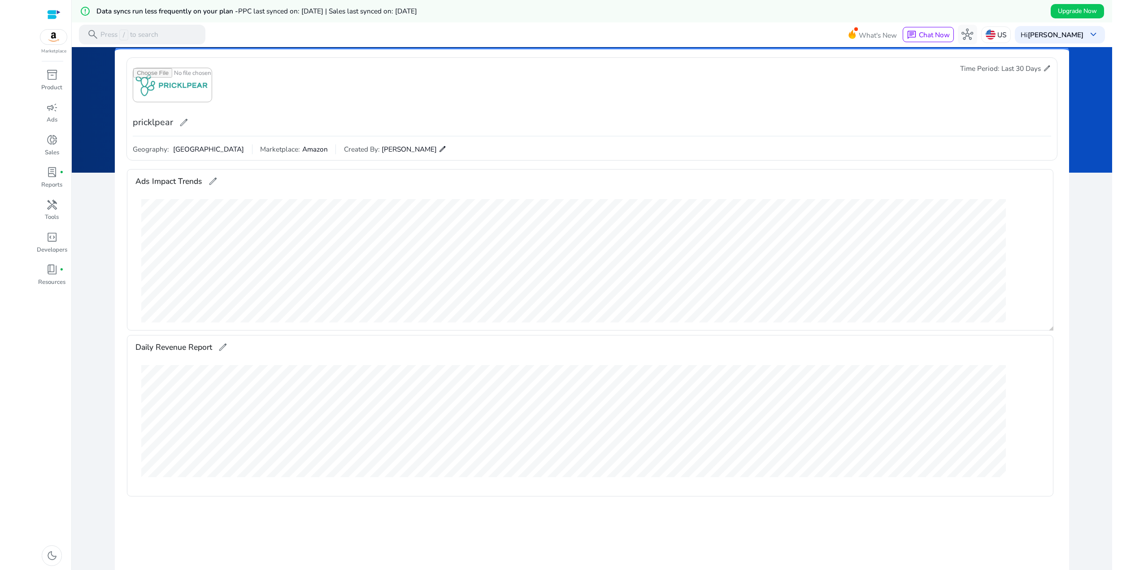
click at [626, 219] on gridster "construction delete drag_pan Ads Impact Trends edit Aug-18 Orders 0 ACoS 0.00% …" at bounding box center [591, 450] width 939 height 570
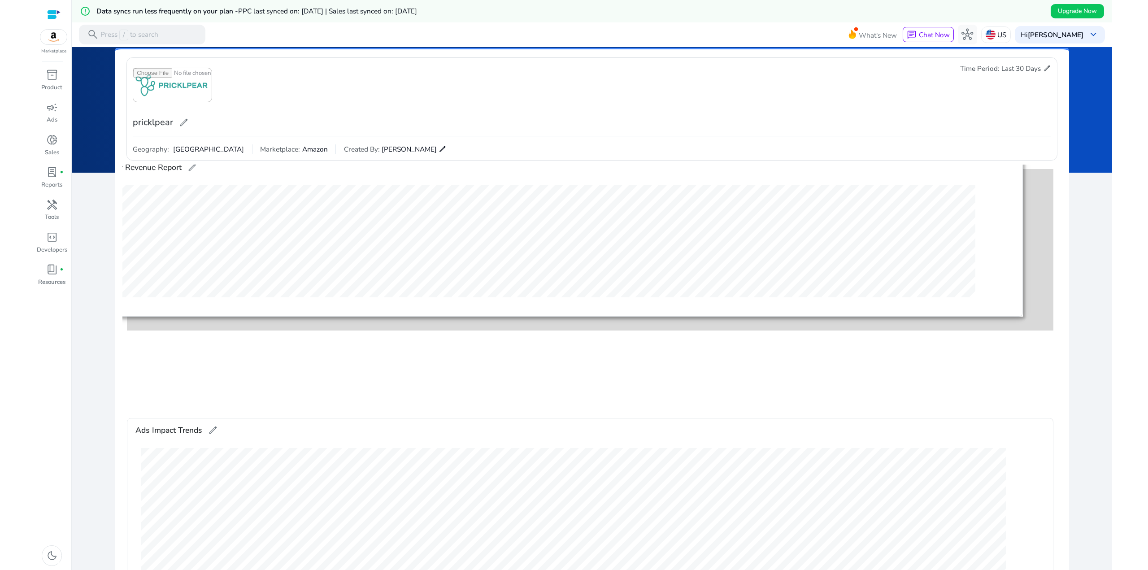
drag, startPoint x: 1039, startPoint y: 351, endPoint x: 1008, endPoint y: 171, distance: 182.4
click at [1008, 171] on span at bounding box center [1011, 172] width 22 height 22
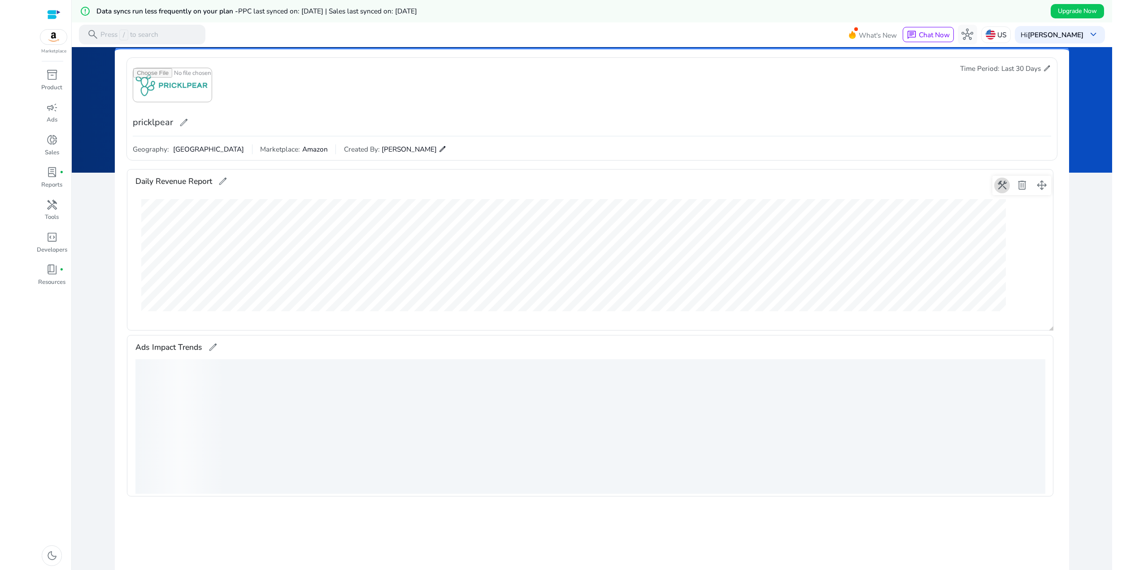
click at [1001, 186] on span at bounding box center [1002, 185] width 22 height 22
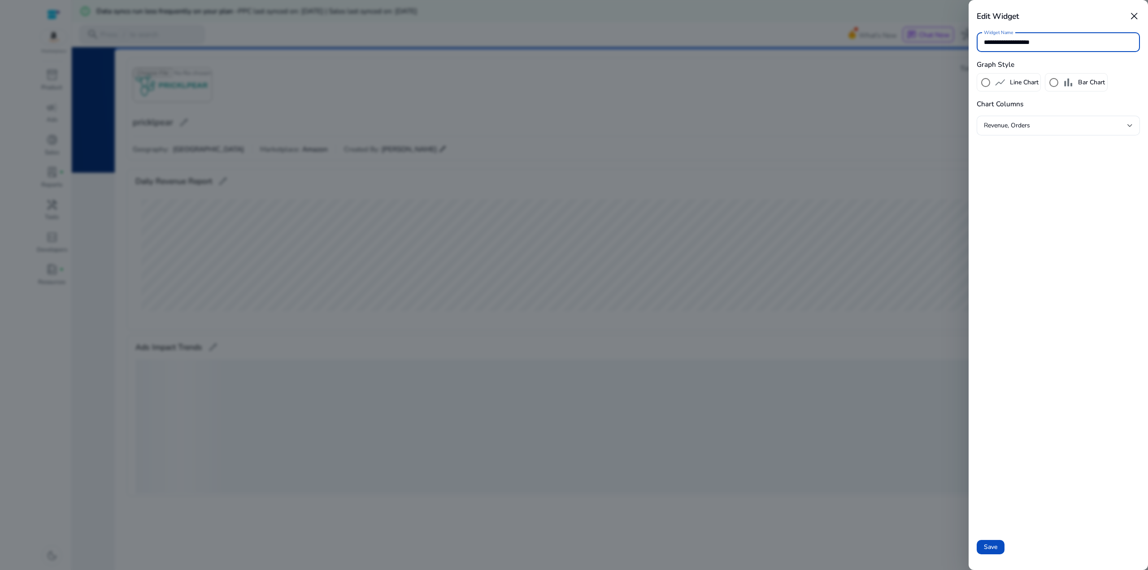
click at [1135, 15] on span "close" at bounding box center [1134, 16] width 12 height 12
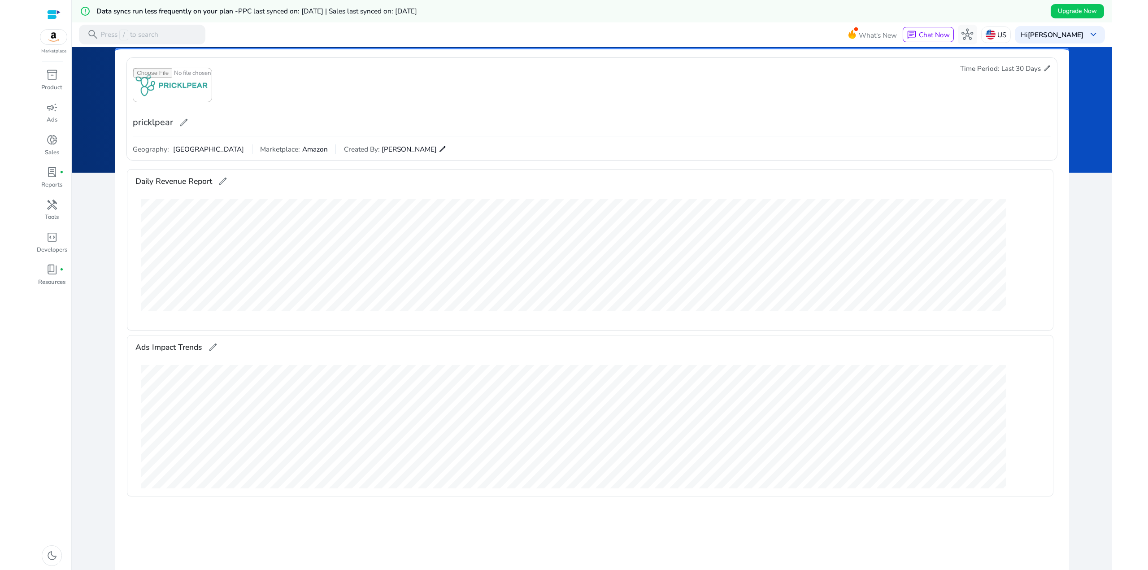
click at [878, 108] on div "delete Delete Image pricklpear edit Time Period: Last 30 Days edit" at bounding box center [592, 100] width 918 height 72
click at [260, 149] on span "Marketplace:" at bounding box center [280, 149] width 40 height 10
click at [380, 104] on div "delete Delete Image pricklpear edit Time Period: Last 30 Days edit" at bounding box center [592, 100] width 918 height 72
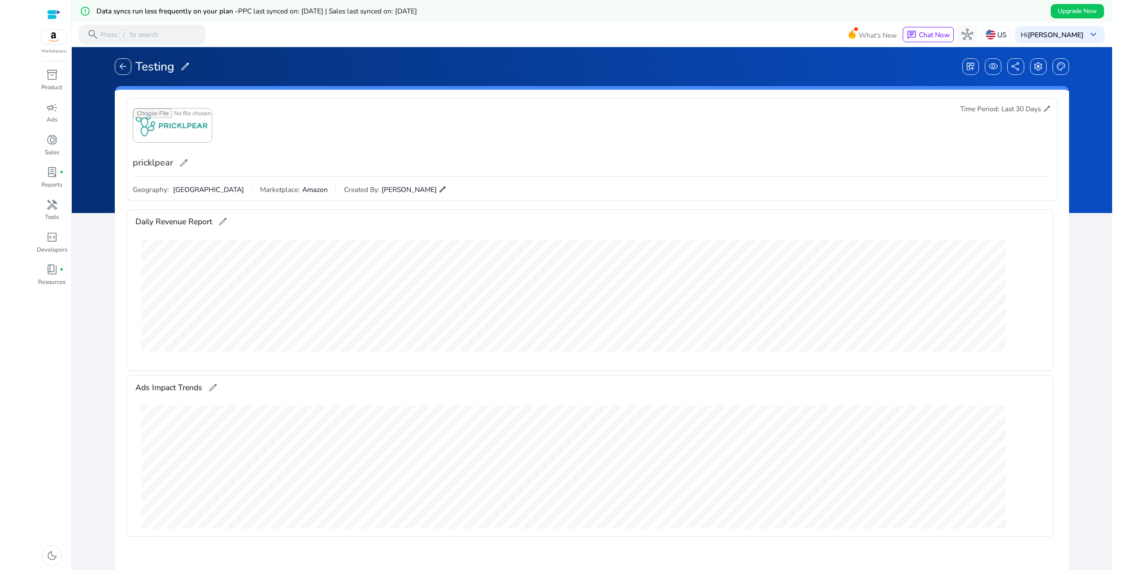
scroll to position [0, 0]
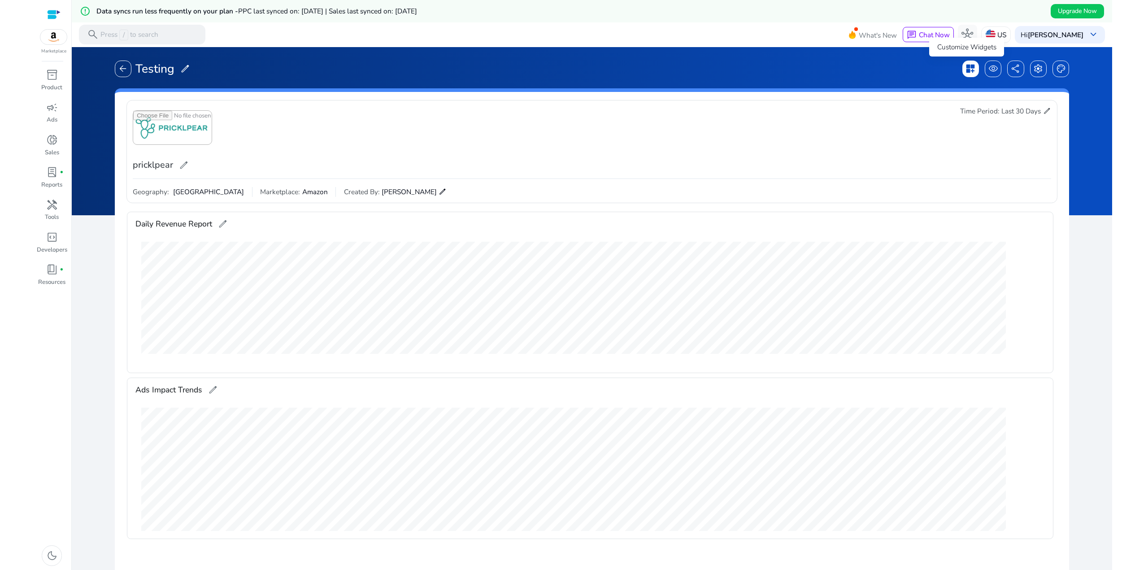
click at [967, 67] on span "dashboard_customize" at bounding box center [970, 69] width 10 height 10
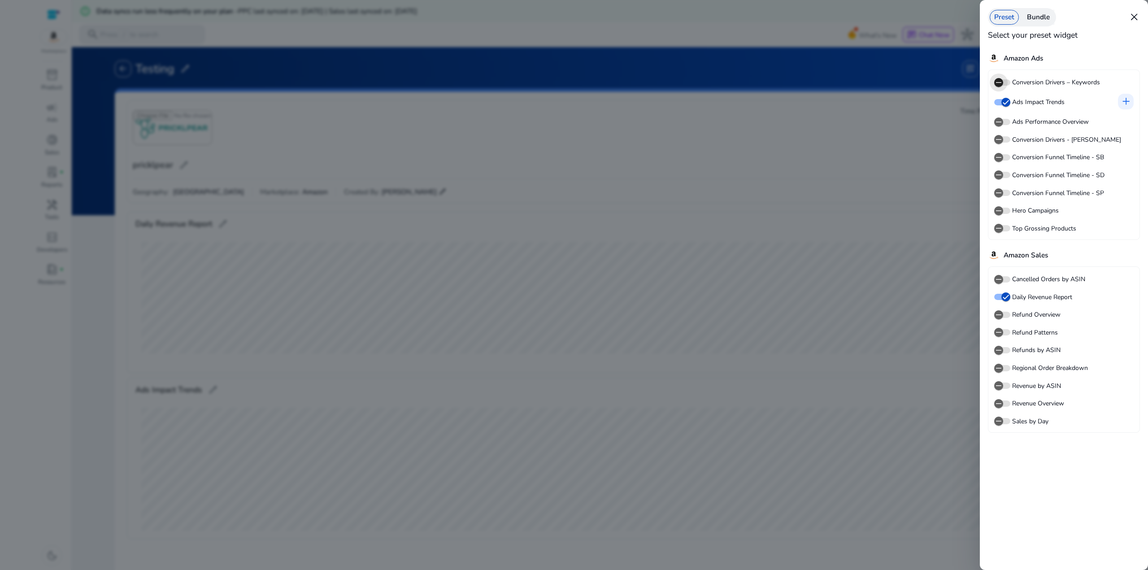
click at [999, 82] on icon "button" at bounding box center [998, 82] width 5 height 1
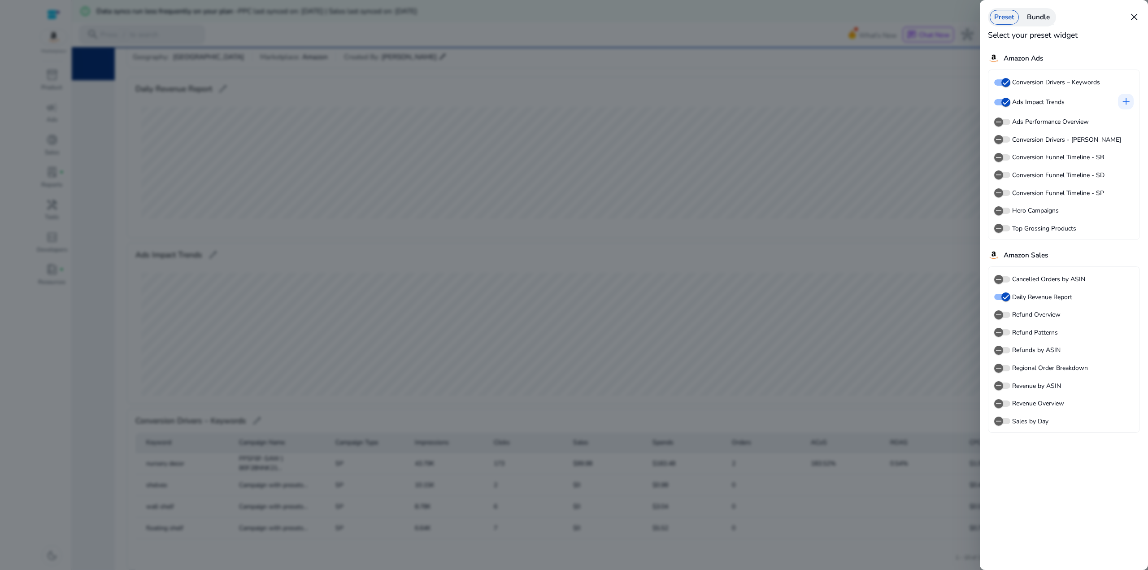
click at [691, 236] on div at bounding box center [574, 285] width 1148 height 570
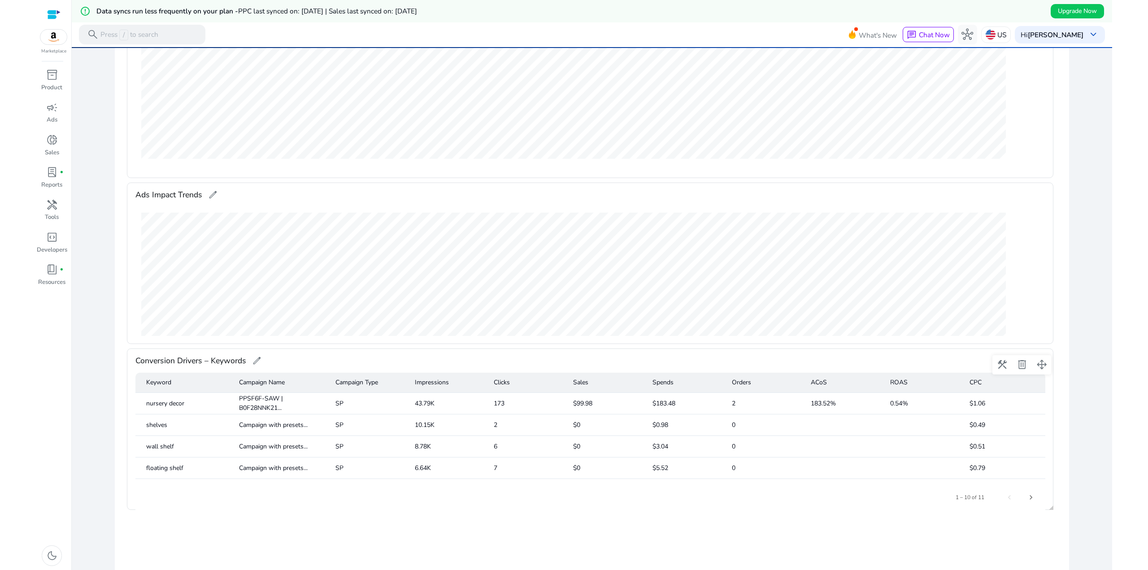
scroll to position [177, 0]
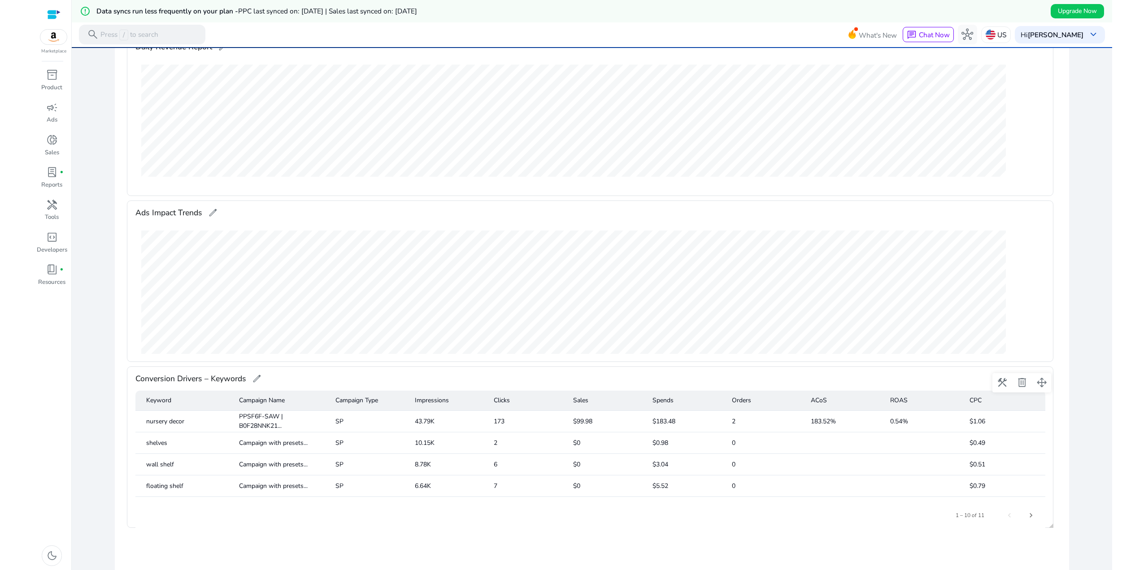
drag, startPoint x: 533, startPoint y: 473, endPoint x: 583, endPoint y: 473, distance: 49.8
drag, startPoint x: 642, startPoint y: 488, endPoint x: 509, endPoint y: 441, distance: 140.8
click at [511, 442] on mat-table "Keyword Campaign Name Campaign Type Impressions Clicks Sales Spends Orders ACoS…" at bounding box center [590, 508] width 910 height 235
click at [509, 441] on mat-cell "2" at bounding box center [526, 443] width 79 height 22
drag, startPoint x: 643, startPoint y: 487, endPoint x: 503, endPoint y: 449, distance: 145.3
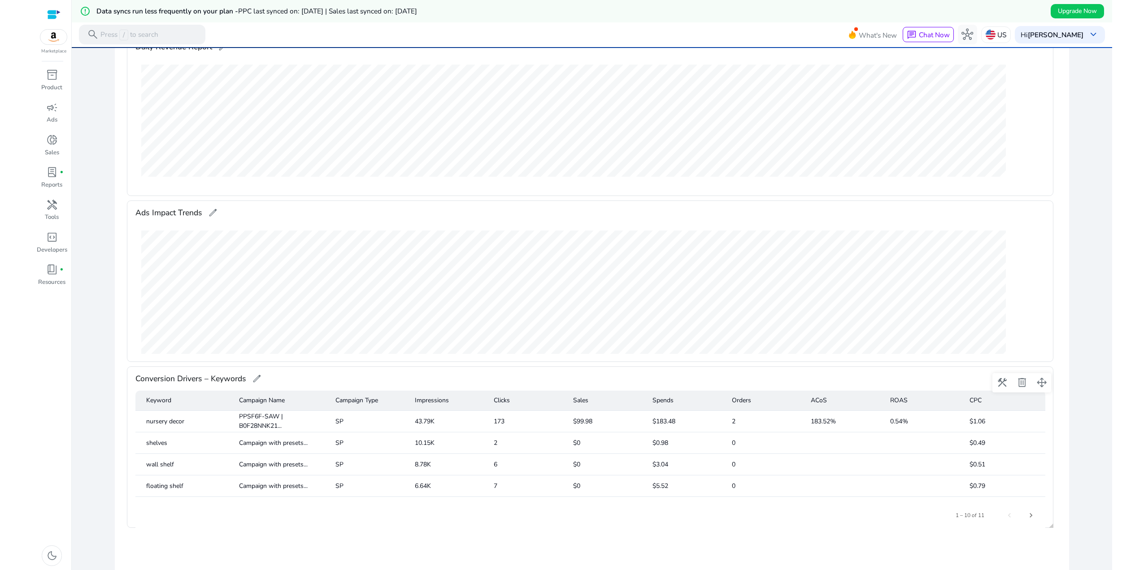
click at [505, 452] on mat-table "Keyword Campaign Name Campaign Type Impressions Clicks Sales Spends Orders ACoS…" at bounding box center [590, 508] width 910 height 235
click at [503, 449] on mat-cell "2" at bounding box center [526, 443] width 79 height 22
drag, startPoint x: 788, startPoint y: 504, endPoint x: 597, endPoint y: 451, distance: 198.7
click at [597, 451] on div "Conversion Drivers – Keywords edit Keyword Campaign Name Campaign Type Impressi…" at bounding box center [590, 446] width 926 height 161
click at [597, 451] on mat-cell "$0" at bounding box center [605, 442] width 79 height 22
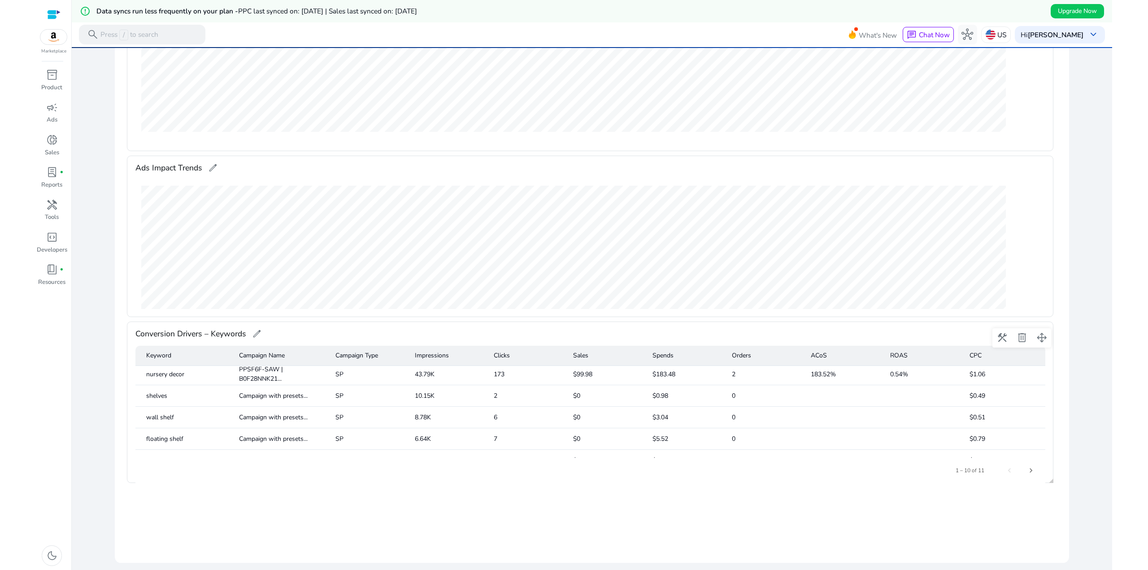
scroll to position [0, 0]
drag, startPoint x: 704, startPoint y: 436, endPoint x: 590, endPoint y: 400, distance: 120.0
click at [591, 400] on mat-table "Keyword Campaign Name Campaign Type Impressions Clicks Sales Spends Orders ACoS…" at bounding box center [590, 463] width 910 height 235
click at [590, 400] on mat-cell "$0" at bounding box center [605, 398] width 79 height 22
drag, startPoint x: 695, startPoint y: 433, endPoint x: 536, endPoint y: 396, distance: 163.1
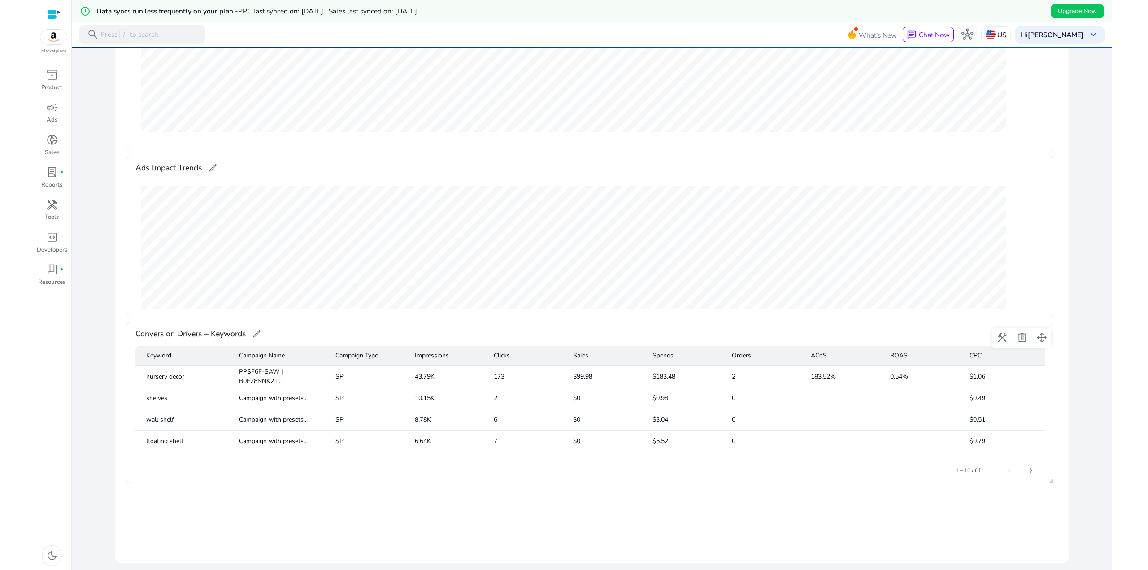
click at [536, 396] on mat-table "Keyword Campaign Name Campaign Type Impressions Clicks Sales Spends Orders ACoS…" at bounding box center [590, 463] width 910 height 235
click at [536, 396] on mat-cell "2" at bounding box center [526, 398] width 79 height 22
drag, startPoint x: 660, startPoint y: 423, endPoint x: 535, endPoint y: 393, distance: 128.7
click at [535, 393] on mat-table "Keyword Campaign Name Campaign Type Impressions Clicks Sales Spends Orders ACoS…" at bounding box center [590, 463] width 910 height 235
click at [535, 393] on mat-cell "2" at bounding box center [526, 398] width 79 height 22
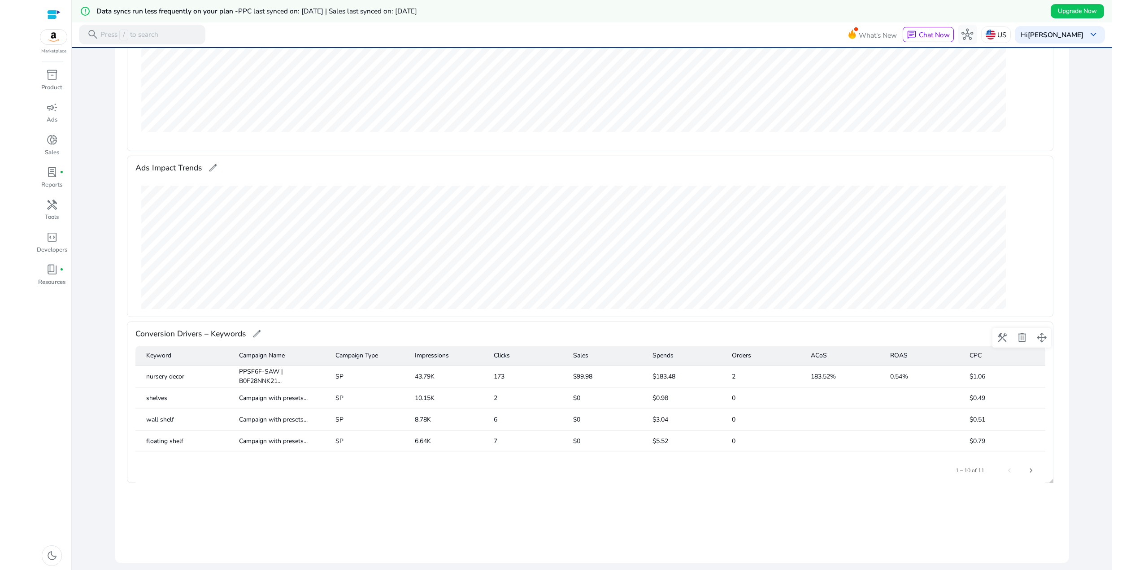
drag, startPoint x: 1005, startPoint y: 445, endPoint x: 638, endPoint y: 404, distance: 370.0
click at [638, 404] on mat-table "Keyword Campaign Name Campaign Type Impressions Clicks Sales Spends Orders ACoS…" at bounding box center [590, 463] width 910 height 235
click at [638, 404] on mat-cell "$0" at bounding box center [605, 398] width 79 height 22
drag, startPoint x: 968, startPoint y: 439, endPoint x: 705, endPoint y: 410, distance: 264.3
click at [705, 410] on mat-table "Keyword Campaign Name Campaign Type Impressions Clicks Sales Spends Orders ACoS…" at bounding box center [590, 463] width 910 height 235
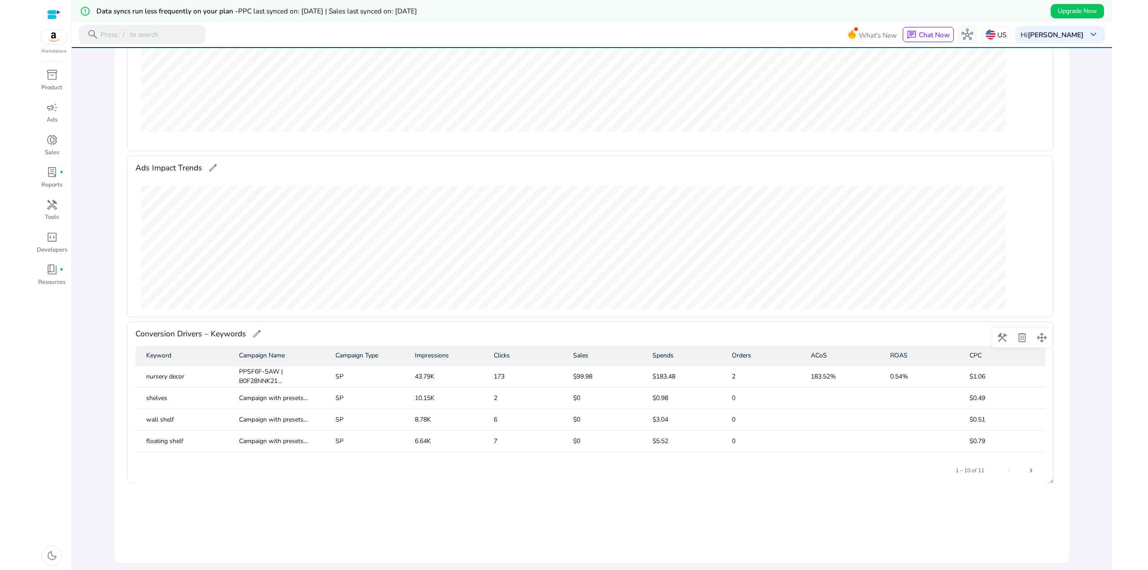
click at [703, 410] on mat-cell "$3.04" at bounding box center [684, 420] width 79 height 22
drag, startPoint x: 901, startPoint y: 423, endPoint x: 889, endPoint y: 358, distance: 66.1
click at [900, 423] on mat-cell "1.98%" at bounding box center [922, 426] width 79 height 22
click at [895, 357] on mat-header-cell "ROAS" at bounding box center [922, 356] width 79 height 20
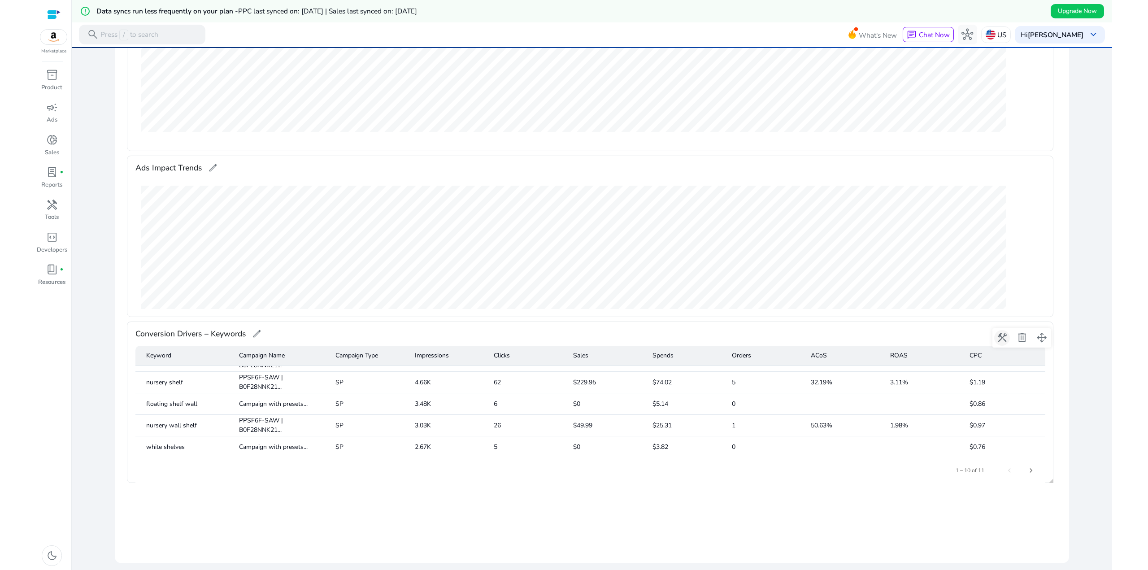
click at [1000, 337] on span at bounding box center [1002, 338] width 22 height 22
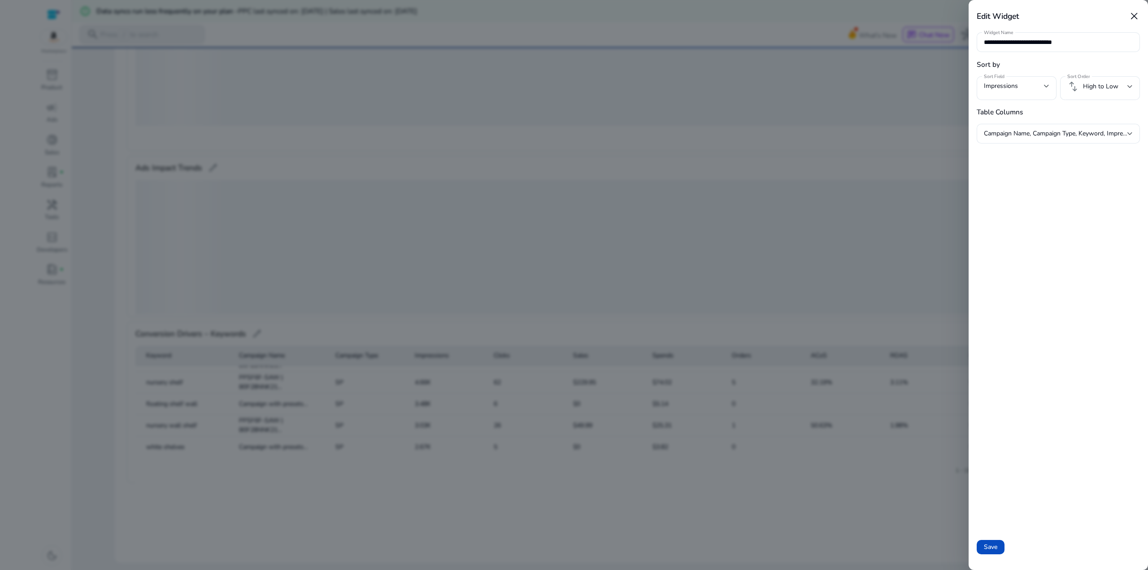
click at [1063, 205] on div "**********" at bounding box center [1058, 285] width 179 height 570
click at [887, 319] on div at bounding box center [574, 285] width 1148 height 570
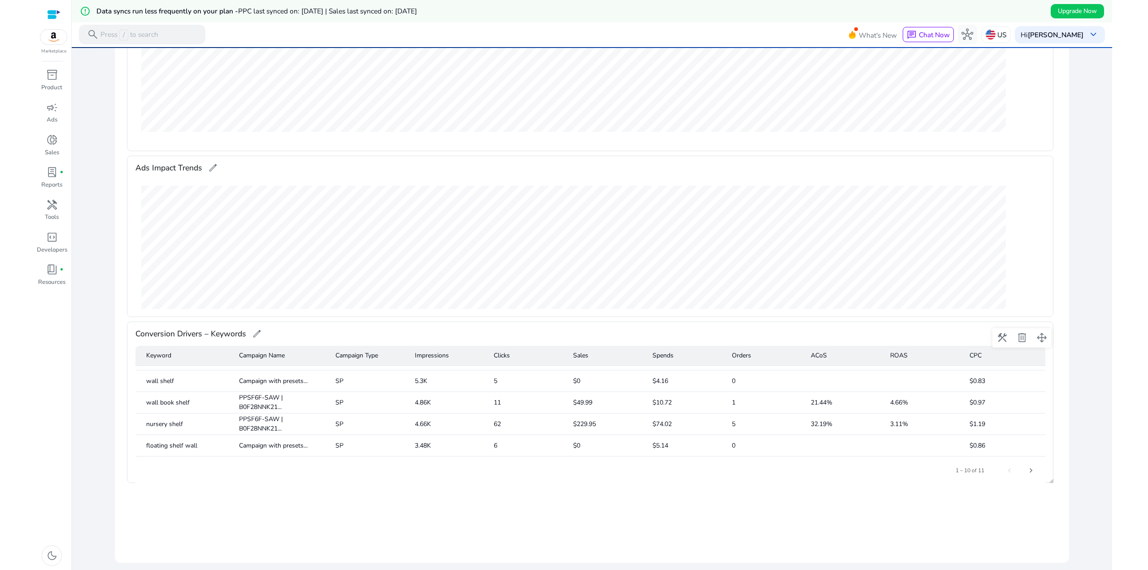
scroll to position [78, 0]
drag, startPoint x: 603, startPoint y: 427, endPoint x: 257, endPoint y: 430, distance: 345.8
click at [257, 430] on mat-row "nursery shelf PPSF6F-SAW | B0F28NNK21... SP 4.66K 62 $229.95 $74.02 5 32.19% 3.…" at bounding box center [590, 428] width 910 height 22
click at [257, 430] on mat-cell "PPSF6F-SAW | B0F28NNK21..." at bounding box center [280, 428] width 96 height 22
drag, startPoint x: 383, startPoint y: 435, endPoint x: 259, endPoint y: 433, distance: 124.2
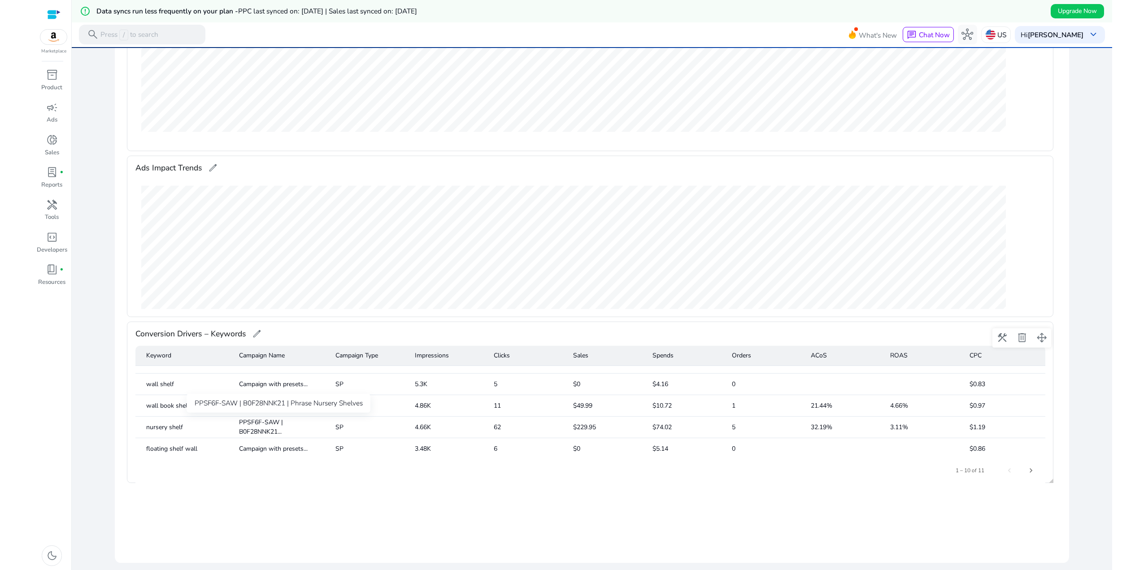
click at [259, 434] on mat-row "nursery shelf PPSF6F-SAW | B0F28NNK21... SP 4.66K 62 $229.95 $74.02 5 32.19% 3.…" at bounding box center [590, 428] width 910 height 22
click at [259, 433] on mat-cell "PPSF6F-SAW | B0F28NNK21..." at bounding box center [280, 428] width 96 height 22
drag, startPoint x: 334, startPoint y: 428, endPoint x: 326, endPoint y: 427, distance: 8.1
click at [326, 427] on mat-row "nursery shelf PPSF6F-SAW | B0F28NNK21... SP 4.66K 62 $229.95 $74.02 5 32.19% 3.…" at bounding box center [590, 428] width 910 height 22
click at [326, 427] on mat-cell "PPSF6F-SAW | B0F28NNK21..." at bounding box center [280, 428] width 96 height 22
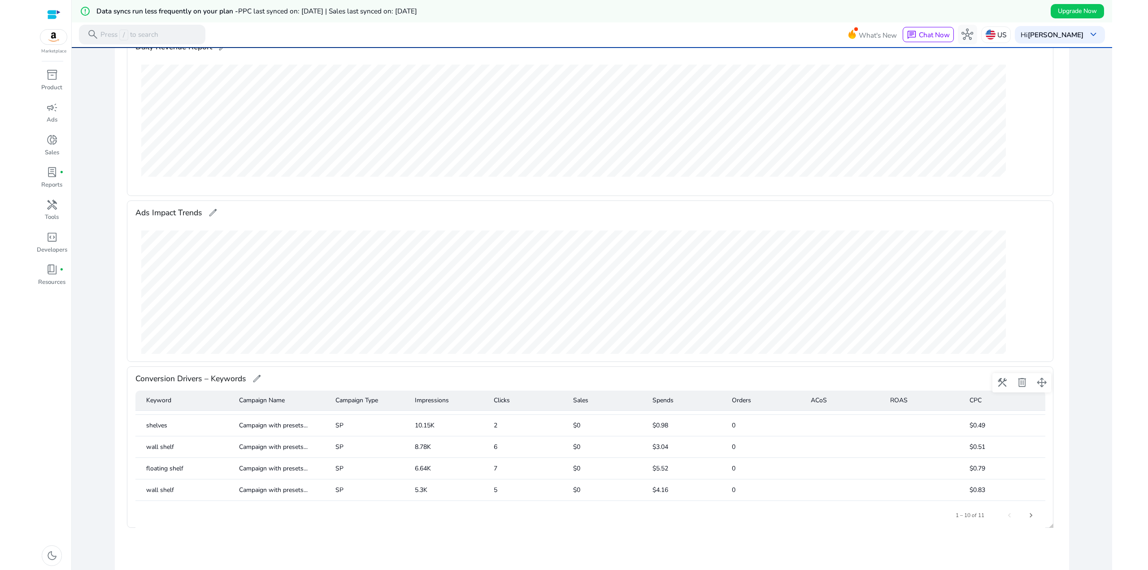
scroll to position [0, 0]
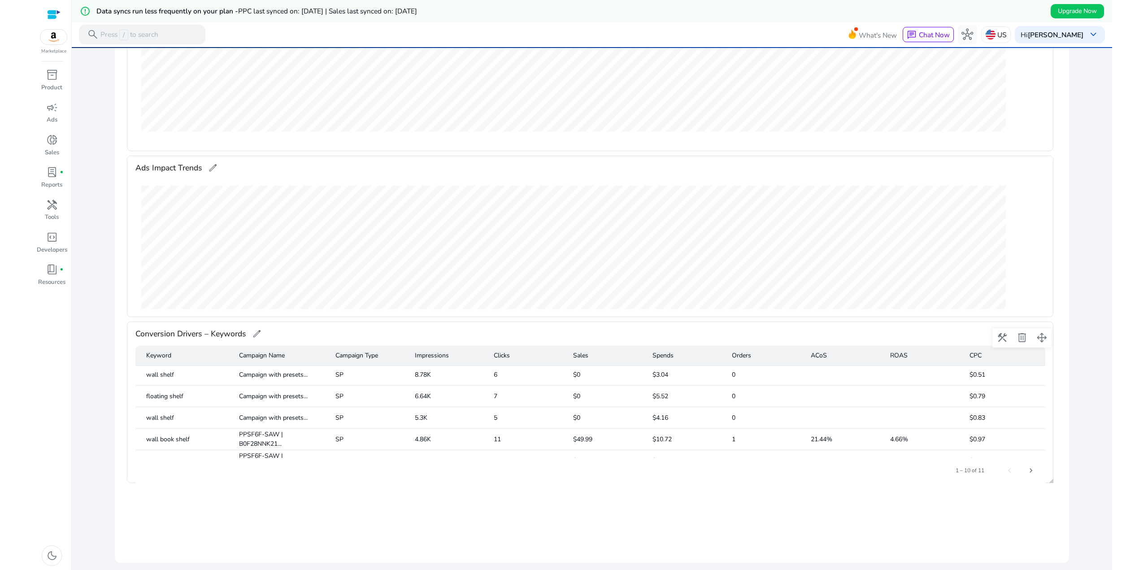
drag, startPoint x: 554, startPoint y: 420, endPoint x: 464, endPoint y: 415, distance: 90.2
click at [464, 415] on mat-row "wall shelf Campaign with presets... SP 5.3K 5 $0 $4.16 0 $0.83" at bounding box center [590, 418] width 910 height 22
click at [464, 414] on mat-cell "5.3K" at bounding box center [447, 418] width 79 height 22
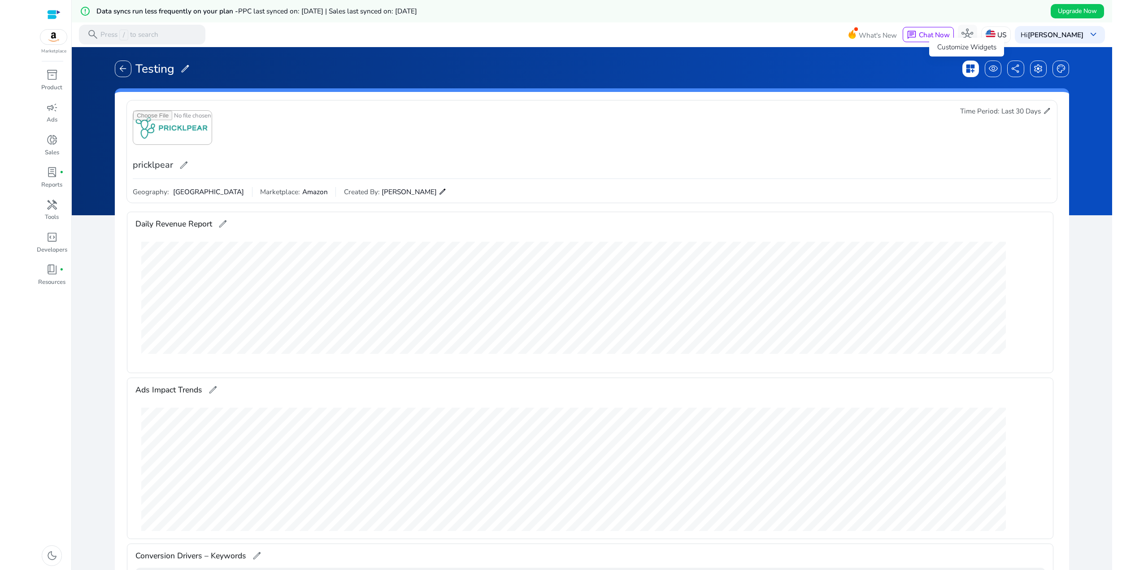
click at [965, 65] on span "dashboard_customize" at bounding box center [970, 69] width 10 height 10
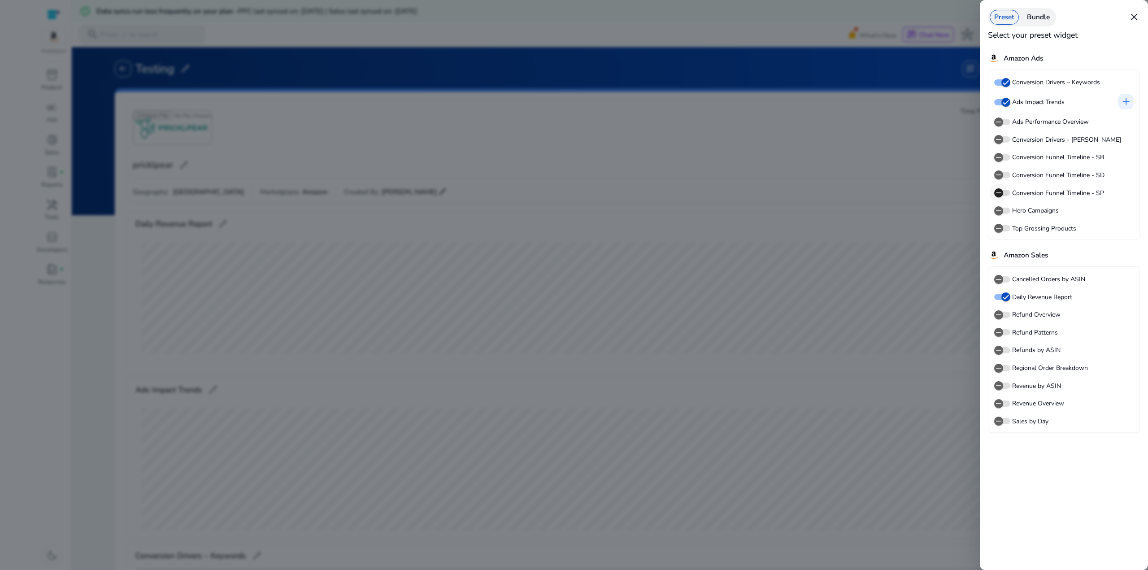
click at [1000, 192] on icon "button" at bounding box center [999, 193] width 8 height 8
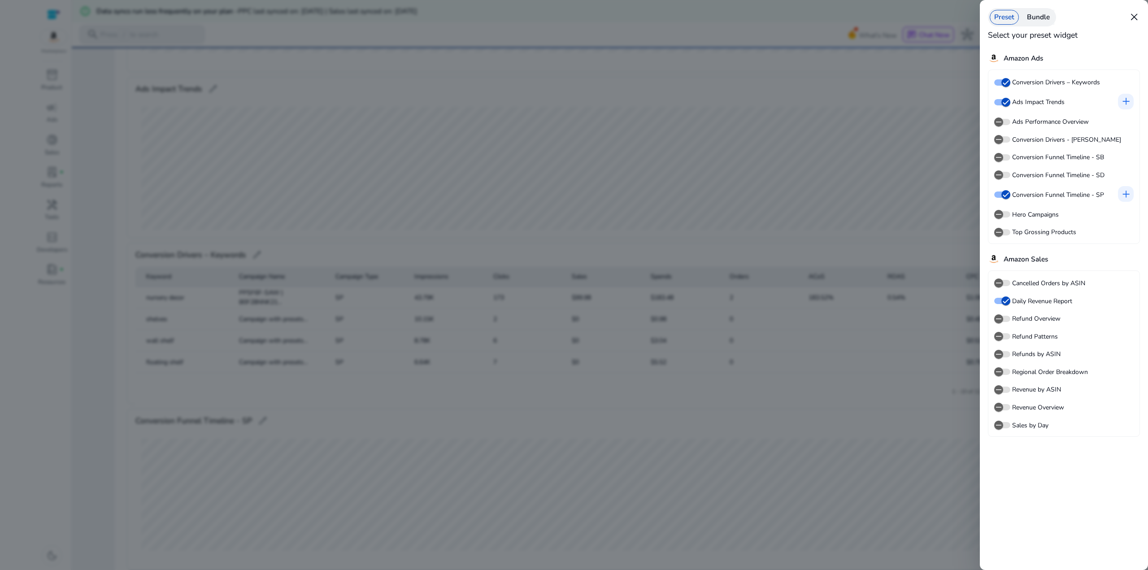
click at [719, 420] on div at bounding box center [574, 285] width 1148 height 570
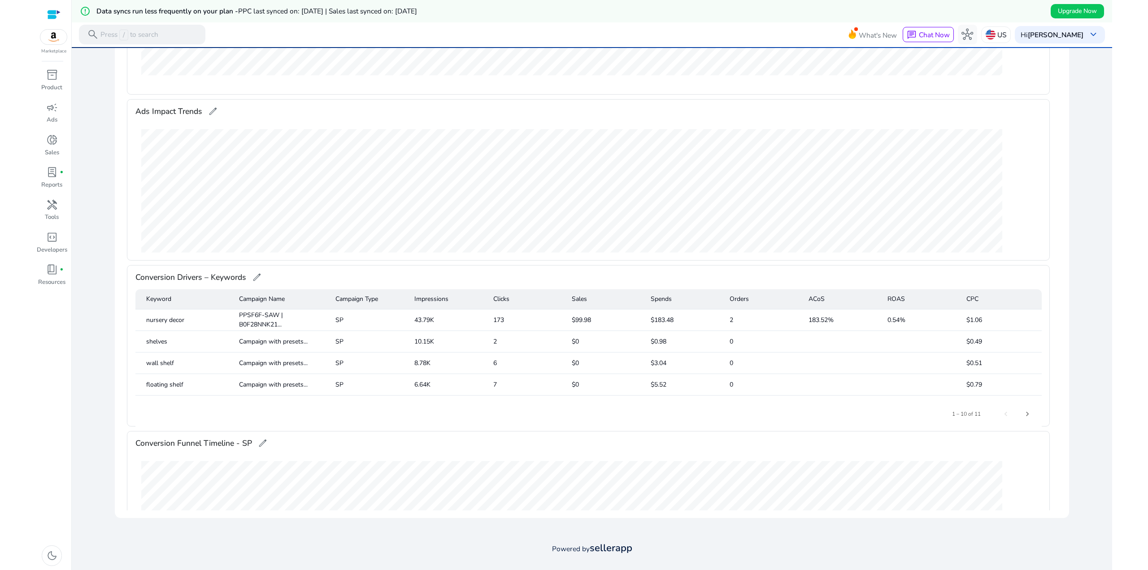
scroll to position [4, 0]
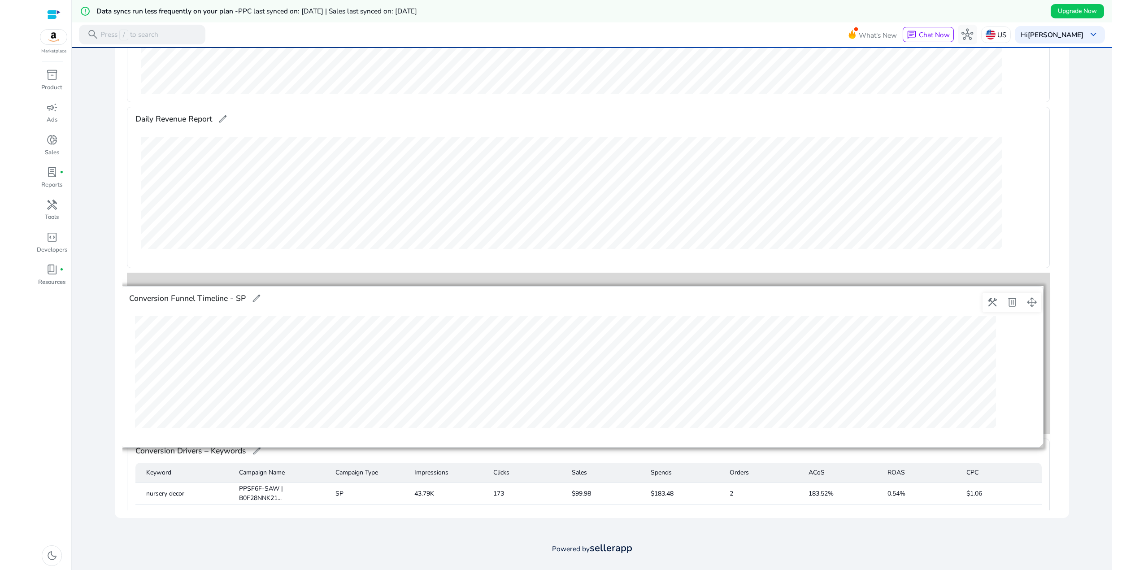
drag, startPoint x: 1035, startPoint y: 455, endPoint x: 1029, endPoint y: 303, distance: 152.6
click at [1029, 303] on span at bounding box center [1032, 302] width 22 height 22
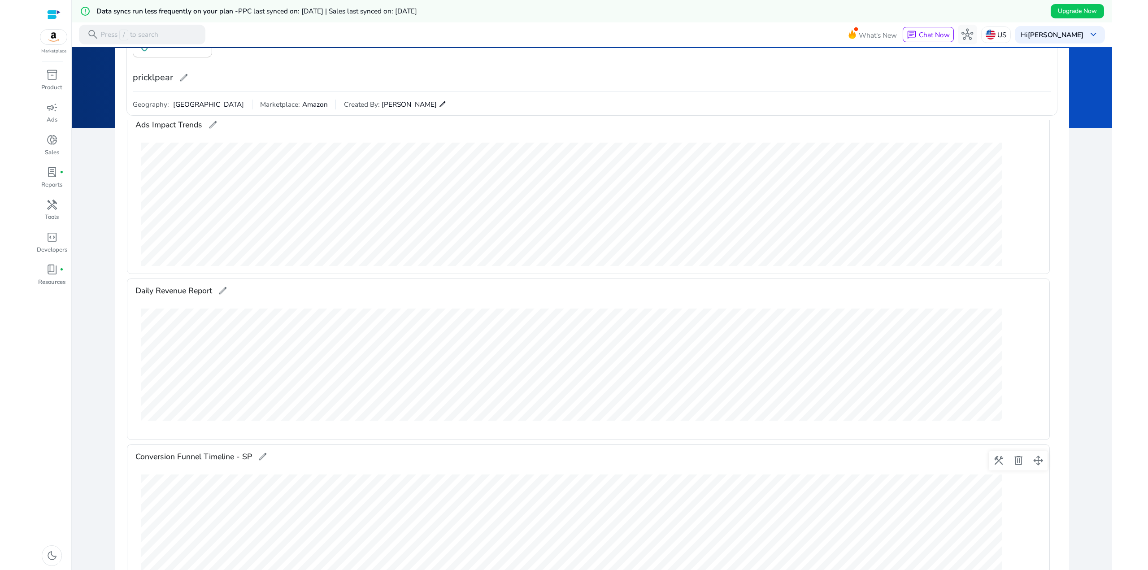
scroll to position [0, 0]
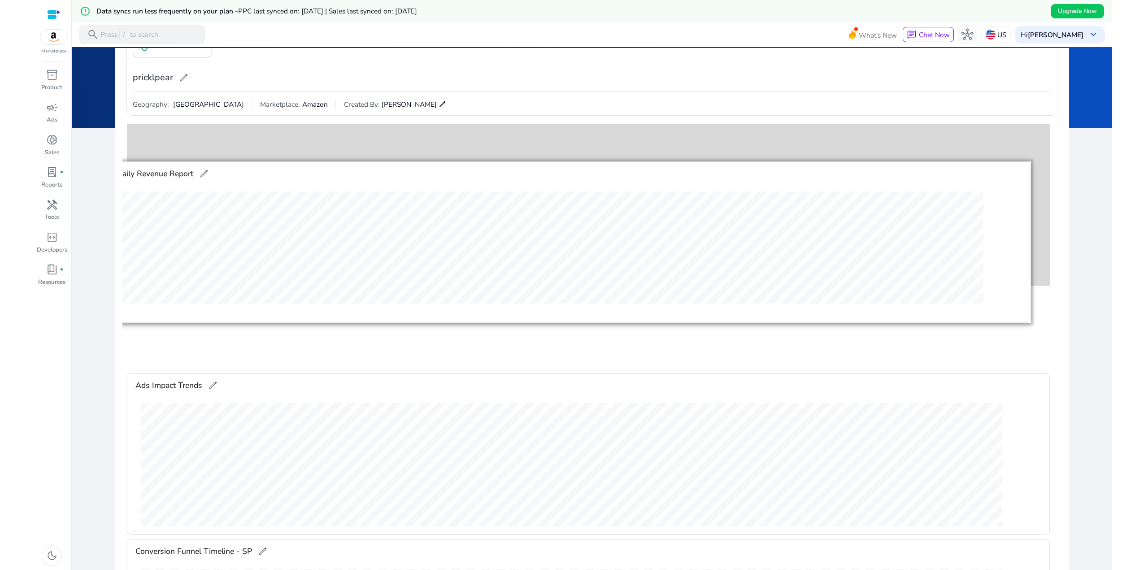
drag, startPoint x: 1037, startPoint y: 297, endPoint x: 1019, endPoint y: 178, distance: 120.2
click at [1019, 178] on span at bounding box center [1020, 178] width 22 height 22
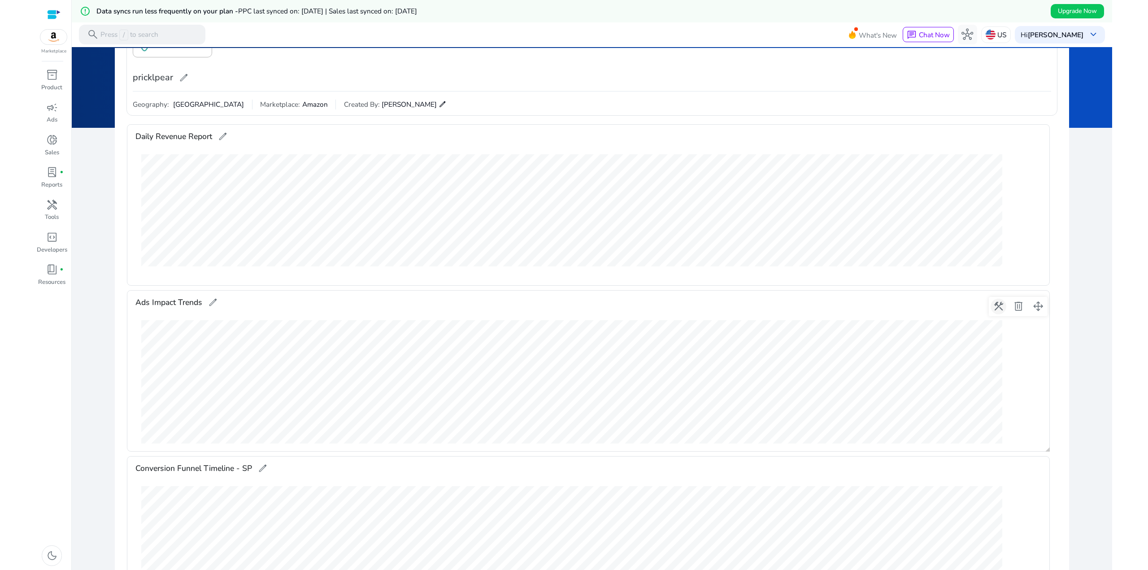
click at [998, 303] on span at bounding box center [999, 307] width 22 height 22
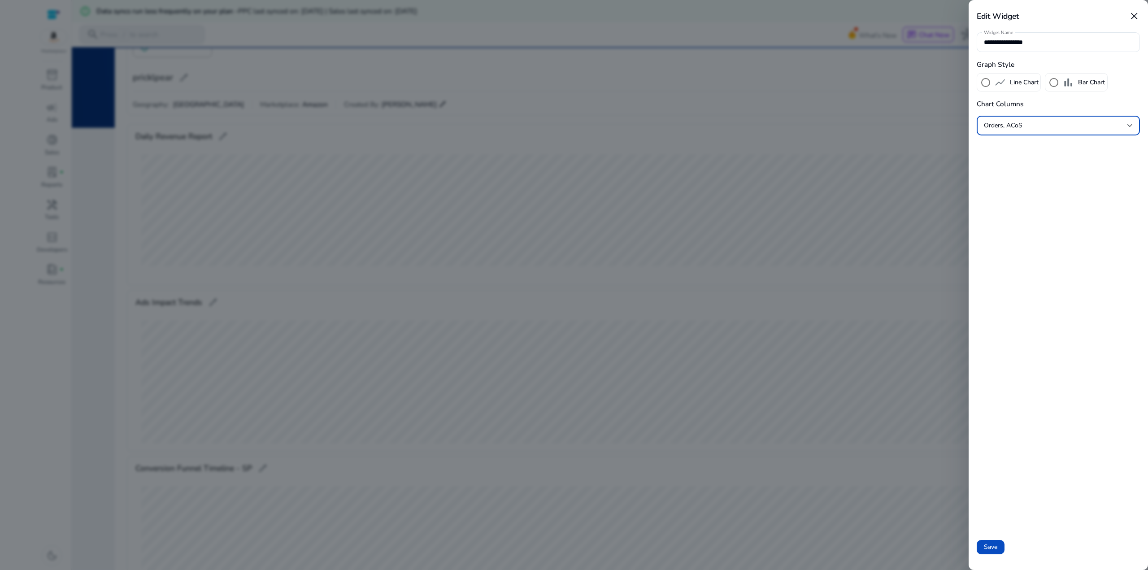
click at [1024, 124] on div "Orders, ACoS" at bounding box center [1056, 126] width 144 height 10
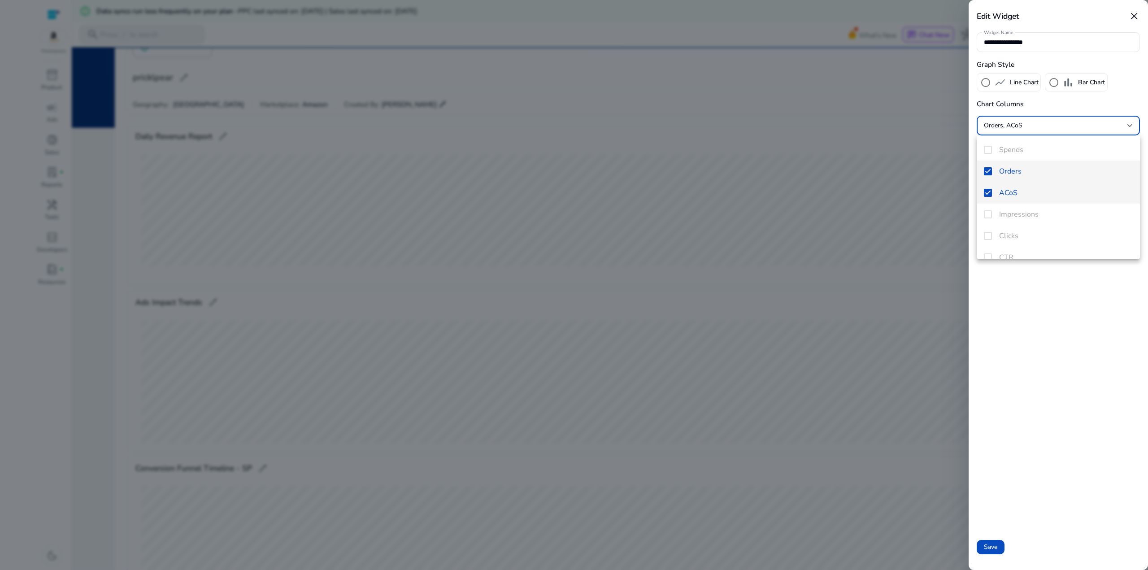
click at [988, 190] on mat-pseudo-checkbox at bounding box center [988, 193] width 8 height 8
click at [988, 191] on mat-pseudo-checkbox at bounding box center [988, 193] width 8 height 8
click at [1073, 335] on div at bounding box center [574, 285] width 1148 height 570
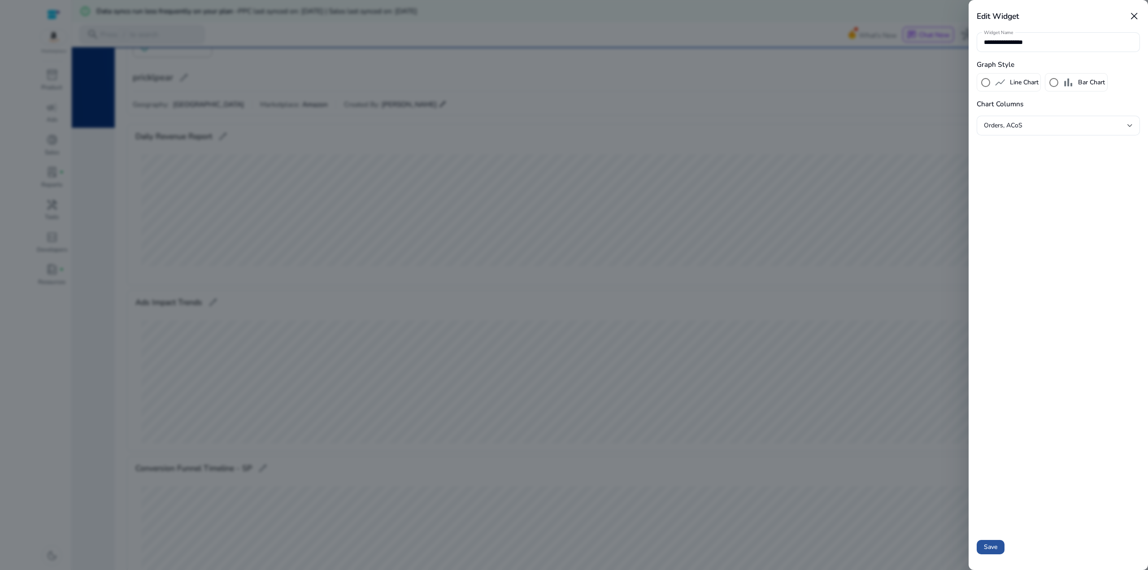
click at [991, 554] on span at bounding box center [991, 547] width 28 height 22
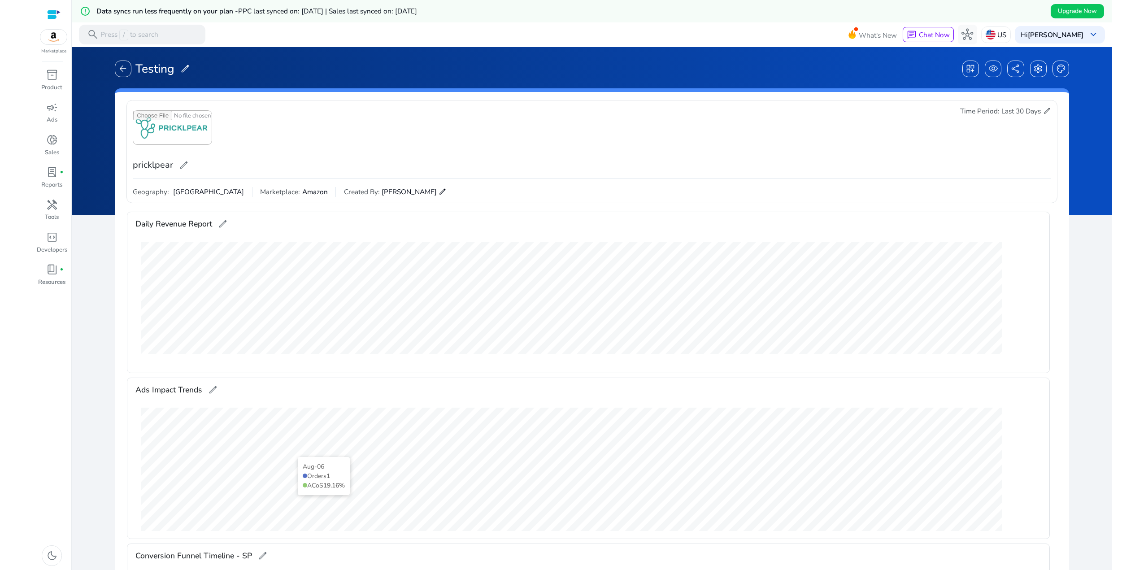
scroll to position [87, 0]
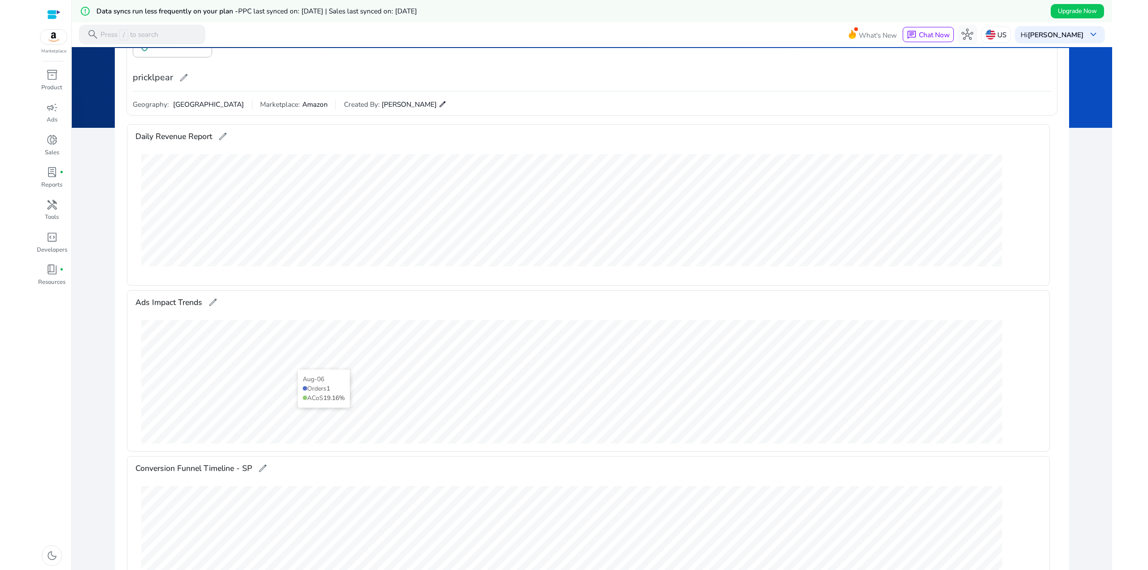
click at [991, 299] on button "construction" at bounding box center [999, 307] width 16 height 16
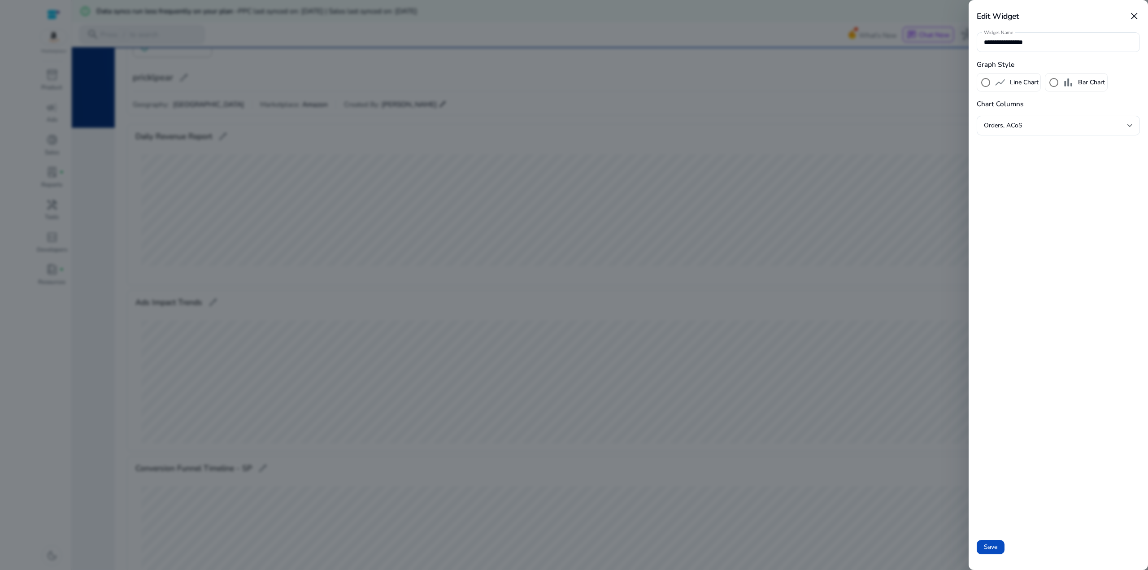
click at [1138, 12] on span "close" at bounding box center [1134, 16] width 12 height 12
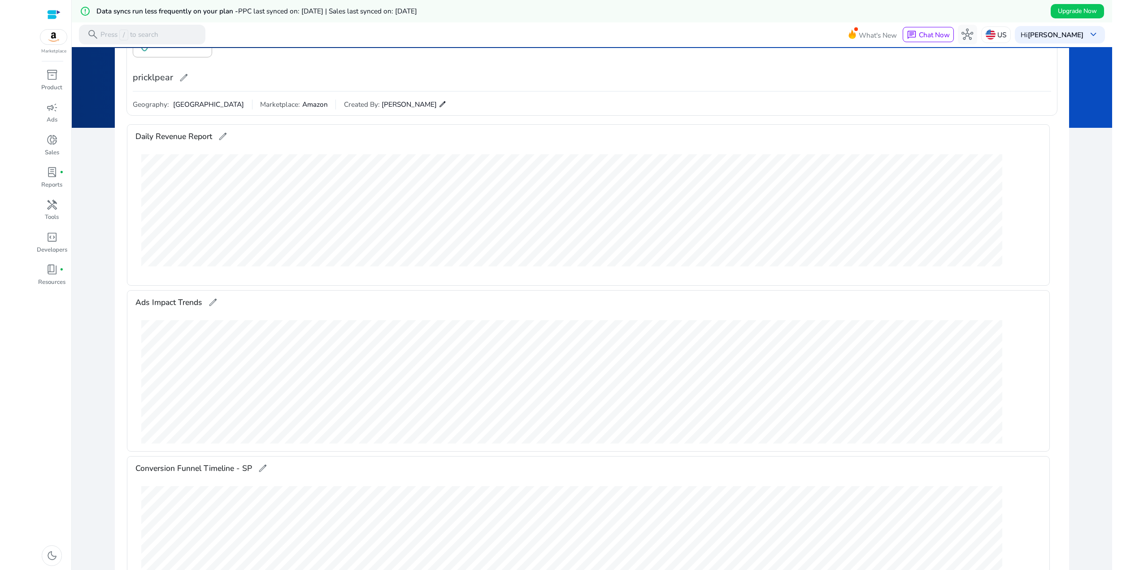
click at [982, 78] on div "Time Period: Last 30 Days edit" at bounding box center [1005, 53] width 91 height 68
click at [654, 90] on div "delete Delete Image pricklpear edit Time Period: Last 30 Days edit" at bounding box center [592, 55] width 918 height 72
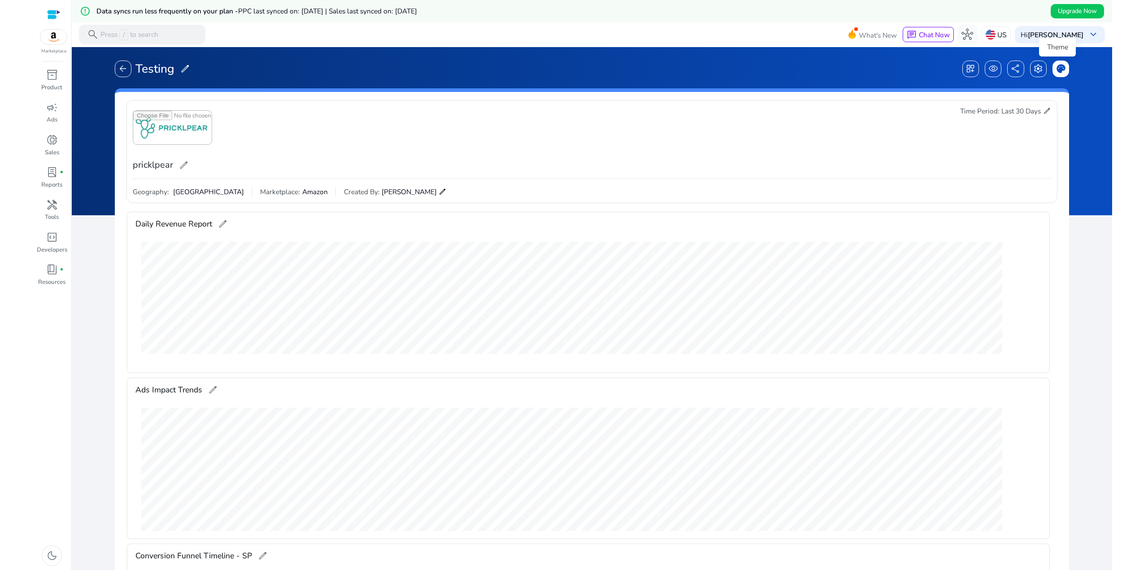
click at [1056, 70] on span "palette" at bounding box center [1061, 69] width 10 height 10
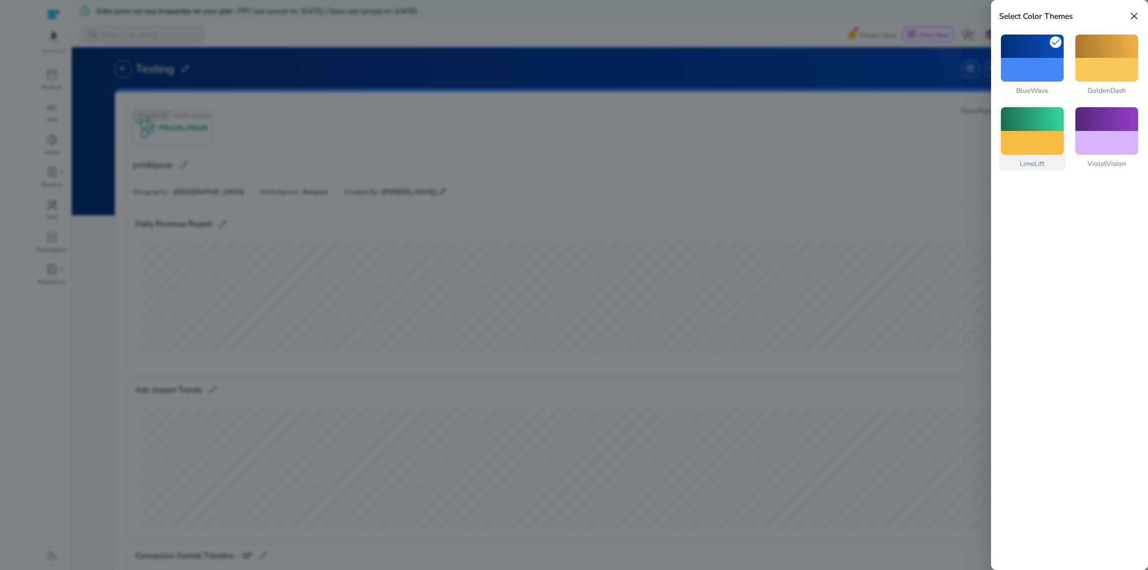
click at [1041, 135] on div at bounding box center [1032, 143] width 63 height 24
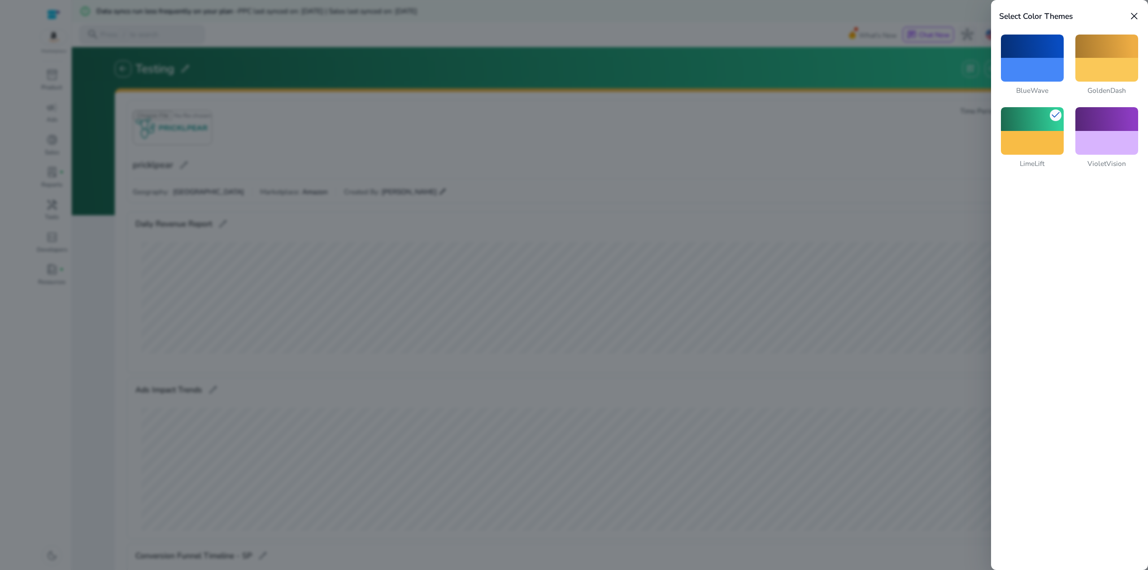
click at [926, 64] on div at bounding box center [574, 285] width 1148 height 570
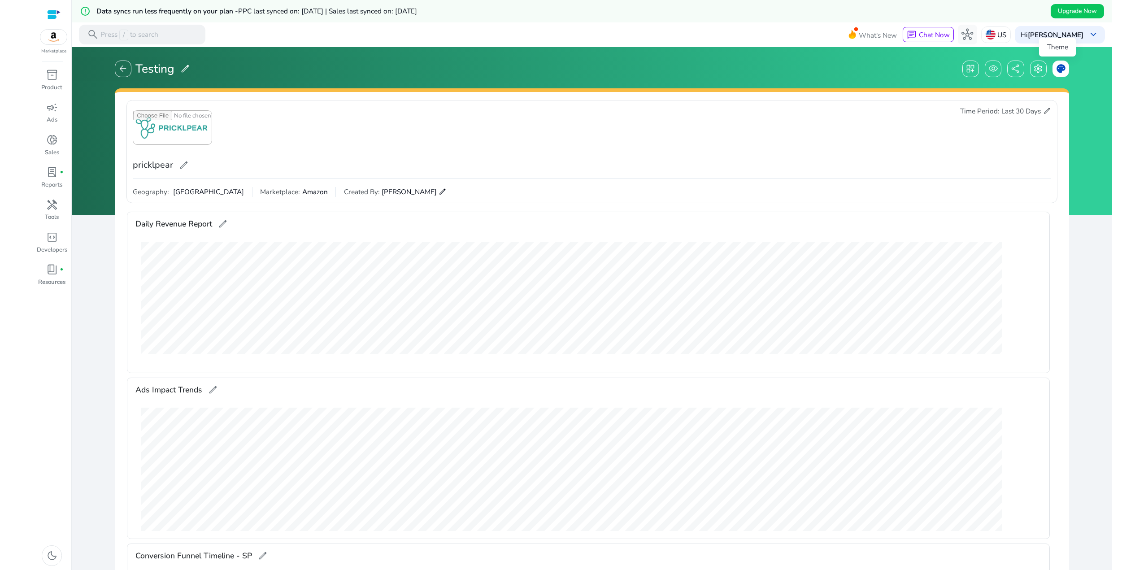
click at [1056, 68] on span "palette" at bounding box center [1061, 69] width 10 height 10
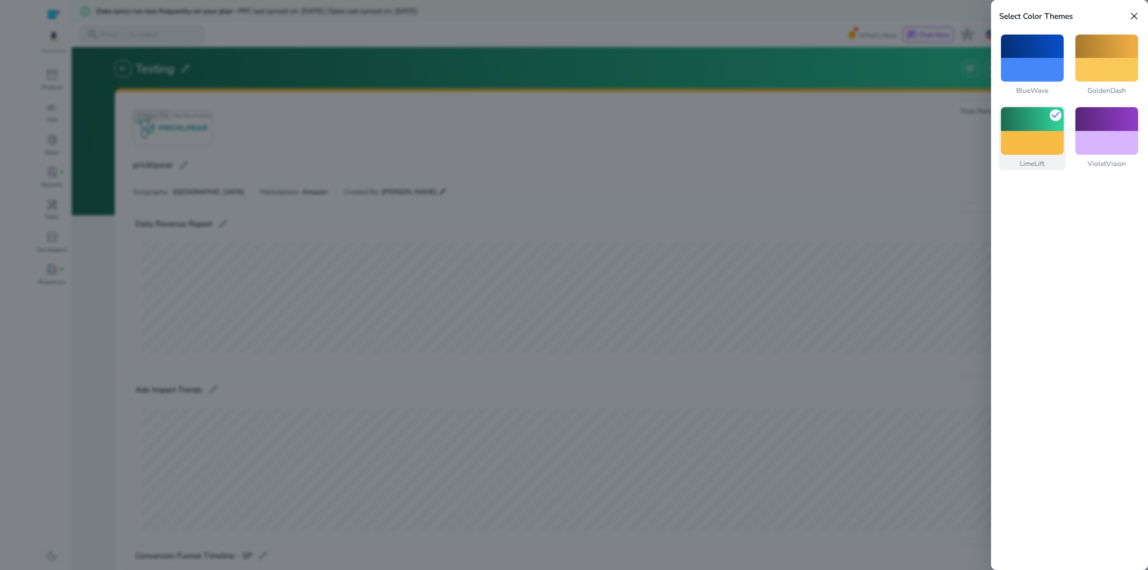
click at [1043, 141] on div at bounding box center [1032, 143] width 63 height 24
click at [1106, 148] on div at bounding box center [1106, 143] width 63 height 24
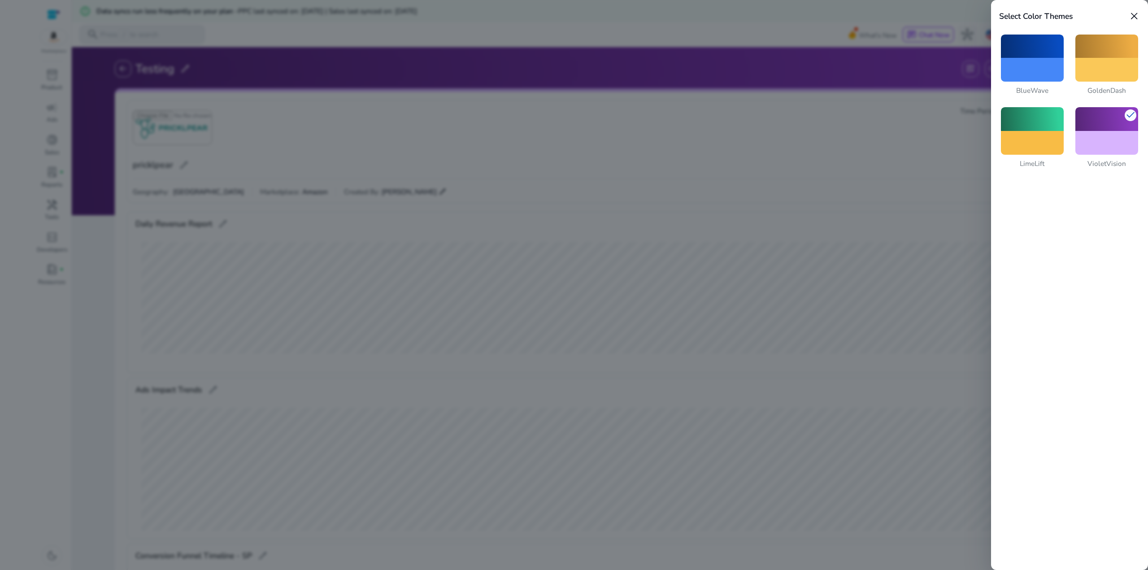
click at [917, 70] on div at bounding box center [574, 285] width 1148 height 570
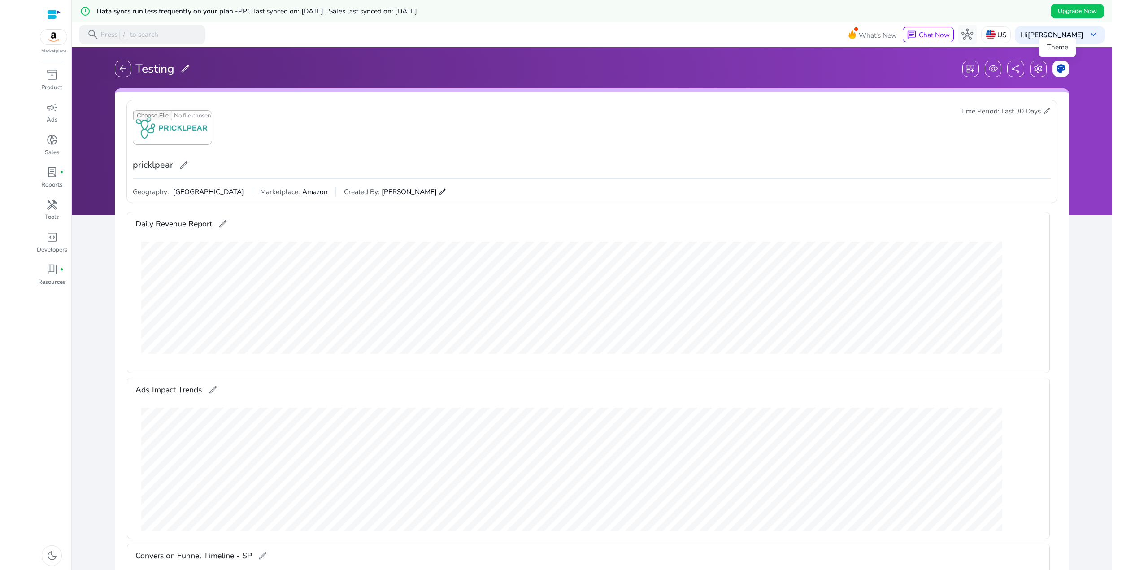
click at [1052, 68] on div "palette" at bounding box center [1060, 69] width 17 height 17
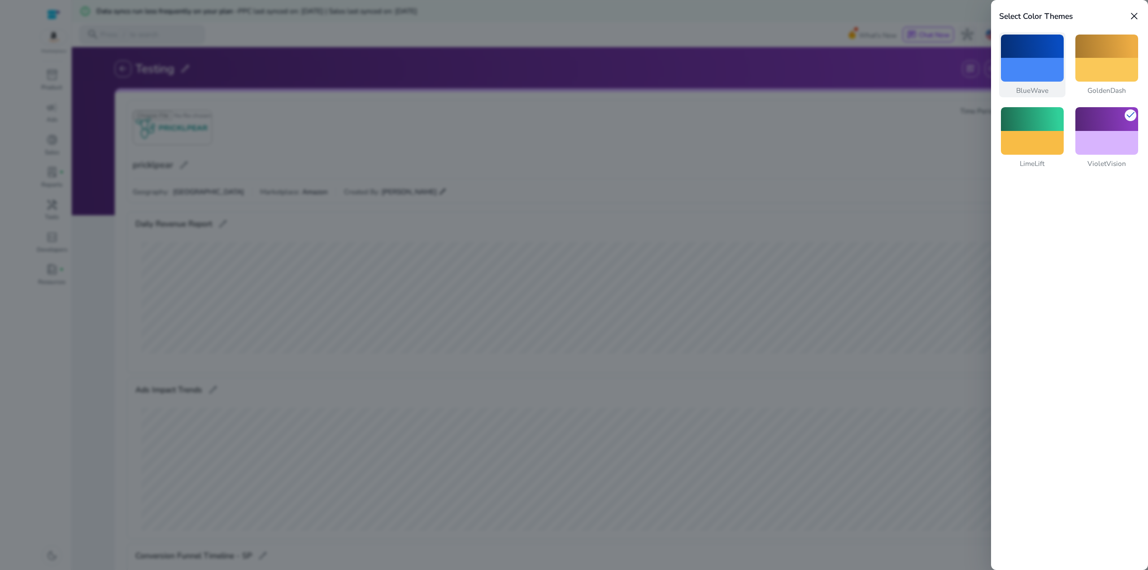
click at [1040, 74] on div at bounding box center [1032, 70] width 63 height 24
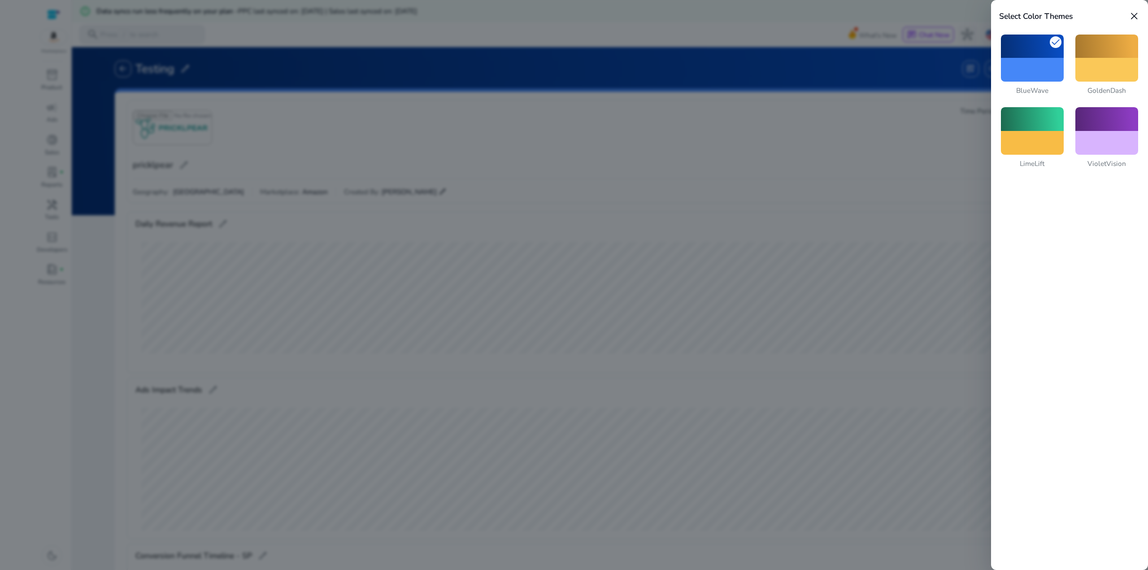
click at [774, 76] on div at bounding box center [574, 285] width 1148 height 570
